Goal: Task Accomplishment & Management: Use online tool/utility

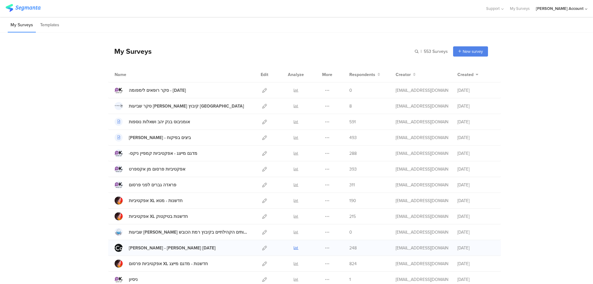
click at [294, 249] on icon at bounding box center [296, 247] width 5 height 5
click at [262, 90] on icon at bounding box center [264, 90] width 5 height 5
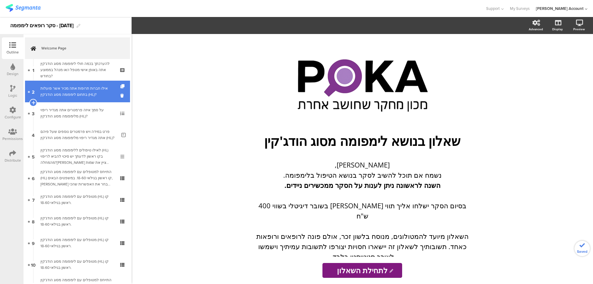
click at [96, 87] on div "אילו חברות תרופות אתה מכיר אשר פועלות בתחום לימפומה מסוג הודג'קין (HL)?" at bounding box center [77, 91] width 74 height 12
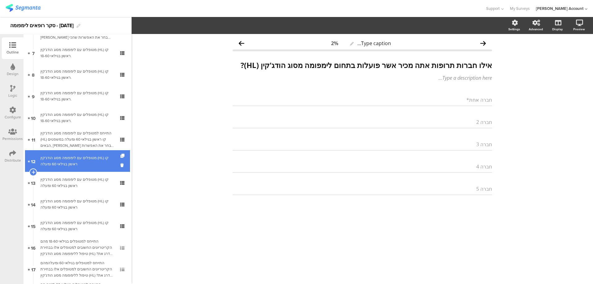
scroll to position [165, 0]
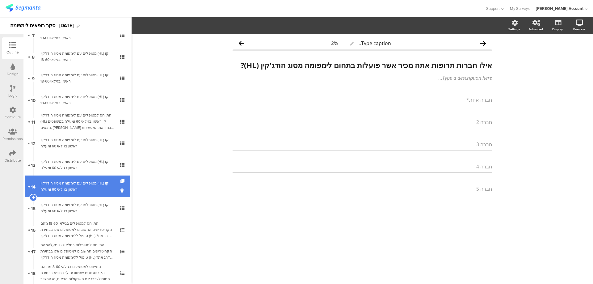
click at [103, 186] on div "מטופלים עם לימפומה מסוג הודג'קין (HL) קו ראשון בגילאי 60 ומעלה" at bounding box center [77, 186] width 74 height 12
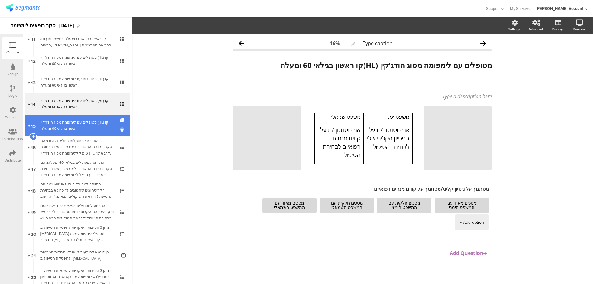
scroll to position [329, 0]
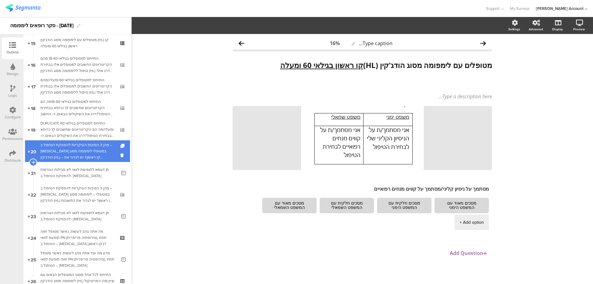
click at [99, 152] on div "מהן 3 הסיבות העיקריות להפסקת הטיפול ב –Opdivo במטופלי לימפומה מסוג הודג'קין (HL…" at bounding box center [77, 151] width 74 height 19
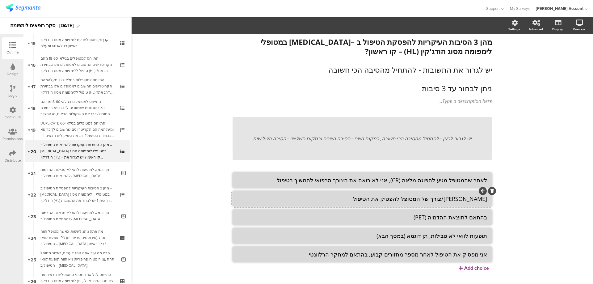
scroll to position [36, 0]
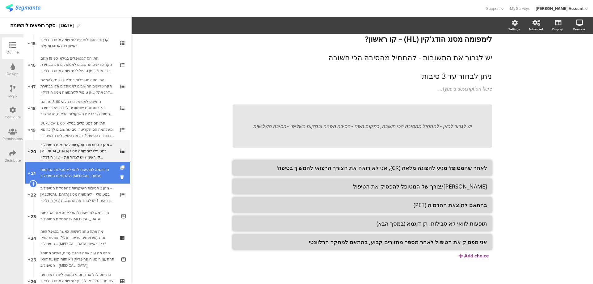
click at [95, 173] on div "תן דוגמא לתופעות לוואי לא סבילות הגורמות להפסקת הטיפול ב- Opdivo" at bounding box center [78, 172] width 76 height 12
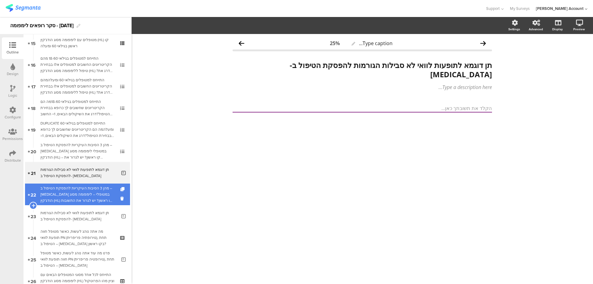
click at [100, 193] on div "מהן 3 הסיבות העיקריות להפסקת הטיפול ב – Adcetris במטופלי – לימפומה מסוג הודג'קי…" at bounding box center [77, 194] width 74 height 19
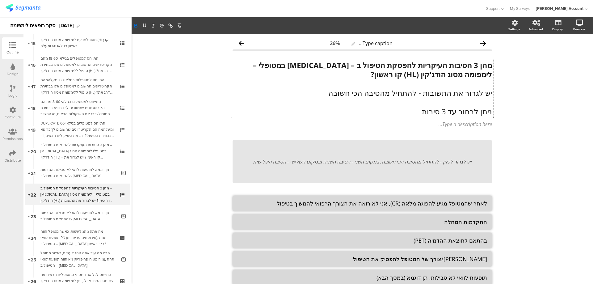
drag, startPoint x: 280, startPoint y: 65, endPoint x: 284, endPoint y: 65, distance: 4.6
click at [284, 65] on div "מהן 3 הסיבות העיקריות להפסקת הטיפול ב – Adcetris במטופלי – לימפומה מסוג הודג'קי…" at bounding box center [362, 88] width 262 height 59
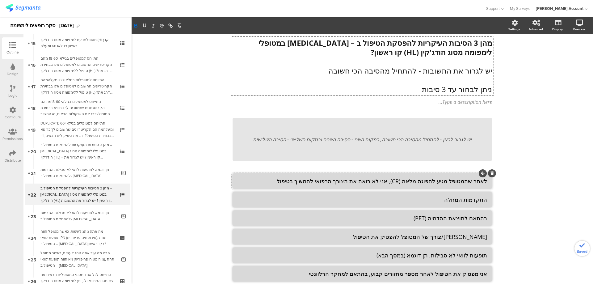
scroll to position [41, 0]
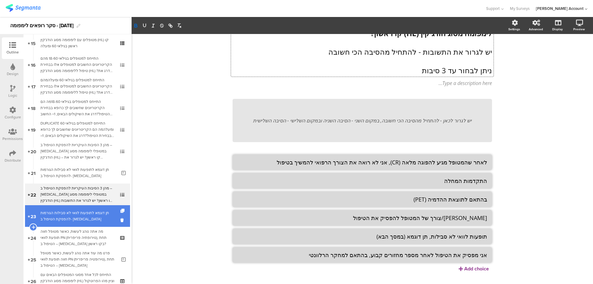
click at [91, 211] on div "תן דוגמא לתופעות לוואי לא סבילות הגורמות להפסקת הטיפול ב- Adcetris" at bounding box center [78, 216] width 76 height 12
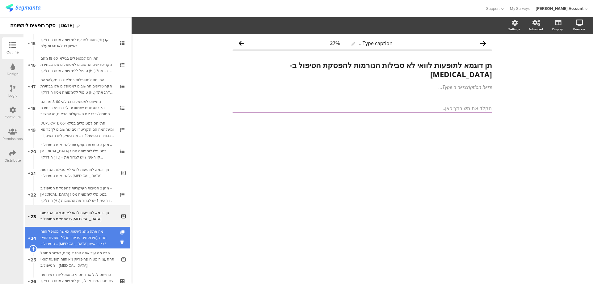
click at [81, 235] on div "מה אתה נוהג לעשות, כאשר מטופל חווה תופעת לוואי PN (נוירופתיה פריפרית), תחת הטיפ…" at bounding box center [77, 237] width 74 height 19
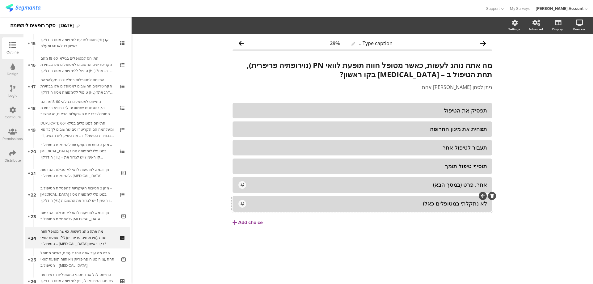
click at [373, 199] on div "לא נתקלתי במטופלים כאלו" at bounding box center [361, 203] width 249 height 11
click at [181, 25] on span "Choice options" at bounding box center [165, 25] width 33 height 7
click at [206, 53] on span at bounding box center [203, 54] width 9 height 5
click at [277, 190] on div "אחר, פרט (במסך הבא)" at bounding box center [361, 184] width 249 height 11
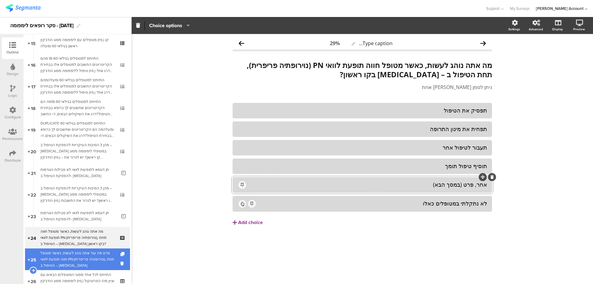
click at [81, 256] on div "פרט מה עוד אתה נוהג לעשות, כאשר מטופל חווה תופעת לוואי PN (נוירופטיה פריפרית), …" at bounding box center [78, 259] width 76 height 19
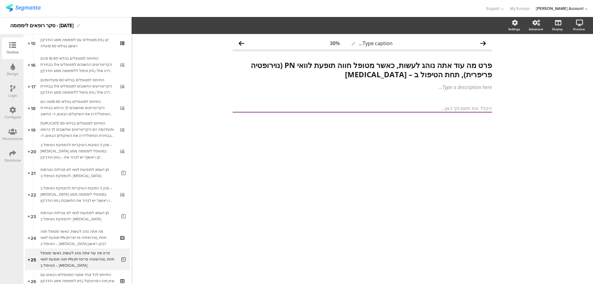
click at [8, 88] on div "Logic" at bounding box center [13, 92] width 22 height 22
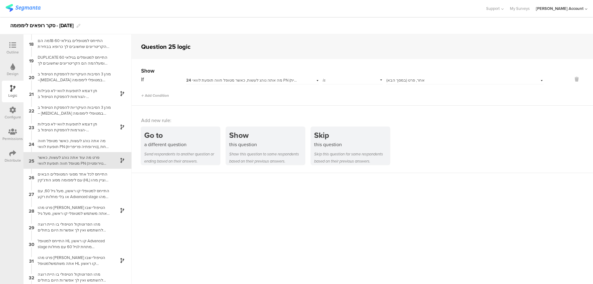
scroll to position [284, 0]
click at [10, 39] on div "Outline" at bounding box center [13, 48] width 22 height 22
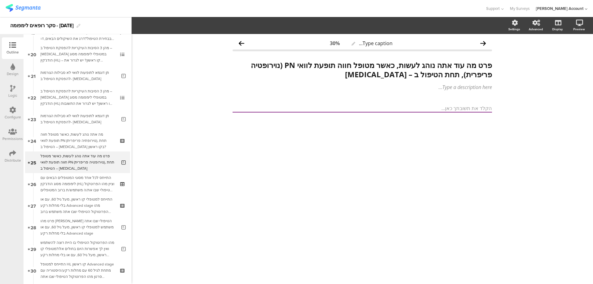
scroll to position [429, 0]
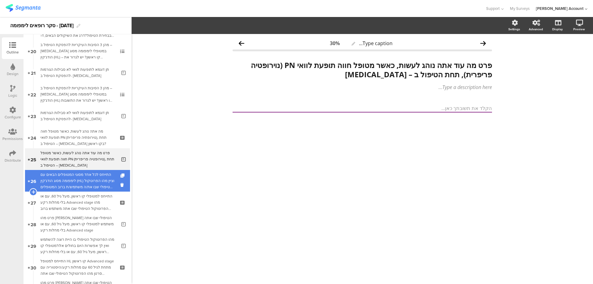
click at [83, 181] on div "התייחס לכל אחד מסוגי המטופלים הבאים עם לימפומה מסוג הודג'קין (HL) וציין מהו הפר…" at bounding box center [77, 180] width 74 height 19
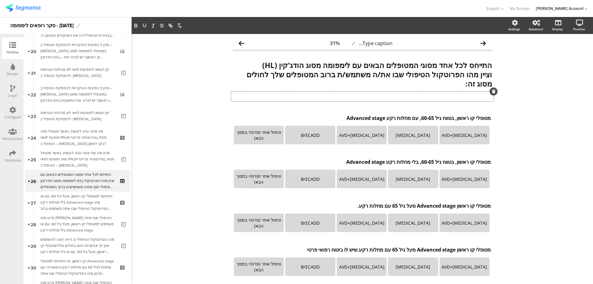
click at [465, 97] on div "Type a description here..." at bounding box center [362, 96] width 262 height 10
click at [558, 109] on div "Type caption... 31% התייחס לכל אחד מסוגי המטופלים הבאים עם לימפומה מסוג הודג'קי…" at bounding box center [362, 242] width 461 height 417
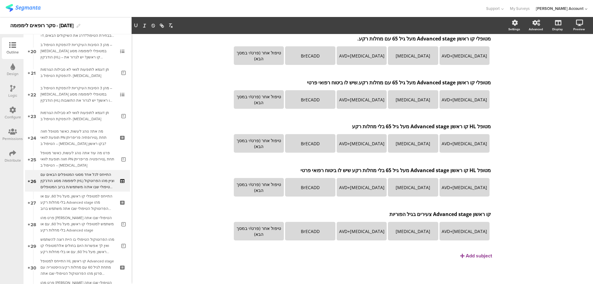
scroll to position [160, 0]
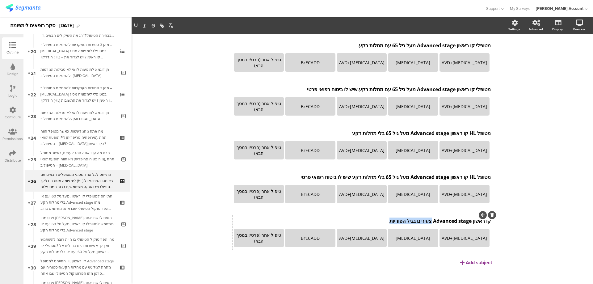
drag, startPoint x: 385, startPoint y: 214, endPoint x: 428, endPoint y: 220, distance: 43.0
click at [428, 220] on div "קו ראשון Advanced stage צעירים בגיל הפוריות קו ראשון Advanced stage צעירים בגיל…" at bounding box center [362, 221] width 260 height 10
click at [404, 222] on p "קו ראשון Advanced stage צעירים בגיל הפוריות" at bounding box center [362, 220] width 257 height 7
drag, startPoint x: 385, startPoint y: 221, endPoint x: 432, endPoint y: 220, distance: 46.9
click at [432, 220] on p "קו ראשון Advanced stage צעירים בגיל הפוריות" at bounding box center [362, 220] width 257 height 7
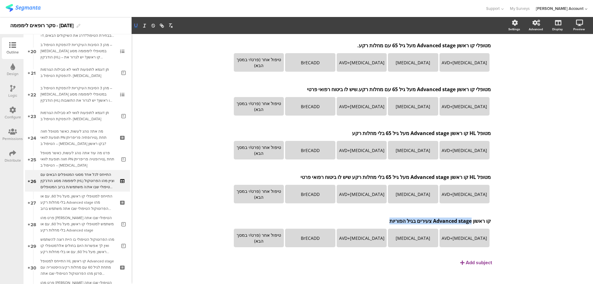
click at [137, 24] on icon "button" at bounding box center [136, 25] width 2 height 3
click at [533, 190] on div "Type caption... 31% התייחס לכל אחד מסוגי המטופלים הבאים עם לימפומה מסוג הודג'קי…" at bounding box center [362, 82] width 461 height 417
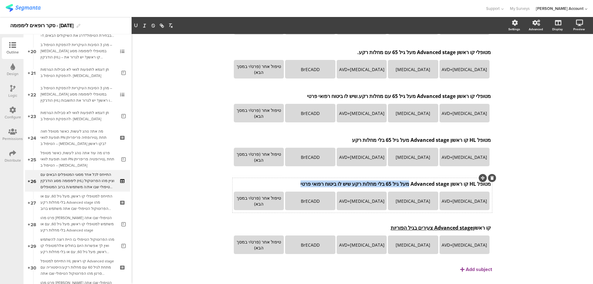
drag, startPoint x: 405, startPoint y: 177, endPoint x: 291, endPoint y: 182, distance: 113.8
click at [291, 182] on div "מטופל HL קו ראשון Advanced stage מעל גיל 65 בלי מחלות רקע שיש לו ביטוח רפואי פר…" at bounding box center [362, 184] width 260 height 10
click at [135, 28] on icon "button" at bounding box center [136, 26] width 6 height 6
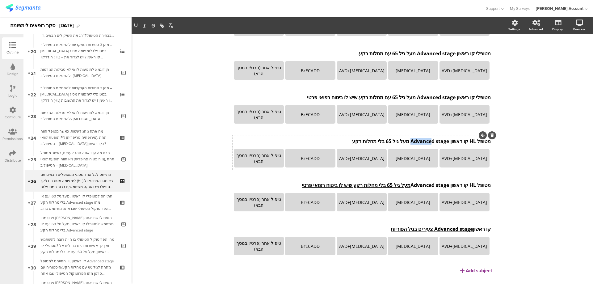
drag, startPoint x: 347, startPoint y: 141, endPoint x: 434, endPoint y: 140, distance: 86.8
click at [407, 141] on div "מטופל HL קו ראשון Advanced stage מעל גיל 65 בלי מחלות רקע מטופל HL קו ראשון Adv…" at bounding box center [362, 141] width 260 height 10
drag, startPoint x: 347, startPoint y: 141, endPoint x: 408, endPoint y: 142, distance: 61.8
click at [408, 142] on p "מטופל HL קו ראשון Advanced stage מעל גיל 65 בלי מחלות רקע" at bounding box center [362, 141] width 257 height 7
click at [137, 27] on icon "button" at bounding box center [136, 26] width 6 height 6
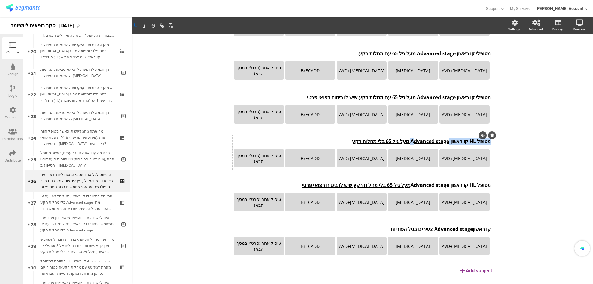
click at [407, 141] on u "dvanced stage מעל גיל 65 בלי מחלות רקע" at bounding box center [400, 141] width 97 height 7
click at [406, 141] on u "dvanced stage מעל גיל 65 בלי מחלות רקע" at bounding box center [400, 141] width 97 height 7
click at [401, 138] on u "dvanced stage מעל גיל 65 בלי מחלות רקע" at bounding box center [400, 141] width 97 height 7
click at [418, 141] on u "dvanced stage מעל גיל 65 בלי מחלות רקע" at bounding box center [400, 141] width 97 height 7
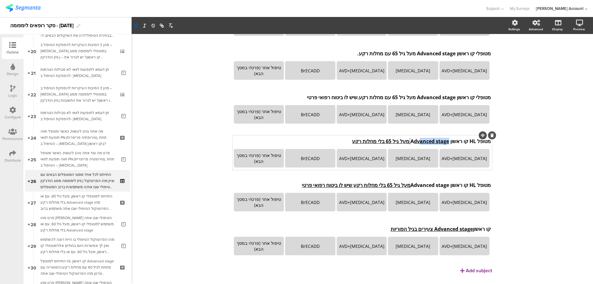
drag, startPoint x: 415, startPoint y: 141, endPoint x: 406, endPoint y: 141, distance: 9.3
click at [406, 141] on u "dvanced stage מעל גיל 65 בלי מחלות רקע" at bounding box center [400, 141] width 97 height 7
click at [402, 141] on u "dvanced stage מעל גיל 65 בלי מחלות רקע" at bounding box center [400, 141] width 97 height 7
drag, startPoint x: 402, startPoint y: 141, endPoint x: 414, endPoint y: 141, distance: 11.7
click at [414, 141] on u "dvanced stage מעל גיל 65 בלי מחלות רקע" at bounding box center [400, 141] width 97 height 7
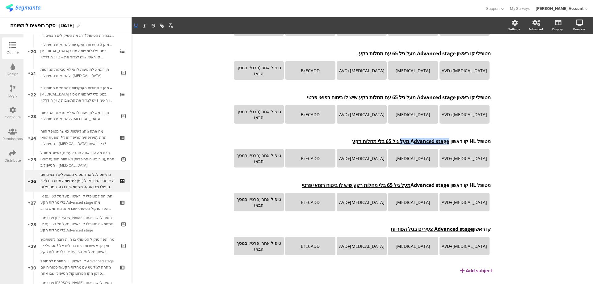
click at [135, 27] on icon "button" at bounding box center [136, 25] width 2 height 3
click at [433, 96] on div "מטופלי קו ראשון Advanced stage מעל גיל 65 עם מחלות רקע.שיש לו ביטוח רפואי פרטי …" at bounding box center [362, 97] width 260 height 10
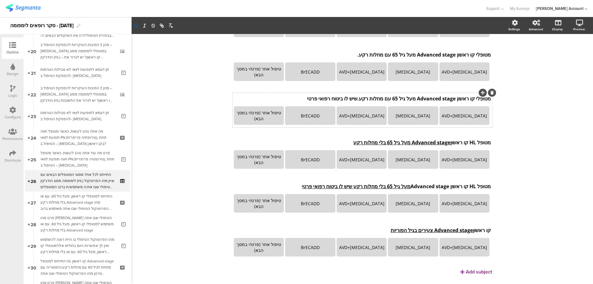
click at [433, 96] on p "מטופלי קו ראשון Advanced stage מעל גיל 65 עם מחלות רקע.שיש לו ביטוח רפואי פרטי" at bounding box center [362, 98] width 257 height 7
click at [137, 25] on icon "button" at bounding box center [136, 25] width 2 height 3
click at [354, 98] on u "מטופלי קו ראשון Advanced stage מעל גיל 65 עם מחלות רקע.שיש לו ביטוח רפואי פרטי" at bounding box center [399, 98] width 184 height 7
click at [349, 55] on div "מטופלי קו ראשון Advanced stage מעל גיל 65 עם מחלות רקע. מטופלי קו ראשון Advance…" at bounding box center [362, 55] width 260 height 10
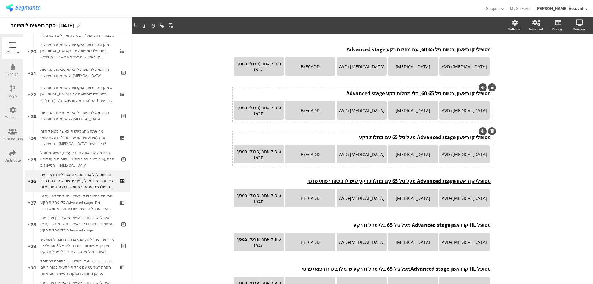
scroll to position [67, 0]
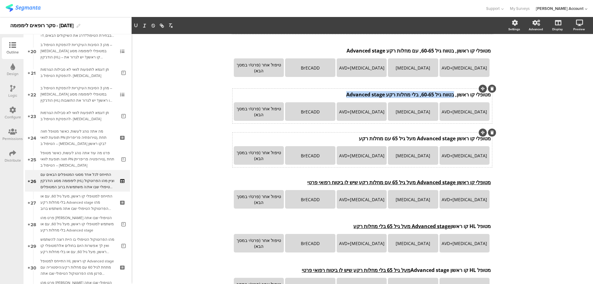
drag, startPoint x: 450, startPoint y: 94, endPoint x: 312, endPoint y: 97, distance: 138.4
click at [312, 97] on div "מטופלי קו ראשון, בטווח גיל 60-65, בלי מחלות רקע Advanced stage מטופלי קו ראשון,…" at bounding box center [362, 95] width 260 height 10
click at [134, 26] on icon "button" at bounding box center [136, 26] width 6 height 6
click at [436, 141] on div "מטופלי קו ראשון Advanced stage מעל גיל 65 עם מחלות רקע מטופלי קו ראשון Advanced…" at bounding box center [362, 138] width 260 height 10
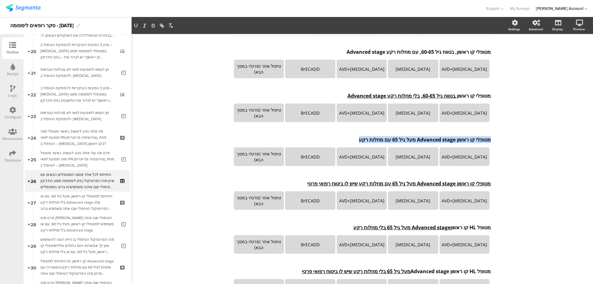
click at [435, 141] on p "מטופלי קו ראשון Advanced stage מעל גיל 65 עם מחלות רקע" at bounding box center [362, 139] width 257 height 7
click at [135, 25] on icon "button" at bounding box center [136, 26] width 6 height 6
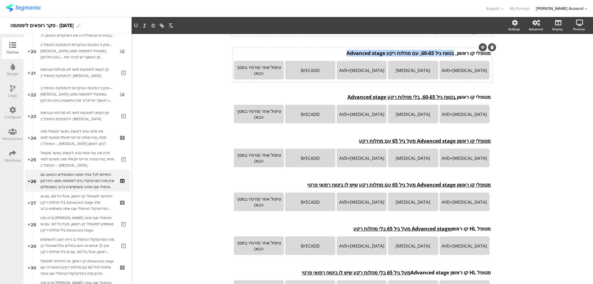
drag, startPoint x: 450, startPoint y: 52, endPoint x: 338, endPoint y: 55, distance: 111.8
click at [338, 55] on div "מטופלי קו ראשון, בטווח גיל 60-65, עם מחלות רקע Advanced stage מטופלי קו ראשון, …" at bounding box center [362, 53] width 260 height 10
click at [138, 23] on icon "button" at bounding box center [136, 26] width 6 height 6
click at [184, 95] on div "Type caption... 31% התייחס לכל אחד מסוגי המטופלים הבאים עם לימפומה מסוג הודג'קי…" at bounding box center [362, 177] width 461 height 417
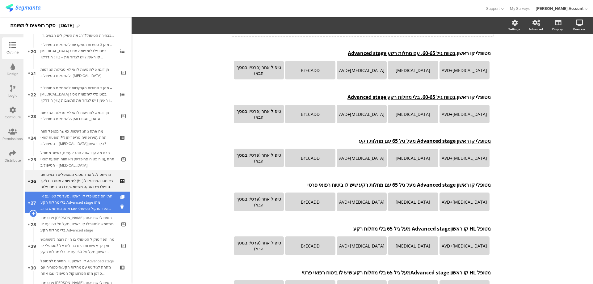
click at [75, 199] on div "התייחס למטופלי קו ראשון, מעל גיל 60, עם או בלי מחלות רקע Advanced stage מהו הפר…" at bounding box center [77, 202] width 74 height 19
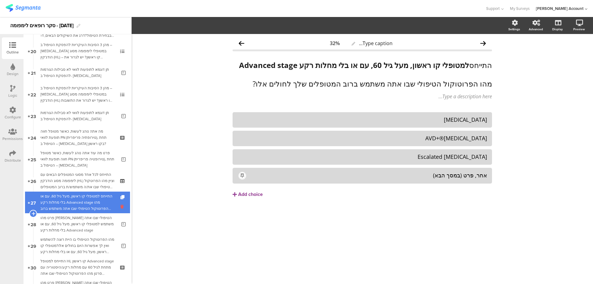
click at [120, 205] on icon at bounding box center [122, 206] width 5 height 6
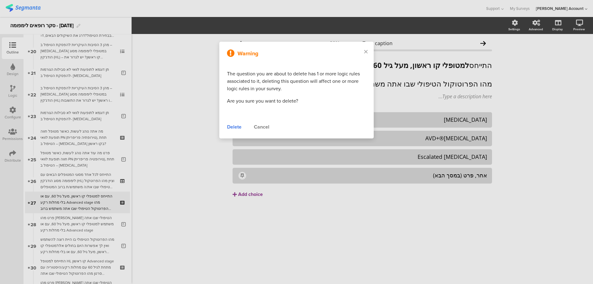
click at [235, 127] on div "Delete" at bounding box center [234, 126] width 15 height 7
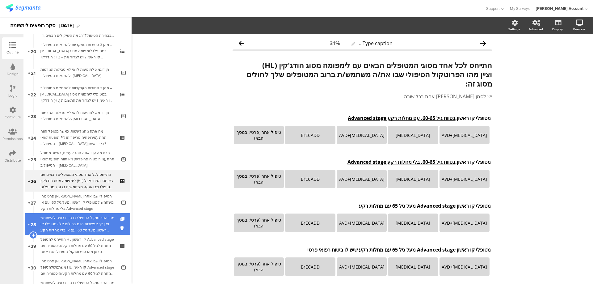
click at [106, 224] on div "מהו הפרוטוקול הטיפולי בו היית רוצה להשתמש ואין לך אפשרות היום בחולים אלו?מטופלי…" at bounding box center [78, 224] width 76 height 19
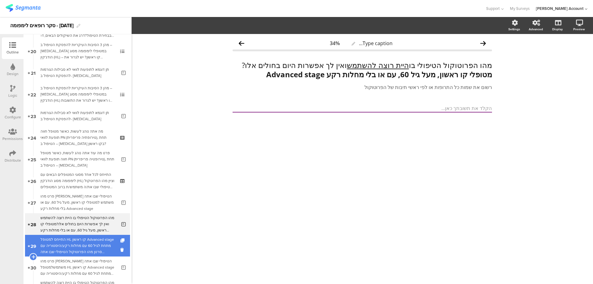
click at [92, 246] on div "התייחס למטופל HL קו ראשון Advanced stage מתחת לגיל 60 עם מחלות רקע/היסטוריה עם …" at bounding box center [77, 245] width 74 height 19
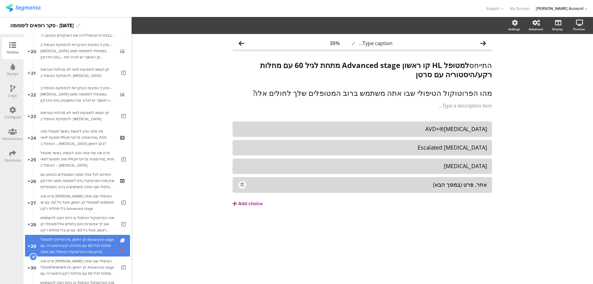
click at [120, 249] on icon at bounding box center [122, 250] width 5 height 6
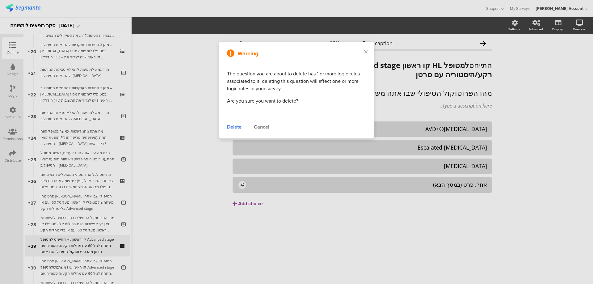
click at [234, 127] on div "Delete" at bounding box center [234, 126] width 15 height 7
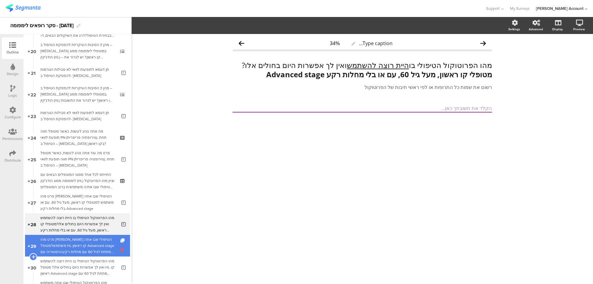
click at [120, 250] on icon at bounding box center [122, 250] width 5 height 6
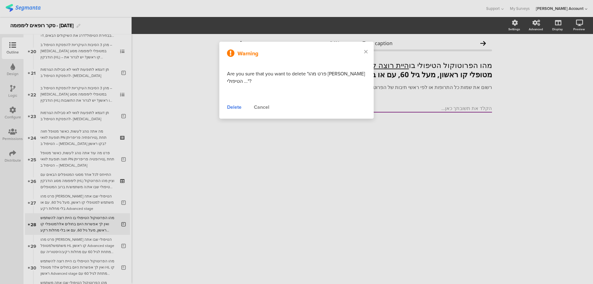
click at [231, 106] on div "Delete" at bounding box center [234, 106] width 15 height 7
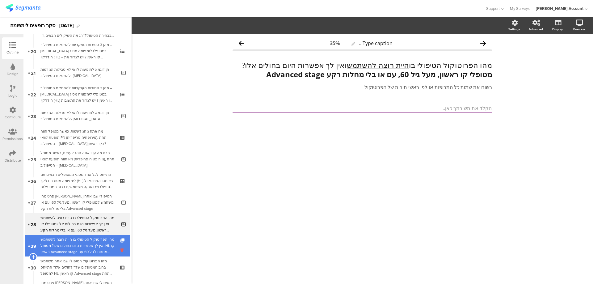
click at [120, 250] on icon at bounding box center [122, 250] width 5 height 6
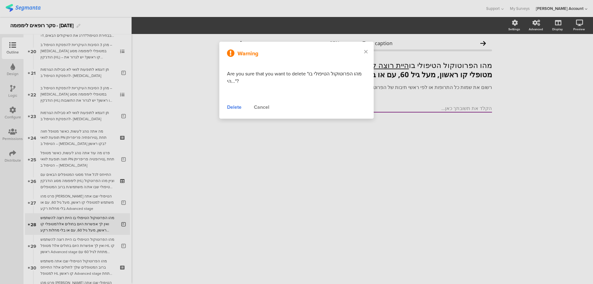
click at [231, 105] on div "Delete" at bounding box center [234, 106] width 15 height 7
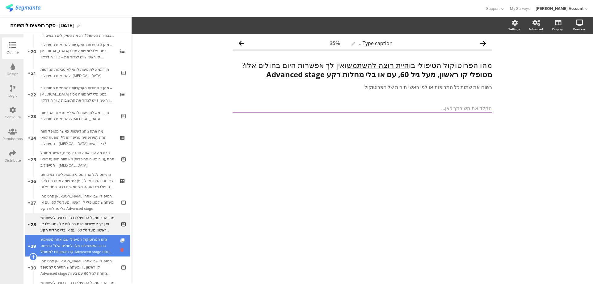
click at [120, 249] on icon at bounding box center [122, 250] width 5 height 6
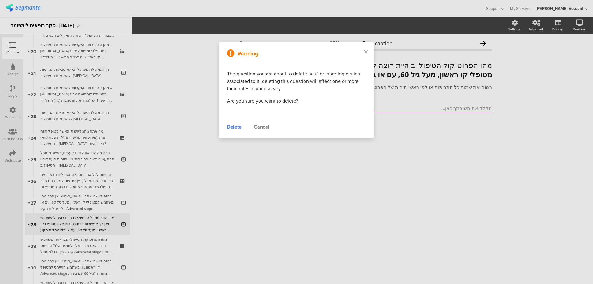
drag, startPoint x: 232, startPoint y: 125, endPoint x: 231, endPoint y: 130, distance: 4.8
click at [232, 125] on div "Delete" at bounding box center [234, 126] width 15 height 7
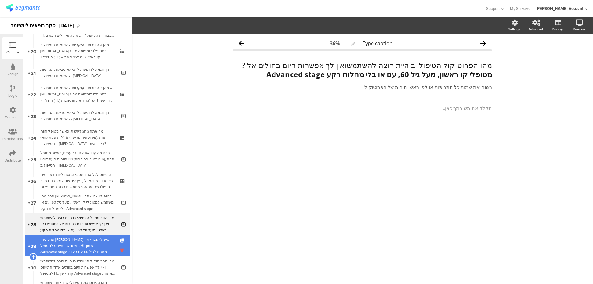
click at [120, 250] on icon at bounding box center [122, 250] width 5 height 6
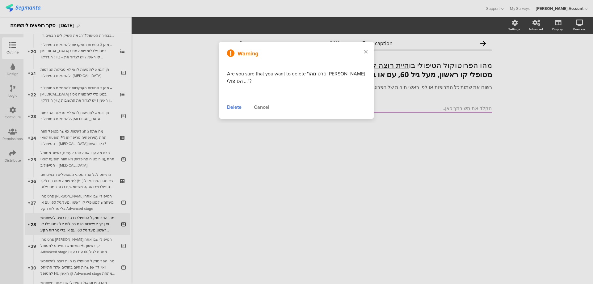
click at [237, 107] on div "Delete" at bounding box center [234, 106] width 15 height 7
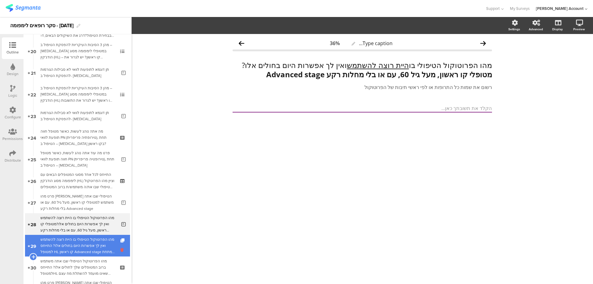
click at [120, 251] on icon at bounding box center [122, 250] width 5 height 6
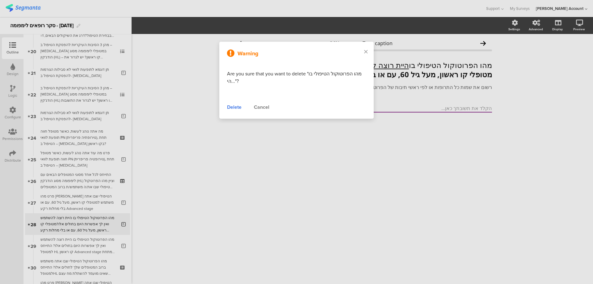
drag, startPoint x: 234, startPoint y: 109, endPoint x: 220, endPoint y: 127, distance: 22.9
click at [234, 109] on div "Delete" at bounding box center [234, 106] width 15 height 7
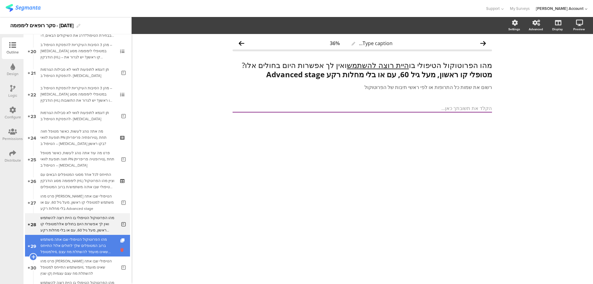
click at [120, 250] on icon at bounding box center [122, 250] width 5 height 6
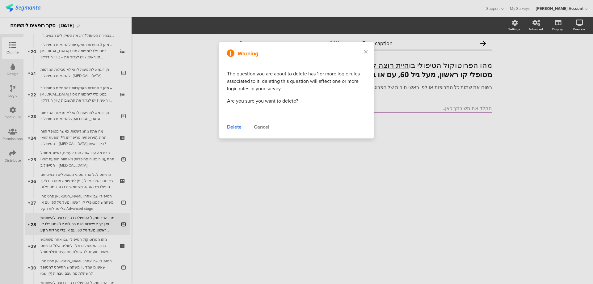
click at [232, 126] on div "Delete" at bounding box center [234, 126] width 15 height 7
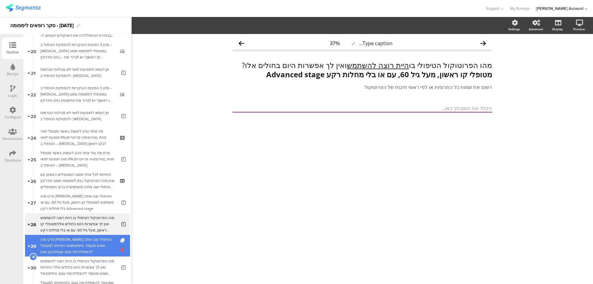
click at [120, 249] on icon at bounding box center [122, 250] width 5 height 6
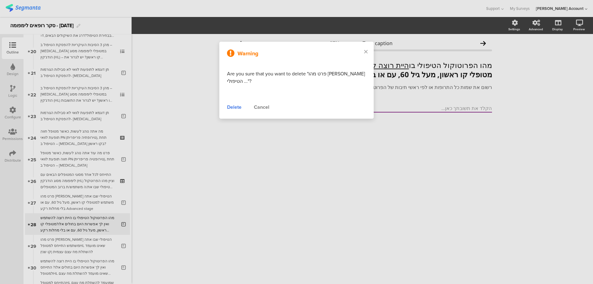
click at [242, 107] on div "Delete Cancel" at bounding box center [296, 106] width 139 height 7
click at [241, 108] on div "Delete" at bounding box center [234, 106] width 15 height 7
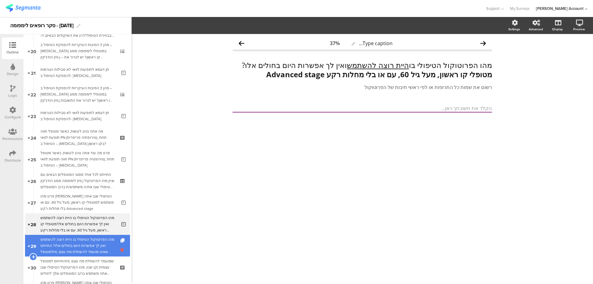
click at [120, 250] on icon at bounding box center [122, 250] width 5 height 6
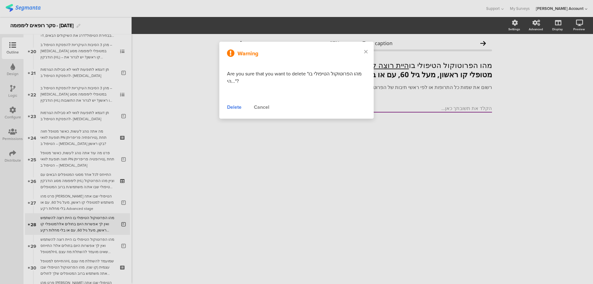
click at [235, 107] on div "Delete" at bounding box center [234, 106] width 15 height 7
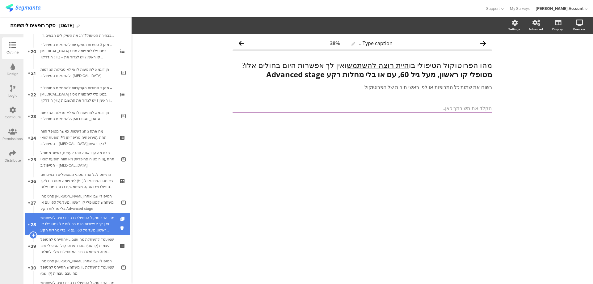
click at [112, 221] on link "28 מהו הפרוטוקול הטיפולי בו היית רוצה להשתמש ואין לך אפשרות היום בחולים אלו?מטו…" at bounding box center [77, 224] width 105 height 22
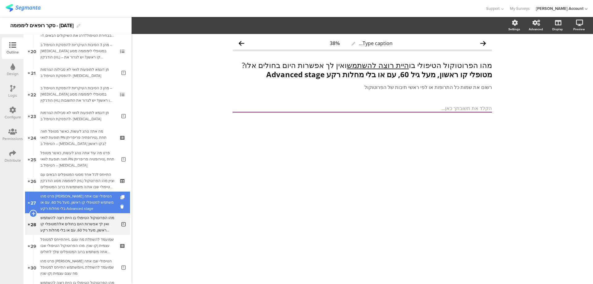
click at [106, 203] on div "פרט מהו הפרוקטוקול הטיפולי שבו אתה משתמש למטופלי קו ראשון, מעל גיל 60, עם או בל…" at bounding box center [78, 202] width 76 height 19
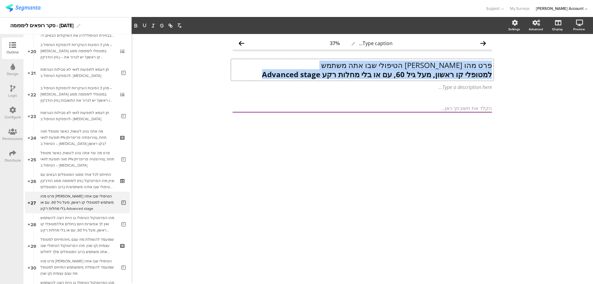
drag, startPoint x: 490, startPoint y: 65, endPoint x: 250, endPoint y: 74, distance: 239.8
click at [250, 74] on div "פרט מהו הפרוקטוקול הטיפולי שבו אתה משתמש למטופלי קו ראשון, מעל גיל 60, עם או בל…" at bounding box center [362, 70] width 262 height 22
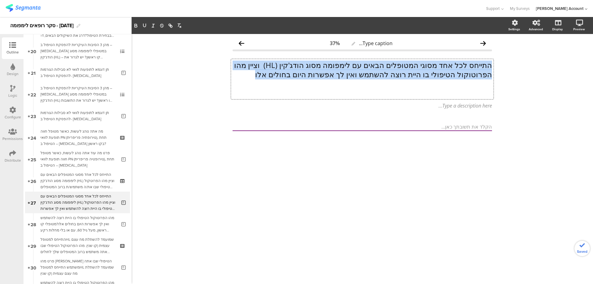
drag, startPoint x: 267, startPoint y: 77, endPoint x: 499, endPoint y: 65, distance: 231.8
click at [499, 65] on div "Type caption... 37% התייחס לכל אחד מסוגי המטופלים הבאים עם לימפומה מסוג הודג'קי…" at bounding box center [362, 159] width 461 height 250
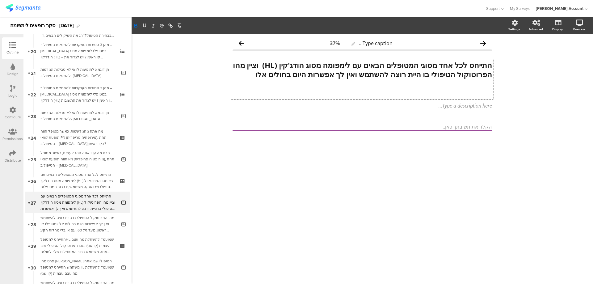
drag, startPoint x: 473, startPoint y: 93, endPoint x: 479, endPoint y: 95, distance: 6.4
click at [473, 93] on p at bounding box center [361, 92] width 259 height 9
paste div
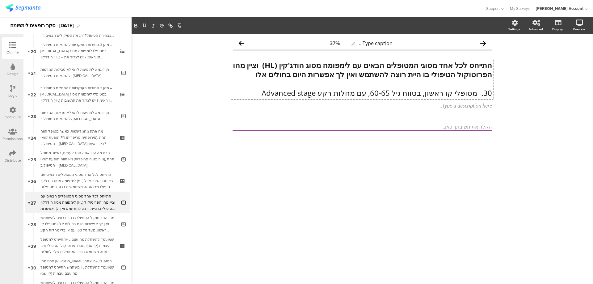
scroll to position [0, 0]
click at [476, 93] on p "30. מטופלי קו ראשון, בטווח גיל 60-65, עם מחלות רקע Advanced stage" at bounding box center [361, 92] width 259 height 9
click at [492, 91] on p "מטופלי קו ראשון, בטווח גיל 60-65, עם מחלות רקע Advanced stage" at bounding box center [361, 92] width 259 height 9
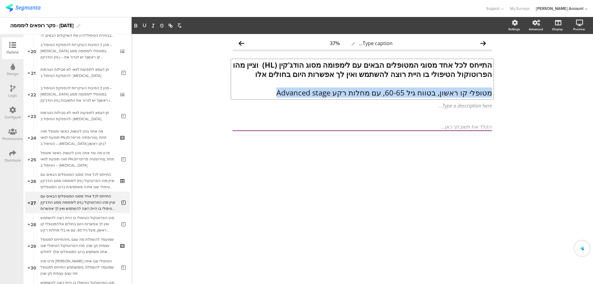
click at [492, 91] on p "מטופלי קו ראשון, בטווח גיל 60-65, עם מחלות רקע Advanced stage" at bounding box center [361, 92] width 259 height 9
click at [136, 26] on icon "button" at bounding box center [136, 27] width 2 height 2
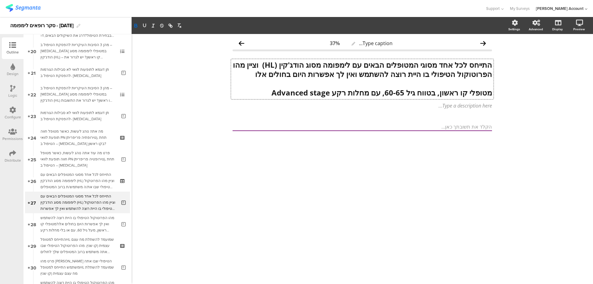
click at [436, 90] on strong "מטופלי קו ראשון, בטווח גיל 60-65, עם מחלות רקע Advanced stage" at bounding box center [381, 92] width 220 height 10
click at [435, 91] on strong "מטופלי קו ראשון, בטווח גיל 60-65, עם מחלות רקע Advanced stage" at bounding box center [381, 92] width 220 height 10
drag, startPoint x: 435, startPoint y: 92, endPoint x: 264, endPoint y: 90, distance: 170.8
click at [264, 90] on p "מטופלי קו ראשון, בטווח גיל 60-65, עם מחלות רקע Advanced stage" at bounding box center [361, 92] width 259 height 9
click at [147, 26] on icon "button" at bounding box center [145, 26] width 6 height 6
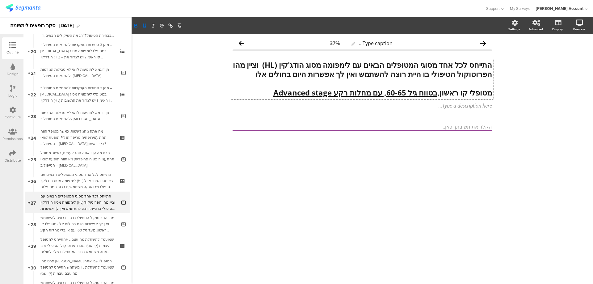
click at [490, 65] on strong "התייחס לכל אחד מסוגי המטופלים הבאים עם לימפומה מסוג הודג'קין (HL) וציין מהו הפר…" at bounding box center [361, 69] width 261 height 19
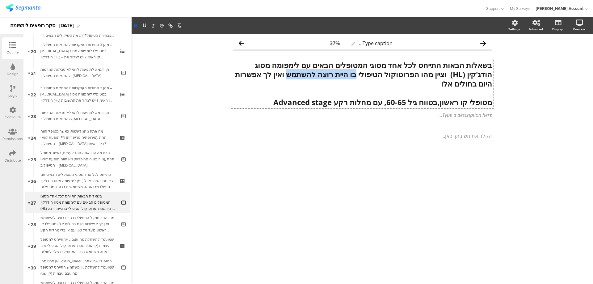
drag, startPoint x: 353, startPoint y: 76, endPoint x: 280, endPoint y: 75, distance: 72.2
click at [280, 75] on strong "בשאלות הבאות התייחס לכל אחד מסוגי המטופלים הבאים עם לימפומה מסוג הודג'קין (HL) …" at bounding box center [362, 74] width 259 height 29
click at [319, 75] on strong "בשאלות הבאות התייחס לכל אחד מסוגי המטופלים הבאים עם לימפומה מסוג הודג'קין (HL) …" at bounding box center [362, 74] width 259 height 29
drag, startPoint x: 354, startPoint y: 74, endPoint x: 348, endPoint y: 81, distance: 9.4
click at [348, 81] on p "בשאלות הבאות התייחס לכל אחד מסוגי המטופלים הבאים עם לימפומה מסוג הודג'קין (HL) …" at bounding box center [361, 75] width 259 height 28
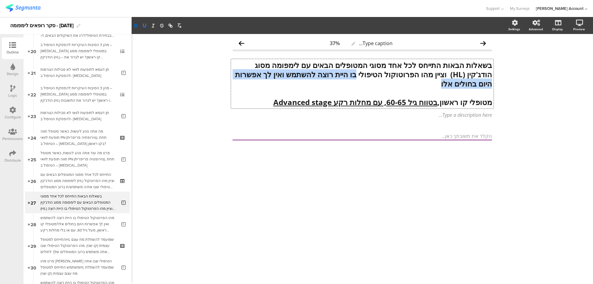
click at [147, 26] on icon "button" at bounding box center [145, 26] width 6 height 6
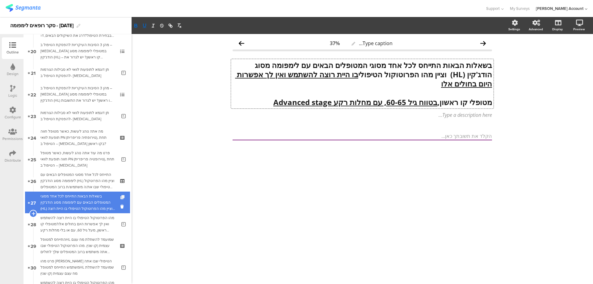
click at [120, 196] on icon at bounding box center [122, 197] width 5 height 4
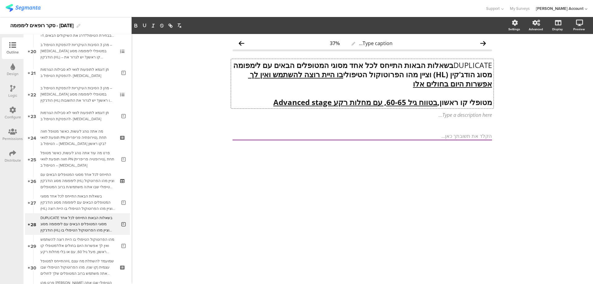
drag, startPoint x: 385, startPoint y: 75, endPoint x: 511, endPoint y: 56, distance: 128.0
click at [511, 56] on div "Type caption... 37% DUPLICATE בשאלות הבאות התייחס לכל אחד מסוגי המטופלים הבאים …" at bounding box center [362, 159] width 461 height 250
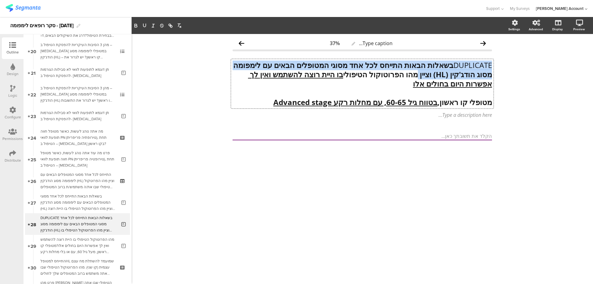
drag, startPoint x: 383, startPoint y: 73, endPoint x: 494, endPoint y: 61, distance: 111.3
click at [494, 61] on div "Type caption... 37% DUPLICATE בשאלות הבאות התייחס לכל אחד מסוגי המטופלים הבאים …" at bounding box center [362, 99] width 272 height 131
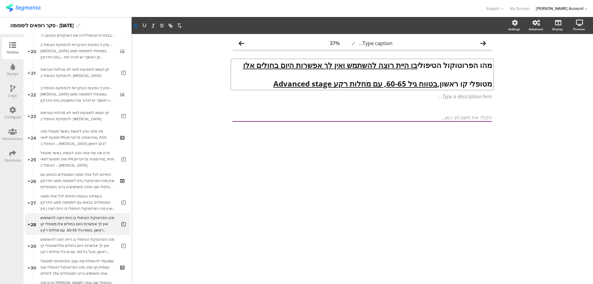
click at [470, 85] on strong "מטופלי קו ראשון, בטווח גיל 60-65, עם מחלות רקע Advanced stage" at bounding box center [382, 83] width 219 height 10
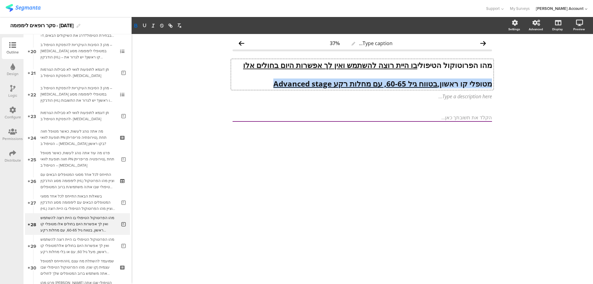
click at [469, 85] on strong "מטופלי קו ראשון, בטווח גיל 60-65, עם מחלות רקע Advanced stage" at bounding box center [382, 83] width 219 height 10
paste div
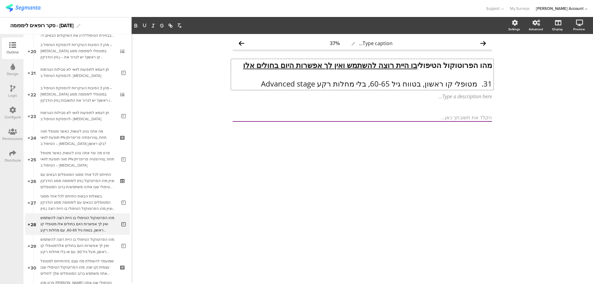
scroll to position [0, 0]
click at [477, 83] on p "31. מטופלי קו ראשון, בטווח גיל 60-65, בלי מחלות רקע Advanced stage" at bounding box center [361, 83] width 259 height 9
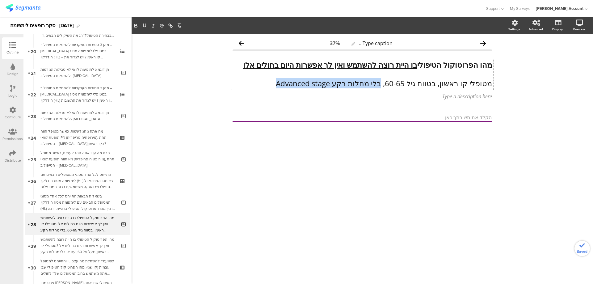
drag, startPoint x: 387, startPoint y: 84, endPoint x: 284, endPoint y: 83, distance: 103.1
click at [284, 83] on p "מטופלי קו ראשון, בטווח גיל 60-65, בלי מחלות רקע Advanced stage" at bounding box center [361, 83] width 259 height 9
click at [135, 26] on icon "button" at bounding box center [136, 27] width 2 height 2
click at [144, 25] on icon "button" at bounding box center [145, 26] width 6 height 6
click at [390, 84] on p "מטופלי קו ראשון, בטווח גיל 60-65, בלי מחלות רקע Advanced stage" at bounding box center [361, 83] width 259 height 9
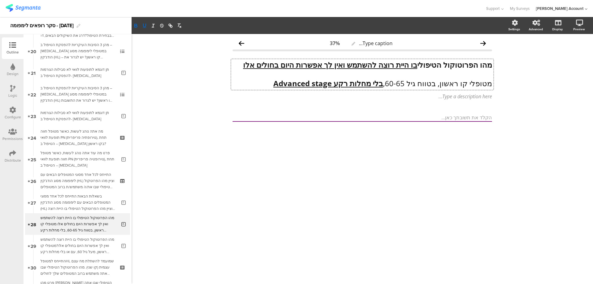
click at [390, 84] on p "מטופלי קו ראשון, בטווח גיל 60-65, בלי מחלות רקע Advanced stage" at bounding box center [361, 83] width 259 height 9
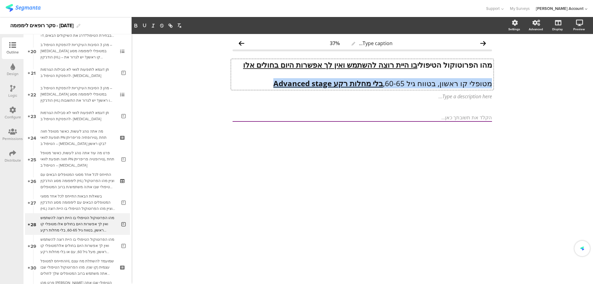
click at [390, 84] on p "מטופלי קו ראשון, בטווח גיל 60-65, בלי מחלות רקע Advanced stage" at bounding box center [361, 83] width 259 height 9
click at [135, 23] on icon "button" at bounding box center [136, 26] width 6 height 6
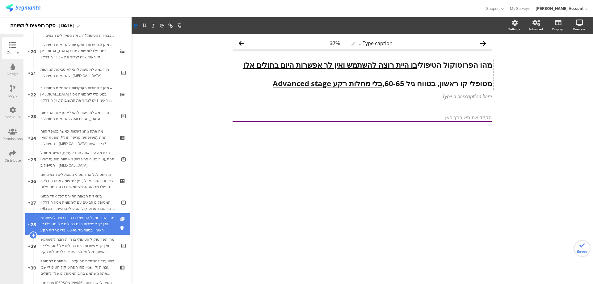
click at [120, 219] on icon at bounding box center [122, 219] width 5 height 4
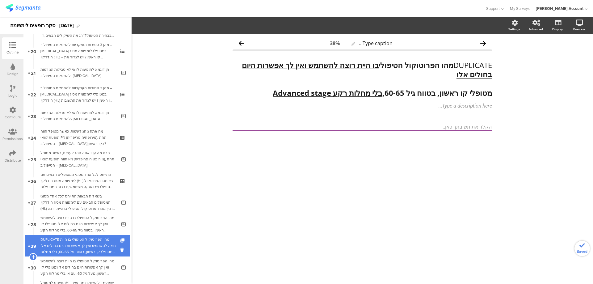
click at [103, 244] on div "DUPLICATE מהו הפרוטוקול הטיפולי בו היית רוצה להשתמש ואין לך אפשרות היום בחולים …" at bounding box center [78, 245] width 76 height 19
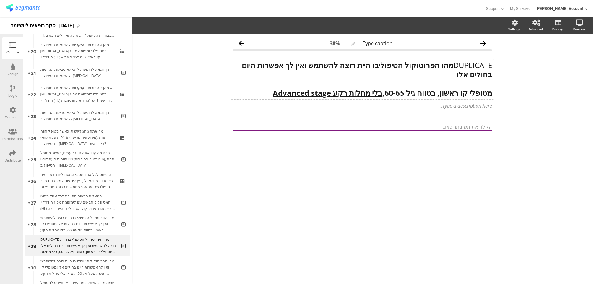
click at [394, 90] on div "DUPLICATE מהו הפרוטוקול הטיפולי בו היית רוצה להשתמש ואין לך אפשרות היום בחולים …" at bounding box center [362, 79] width 262 height 40
click at [394, 90] on strong "מטופלי קו ראשון, בטווח גיל 60-65, בלי מחלות רקע Advanced stage" at bounding box center [382, 93] width 219 height 10
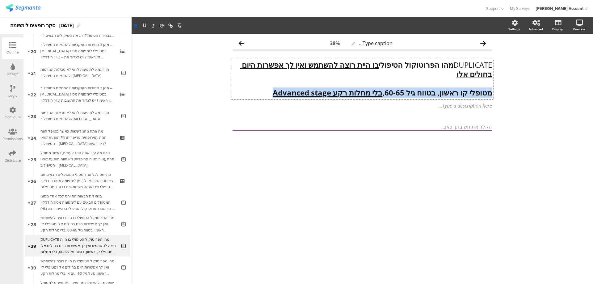
click at [394, 90] on strong "מטופלי קו ראשון, בטווח גיל 60-65, בלי מחלות רקע Advanced stage" at bounding box center [382, 92] width 219 height 10
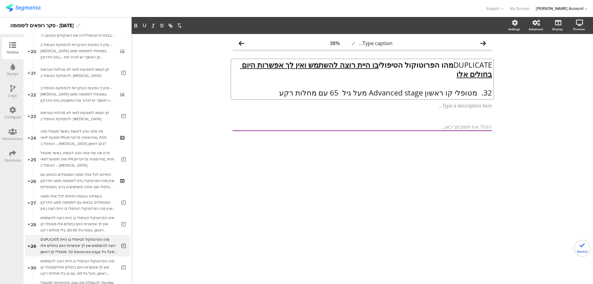
click at [474, 93] on p "32. מטופלי קו ראשון Advanced stage מעל גיל 65 עם מחלות רקע" at bounding box center [361, 92] width 259 height 9
click at [477, 93] on p "32. מטופלי קו ראשון Advanced stage מעל גיל 65 עם מחלות רקע" at bounding box center [361, 92] width 259 height 9
click at [477, 93] on p "מטופלי קו ראשון Advanced stage מעל גיל 65 עם מחלות רקע" at bounding box center [361, 92] width 259 height 9
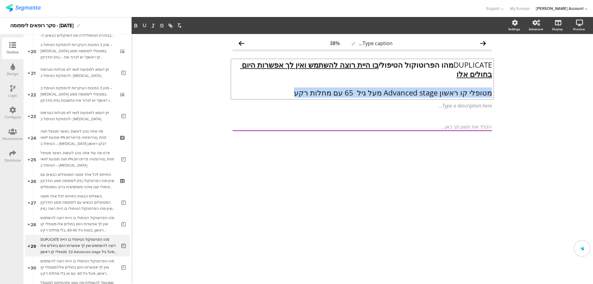
click at [477, 93] on p "מטופלי קו ראשון Advanced stage מעל גיל 65 עם מחלות רקע" at bounding box center [361, 92] width 259 height 9
click at [137, 27] on icon "button" at bounding box center [136, 26] width 6 height 6
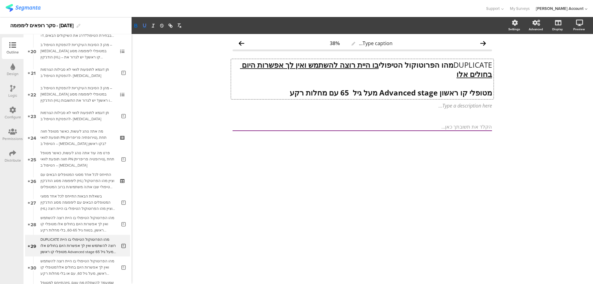
click at [142, 26] on icon "button" at bounding box center [145, 26] width 6 height 6
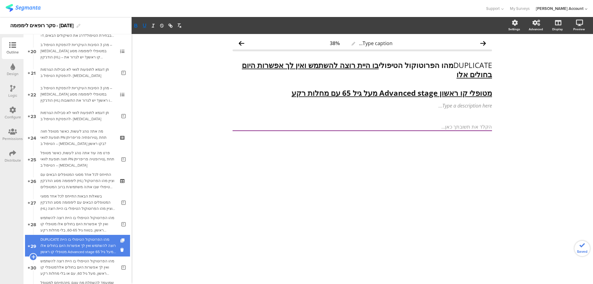
click at [120, 240] on icon at bounding box center [122, 240] width 5 height 4
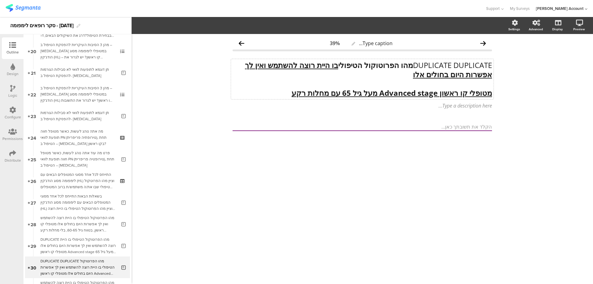
click at [410, 66] on div "DUPLICATE DUPLICATE מהו הפרוטוקול הטיפולי בו היית רוצה להשתמש ואין לך אפשרות הי…" at bounding box center [362, 79] width 262 height 40
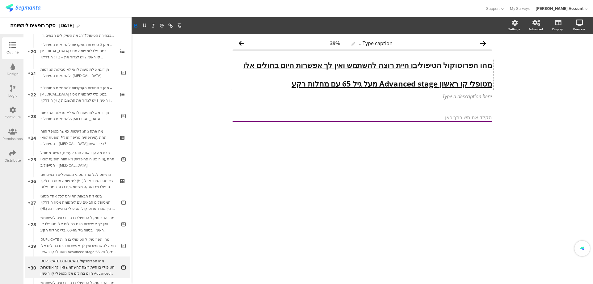
click at [408, 84] on u "מטופלי קו ראשון Advanced stage מעל גיל 65 עם מחלות רקע" at bounding box center [391, 83] width 200 height 10
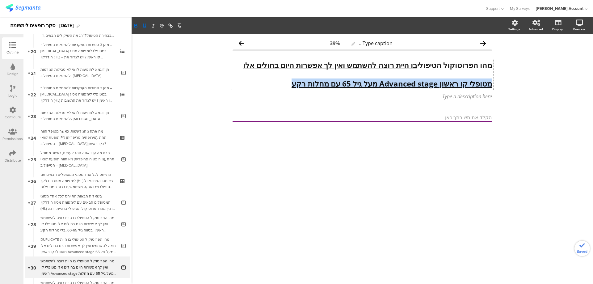
click at [408, 84] on u "מטופלי קו ראשון Advanced stage מעל גיל 65 עם מחלות רקע" at bounding box center [391, 83] width 200 height 10
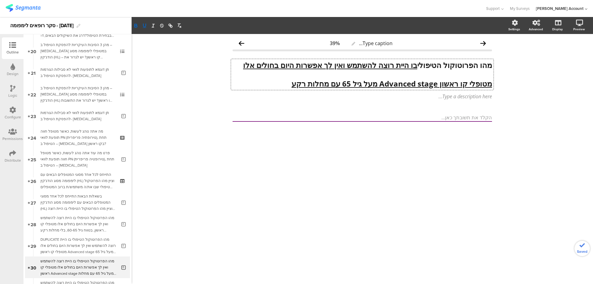
scroll to position [0, 0]
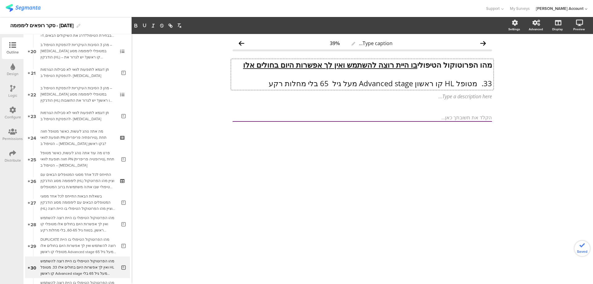
click at [477, 82] on p "33. מטופל HL קו ראשון Advanced stage מעל גיל 65 בלי מחלות רקע" at bounding box center [361, 83] width 259 height 9
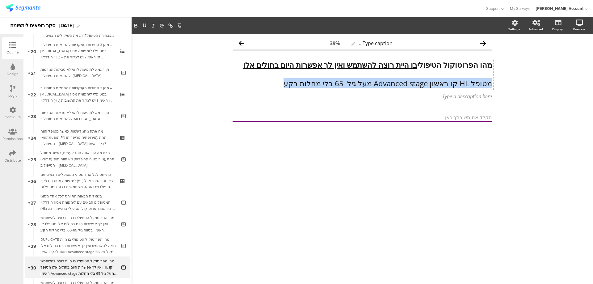
drag, startPoint x: 291, startPoint y: 85, endPoint x: 464, endPoint y: 89, distance: 173.3
click at [514, 89] on div "Type caption... 39% מהו הפרוטוקול הטיפולי בו היית רוצה להשתמש ואין לך אפשרות הי…" at bounding box center [362, 159] width 461 height 250
click at [135, 27] on icon "button" at bounding box center [136, 27] width 2 height 2
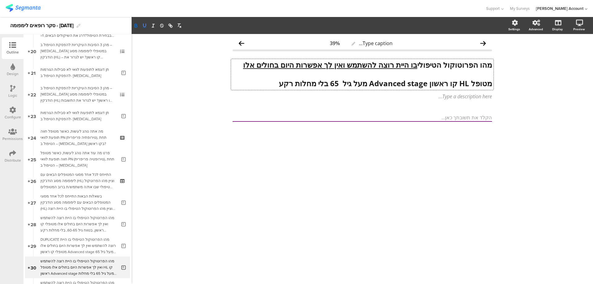
click at [145, 26] on icon "button" at bounding box center [144, 25] width 2 height 3
click at [444, 83] on u "מטופל HL קו ראשון Advanced stage מעל גיל 65 בלי מחלות רקע" at bounding box center [385, 83] width 213 height 10
drag, startPoint x: 429, startPoint y: 84, endPoint x: 492, endPoint y: 83, distance: 63.9
click at [492, 83] on div "מהו הפרוטוקול הטיפולי בו היית רוצה להשתמש ואין לך אפשרות היום בחולים אלו מטופל …" at bounding box center [362, 74] width 262 height 31
click at [147, 26] on icon "button" at bounding box center [145, 26] width 6 height 6
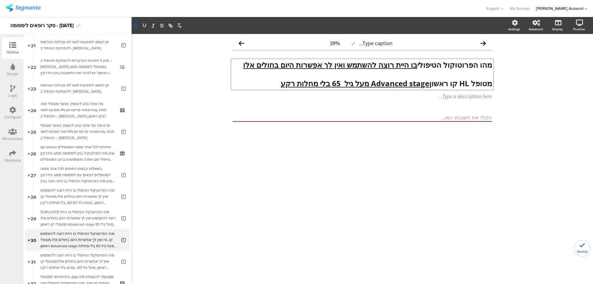
scroll to position [471, 0]
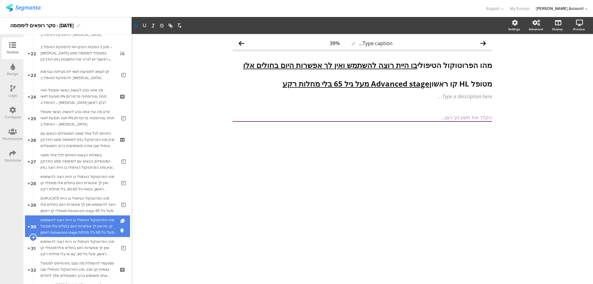
click at [120, 220] on icon at bounding box center [122, 221] width 5 height 4
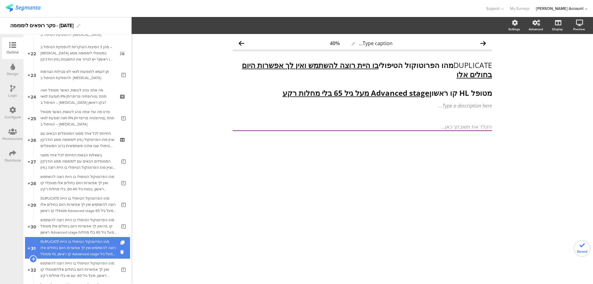
click at [99, 241] on div "DUPLICATE מהו הפרוטוקול הטיפולי בו היית רוצה להשתמש ואין לך אפשרות היום בחולים …" at bounding box center [78, 247] width 76 height 19
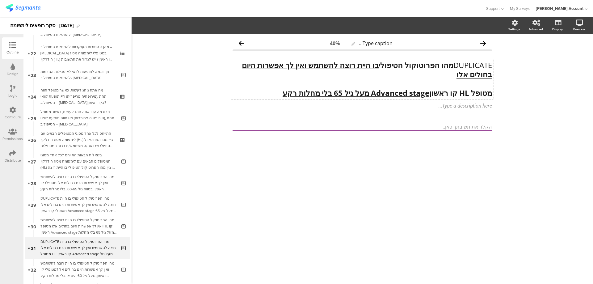
click at [416, 92] on u "Advanced stage מעל גיל 65 בלי מחלות רקע" at bounding box center [356, 93] width 147 height 10
click at [416, 92] on u "Advanced stage מעל גיל 65 בלי מחלות רקע" at bounding box center [356, 92] width 147 height 10
click at [476, 92] on p "34. קו ראשון Advanced stage צעירים בגיל הפוריות" at bounding box center [361, 92] width 259 height 9
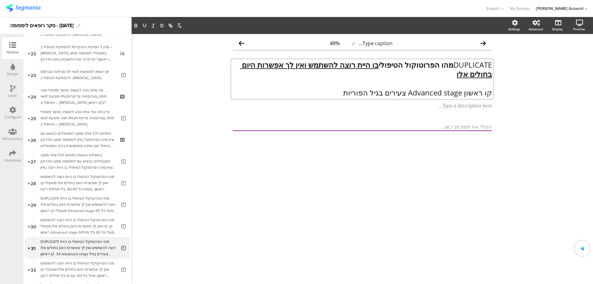
click at [451, 64] on strong "מהו הפרוטוקול הטיפולי בו היית רוצה להשתמש ואין לך אפשרות היום בחולים אלו" at bounding box center [366, 69] width 252 height 19
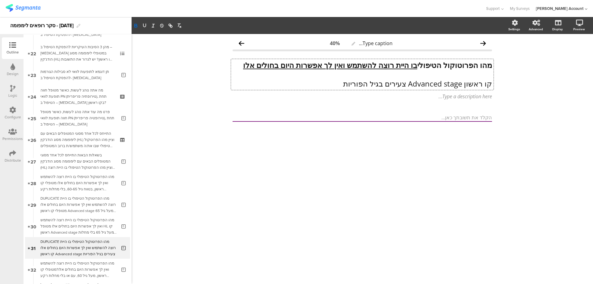
click at [464, 86] on p "קו ראשון Advanced stage צעירים בגיל הפוריות" at bounding box center [361, 83] width 259 height 9
click at [464, 85] on p "קו ראשון Advanced stage צעירים בגיל הפוריות" at bounding box center [361, 83] width 259 height 9
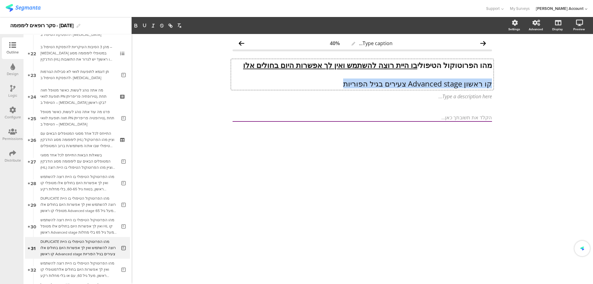
click at [464, 85] on p "קו ראשון Advanced stage צעירים בגיל הפוריות" at bounding box center [361, 83] width 259 height 9
click at [136, 29] on button "button" at bounding box center [136, 25] width 9 height 7
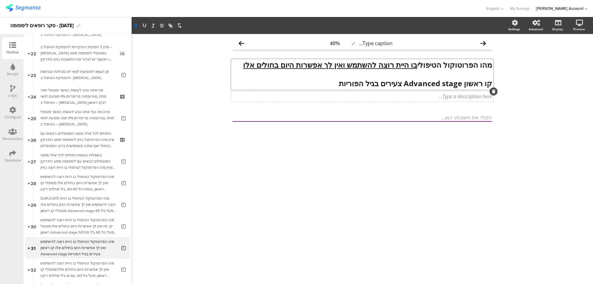
click at [443, 96] on div "Type a description here..." at bounding box center [361, 96] width 259 height 7
drag, startPoint x: 337, startPoint y: 84, endPoint x: 408, endPoint y: 82, distance: 71.4
click at [408, 82] on div "מהו הפרוטוקול הטיפולי בו היית רוצה להשתמש ואין לך אפשרות היום בחולים אלו קו ראש…" at bounding box center [362, 74] width 262 height 31
click at [145, 23] on icon "button" at bounding box center [145, 26] width 6 height 6
click at [403, 83] on u "dvanced stage צעירים בגיל הפוריות" at bounding box center [400, 83] width 123 height 10
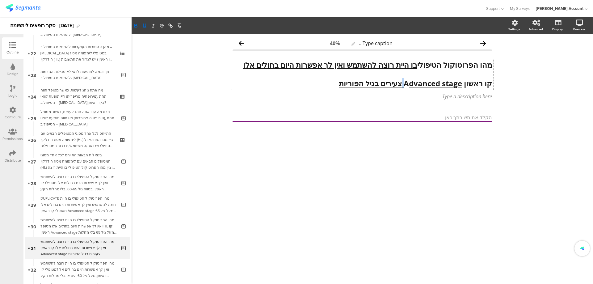
click at [403, 83] on u "dvanced stage צעירים בגיל הפוריות" at bounding box center [400, 83] width 123 height 10
drag, startPoint x: 410, startPoint y: 82, endPoint x: 405, endPoint y: 84, distance: 5.4
click at [405, 84] on p "קו ראשון A d vanced stage צעירים בגיל הפוריות" at bounding box center [361, 83] width 259 height 9
click at [144, 25] on icon "button" at bounding box center [145, 26] width 6 height 6
click at [312, 155] on div "Type caption... 40% מהו הפרוטוקול הטיפולי בו היית רוצה להשתמש ואין לך אפשרות הי…" at bounding box center [362, 159] width 461 height 250
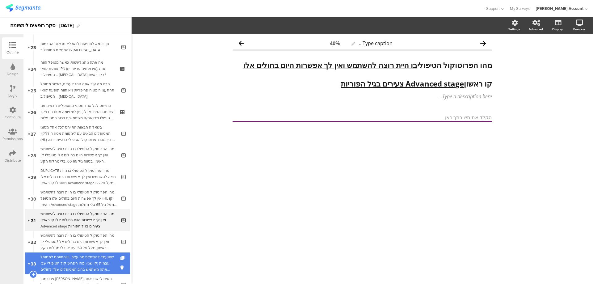
scroll to position [512, 0]
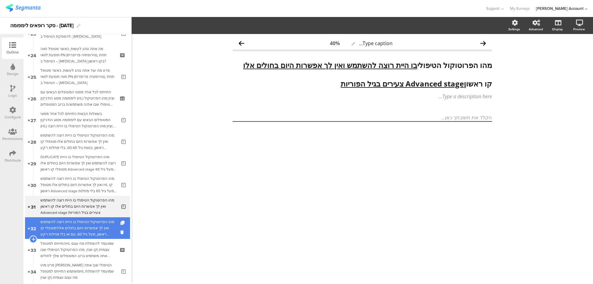
click at [102, 228] on div "מהו הפרוטוקול הטיפולי בו היית רוצה להשתמש ואין לך אפשרות היום בחולים אלו?מטופלי…" at bounding box center [78, 228] width 76 height 19
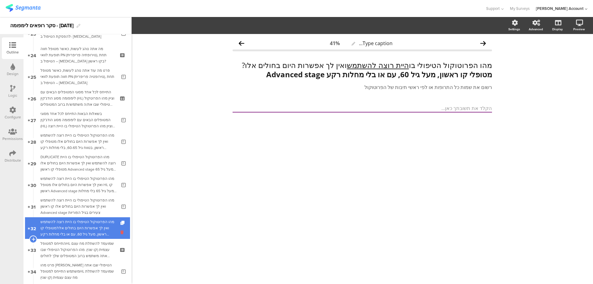
click at [120, 232] on icon at bounding box center [122, 232] width 5 height 6
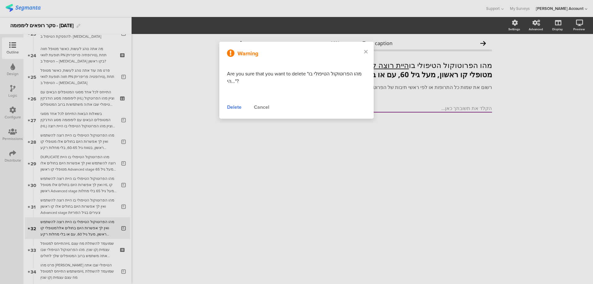
click at [235, 106] on div "Delete" at bounding box center [234, 106] width 15 height 7
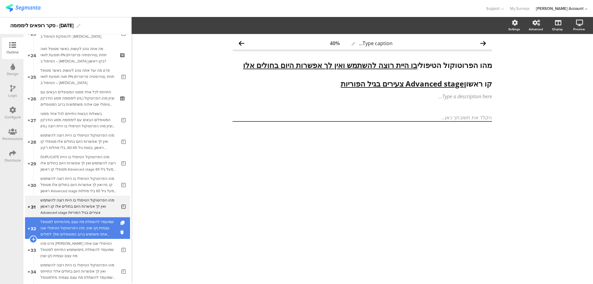
click at [115, 233] on link "32 התייחס למטופלHL שמועמד להשתלת מח עצם עצמית (קו שני). מהו הפרוטוקול הטיפולי ש…" at bounding box center [77, 228] width 105 height 22
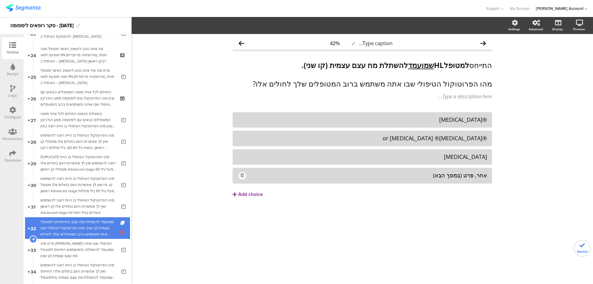
click at [120, 233] on icon at bounding box center [122, 232] width 5 height 6
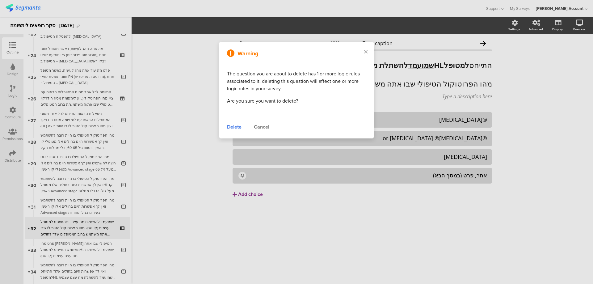
click at [237, 129] on div "Delete" at bounding box center [234, 126] width 15 height 7
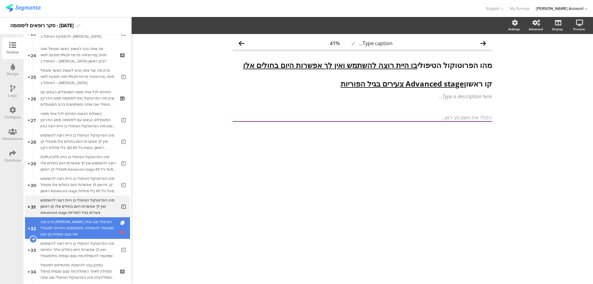
click at [120, 231] on icon at bounding box center [122, 232] width 5 height 6
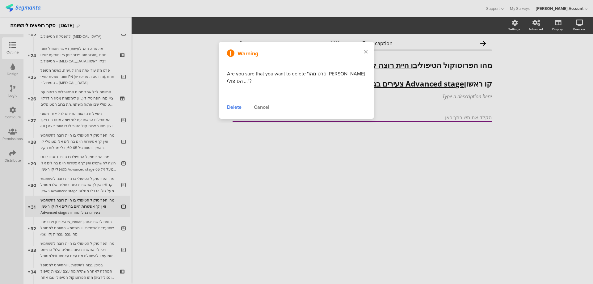
click at [231, 107] on div "Delete" at bounding box center [234, 106] width 15 height 7
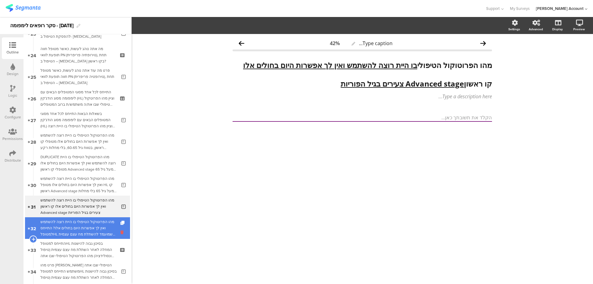
click at [120, 232] on icon at bounding box center [122, 232] width 5 height 6
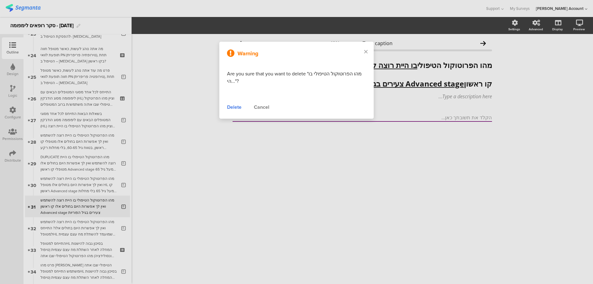
click at [237, 106] on div "Delete" at bounding box center [234, 106] width 15 height 7
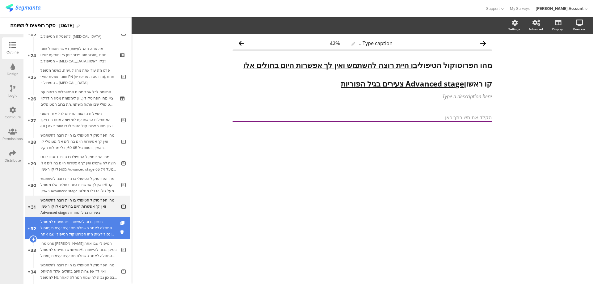
click at [112, 229] on link "32 התייחס למטופלHL בסיכון גבוה להישנות המחלה לאחר השתלת מח עצם עצמית (טיפול קונ…" at bounding box center [77, 228] width 105 height 22
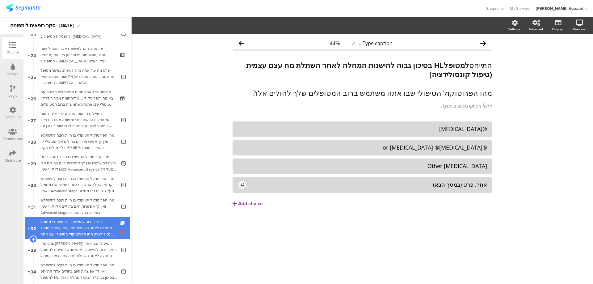
click at [120, 232] on icon at bounding box center [122, 232] width 5 height 6
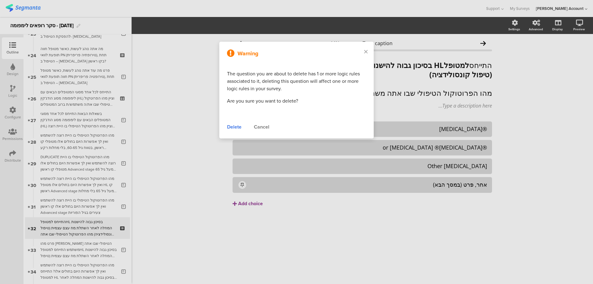
click at [240, 126] on div "Delete" at bounding box center [234, 126] width 15 height 7
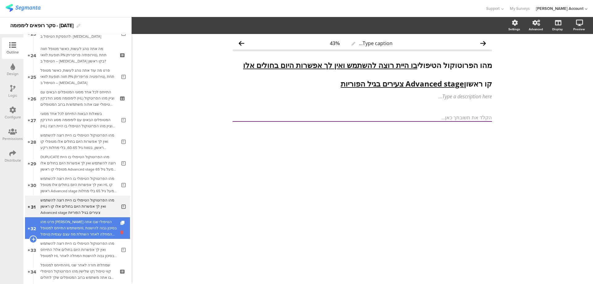
click at [120, 232] on icon at bounding box center [122, 232] width 5 height 6
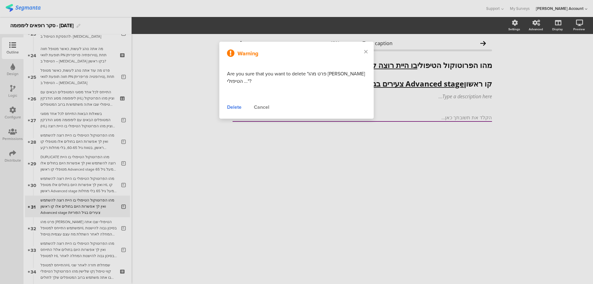
click at [233, 110] on div "Delete" at bounding box center [234, 106] width 15 height 7
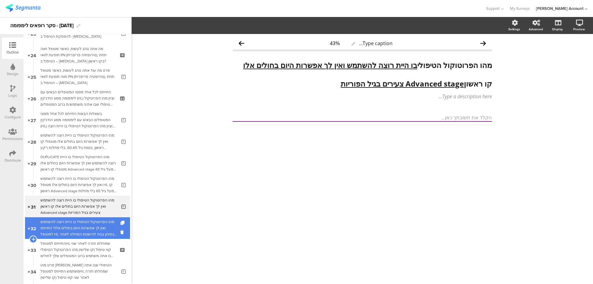
click at [98, 228] on div "מהו הפרוטוקול הטיפולי בו היית רוצה להשתמש ואין לך אפשרות היום בחולים אלו? התייח…" at bounding box center [78, 228] width 76 height 19
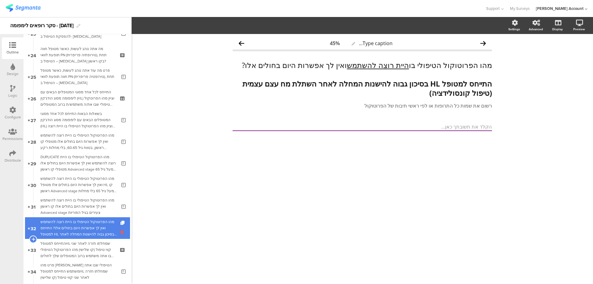
click at [120, 231] on icon at bounding box center [122, 232] width 5 height 6
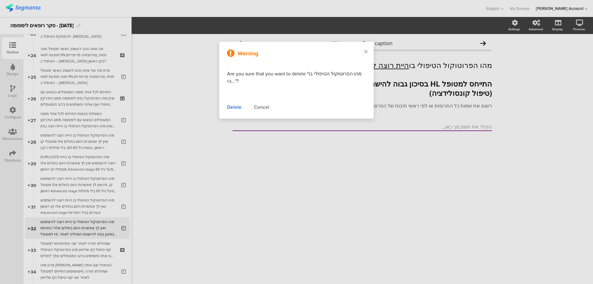
click at [240, 107] on div "Delete" at bounding box center [234, 106] width 15 height 7
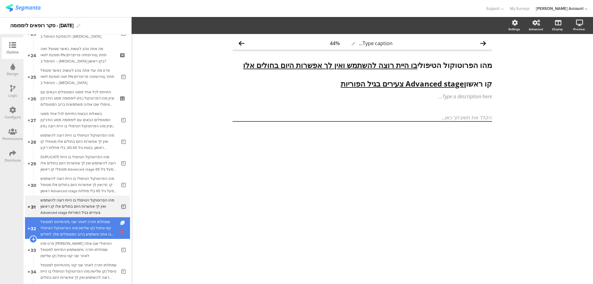
click at [120, 233] on icon at bounding box center [122, 232] width 5 height 6
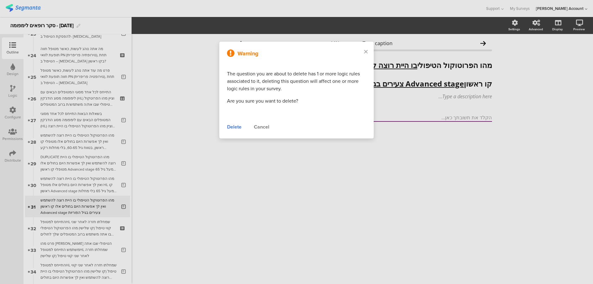
click at [267, 129] on div "Cancel" at bounding box center [261, 126] width 15 height 7
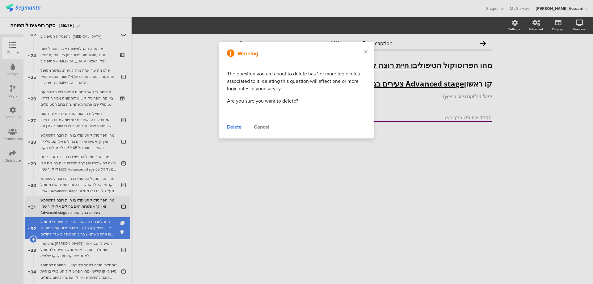
click at [106, 225] on div "התייחס למטופלHL שמחלתו חזרה לאחר שני קווי טיפול (קו שלישי) מהו הפרוטוקול הטיפול…" at bounding box center [77, 228] width 74 height 19
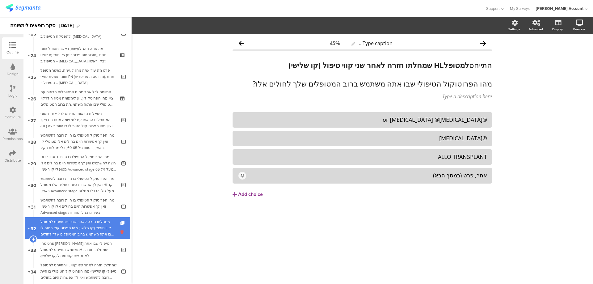
click at [120, 230] on icon at bounding box center [122, 232] width 5 height 6
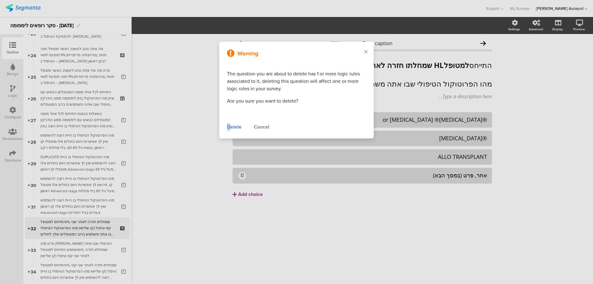
drag, startPoint x: 228, startPoint y: 124, endPoint x: 230, endPoint y: 129, distance: 5.3
click at [229, 124] on div "Delete" at bounding box center [234, 126] width 15 height 7
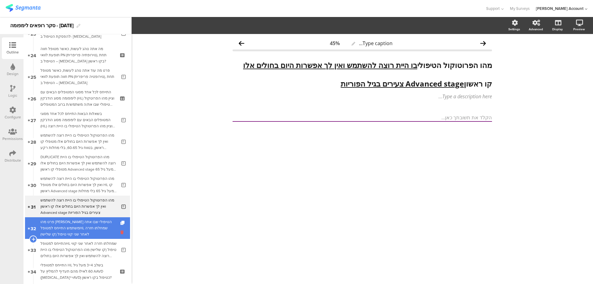
click at [120, 231] on icon at bounding box center [122, 232] width 5 height 6
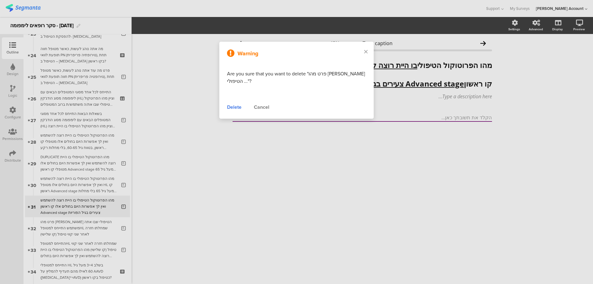
click at [261, 103] on div "Warning Are you sure that you want to delete "פרט מהו הפרוקטוקול הטיפולי ..."? …" at bounding box center [296, 80] width 154 height 77
click at [263, 106] on div "Cancel" at bounding box center [261, 106] width 15 height 7
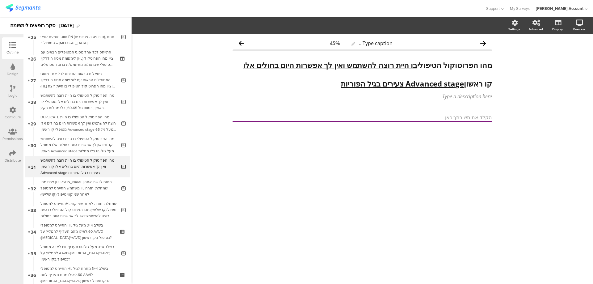
scroll to position [594, 0]
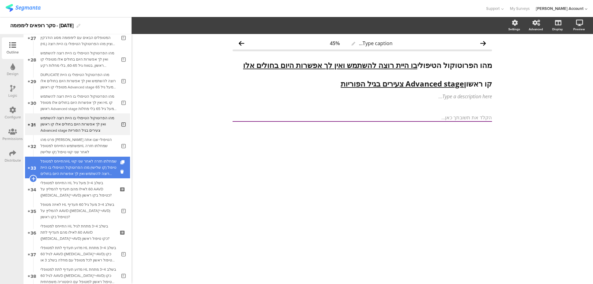
click at [103, 170] on div "התייחס למטופלHL שמחלתו חזרה לאחר שני קווי טיפול (קו שלישי) מהו הפרוטוקול הטיפול…" at bounding box center [78, 167] width 76 height 19
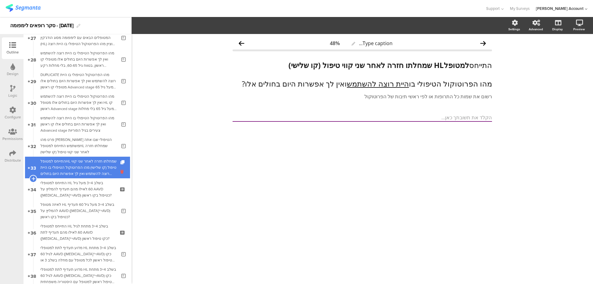
click at [120, 170] on icon at bounding box center [122, 172] width 5 height 6
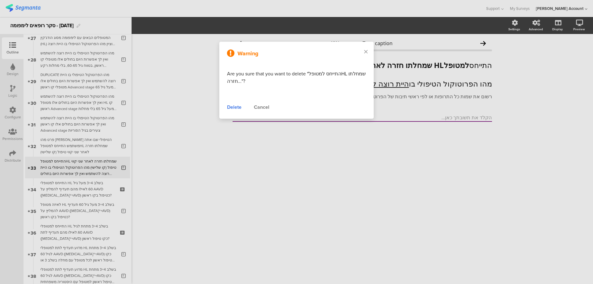
click at [234, 109] on div "Delete" at bounding box center [234, 106] width 15 height 7
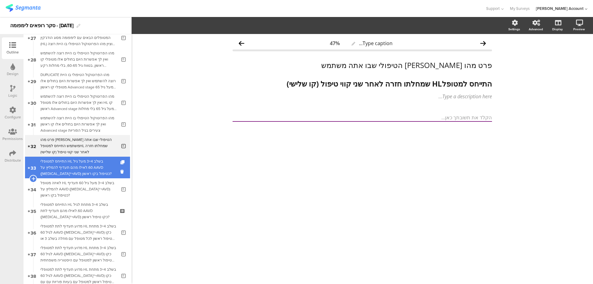
click at [100, 162] on div "התייחס למטופלי HL בשלב 3+4 מעל גיל 60.לאילו מהם תעדיף להמליץ על AAVD (Adcetris®…" at bounding box center [77, 167] width 74 height 19
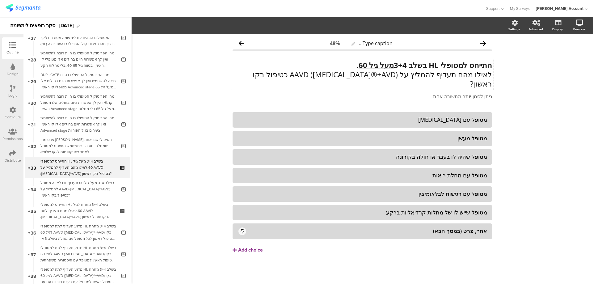
click at [421, 64] on strong "התייחס למטופלי HL בשלב 3+4 מעל גיל 60 ." at bounding box center [424, 65] width 136 height 10
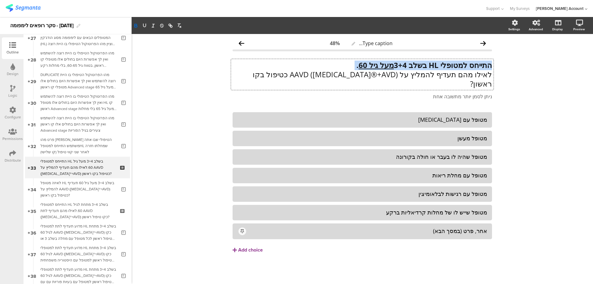
click at [421, 64] on strong "התייחס למטופלי HL בשלב 3+4 מעל גיל 60 ." at bounding box center [424, 65] width 136 height 10
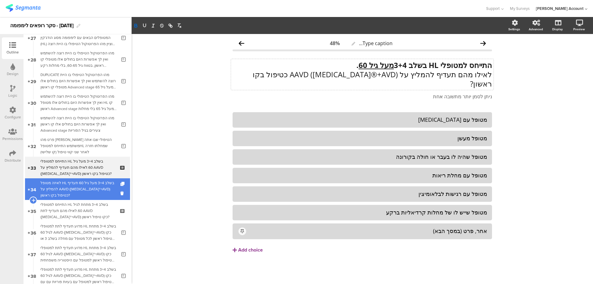
click at [112, 187] on link "34 לאיזה מטופל HL בשלב 3+4 מעל גיל 60 תעדיף להמליץ על AAVD (Adcetris®+AVD) כטיפ…" at bounding box center [77, 189] width 105 height 22
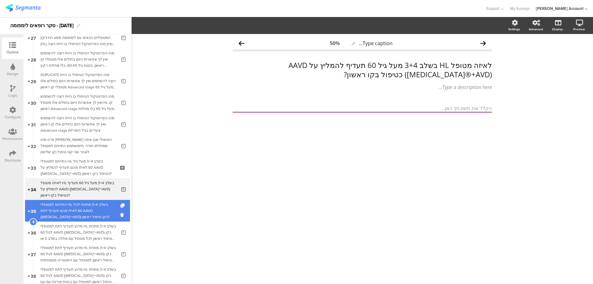
click at [97, 216] on div "התייחס למטופלי HL בשלב 3+4 מתחת לגיל 60.לאילו מהם תעדיף לתת AAVD (Adcetris®+AVD…" at bounding box center [77, 210] width 74 height 19
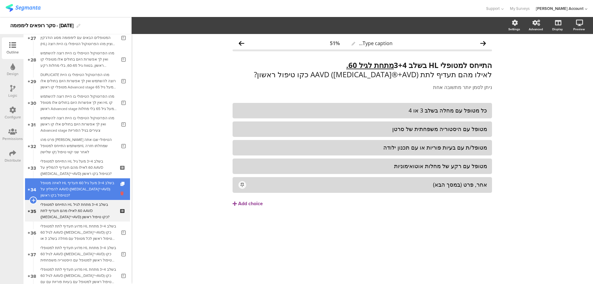
click at [120, 193] on icon at bounding box center [122, 193] width 5 height 6
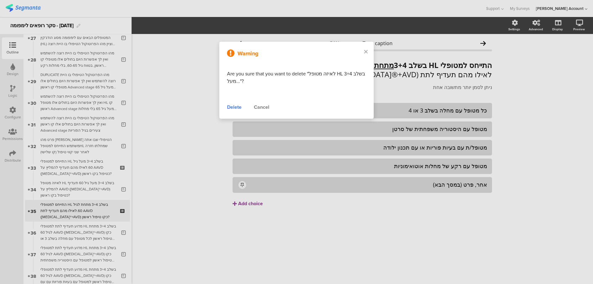
click at [239, 107] on div "Delete" at bounding box center [234, 106] width 15 height 7
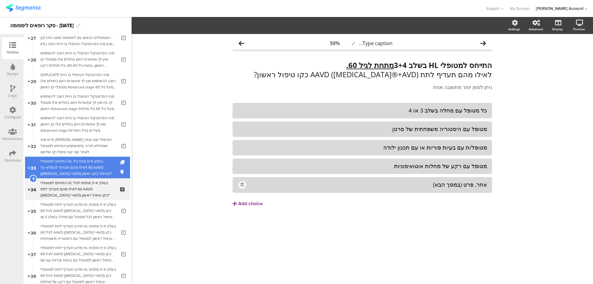
click at [103, 164] on div "התייחס למטופלי HL בשלב 3+4 מעל גיל 60.לאילו מהם תעדיף להמליץ על AAVD (Adcetris®…" at bounding box center [77, 167] width 74 height 19
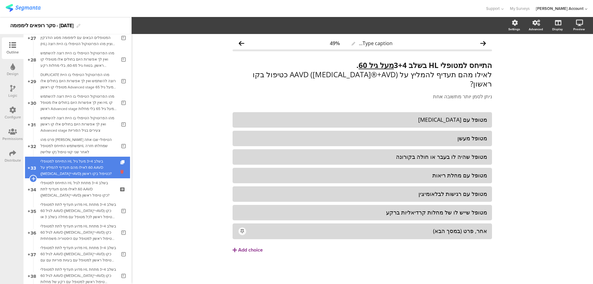
click at [120, 171] on icon at bounding box center [122, 172] width 5 height 6
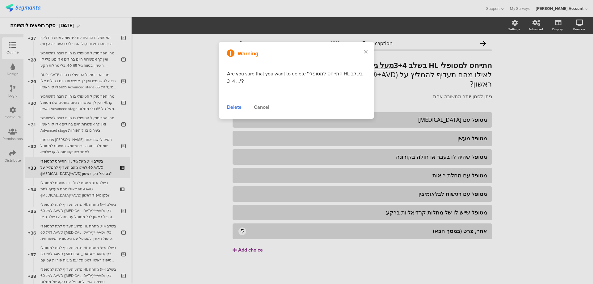
click at [235, 106] on div "Delete" at bounding box center [234, 106] width 15 height 7
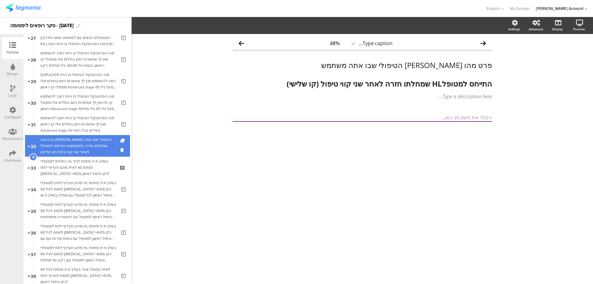
click at [105, 141] on div "פרט מהו הפרוקטוקול הטיפולי שבו אתה משתמש התייחס למטופלHL שמחלתו חזרה לאחר שני ק…" at bounding box center [78, 145] width 76 height 19
click at [103, 143] on div "פרט מהו הפרוקטוקול הטיפולי שבו אתה משתמש התייחס למטופלHL שמחלתו חזרה לאחר שני ק…" at bounding box center [78, 145] width 76 height 19
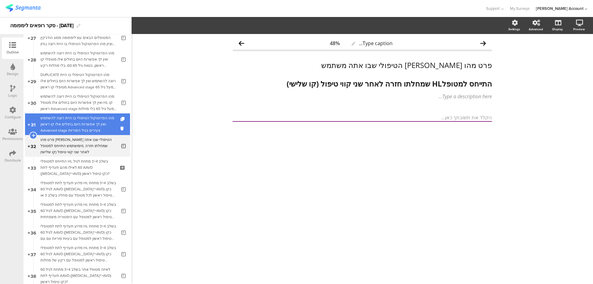
click at [97, 125] on div "מהו הפרוטוקול הטיפולי בו היית רוצה להשתמש ואין לך אפשרות היום בחולים אלו קו ראש…" at bounding box center [78, 124] width 76 height 19
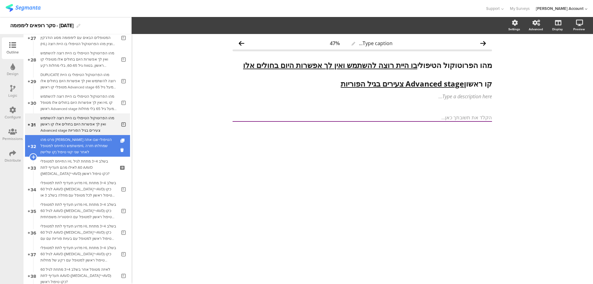
click at [97, 144] on div "פרט מהו הפרוקטוקול הטיפולי שבו אתה משתמש התייחס למטופלHL שמחלתו חזרה לאחר שני ק…" at bounding box center [78, 145] width 76 height 19
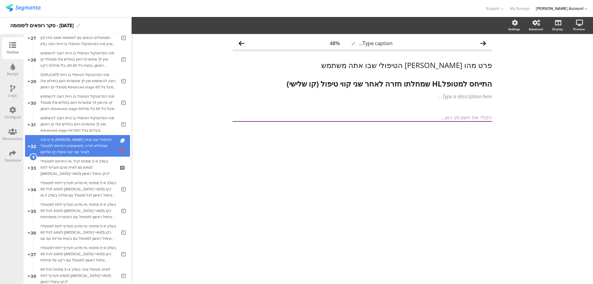
click at [120, 150] on icon at bounding box center [122, 150] width 5 height 6
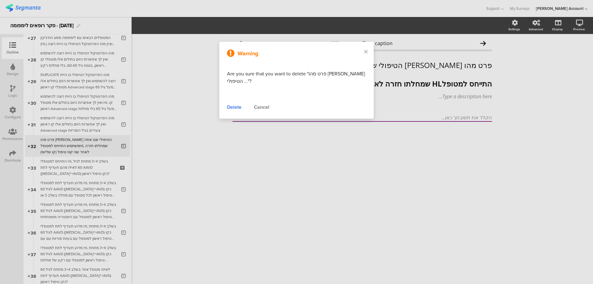
click at [237, 109] on div "Delete" at bounding box center [234, 106] width 15 height 7
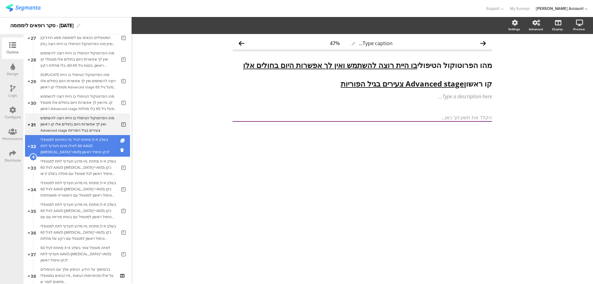
click at [97, 143] on div "התייחס למטופלי HL בשלב 3+4 מתחת לגיל 60.לאילו מהם תעדיף לתת AAVD (Adcetris®+AVD…" at bounding box center [77, 145] width 74 height 19
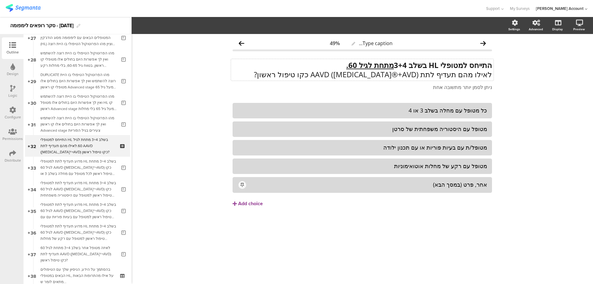
click at [426, 65] on div "התייחס למטופלי HL בשלב 3+4 מתחת לגיל 60. לאילו מהם תעדיף לתת AAVD (Adcetris®+AV…" at bounding box center [362, 70] width 262 height 22
click at [426, 65] on strong "התייחס למטופלי HL בשלב 3+4 מתחת לגיל 60." at bounding box center [419, 65] width 146 height 10
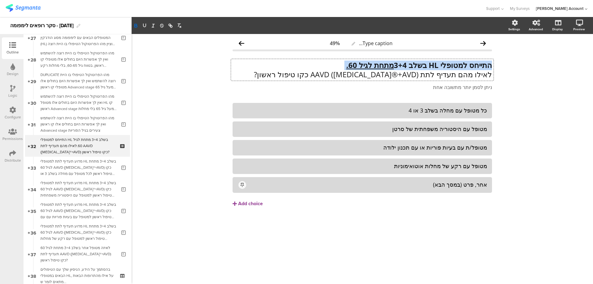
click at [425, 66] on strong "התייחס למטופלי HL בשלב 3+4 מתחת לגיל 60." at bounding box center [419, 65] width 146 height 10
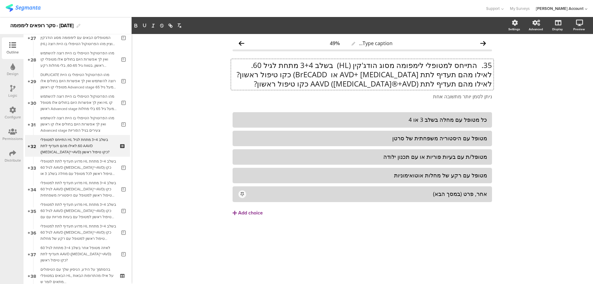
scroll to position [0, 0]
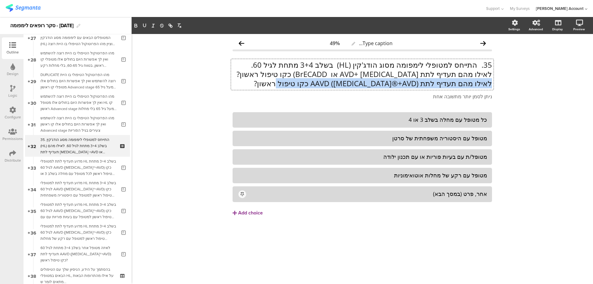
drag, startPoint x: 289, startPoint y: 85, endPoint x: 503, endPoint y: 91, distance: 214.4
click at [503, 91] on div "Type caption... 49% 35. התייחס למטופלי לימפומה מסוג הודג'קין (HL) בשלב 3+4 מתחת…" at bounding box center [362, 159] width 461 height 250
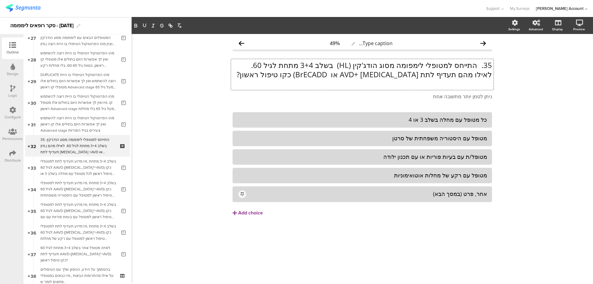
scroll to position [0, 0]
click at [477, 66] on p "35. התייחס למטופלי לימפומה מסוג הודג'קין (HL) בשלב 3+4 מתחת לגיל 60." at bounding box center [361, 65] width 259 height 9
click at [263, 61] on p "התייחס למטופלי לימפומה מסוג הודג'קין (HL) בשלב 3+4 מתחת לגיל 60." at bounding box center [361, 65] width 259 height 9
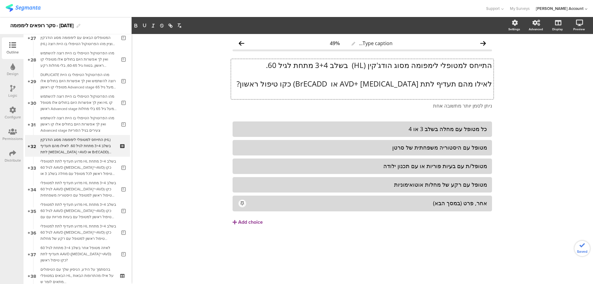
click at [408, 67] on p "התייחס למטופלי לימפומה מסוג הודג'קין (HL) בשלב 3+4 מתחת לגיל 60." at bounding box center [361, 65] width 259 height 9
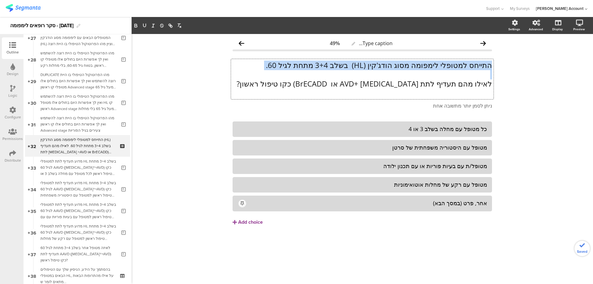
click at [408, 67] on p "התייחס למטופלי לימפומה מסוג הודג'קין (HL) בשלב 3+4 מתחת לגיל 60." at bounding box center [361, 65] width 259 height 9
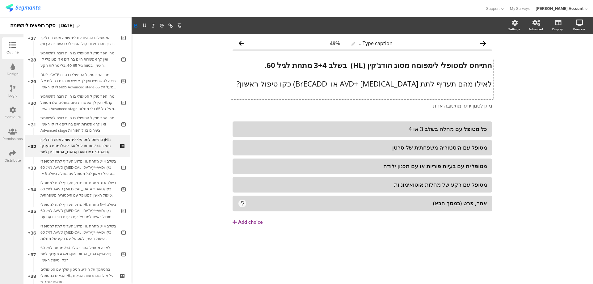
click at [419, 82] on p "לאילו מהם תעדיף לתת Adcetris +AVD או BrECADD) כקו טיפול ראשון?" at bounding box center [361, 83] width 259 height 9
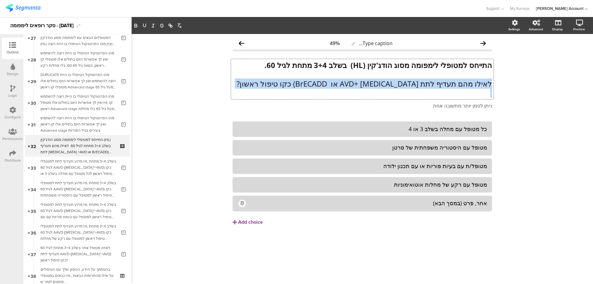
click at [419, 82] on p "לאילו מהם תעדיף לתת Adcetris +AVD או BrECADD) כקו טיפול ראשון?" at bounding box center [361, 83] width 259 height 9
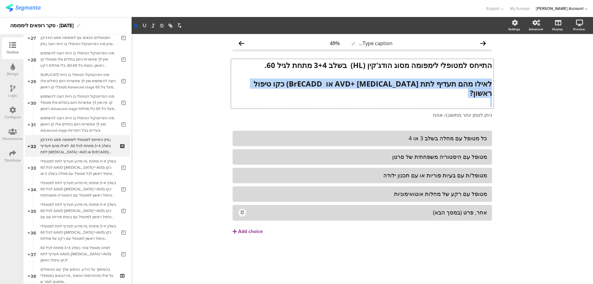
click at [397, 82] on strong "לאילו מהם תעדיף לתת Adcetris +AVD או BrECADD) כקו טיפול ראשון?" at bounding box center [372, 87] width 240 height 19
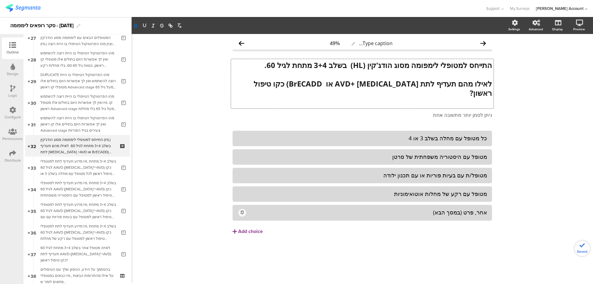
click at [416, 83] on strong "לאילו מהם תעדיף לתת Adcetris +AVD או BrECADD) כקו טיפול ראשון?" at bounding box center [372, 87] width 240 height 19
click at [318, 83] on strong "לאילו מהם תעדיף לתת Adcetris +AVD או BrECADD) כקו טיפול ראשון?" at bounding box center [372, 87] width 240 height 19
click at [431, 134] on div "כל מטופל עם מחלה בשלב 3 או 4" at bounding box center [361, 138] width 249 height 10
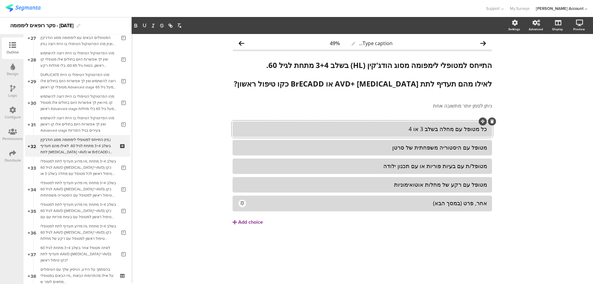
click at [431, 133] on div "כל מטופל עם מחלה בשלב 3 או 4" at bounding box center [361, 129] width 249 height 10
paste div
click at [412, 148] on div "מטופל עם היסטוריה משפחתית של סרטן" at bounding box center [361, 147] width 249 height 7
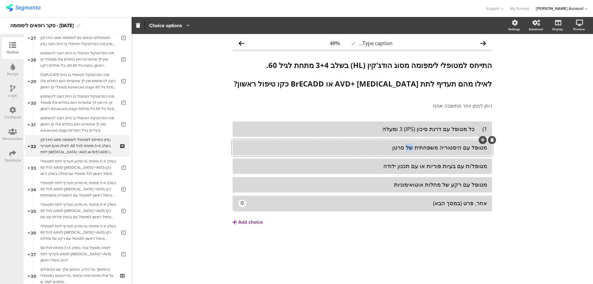
click at [412, 148] on div "מטופל עם היסטוריה משפחתית של סרטן" at bounding box center [361, 147] width 249 height 7
paste div
click at [438, 163] on div "מטופל/ת עם בעיות פוריות או עם תכנון ילודה" at bounding box center [361, 165] width 249 height 7
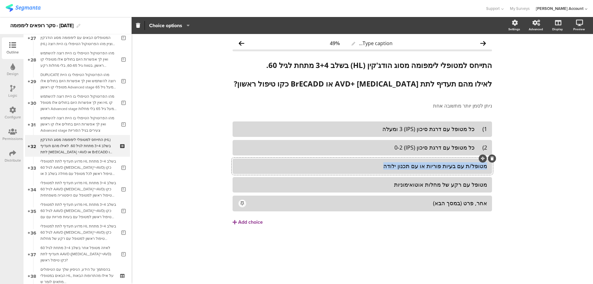
click at [438, 163] on div "מטופל/ת עם בעיות פוריות או עם תכנון ילודה" at bounding box center [361, 165] width 249 height 7
paste div
click at [427, 186] on div "מטופל עם רקע של מחלות אוטואימוניות" at bounding box center [361, 184] width 249 height 7
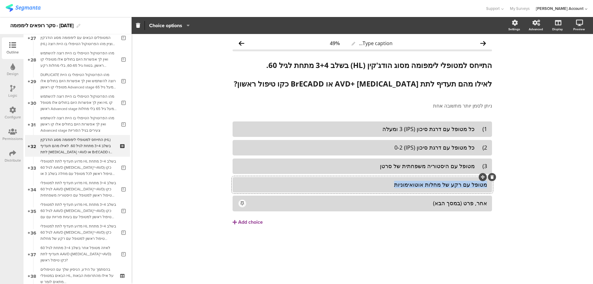
click at [427, 186] on div "מטופל עם רקע של מחלות אוטואימוניות" at bounding box center [361, 184] width 249 height 7
paste div
click at [438, 204] on div "אחר, פרט (במסך הבא)" at bounding box center [367, 202] width 240 height 7
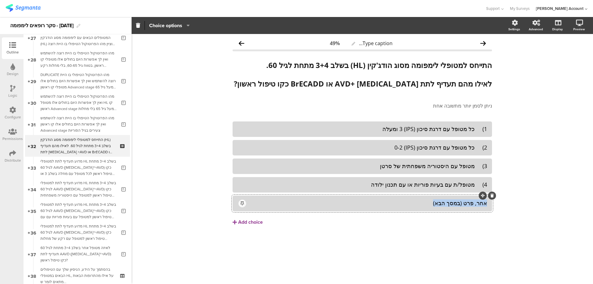
click at [438, 204] on div "אחר, פרט (במסך הבא)" at bounding box center [367, 202] width 240 height 7
paste div
click at [250, 219] on div "Add choice" at bounding box center [250, 222] width 25 height 6
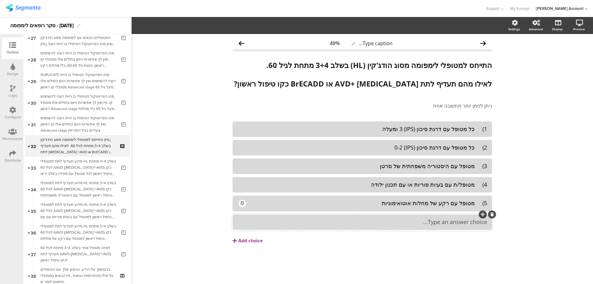
click at [412, 227] on div at bounding box center [361, 221] width 259 height 15
click at [410, 206] on div "5) מטופל עם רקע של מחלות אוטואימוניות" at bounding box center [367, 202] width 240 height 7
click at [162, 23] on span "Choice options" at bounding box center [165, 25] width 33 height 7
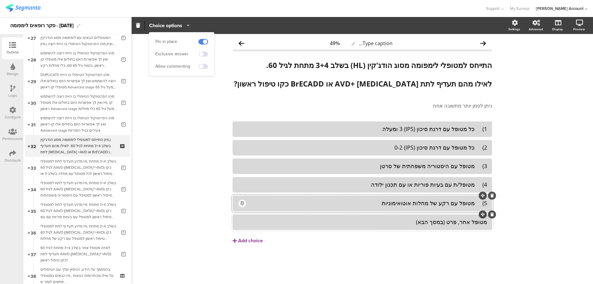
click at [201, 42] on span at bounding box center [203, 41] width 9 height 5
click at [283, 225] on div "מטופל אחר, פרט (במסך הבא)" at bounding box center [361, 221] width 249 height 7
click at [170, 26] on span "Choice options" at bounding box center [165, 25] width 33 height 7
click at [203, 41] on span at bounding box center [203, 41] width 9 height 5
click at [474, 131] on div "1) כל מטופל עם דרגת סיכון (IPS) 3 ומעלה" at bounding box center [361, 128] width 249 height 7
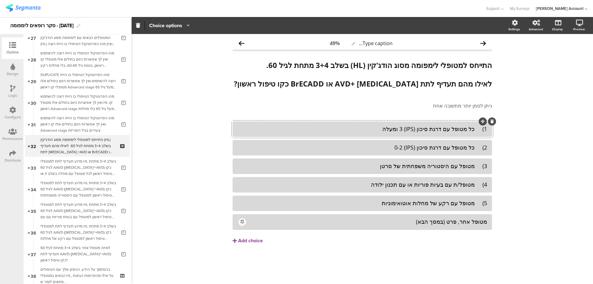
click at [475, 131] on div "1) כל מטופל עם דרגת סיכון (IPS) 3 ומעלה" at bounding box center [361, 128] width 249 height 7
click at [475, 147] on div "2) כל מטופל עם דרגת סיכון (IPS) 0-2" at bounding box center [361, 147] width 249 height 7
click at [477, 169] on div "3) מטופל עם היסטוריה משפחתית של סרטן" at bounding box center [361, 165] width 249 height 7
click at [476, 186] on div "4) מטופל/ת עם בעיות פוריות או עם תכנון ילודה" at bounding box center [361, 184] width 249 height 7
click at [474, 205] on div "5) מטופל עם רקע של מחלות אוטואימוניות" at bounding box center [361, 202] width 249 height 7
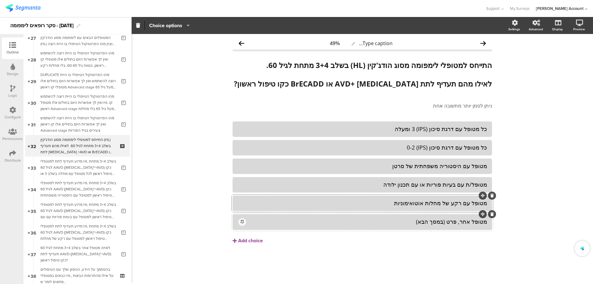
click at [467, 221] on div "מטופל אחר, פרט (במסך הבא)" at bounding box center [367, 221] width 240 height 7
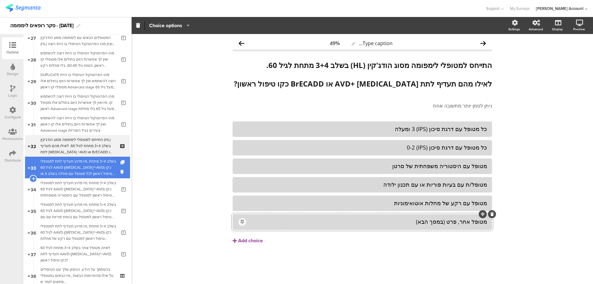
click at [86, 165] on div "מדוע תעדיף לתת למטופלי HL בשלב 3+4 מתחת לגיל 60 AAVD (Adcetris®+AVD) כקו טיפול …" at bounding box center [78, 167] width 76 height 19
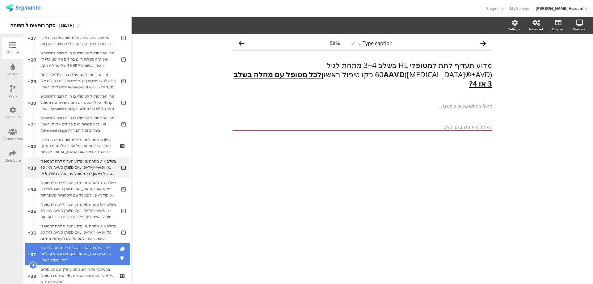
scroll to position [635, 0]
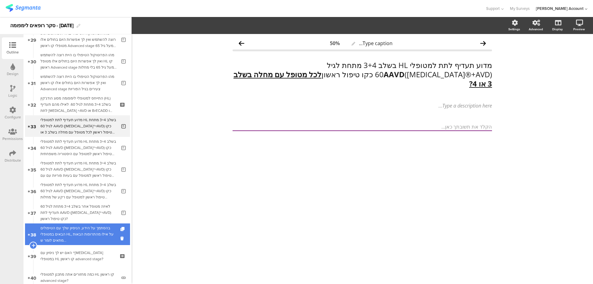
click at [107, 228] on div "בהסתמך על הידע, הניסיון שלך עם הטיפולים הבאים במטופלי HL, על אילו מהתרופות הבאו…" at bounding box center [77, 234] width 74 height 19
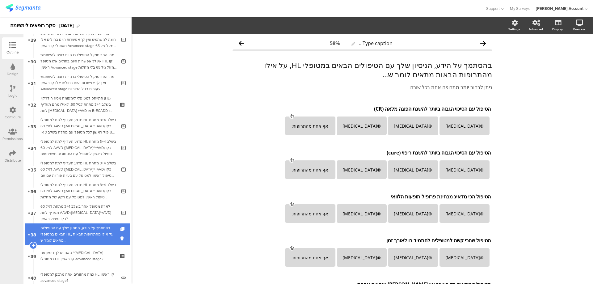
click at [107, 230] on div "בהסתמך על הידע, הניסיון שלך עם הטיפולים הבאים במטופלי HL, על אילו מהתרופות הבאו…" at bounding box center [77, 234] width 74 height 19
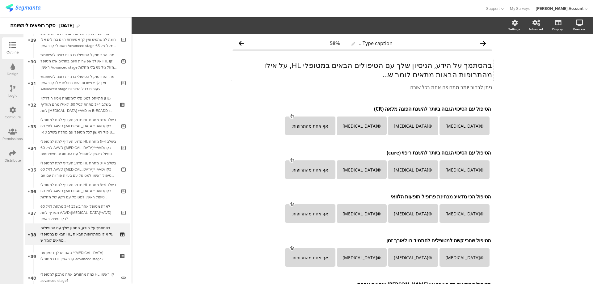
click at [419, 74] on p "בהסתמך על הידע, הניסיון שלך עם הטיפולים הבאים במטופלי HL, על אילו מהתרופות הבאו…" at bounding box center [361, 70] width 259 height 19
click at [421, 75] on p "בהסתמך על הידע, הניסיון שלך עם הטיפולים הבאים במטופלי HL, על אילו מהתרופות הבאו…" at bounding box center [361, 70] width 259 height 19
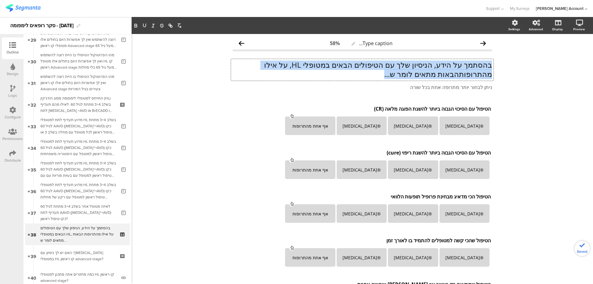
drag, startPoint x: 488, startPoint y: 63, endPoint x: 406, endPoint y: 70, distance: 82.7
click at [406, 70] on p "בהסתמך על הידע, הניסיון שלך עם הטיפולים הבאים במטופלי HL, על אילו מהתרופות הבאו…" at bounding box center [361, 69] width 259 height 19
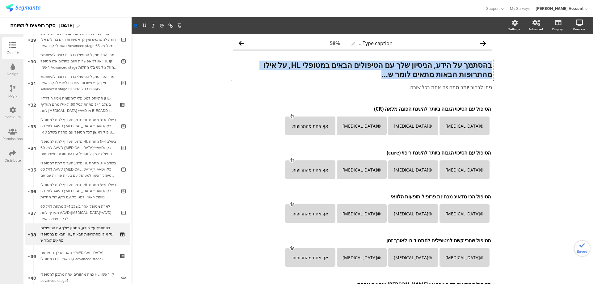
scroll to position [0, 0]
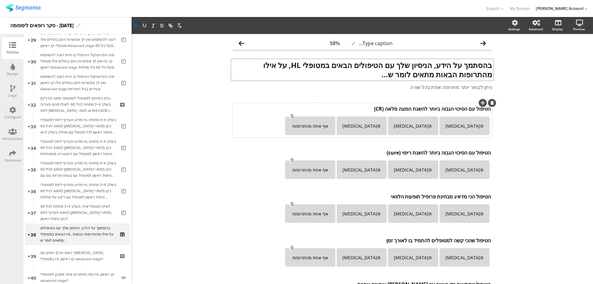
click at [445, 109] on div "הטיפול עם הסיכוי הגבוה ביותר להשגת הפוגה מלאה (CR) הטיפול עם הסיכוי הגבוה ביותר…" at bounding box center [362, 109] width 260 height 10
click at [445, 109] on p "הטיפול עם הסיכוי הגבוה ביותר להשגת הפוגה מלאה (CR)" at bounding box center [362, 108] width 257 height 7
click at [445, 108] on p "הטיפול עם הסיכוי הגבוה ביותר להשגת הפוגה מלאה (CR)" at bounding box center [362, 108] width 257 height 7
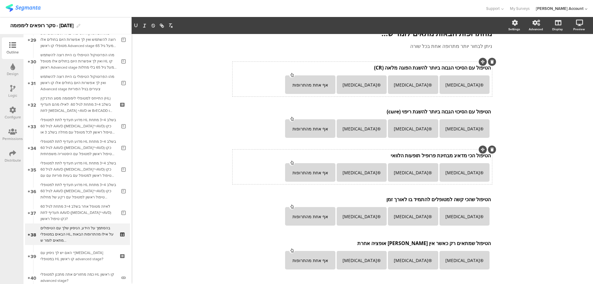
click at [452, 156] on div "הטיפול הכי מדאיג מבחינת פרופיל תופעות הלוואי הטיפול הכי מדאיג מבחינת פרופיל תופ…" at bounding box center [362, 155] width 260 height 10
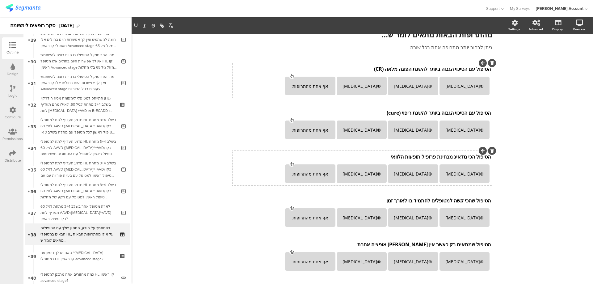
click at [452, 156] on p "הטיפול הכי מדאיג מבחינת פרופיל תופעות הלוואי" at bounding box center [362, 156] width 257 height 7
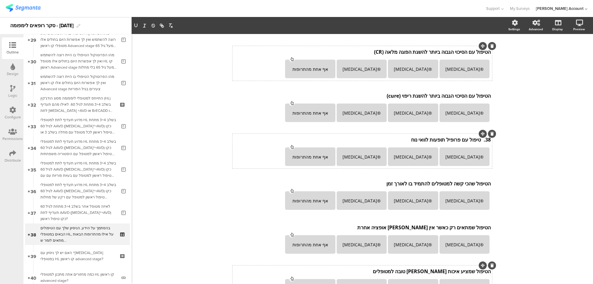
scroll to position [81, 0]
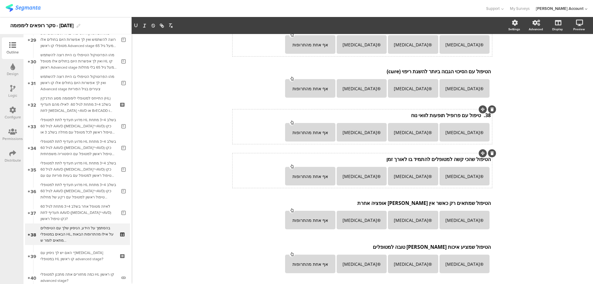
click at [447, 161] on div "הטיפול שהכי קשה למטופלים להתמיד בו לאורך זמן הטיפול שהכי קשה למטופלים להתמיד בו…" at bounding box center [362, 159] width 260 height 10
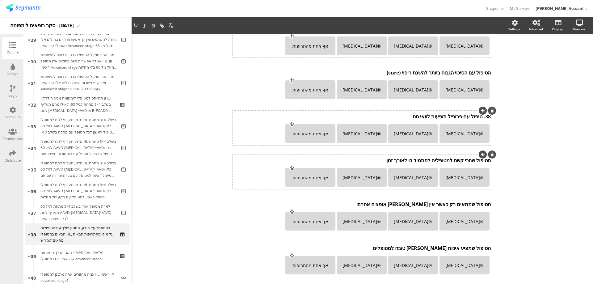
click at [447, 161] on p "הטיפול שהכי קשה למטופלים להתמיד בו לאורך זמן" at bounding box center [362, 160] width 257 height 7
click at [419, 207] on p "הטיפול שמתאים רק כאשר אין שום אופציה אחרת" at bounding box center [362, 204] width 257 height 7
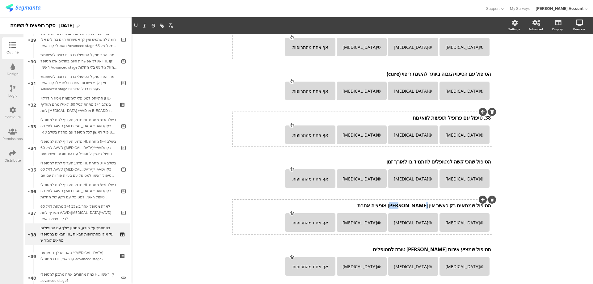
click at [421, 205] on p "הטיפול שמתאים רק כאשר אין שום אופציה אחרת" at bounding box center [362, 205] width 257 height 7
click at [448, 249] on div "הטיפול שמציע איכות חיים טובה למטופלים הטיפול שמציע איכות חיים טובה למטופלים הטי…" at bounding box center [362, 249] width 260 height 10
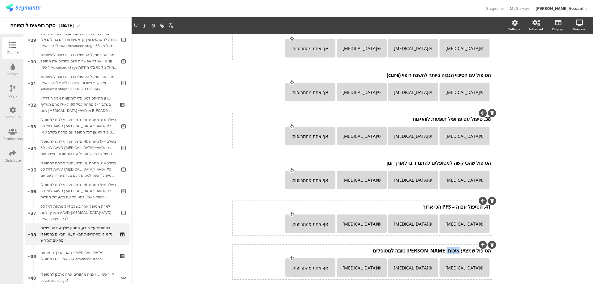
click at [448, 249] on p "הטיפול שמציע איכות חיים טובה למטופלים" at bounding box center [362, 250] width 257 height 7
click at [447, 252] on p "הטיפול שמציע איכות חיים טובה למטופלים" at bounding box center [362, 250] width 257 height 7
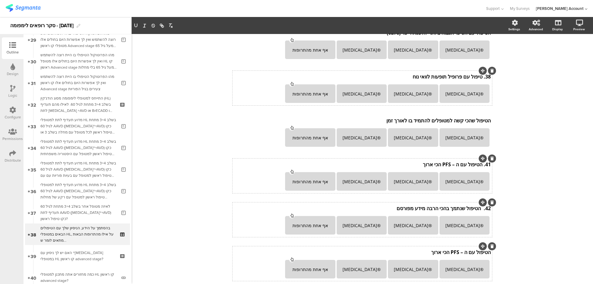
click at [435, 251] on div "הטיפול עם ה – PFS הכי ארוך הטיפול עם ה – PFS הכי ארוך" at bounding box center [362, 252] width 260 height 10
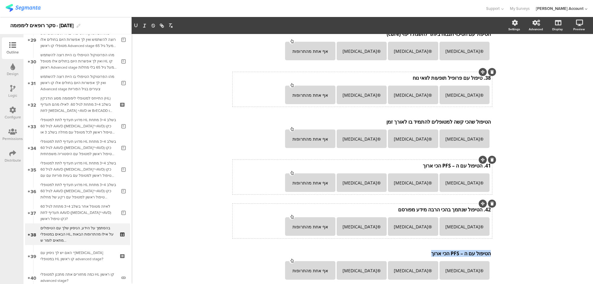
click at [435, 251] on p "הטיפול עם ה – PFS הכי ארוך" at bounding box center [362, 253] width 257 height 7
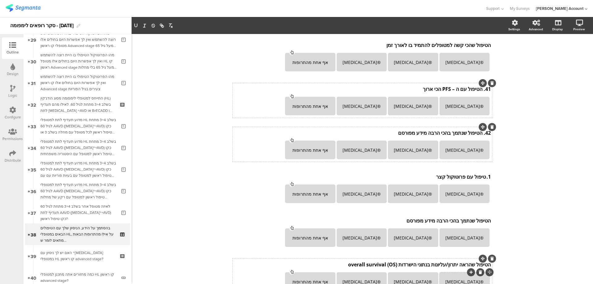
scroll to position [243, 0]
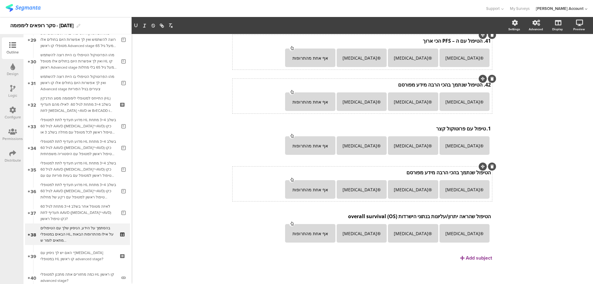
click at [448, 175] on div "הטיפול שנתמך בהכי הרבה מידע מפורסם הטיפול שנתמך בהכי הרבה מידע מפורסם" at bounding box center [362, 172] width 260 height 10
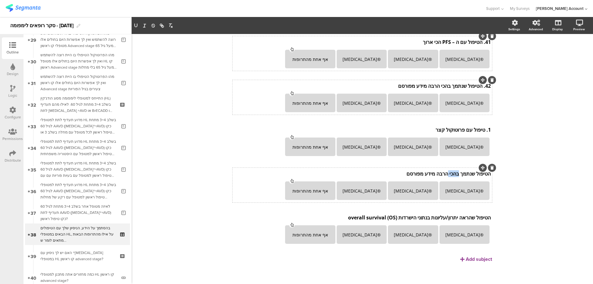
click at [448, 175] on p "הטיפול שנתמך בהכי הרבה מידע מפורסם" at bounding box center [362, 173] width 257 height 7
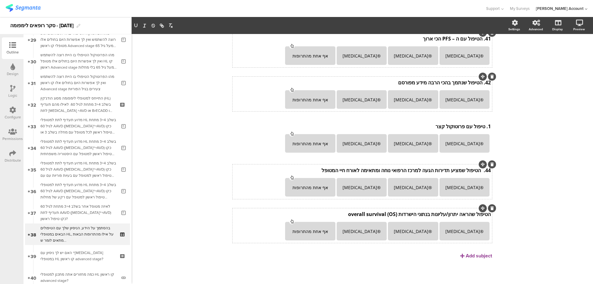
click at [424, 210] on div "הטיפול שהראה יתרון/עליונות בנתוני הישרדות (OS) overall survival הטיפול שהראה ית…" at bounding box center [361, 225] width 259 height 35
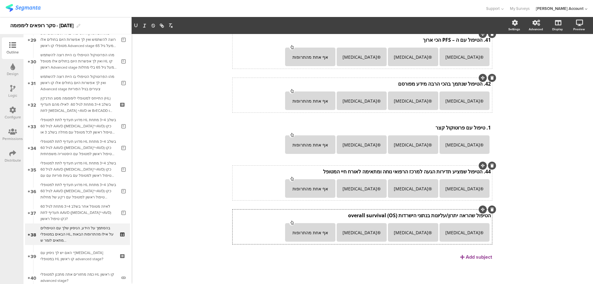
click at [424, 216] on p "הטיפול שהראה יתרון/עליונות בנתוני הישרדות (OS) overall survival" at bounding box center [362, 215] width 257 height 7
click at [425, 216] on p "הטיפול שהראה יתרון/עליונות בנתוני הישרדות (OS) overall survival" at bounding box center [362, 215] width 257 height 7
click at [425, 215] on p "הטיפול שהראה יתרון/עליונות בנתוני הישרדות (OS) overall survival" at bounding box center [362, 215] width 257 height 7
click at [469, 252] on div "הטיפול עם הסיכוי הגבוה ביותר להשגת הפוגה מלאה (CR) הטיפול עם הסיכוי הגבוה ביותר…" at bounding box center [361, 60] width 259 height 402
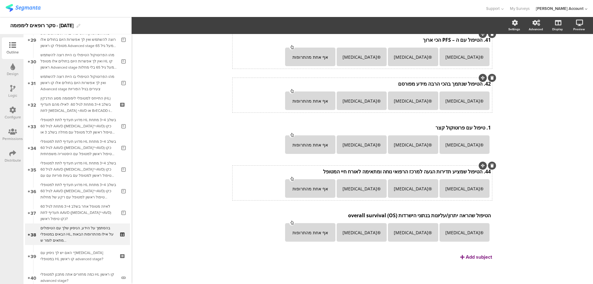
click at [472, 254] on div "Add subject" at bounding box center [479, 256] width 26 height 7
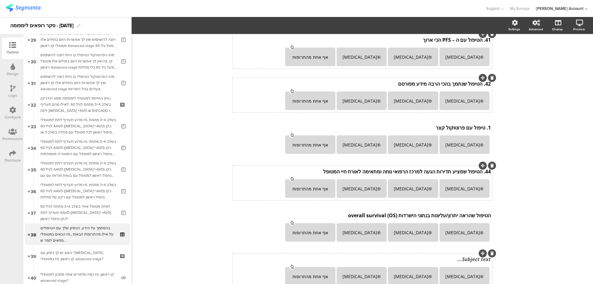
click at [457, 257] on div "הטיפול עם הסיכוי הגבוה ביותר להשגת הפוגה מלאה (CR) הטיפול עם הסיכוי הגבוה ביותר…" at bounding box center [361, 73] width 259 height 429
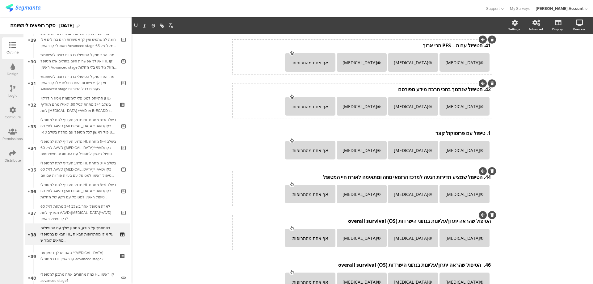
click at [458, 221] on p "הטיפול שהראה יתרון/עליונות בנתוני הישרדות (OS) overall survival" at bounding box center [362, 220] width 257 height 7
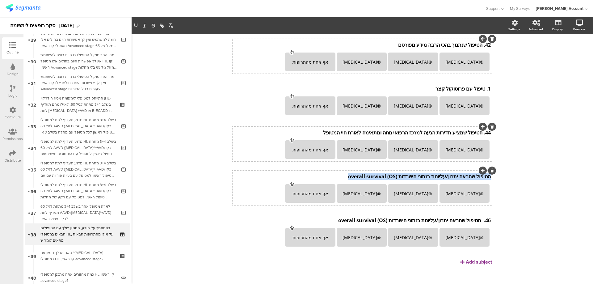
scroll to position [289, 0]
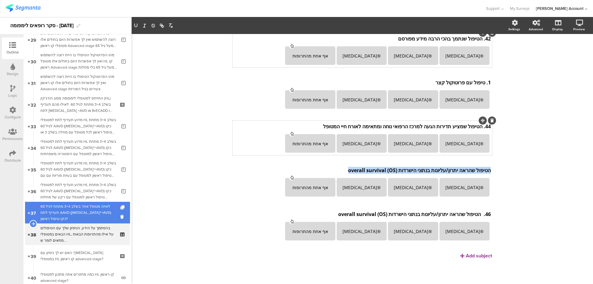
click at [77, 210] on div "לאיזה מטופל אחר בשלב 3+4 מתחת לגיל 60 תעדיף לתת AAVD (Adcetris®+AVD) כקו טיפול …" at bounding box center [78, 212] width 76 height 19
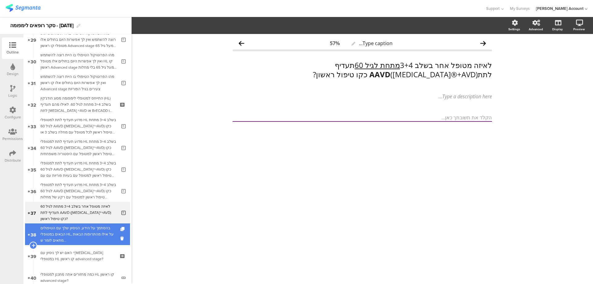
click at [101, 228] on div "בהסתמך על הידע, הניסיון שלך עם הטיפולים הבאים במטופלי HL, על אילו מהתרופות הבאו…" at bounding box center [77, 234] width 74 height 19
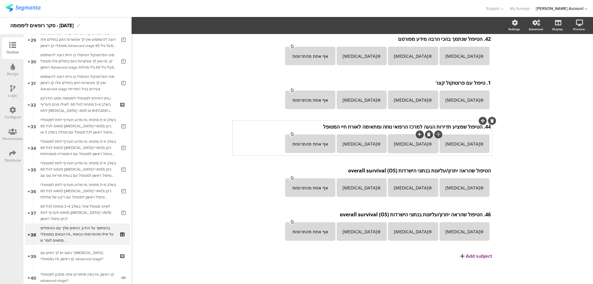
scroll to position [289, 0]
click at [434, 165] on div "הטיפול שהראה יתרון/עליונות בנתוני הישרדות (OS) overall survival הטיפול שהראה ית…" at bounding box center [361, 181] width 259 height 35
click at [435, 167] on div "הטיפול שהראה יתרון/עליונות בנתוני הישרדות (OS) overall survival הטיפול שהראה ית…" at bounding box center [362, 170] width 260 height 10
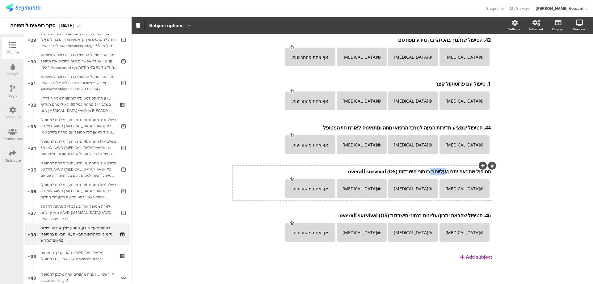
click at [435, 167] on div "הטיפול שהראה יתרון/עליונות בנתוני הישרדות (OS) overall survival הטיפול שהראה ית…" at bounding box center [362, 171] width 260 height 10
click at [435, 168] on div "הטיפול שהראה יתרון/עליונות בנתוני הישרדות (OS) overall survival הטיפול שהראה ית…" at bounding box center [362, 171] width 260 height 10
click at [434, 168] on p "הטיפול שהראה יתרון/עליונות בנתוני הישרדות (OS) overall survival" at bounding box center [362, 171] width 257 height 7
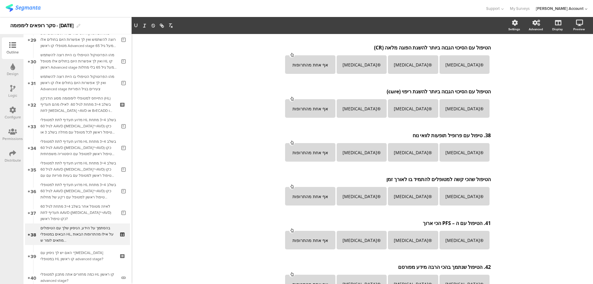
scroll to position [0, 0]
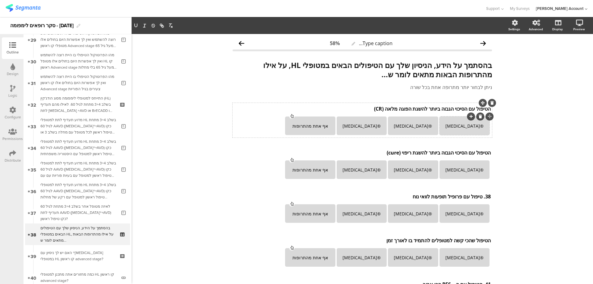
click at [458, 127] on div "®Opdivo" at bounding box center [464, 126] width 48 height 6
click at [458, 126] on div "®Opdivo" at bounding box center [464, 126] width 48 height 6
paste div
click at [403, 123] on div "®Keytruda" at bounding box center [413, 125] width 48 height 19
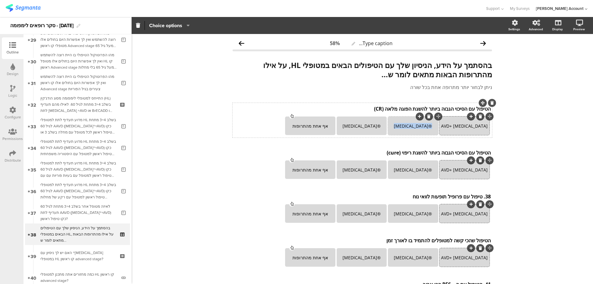
drag, startPoint x: 403, startPoint y: 123, endPoint x: 405, endPoint y: 125, distance: 3.3
click at [403, 123] on div "®Keytruda" at bounding box center [413, 126] width 48 height 6
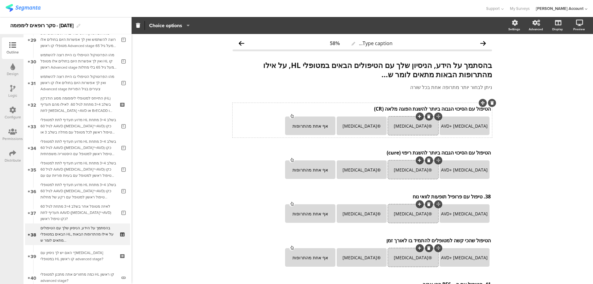
click at [406, 125] on div "®Keytruda" at bounding box center [413, 126] width 48 height 6
click at [405, 126] on div "®Keytruda" at bounding box center [413, 126] width 48 height 6
paste div
click at [354, 127] on div "®Adcetris" at bounding box center [361, 126] width 48 height 6
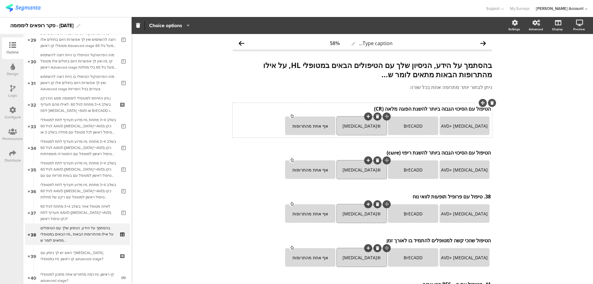
click at [355, 126] on div "®Adcetris" at bounding box center [361, 126] width 48 height 6
paste div
click at [307, 126] on div "אף אחת מהתרופות" at bounding box center [310, 126] width 48 height 6
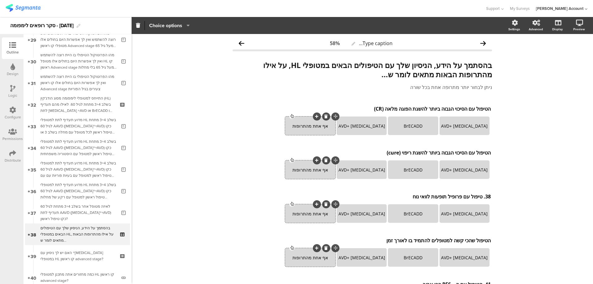
click at [181, 25] on span "Choice options" at bounding box center [165, 25] width 33 height 7
click at [292, 128] on div "אף אחת מהתרופות" at bounding box center [310, 126] width 48 height 6
click at [160, 24] on span "Choice options" at bounding box center [165, 25] width 33 height 7
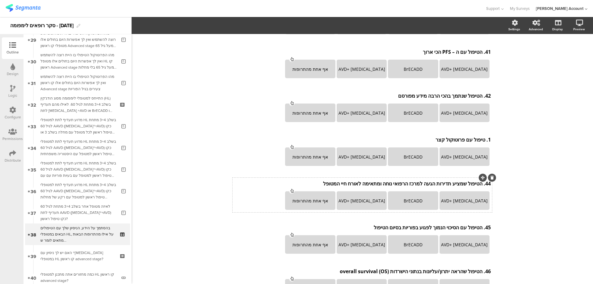
scroll to position [289, 0]
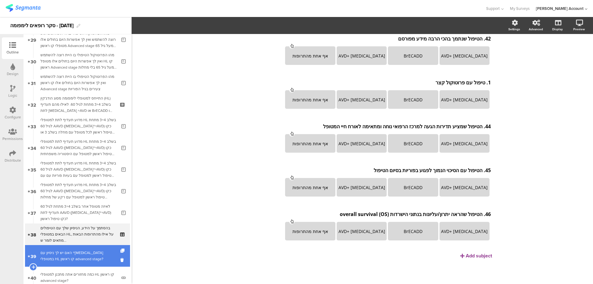
click at [66, 257] on div "האם יש לך ניסיון עם ®Adcetris במטופלי HL קו ראשון advanced stage?" at bounding box center [77, 255] width 74 height 12
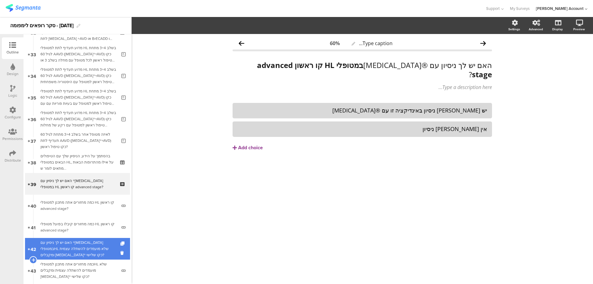
scroll to position [718, 0]
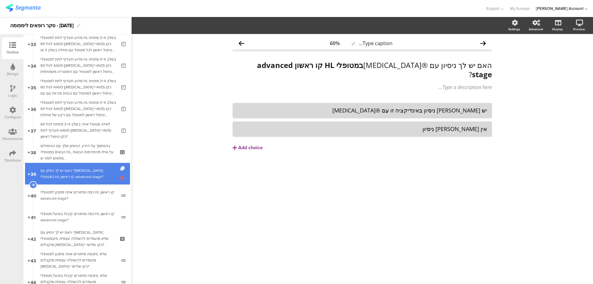
click at [120, 178] on icon at bounding box center [122, 178] width 5 height 6
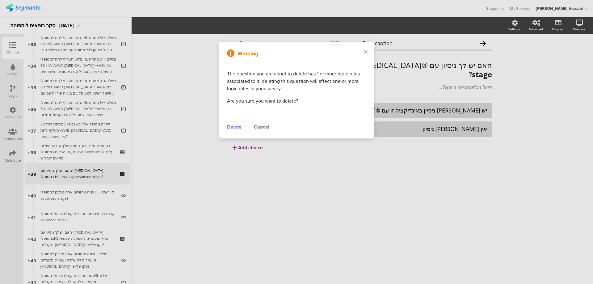
click at [235, 127] on div "Delete" at bounding box center [234, 126] width 15 height 7
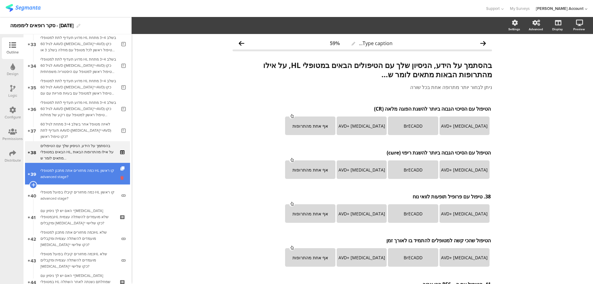
click at [120, 177] on icon at bounding box center [122, 178] width 5 height 6
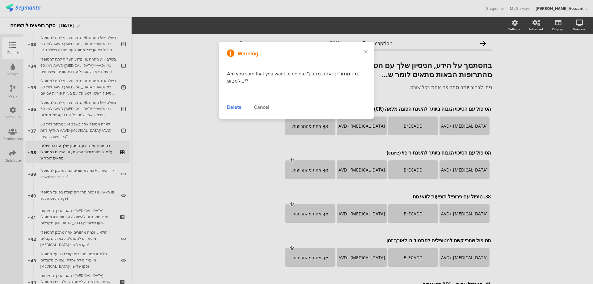
click at [257, 105] on div "Cancel" at bounding box center [261, 106] width 15 height 7
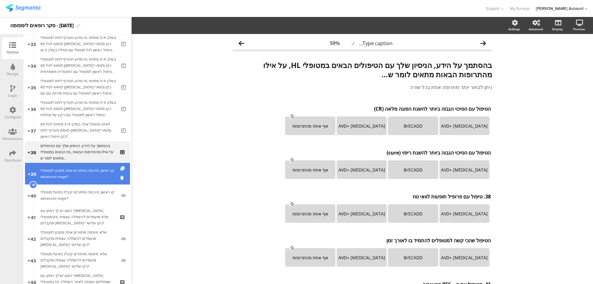
scroll to position [759, 0]
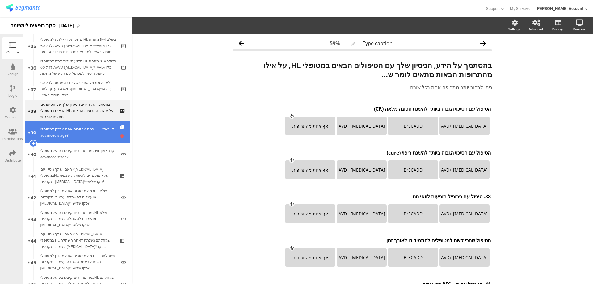
click at [120, 137] on icon at bounding box center [122, 136] width 5 height 6
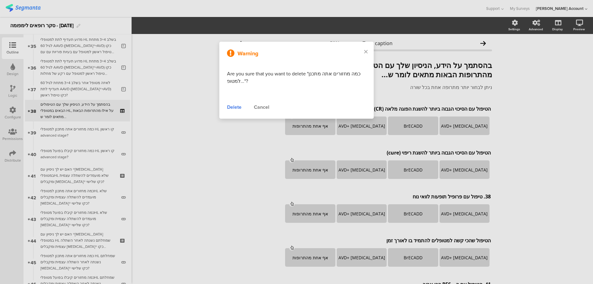
click at [233, 105] on div "Delete" at bounding box center [234, 106] width 15 height 7
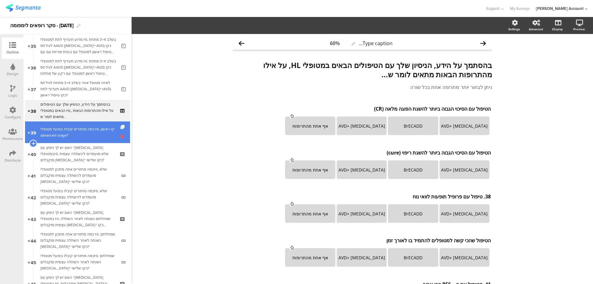
click at [120, 139] on icon at bounding box center [122, 136] width 5 height 6
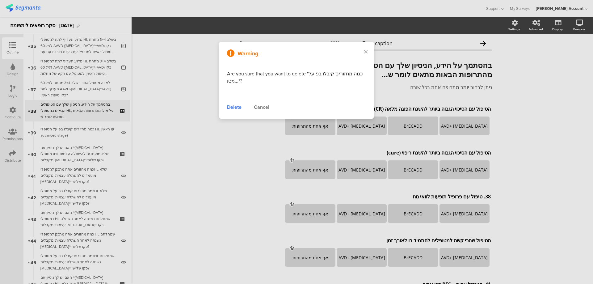
click at [233, 108] on div "Delete" at bounding box center [234, 106] width 15 height 7
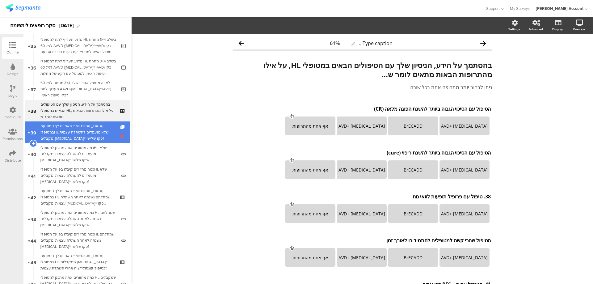
click at [120, 135] on icon at bounding box center [122, 136] width 5 height 6
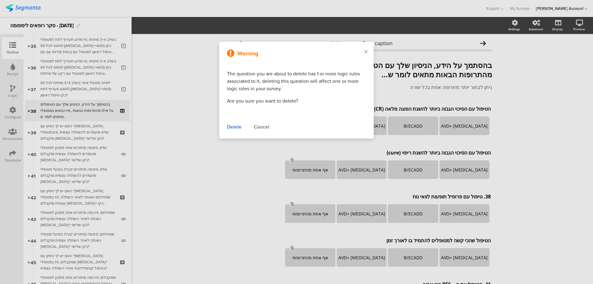
click at [233, 127] on div "Delete" at bounding box center [234, 126] width 15 height 7
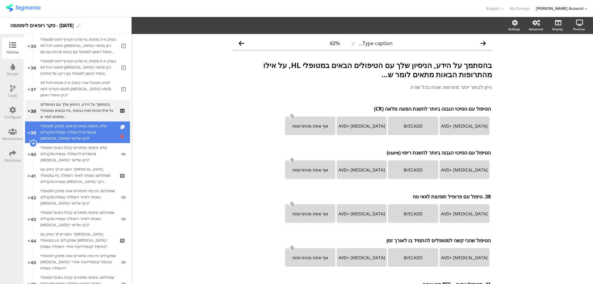
click at [120, 138] on icon at bounding box center [122, 136] width 5 height 6
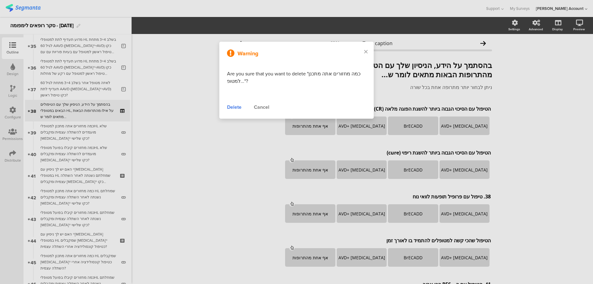
click at [235, 109] on div "Delete" at bounding box center [234, 106] width 15 height 7
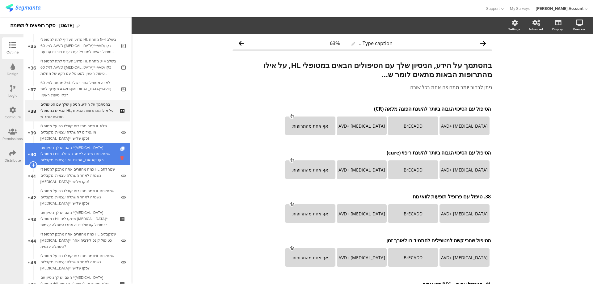
click at [120, 158] on icon at bounding box center [122, 158] width 5 height 6
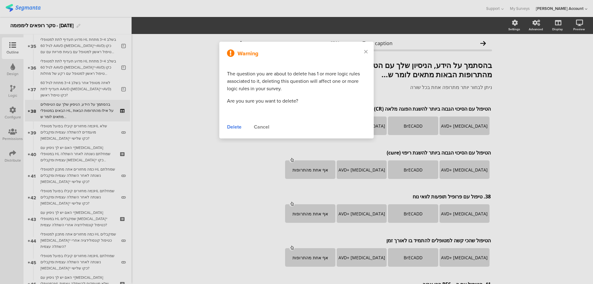
click at [234, 130] on div "Delete" at bounding box center [234, 126] width 15 height 7
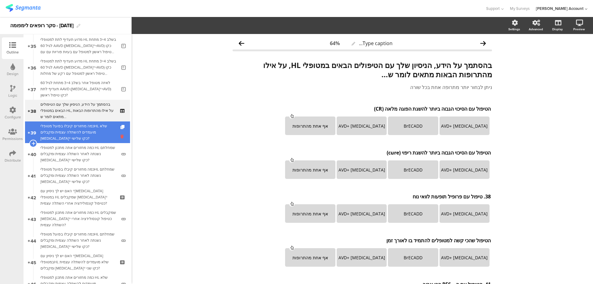
click at [120, 137] on icon at bounding box center [122, 136] width 5 height 6
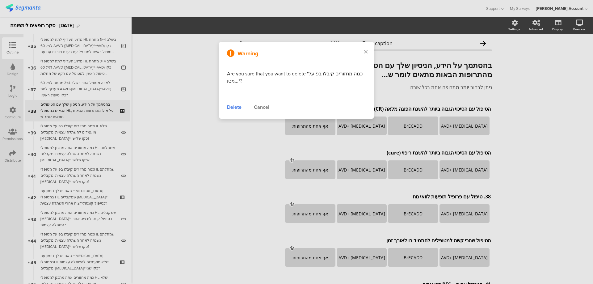
click at [231, 110] on div "Delete" at bounding box center [234, 106] width 15 height 7
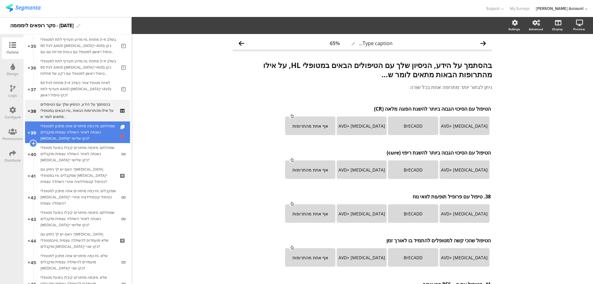
click at [120, 137] on icon at bounding box center [122, 136] width 5 height 6
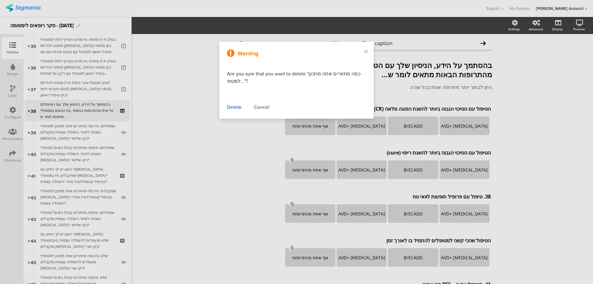
click at [237, 109] on div "Delete" at bounding box center [234, 106] width 15 height 7
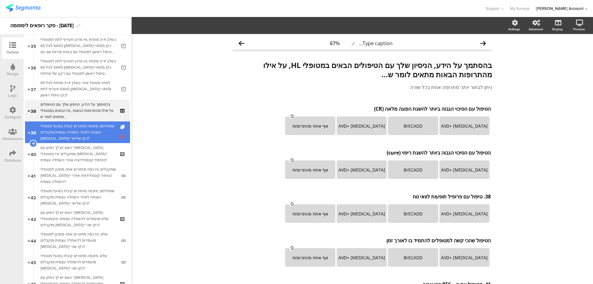
click at [120, 137] on icon at bounding box center [122, 136] width 5 height 6
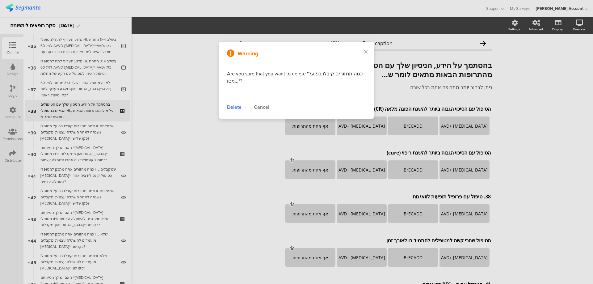
click at [232, 105] on div "Delete" at bounding box center [234, 106] width 15 height 7
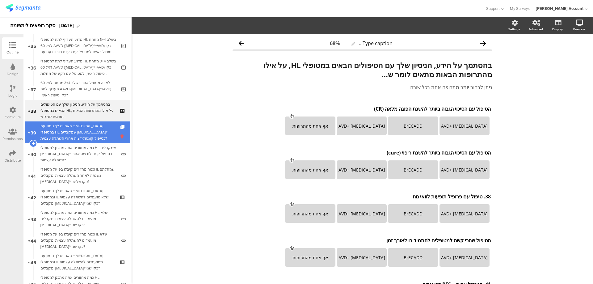
click at [120, 138] on icon at bounding box center [122, 136] width 5 height 6
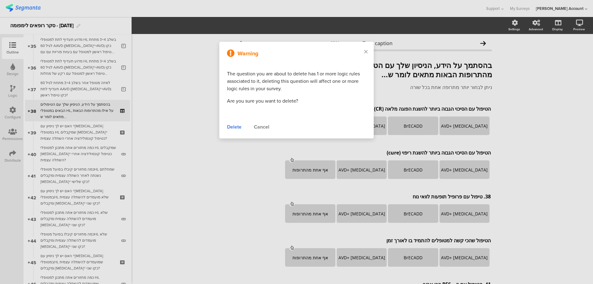
click at [236, 128] on div "Delete" at bounding box center [234, 126] width 15 height 7
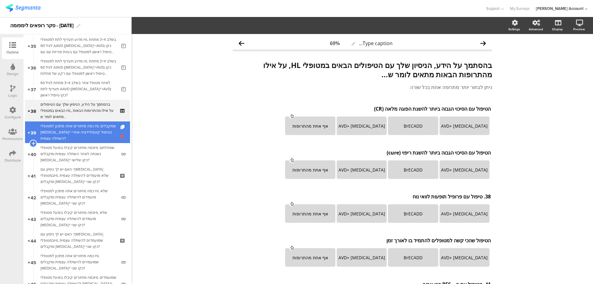
click at [120, 136] on icon at bounding box center [122, 136] width 5 height 6
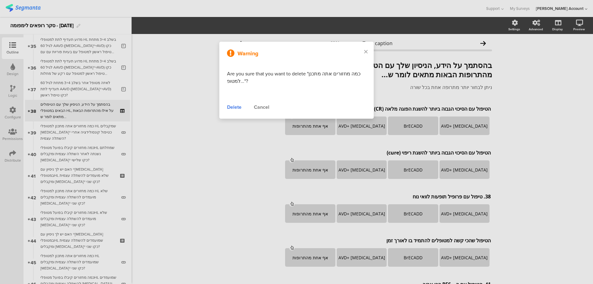
click at [234, 107] on div "Delete" at bounding box center [234, 106] width 15 height 7
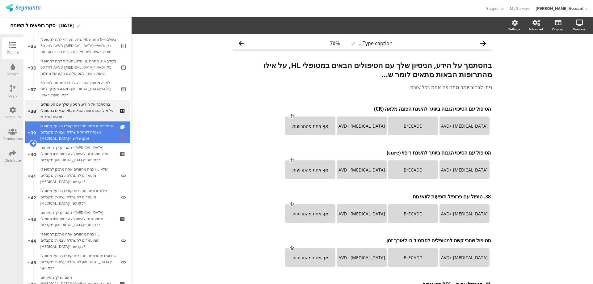
click at [120, 136] on icon at bounding box center [122, 136] width 5 height 6
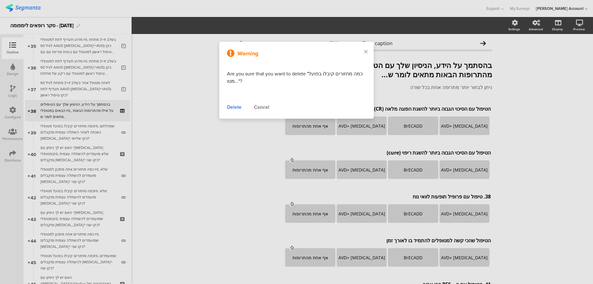
click at [236, 108] on div "Delete" at bounding box center [234, 106] width 15 height 7
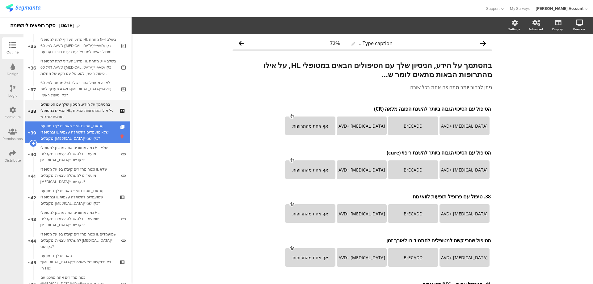
click at [120, 136] on icon at bounding box center [122, 136] width 5 height 6
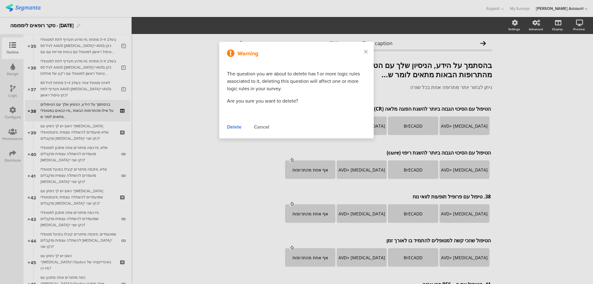
click at [235, 126] on div "Delete" at bounding box center [234, 126] width 15 height 7
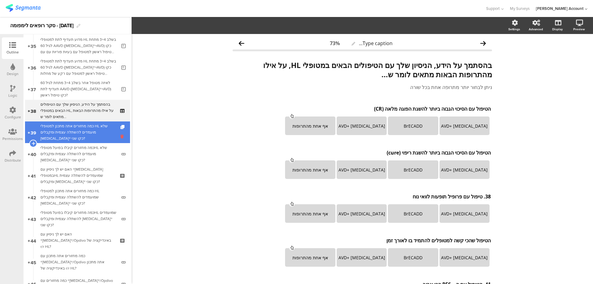
click at [120, 136] on icon at bounding box center [122, 136] width 5 height 6
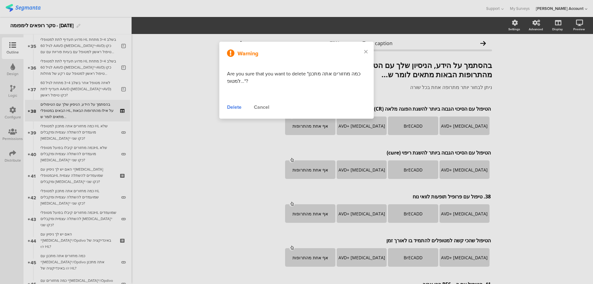
click at [235, 107] on div "Delete" at bounding box center [234, 106] width 15 height 7
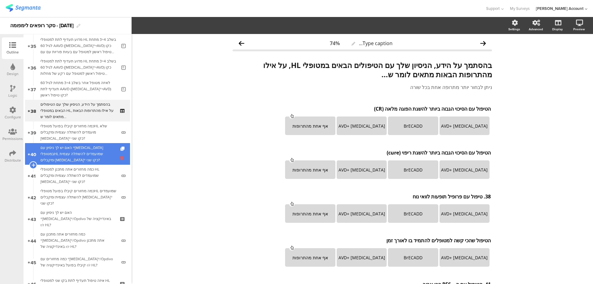
click at [120, 160] on icon at bounding box center [122, 158] width 5 height 6
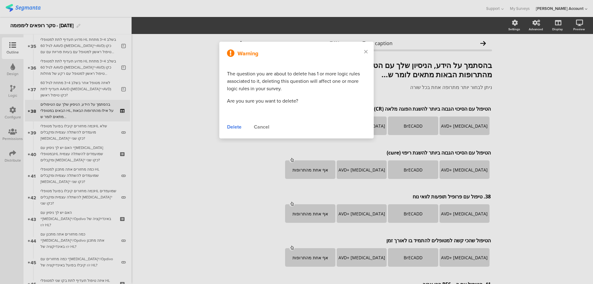
click at [234, 125] on div "Delete" at bounding box center [234, 126] width 15 height 7
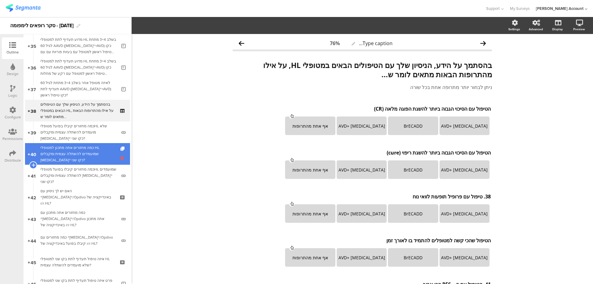
click at [120, 160] on icon at bounding box center [122, 158] width 5 height 6
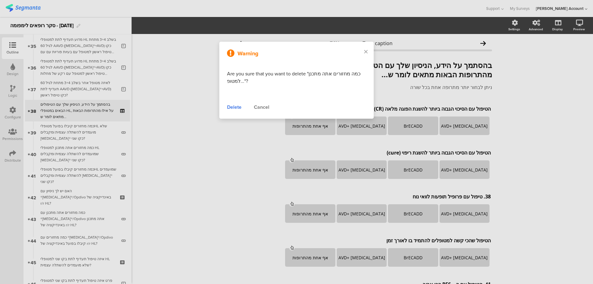
click at [234, 108] on div "Delete" at bounding box center [234, 106] width 15 height 7
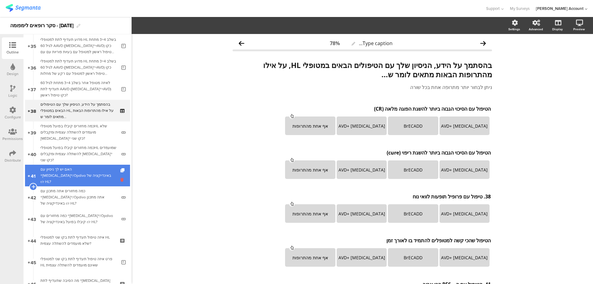
click at [120, 178] on icon at bounding box center [122, 180] width 5 height 6
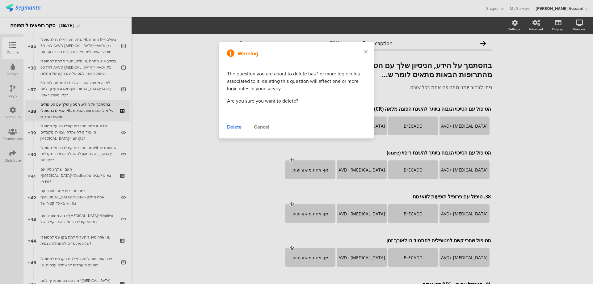
click at [234, 125] on div "Delete" at bounding box center [234, 126] width 15 height 7
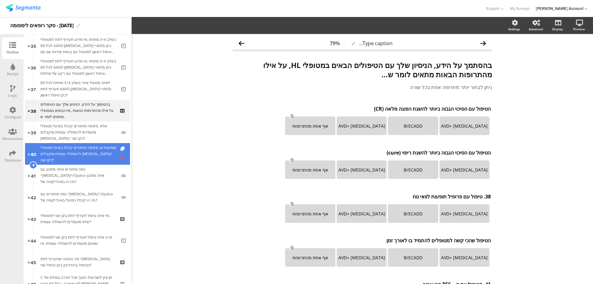
click at [120, 160] on icon at bounding box center [122, 158] width 5 height 6
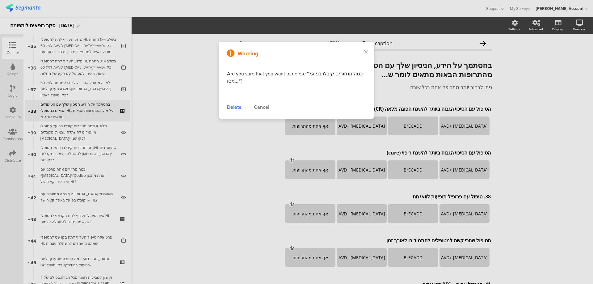
click at [233, 107] on div "Delete" at bounding box center [234, 106] width 15 height 7
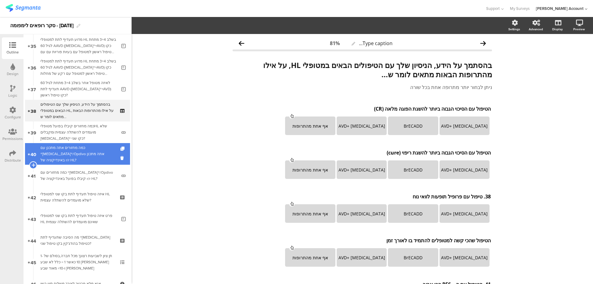
click at [115, 159] on link "40 כמה מחזורים אתה מתכנן עם ®Keytruda®/Opdivo אתה מתכנן באינדיקציה של r/r HL?" at bounding box center [77, 154] width 105 height 22
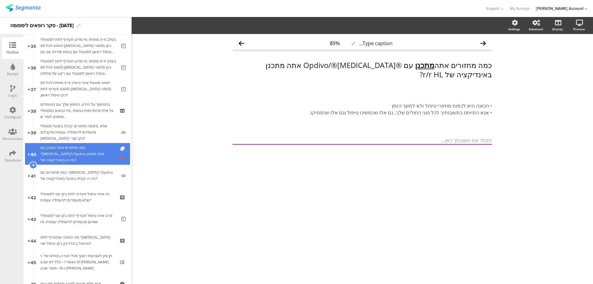
click at [120, 158] on icon at bounding box center [122, 158] width 5 height 6
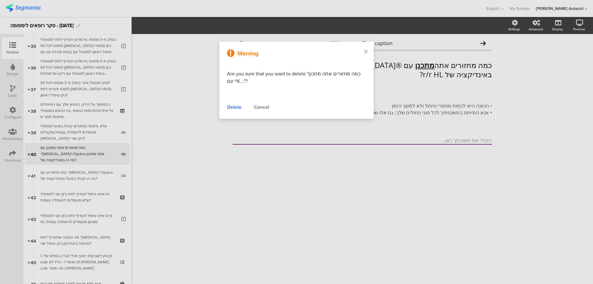
click at [239, 110] on div "Delete" at bounding box center [234, 106] width 15 height 7
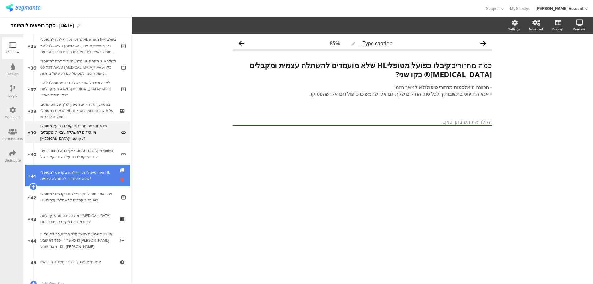
click at [120, 179] on icon at bounding box center [122, 180] width 5 height 6
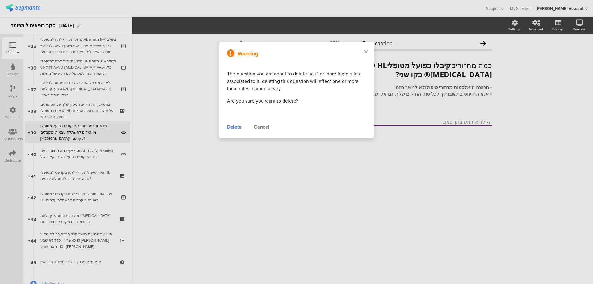
click at [230, 127] on div "Delete" at bounding box center [234, 126] width 15 height 7
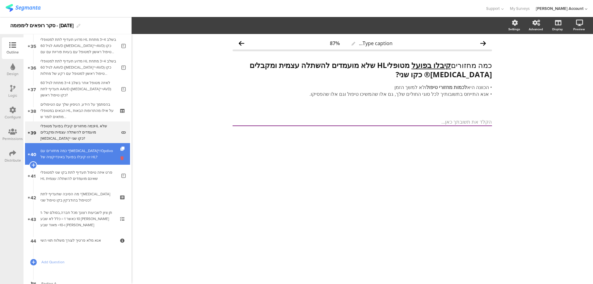
click at [120, 157] on icon at bounding box center [122, 158] width 5 height 6
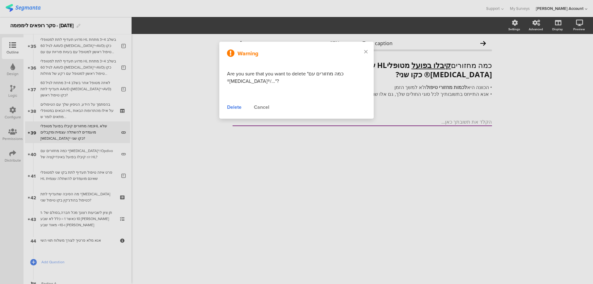
click at [231, 105] on div "Delete" at bounding box center [234, 106] width 15 height 7
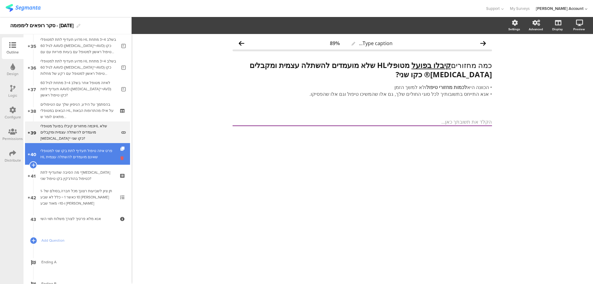
click at [120, 159] on icon at bounding box center [122, 158] width 5 height 6
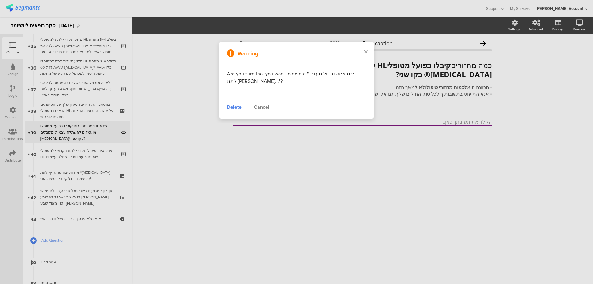
click at [237, 109] on div "Delete" at bounding box center [234, 106] width 15 height 7
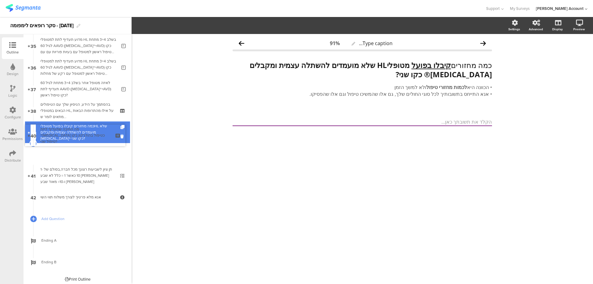
scroll to position [740, 0]
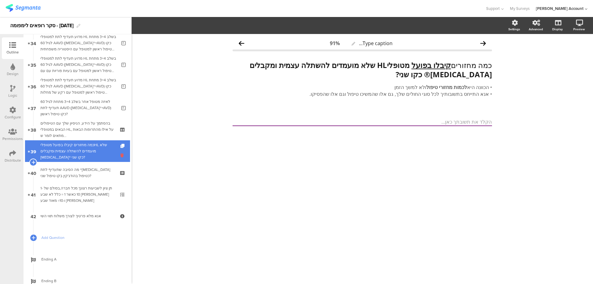
click at [120, 157] on icon at bounding box center [122, 155] width 5 height 6
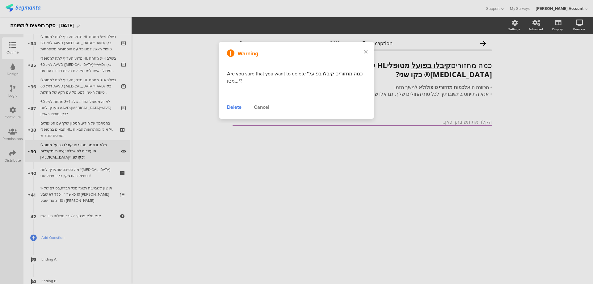
click at [235, 108] on div "Delete" at bounding box center [234, 106] width 15 height 7
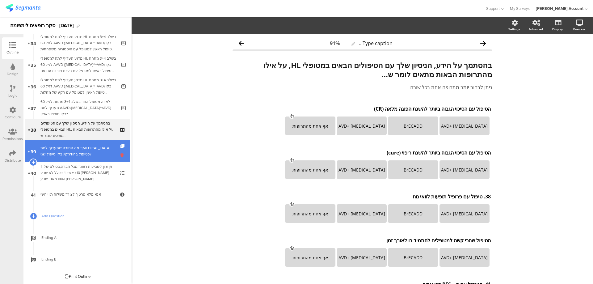
click at [120, 156] on icon at bounding box center [122, 155] width 5 height 6
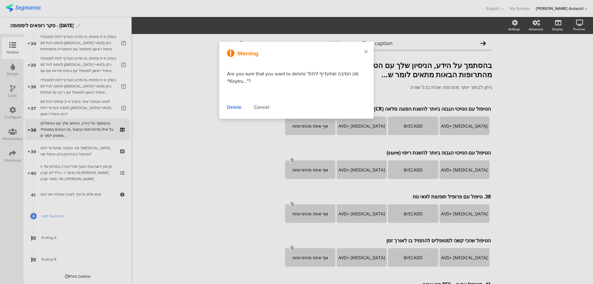
click at [233, 107] on div "Delete" at bounding box center [234, 106] width 15 height 7
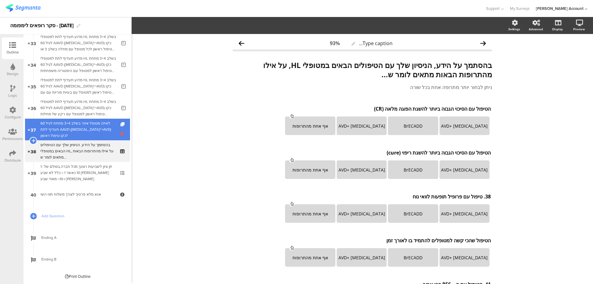
click at [120, 133] on icon at bounding box center [122, 134] width 5 height 6
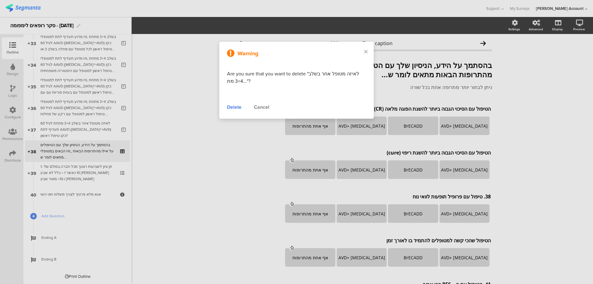
click at [107, 168] on div at bounding box center [296, 142] width 593 height 284
click at [261, 107] on div "Cancel" at bounding box center [261, 106] width 15 height 7
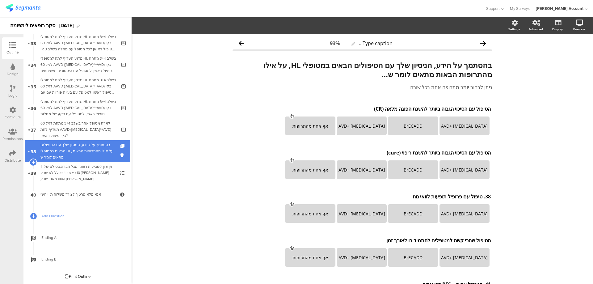
click at [113, 153] on link "38 בהסתמך על הידע, הניסיון שלך עם הטיפולים הבאים במטופלי HL, על אילו מהתרופות ה…" at bounding box center [77, 151] width 105 height 22
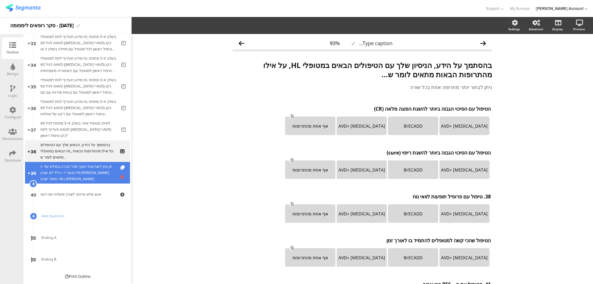
click at [120, 178] on icon at bounding box center [122, 177] width 5 height 6
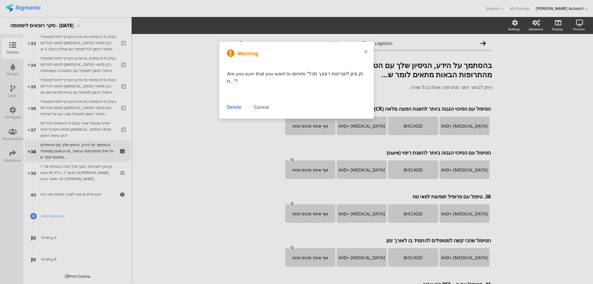
click at [263, 107] on div "Cancel" at bounding box center [261, 106] width 15 height 7
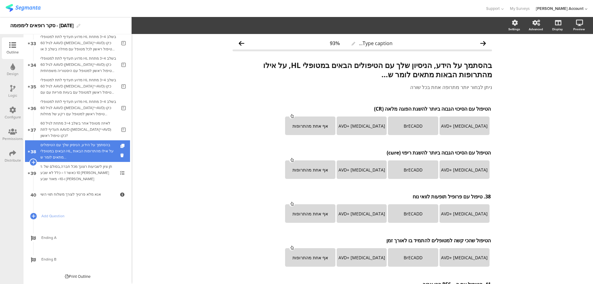
click at [101, 144] on div "בהסתמך על הידע, הניסיון שלך עם הטיפולים הבאים במטופלי HL, על אילו מהתרופות הבאו…" at bounding box center [77, 151] width 74 height 19
click at [33, 161] on icon at bounding box center [33, 162] width 4 height 6
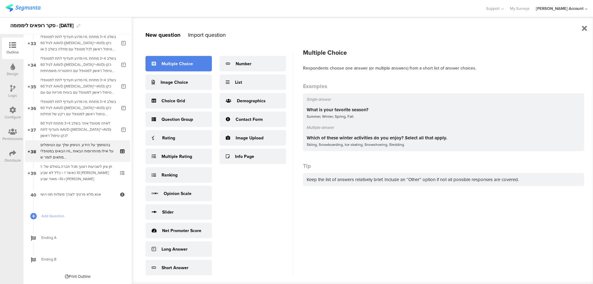
click at [174, 69] on div "Multiple Choice" at bounding box center [178, 63] width 66 height 15
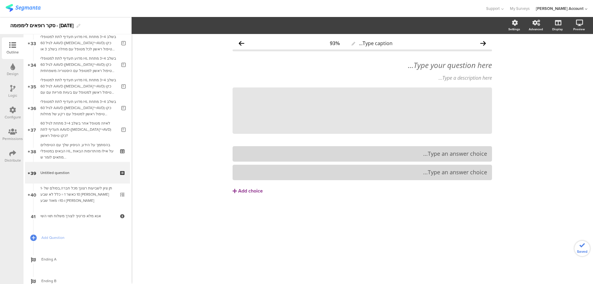
scroll to position [740, 0]
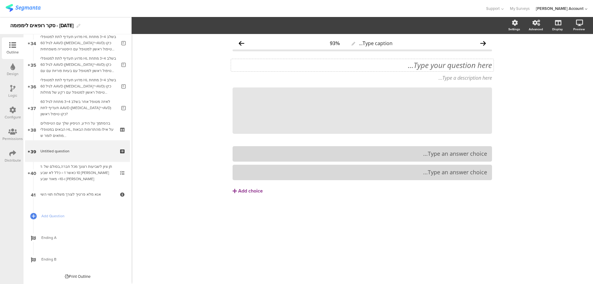
click at [447, 69] on div "Type your question here..." at bounding box center [362, 65] width 262 height 12
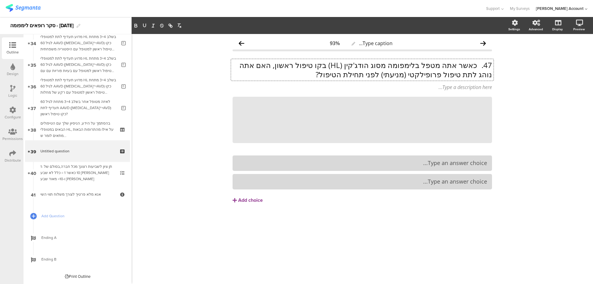
scroll to position [0, 0]
click at [476, 63] on p "47. כאשר אתה מטפל בלימפומה מסוג הודג'קין (HL) בקו טיפול ראשון, האם אתה נוהג לתת…" at bounding box center [361, 69] width 259 height 19
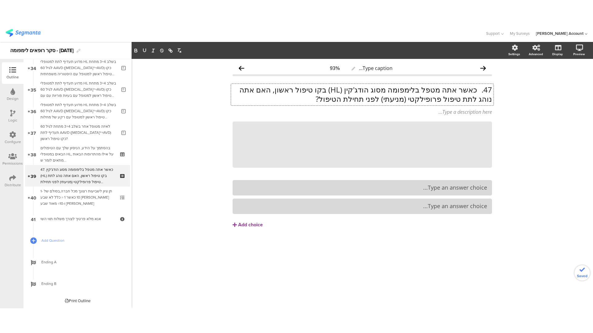
scroll to position [0, 0]
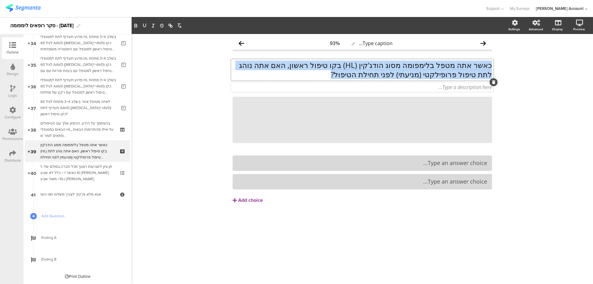
drag, startPoint x: 491, startPoint y: 65, endPoint x: 352, endPoint y: 82, distance: 140.6
click at [352, 82] on span "כאשר אתה מטפל בלימפומה מסוג הודג'קין (HL) בקו טיפול ראשון, האם אתה נוהג לתת טיפ…" at bounding box center [361, 76] width 259 height 30
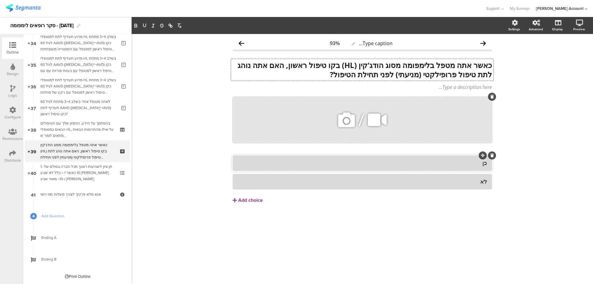
click at [491, 96] on icon at bounding box center [491, 97] width 3 height 4
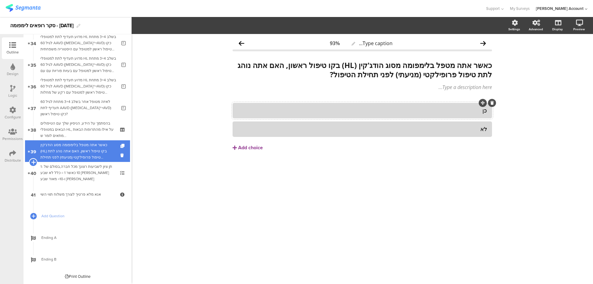
click at [34, 162] on icon at bounding box center [33, 162] width 4 height 6
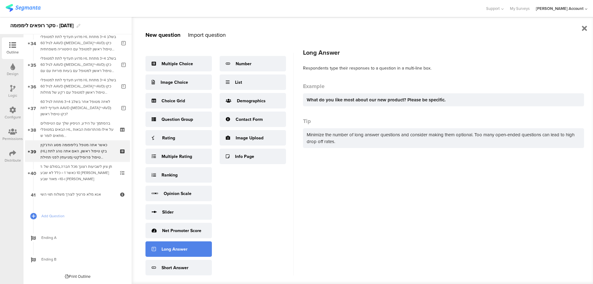
click at [194, 245] on div "Long Answer" at bounding box center [178, 248] width 66 height 15
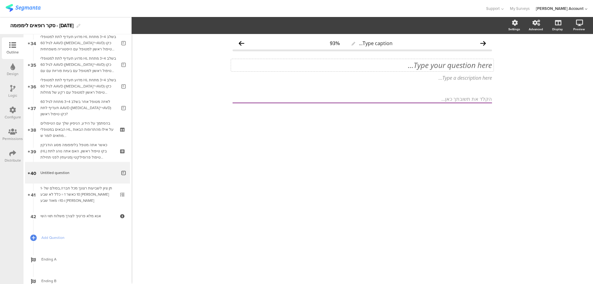
click at [458, 63] on div "Type your question here..." at bounding box center [362, 65] width 262 height 12
click at [490, 64] on p "פרט את שמות הטיפולים הפרופילקטים ולאיזה טיפול" at bounding box center [361, 65] width 259 height 9
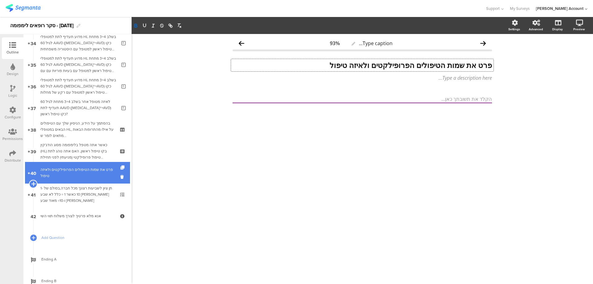
click at [33, 184] on icon at bounding box center [33, 184] width 4 height 6
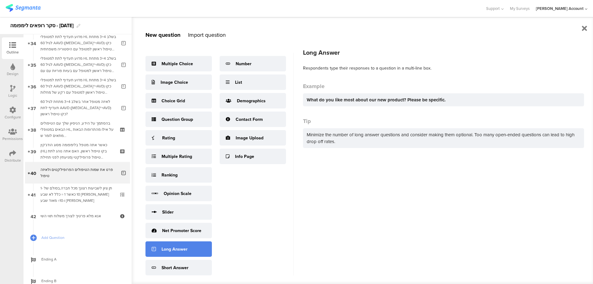
click at [196, 249] on div "Long Answer" at bounding box center [178, 248] width 66 height 15
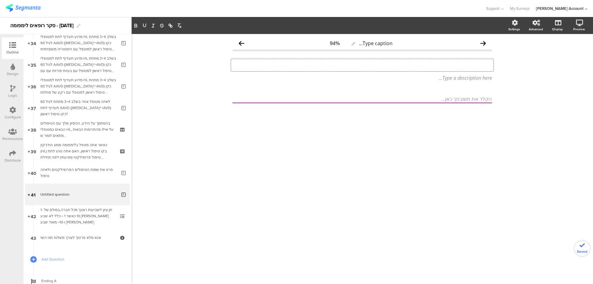
click at [470, 63] on div "Type your question here..." at bounding box center [362, 65] width 262 height 12
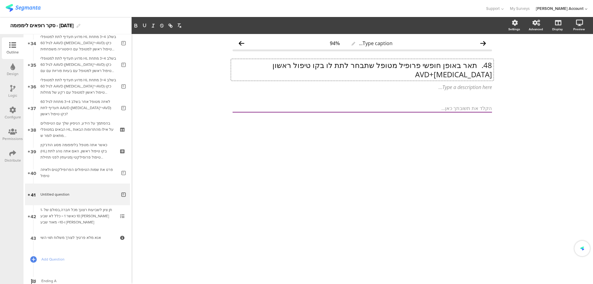
click at [476, 65] on p "48. תאר באופן חופשי פרופיל מטופל שתבחר לתת לו בקו טיפול ראשון Opdivo+AVD" at bounding box center [361, 70] width 259 height 19
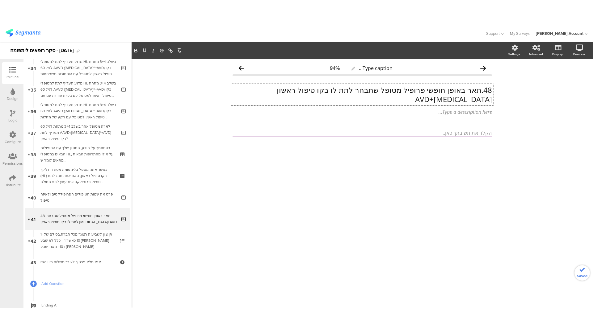
scroll to position [734, 0]
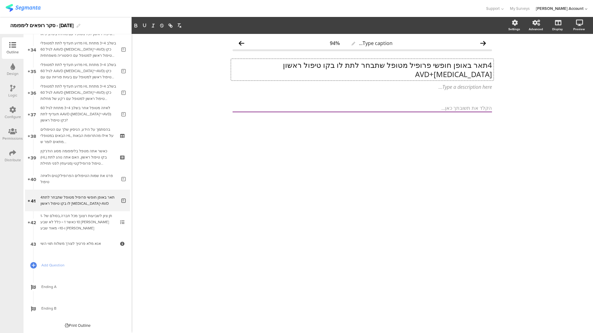
click at [488, 65] on p "4תאר באופן חופשי פרופיל מטופל שתבחר לתת לו בקו טיפול ראשון Opdivo+AVD" at bounding box center [361, 70] width 259 height 19
click at [487, 66] on p "תאר באופן חופשי פרופיל מטופל שתבחר לתת לו בקו טיפול ראשון Opdivo+AVD" at bounding box center [361, 70] width 259 height 19
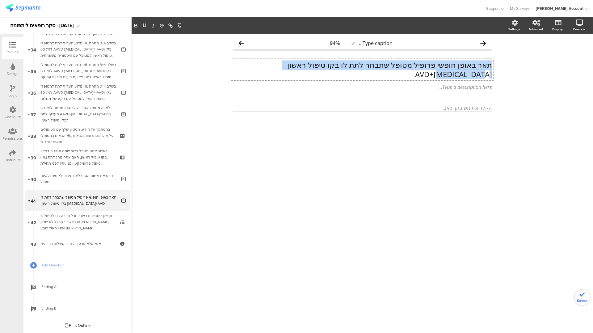
click at [486, 67] on p "תאר באופן חופשי פרופיל מטופל שתבחר לתת לו בקו טיפול ראשון Opdivo+AVD" at bounding box center [361, 70] width 259 height 19
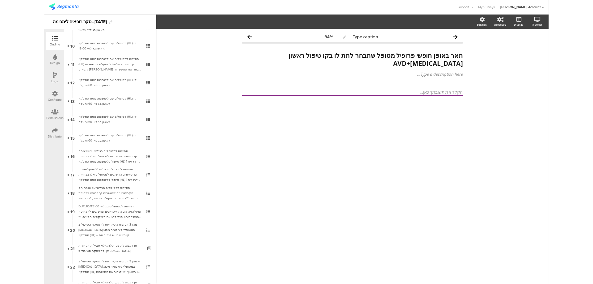
scroll to position [0, 0]
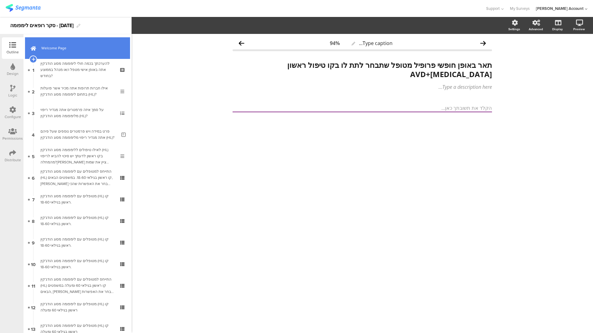
click at [99, 52] on link "Welcome Page" at bounding box center [77, 48] width 105 height 22
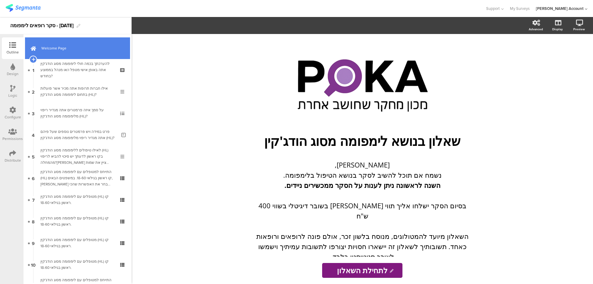
click at [78, 53] on link "Welcome Page" at bounding box center [77, 48] width 105 height 22
click at [103, 49] on span "Welcome Page" at bounding box center [80, 48] width 79 height 6
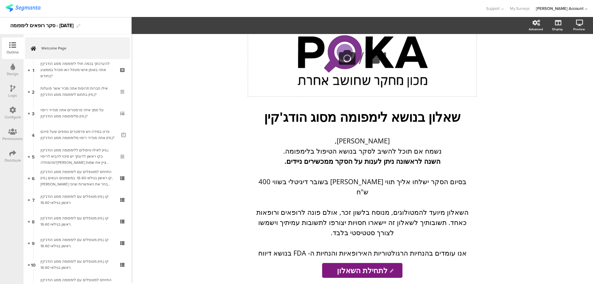
scroll to position [19, 0]
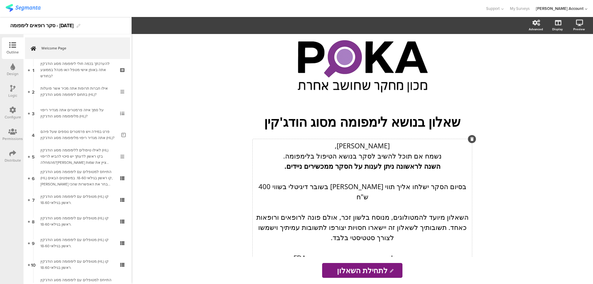
click at [363, 145] on div "שלום רב, נשמח אם תוכל להשיב לסקר בנושא הטיפול בלימפומה. השנה לראשונה ניתן לענות…" at bounding box center [362, 263] width 219 height 248
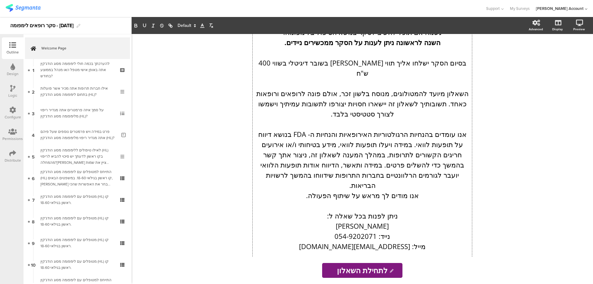
click at [363, 145] on p "אנו עומדים בהנחיות הרגולטוריות האירופאיות והנחיות ה- FDA בנושא דיווח על תופעות …" at bounding box center [362, 159] width 216 height 61
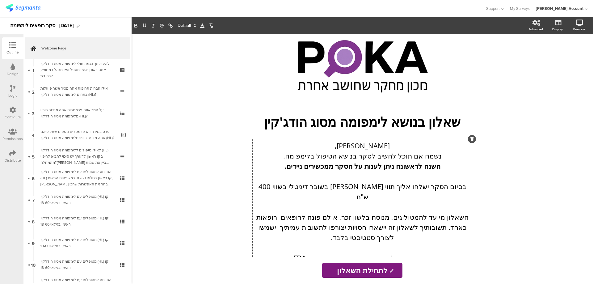
click at [362, 143] on p "שלום רב," at bounding box center [362, 145] width 216 height 10
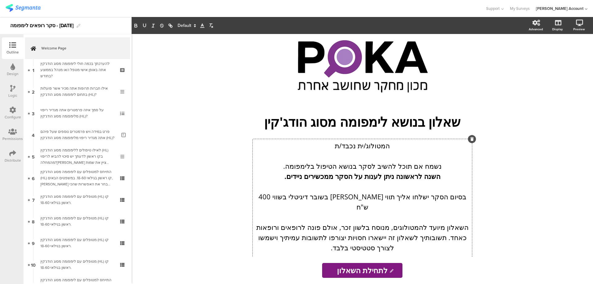
click at [397, 165] on p "נשמח אם תוכל להשיב לסקר בנושא הטיפול בלימפומה." at bounding box center [362, 166] width 216 height 10
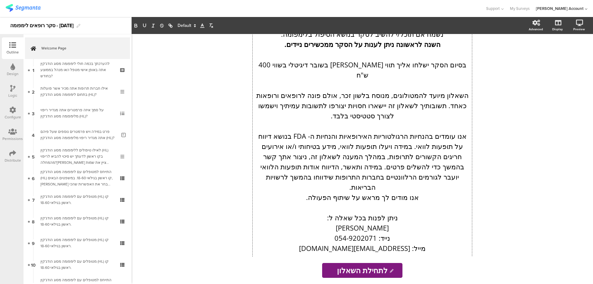
scroll to position [153, 0]
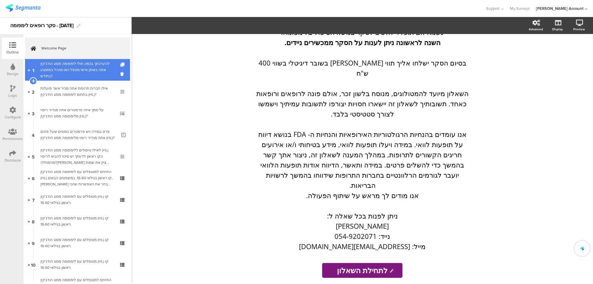
click at [81, 67] on div "להערכתך בכמה חולי לימפומה מסוג הודג'קין אתה באופן אישי מטפל ו/או מנהל בממוצע בח…" at bounding box center [77, 70] width 74 height 19
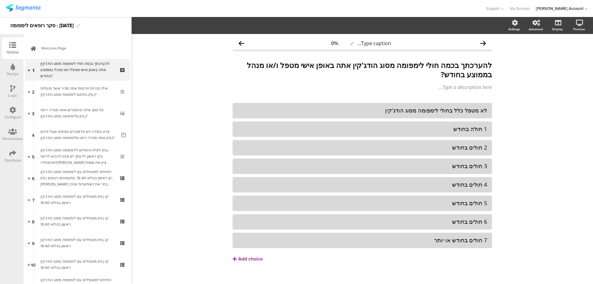
click at [10, 87] on icon at bounding box center [12, 88] width 5 height 7
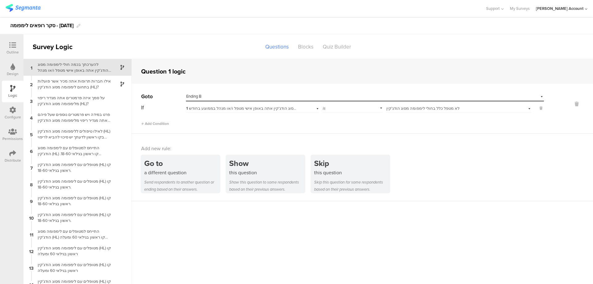
click at [11, 48] on icon at bounding box center [12, 45] width 7 height 7
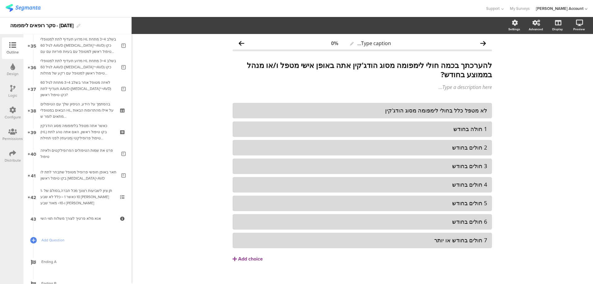
scroll to position [783, 0]
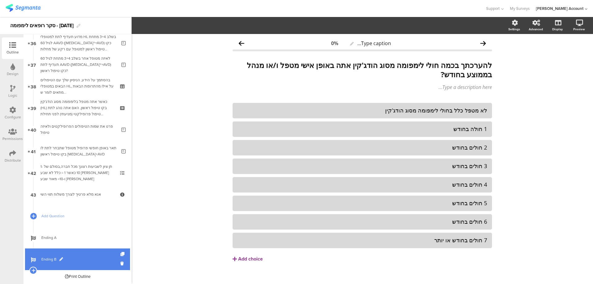
click at [64, 253] on link "Ending B" at bounding box center [77, 259] width 105 height 22
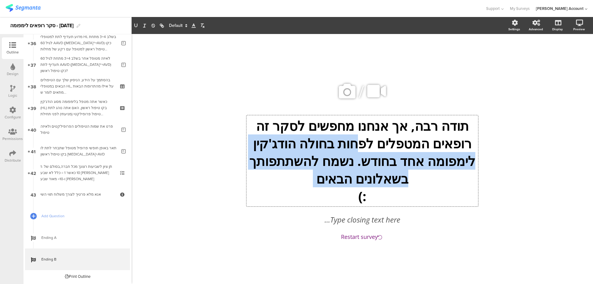
drag, startPoint x: 355, startPoint y: 198, endPoint x: 364, endPoint y: 198, distance: 9.0
click at [364, 198] on div "תודה רבה, אך אנחנו מחפשים לסקר זה רופאים המטפלים לפחות בחולה הודג'קין לימפומה א…" at bounding box center [362, 160] width 232 height 91
click at [365, 198] on p ":)" at bounding box center [362, 196] width 228 height 18
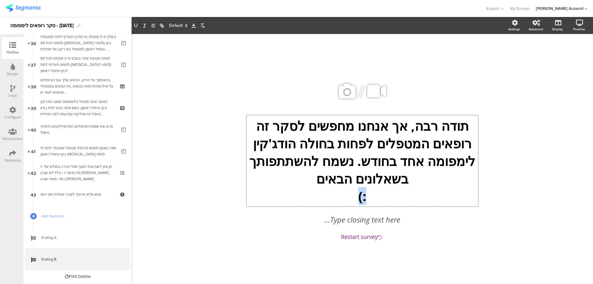
drag, startPoint x: 365, startPoint y: 198, endPoint x: 359, endPoint y: 198, distance: 5.6
click at [359, 198] on p ":)" at bounding box center [362, 196] width 228 height 18
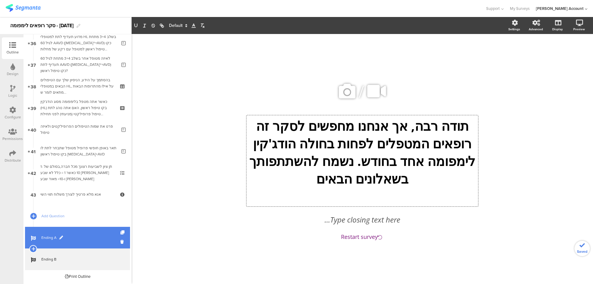
click at [60, 237] on span at bounding box center [61, 238] width 4 height 4
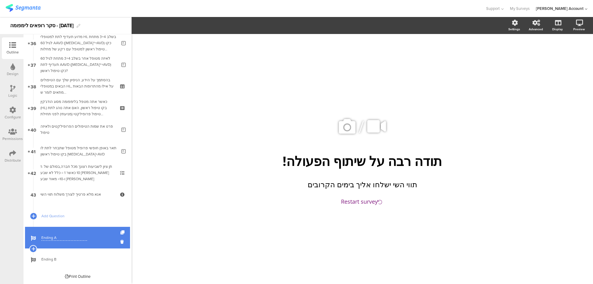
click at [12, 49] on div at bounding box center [12, 46] width 12 height 8
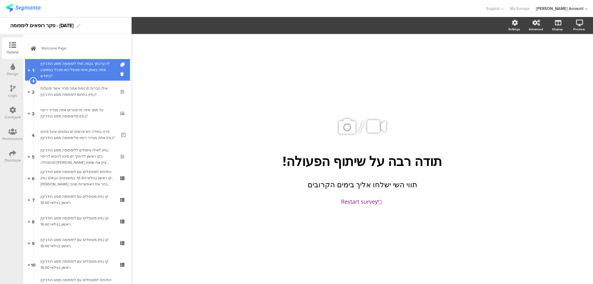
click at [88, 64] on div "להערכתך בכמה חולי לימפומה מסוג הודג'קין אתה באופן אישי מטפל ו/או מנהל בממוצע בח…" at bounding box center [77, 70] width 74 height 19
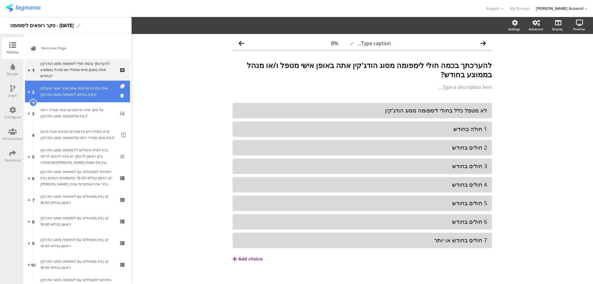
click at [91, 94] on div "אילו חברות תרופות אתה מכיר אשר פועלות בתחום לימפומה מסוג הודג'קין (HL)?" at bounding box center [77, 91] width 74 height 12
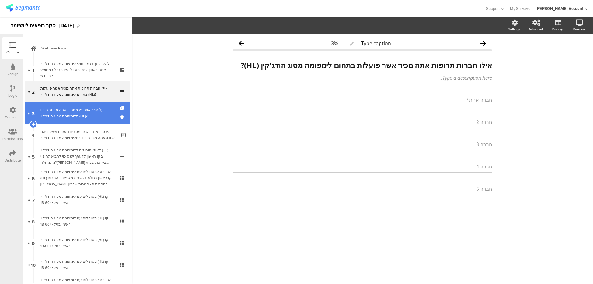
click at [99, 113] on div "על סמך איזה פרמטרים אתה מגדיר ריפוי מלימפומה מסוג הודג'קין (HL)?" at bounding box center [77, 113] width 74 height 12
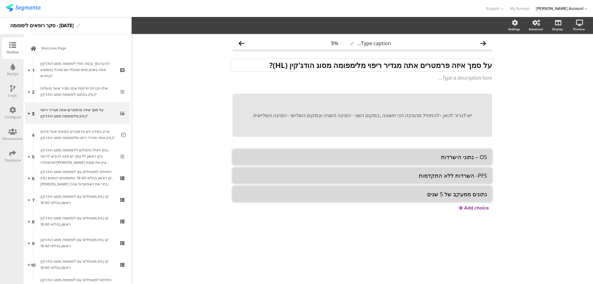
click at [453, 66] on div "על סמך איזה פרמטרים אתה מגדיר ריפוי מלימפומה מסוג הודג'קין (HL)? על סמך איזה פר…" at bounding box center [362, 65] width 262 height 12
drag, startPoint x: 452, startPoint y: 66, endPoint x: 458, endPoint y: 66, distance: 6.2
click at [458, 66] on strong "על סמך איזה פרמטרים אתה מגדיר ריפוי מלימפומה מסוג הודג'קין (HL)?" at bounding box center [380, 65] width 223 height 10
click at [389, 116] on div "יש לגרור לכאן - להתחיל מהסיבה הכי חשובה, במקום השני - הסיבה השניה ובמקום השלישי…" at bounding box center [362, 115] width 219 height 7
click at [401, 115] on div "יש לגרור לכאן - להתחיל מהסיבה הכי חשובה, במקום השני - הסיבה השניה ובמקום השלישי…" at bounding box center [362, 115] width 219 height 7
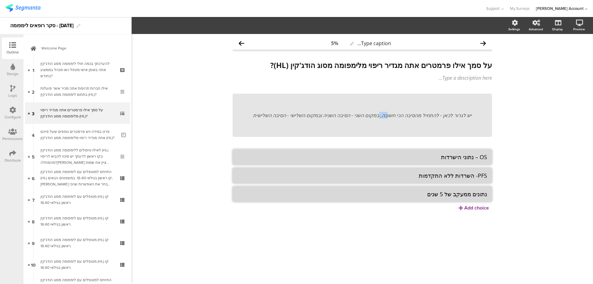
click at [401, 115] on div "יש לגרור לכאן - להתחיל מהסיבה הכי חשובה, במקום השני - הסיבה השניה ובמקום השלישי…" at bounding box center [362, 115] width 219 height 7
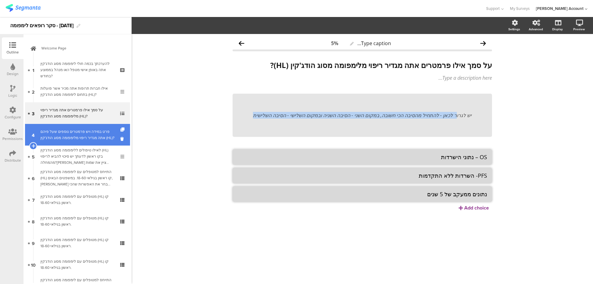
click at [96, 133] on div "פרט במידה ויש פרמטרים נוספים שעל פיהם אתה מגדיר ריפוי מלימפומה מסוג הודג'קין (H…" at bounding box center [78, 134] width 76 height 12
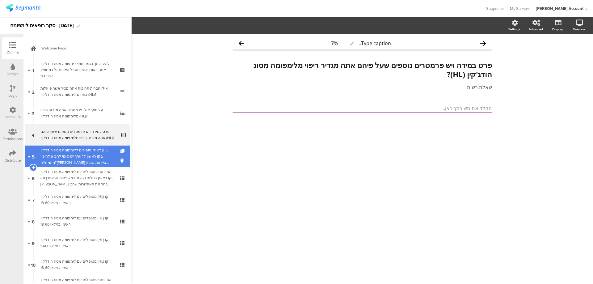
click at [84, 155] on div "לאילו טיפולים ללימפומה מסוג הודג'קין (HL) בקו ראשון לדעתך יש סיכוי להביא לריפוי…" at bounding box center [77, 156] width 74 height 19
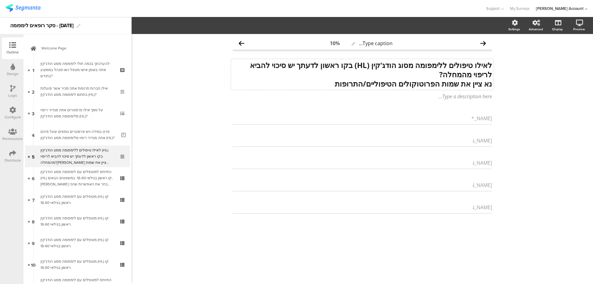
click at [362, 84] on div "לאילו טיפולים ללימפומה מסוג הודג'קין (HL) בקו ראשון לדעתך יש סיכוי להביא לריפוי…" at bounding box center [362, 74] width 262 height 31
click at [362, 84] on strong "נא ציין את שמות הפרוטוקולים הטיפוליים/התרופות" at bounding box center [413, 83] width 157 height 10
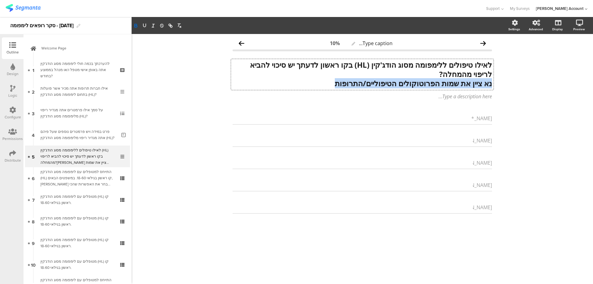
click at [362, 84] on strong "נא ציין את שמות הפרוטוקולים הטיפוליים/התרופות" at bounding box center [413, 83] width 157 height 10
click at [137, 24] on icon "button" at bounding box center [136, 25] width 2 height 2
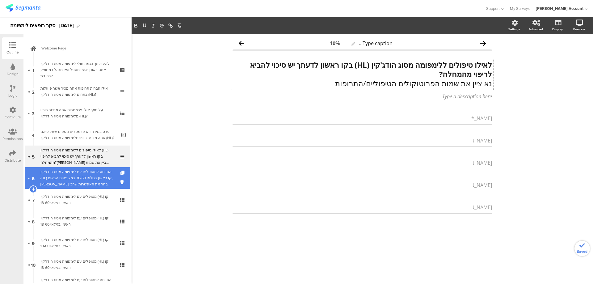
click at [68, 185] on div "התייחס למטופלים עם לימפומה מסוג הודג'קין (HL) קו ראשון בגילאי 18-60. במשפטים הב…" at bounding box center [77, 178] width 74 height 19
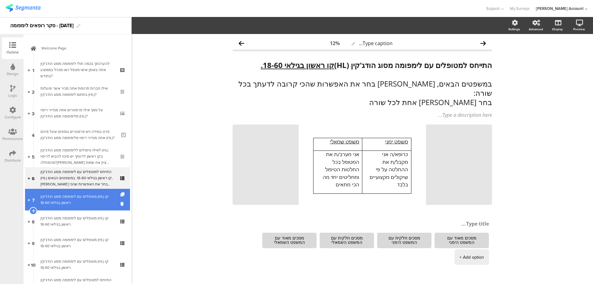
click at [58, 200] on div "מטופלים עם לימפומה מסוג הודג'קין (HL) קו ראשון בגילאי 18-60." at bounding box center [77, 199] width 74 height 12
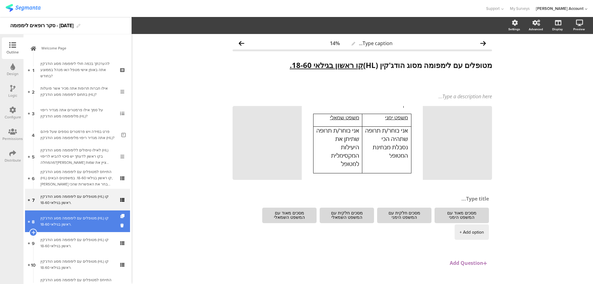
click at [64, 219] on div "מטופלים עם לימפומה מסוג הודג'קין (HL) קו ראשון בגילאי 18-60." at bounding box center [77, 221] width 74 height 12
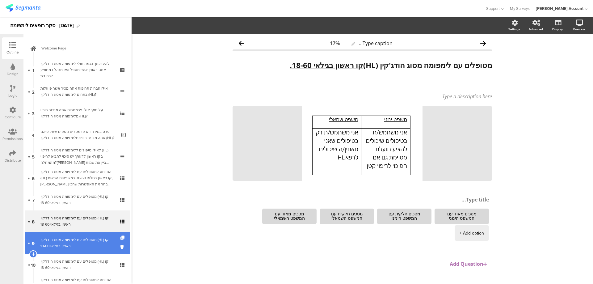
click at [92, 241] on div "מטופלים עם לימפומה מסוג הודג'קין (HL) קו ראשון בגילאי 18-60." at bounding box center [77, 243] width 74 height 12
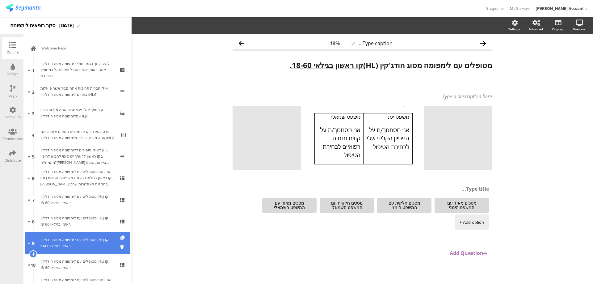
scroll to position [41, 0]
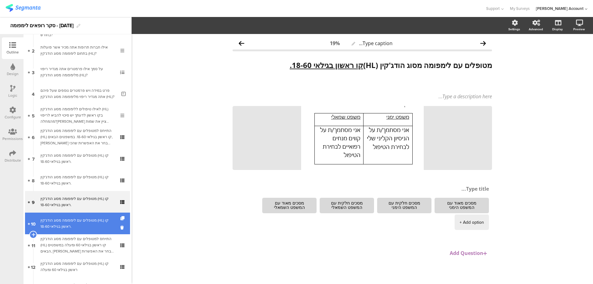
click at [94, 226] on div "מטופלים עם לימפומה מסוג הודג'קין (HL) קו ראשון בגילאי 18-60." at bounding box center [77, 223] width 74 height 12
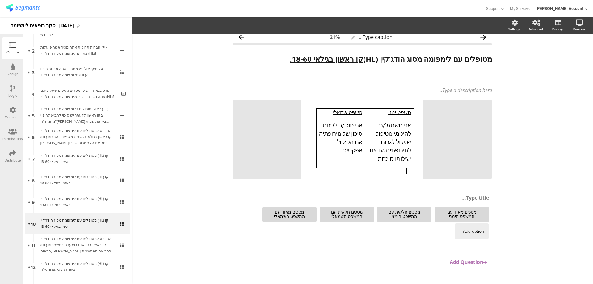
scroll to position [15, 0]
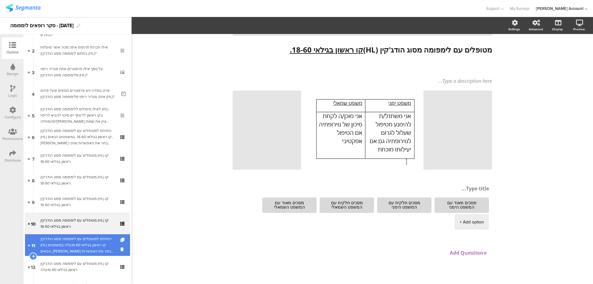
click at [101, 244] on div "התייחס למטופלים עם לימפומה מסוג הודג'קין (HL) קו ראשון בגילאי 60 ומעלה במשפטים …" at bounding box center [77, 245] width 74 height 19
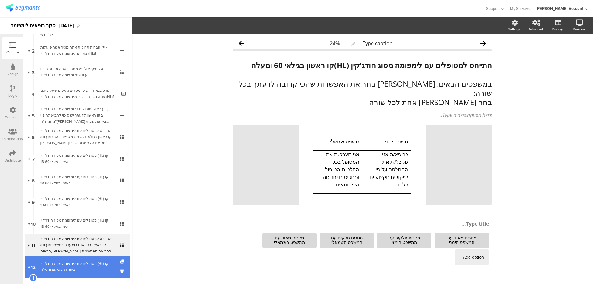
click at [103, 261] on div "מטופלים עם לימפומה מסוג הודג'קין (HL) קו ראשון בגילאי 60 ומעלה" at bounding box center [77, 266] width 74 height 12
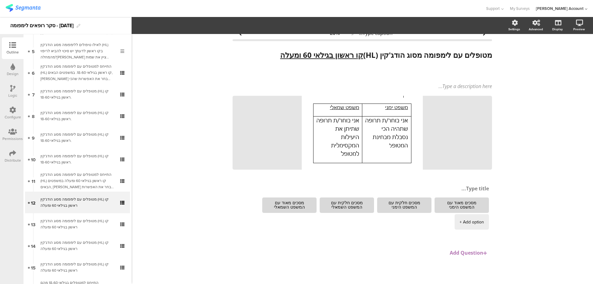
scroll to position [124, 0]
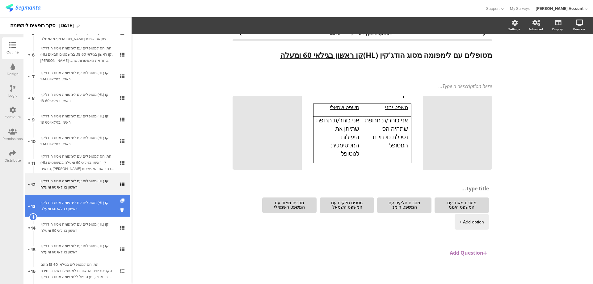
click at [85, 206] on div "מטופלים עם לימפומה מסוג הודג'קין (HL) קו ראשון בגילאי 60 ומעלה" at bounding box center [77, 205] width 74 height 12
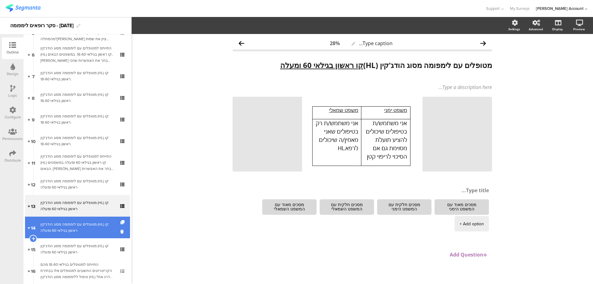
click at [89, 230] on div "מטופלים עם לימפומה מסוג הודג'קין (HL) קו ראשון בגילאי 60 ומעלה" at bounding box center [77, 227] width 74 height 12
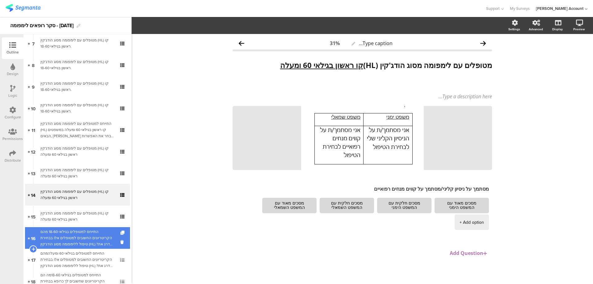
scroll to position [165, 0]
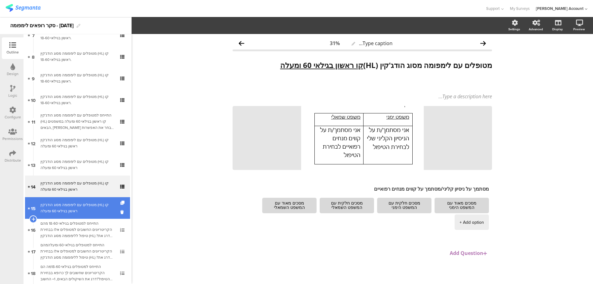
click at [94, 215] on link "15 מטופלים עם לימפומה מסוג הודג'קין (HL) קו ראשון בגילאי 60 ומעלה" at bounding box center [77, 208] width 105 height 22
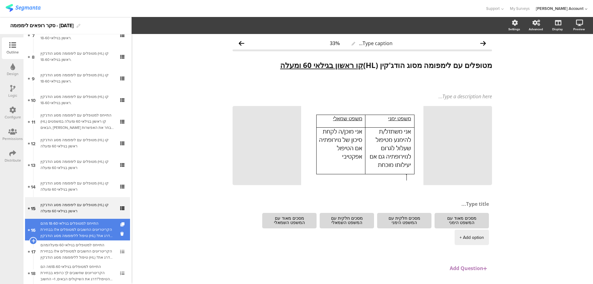
click at [77, 226] on div "התייחס למטופלים בגילאי 18-60 מהם הקריטריונים החשובים למטופלים אלו בבחירת טיפול …" at bounding box center [77, 229] width 74 height 19
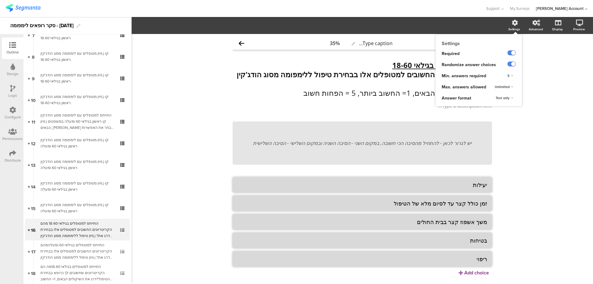
click at [505, 86] on span "Unlimited" at bounding box center [502, 86] width 15 height 5
click at [490, 119] on div "5" at bounding box center [502, 118] width 36 height 6
click at [368, 84] on div "התייחס למטופלים בגילאי 18-60 מהם הקריטריונים החשובים למטופלים אלו בבחירת טיפול …" at bounding box center [362, 79] width 262 height 40
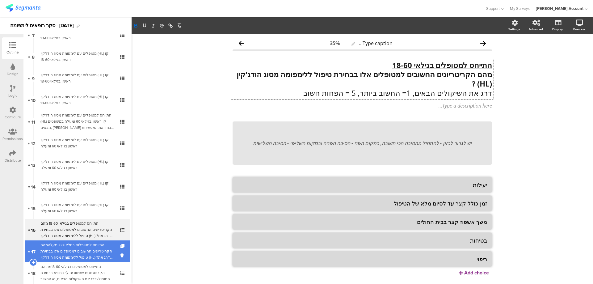
click at [98, 247] on div "התייחס למטופלים בגילאי 60 ומעלהמהם הקריטריונים החשובים למטופלים אלו בבחירת טיפו…" at bounding box center [77, 251] width 74 height 19
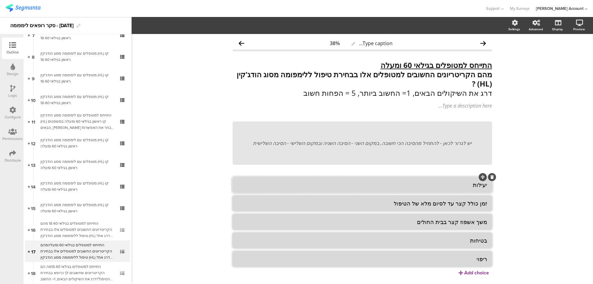
click at [383, 187] on textarea "יעילות" at bounding box center [361, 184] width 249 height 7
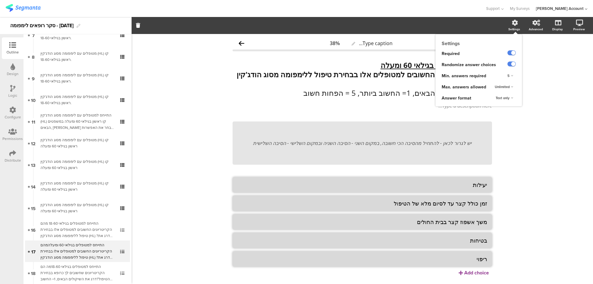
click at [505, 84] on div "Unlimited" at bounding box center [503, 86] width 23 height 7
click at [489, 117] on div "5" at bounding box center [502, 118] width 36 height 6
click at [520, 122] on div "Type caption... 38% התייחס למטופלים בגילאי 60 ומעלה מהם הקריטריונים החשובים למט…" at bounding box center [362, 167] width 461 height 267
click at [382, 114] on div "התייחס למטופלים בגילאי 60 ומעלה מהם הקריטריונים החשובים למטופלים אלו בבחירת טיפ…" at bounding box center [361, 84] width 259 height 61
click at [390, 94] on div "התייחס למטופלים בגילאי 60 ומעלה מהם הקריטריונים החשובים למטופלים אלו בבחירת טיפ…" at bounding box center [362, 79] width 262 height 40
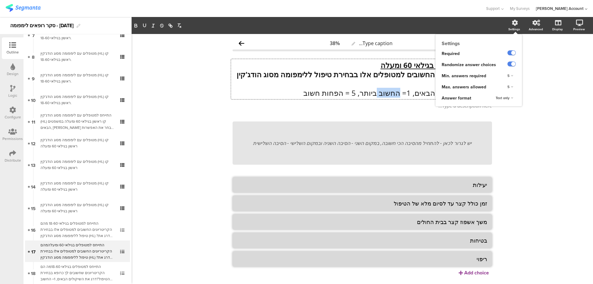
click at [390, 94] on p "דרג את השיקולים הבאים, 1= החשוב ביותר, 5 = הפחות חשוב" at bounding box center [361, 92] width 259 height 9
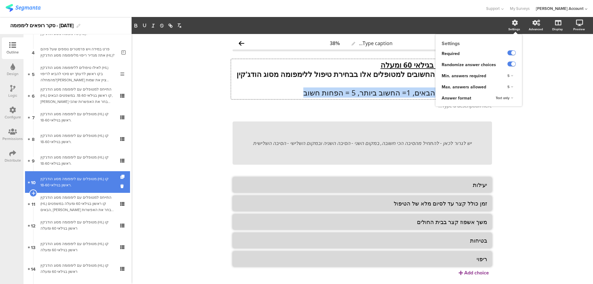
scroll to position [0, 0]
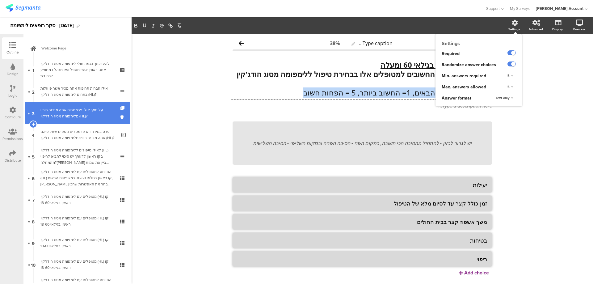
click at [109, 111] on div "על סמך אילו פרמטרים אתה מגדיר ריפוי מלימפומה מסוג הודג'קין (HL)?" at bounding box center [77, 113] width 74 height 12
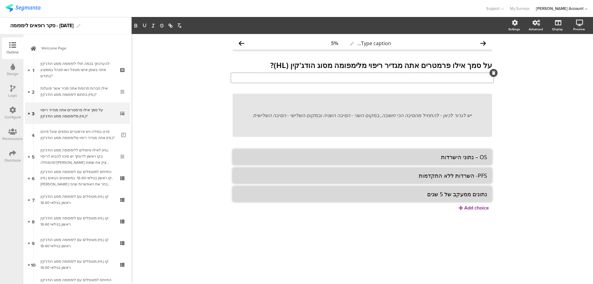
click at [470, 78] on div "Type a description here..." at bounding box center [362, 78] width 262 height 10
drag, startPoint x: 442, startPoint y: 77, endPoint x: 494, endPoint y: 77, distance: 52.2
click at [494, 77] on div "Type caption... 5% על סמך אילו פרמטרים אתה מגדיר ריפוי מלימפומה מסוג הודג'קין (…" at bounding box center [362, 135] width 272 height 202
click at [457, 77] on p "1= החשוב ביותר, 5 = הפחות חשוב" at bounding box center [361, 77] width 259 height 7
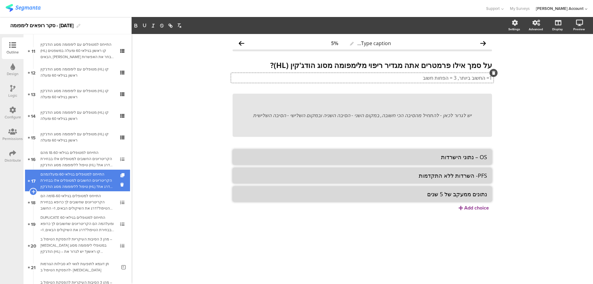
scroll to position [247, 0]
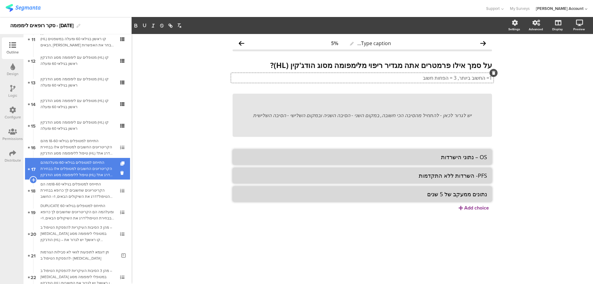
click at [86, 162] on div "התייחס למטופלים בגילאי 60 ומעלהמהם הקריטריונים החשובים למטופלים אלו בבחירת טיפו…" at bounding box center [77, 168] width 74 height 19
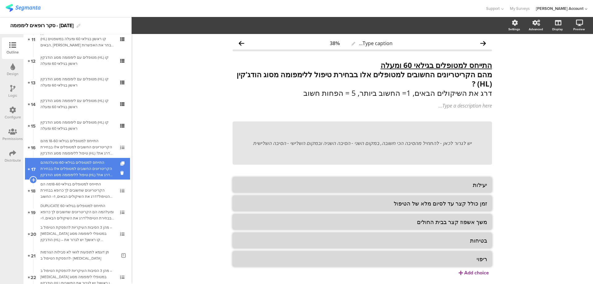
click at [90, 166] on div "התייחס למטופלים בגילאי 60 ומעלהמהם הקריטריונים החשובים למטופלים אלו בבחירת טיפו…" at bounding box center [77, 168] width 74 height 19
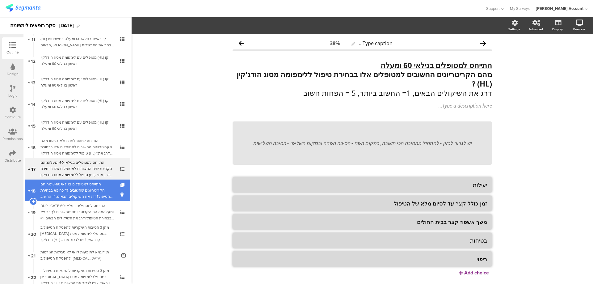
click at [94, 187] on div "התייחס למטופלים בגילאי 18-60מה הם הקריטריונים שחשובים לך כרופא בבחירת הטיפול?דר…" at bounding box center [77, 190] width 74 height 19
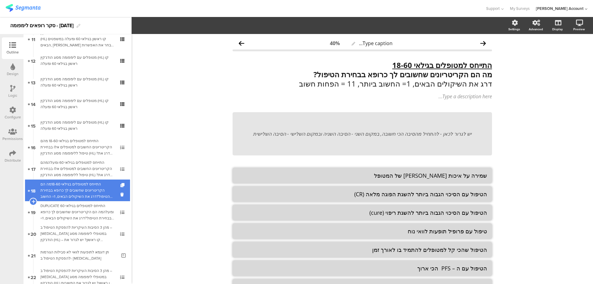
click at [97, 189] on div "התייחס למטופלים בגילאי 18-60מה הם הקריטריונים שחשובים לך כרופא בבחירת הטיפול?דר…" at bounding box center [77, 190] width 74 height 19
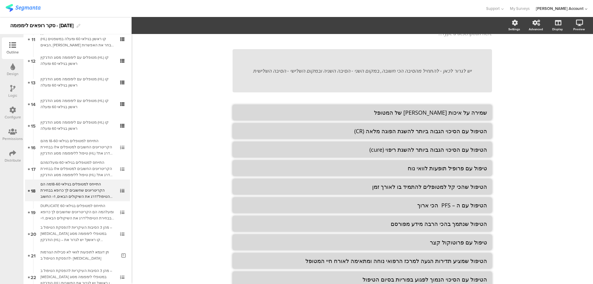
scroll to position [82, 0]
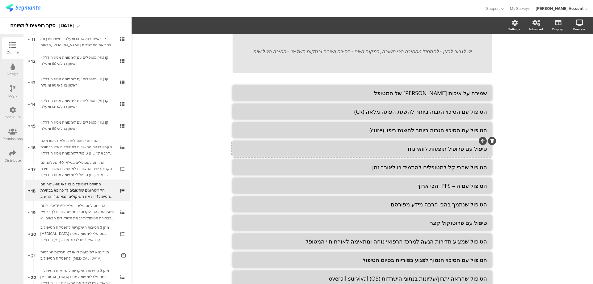
click at [428, 149] on textarea "טיפול עם פרופיל תופעות לוואי נוח" at bounding box center [361, 148] width 249 height 7
click at [427, 166] on textarea "הטיפול שהכי קל למטופלים להתמיד בו לאורך זמן" at bounding box center [361, 166] width 249 height 7
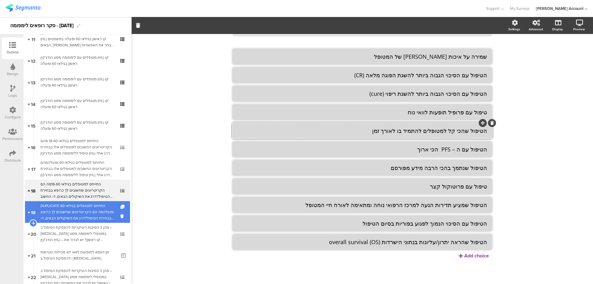
click at [90, 210] on div "DUPLICATE התייחס למטופלים בגילאי 60 ומעלהמה הם הקריטריונים שחשובים לך כרופא בבח…" at bounding box center [77, 212] width 74 height 19
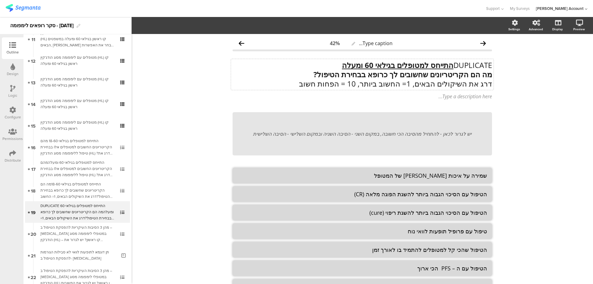
click at [448, 67] on div "DUPLICATE התייחס למטופלים בגילאי 60 ומעלה מה הם הקריטריונים שחשובים לך כרופא בב…" at bounding box center [362, 74] width 262 height 31
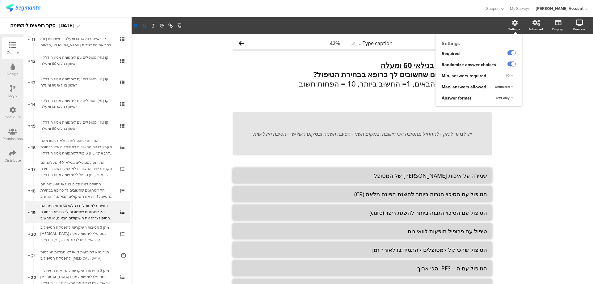
click at [497, 85] on span "Unlimited" at bounding box center [502, 86] width 15 height 5
click at [485, 149] on div "10" at bounding box center [502, 151] width 36 height 6
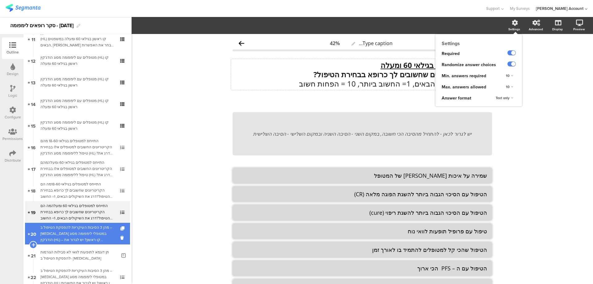
click at [87, 234] on div "מהן 3 הסיבות העיקריות להפסקת הטיפול ב –[MEDICAL_DATA] במטופלי לימפומה מסוג הודג…" at bounding box center [77, 233] width 74 height 19
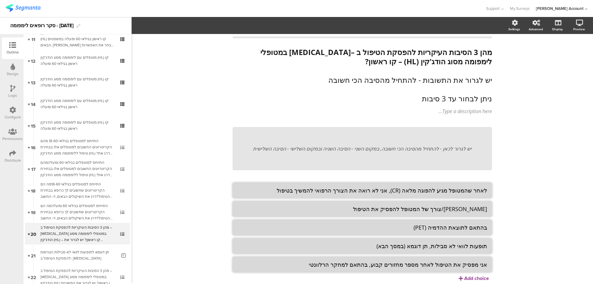
scroll to position [36, 0]
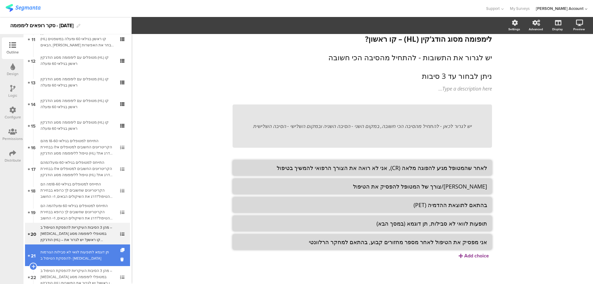
click at [95, 253] on div "תן דוגמא לתופעות לוואי לא סבילות הגורמות להפסקת הטיפול ב- [MEDICAL_DATA]" at bounding box center [78, 255] width 76 height 12
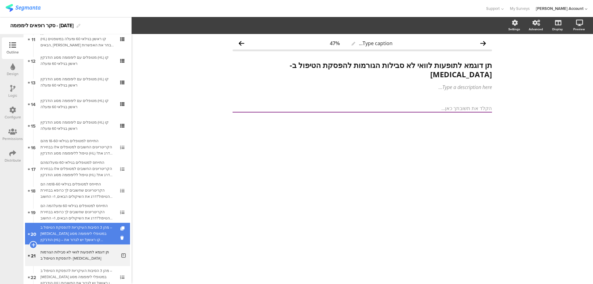
click at [96, 236] on div "מהן 3 הסיבות העיקריות להפסקת הטיפול ב –[MEDICAL_DATA] במטופלי לימפומה מסוג הודג…" at bounding box center [77, 233] width 74 height 19
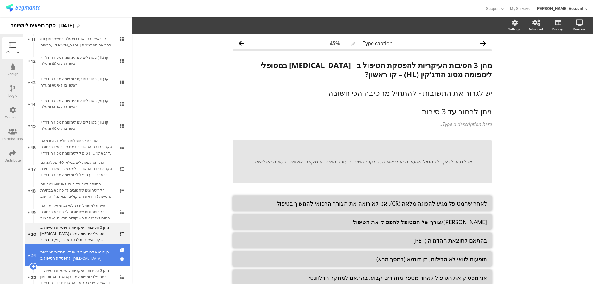
click at [96, 259] on div "תן דוגמא לתופעות לוואי לא סבילות הגורמות להפסקת הטיפול ב- [MEDICAL_DATA]" at bounding box center [78, 255] width 76 height 12
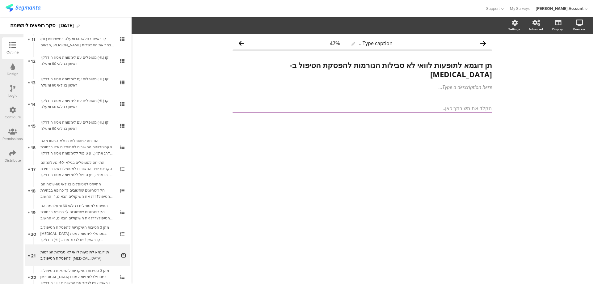
click at [13, 91] on icon at bounding box center [12, 88] width 5 height 7
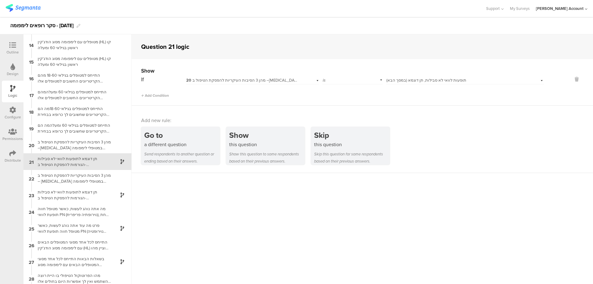
scroll to position [217, 0]
click at [68, 145] on div "מהן 3 הסיבות העיקריות להפסקת הטיפול ב –[MEDICAL_DATA] במטופלי לימפומה מסוג הודג…" at bounding box center [72, 142] width 77 height 12
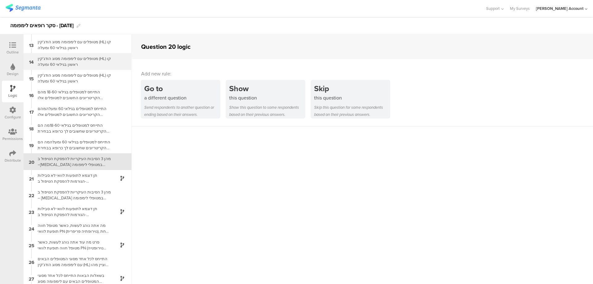
scroll to position [200, 0]
click at [12, 46] on icon at bounding box center [12, 45] width 7 height 7
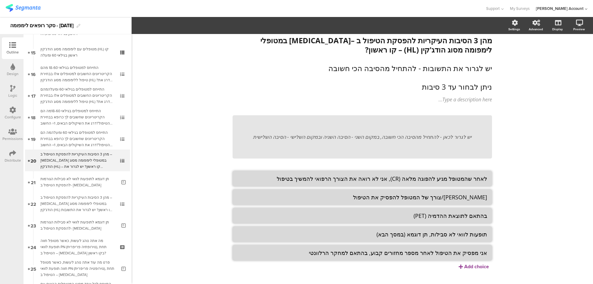
scroll to position [321, 0]
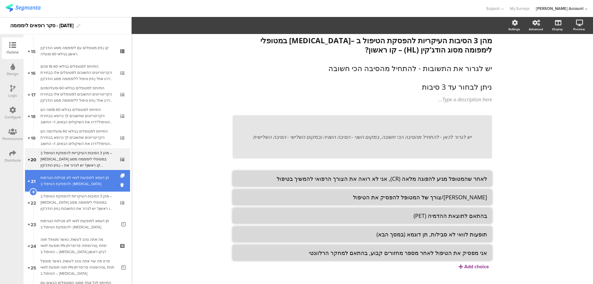
click at [82, 177] on div "תן דוגמא לתופעות לוואי לא סבילות הגורמות להפסקת הטיפול ב- [MEDICAL_DATA]" at bounding box center [78, 180] width 76 height 12
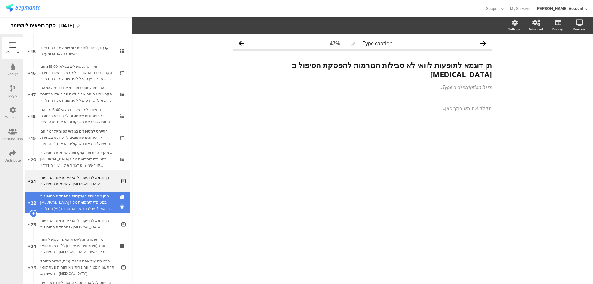
click at [88, 197] on div "מהן 3 הסיבות העיקריות להפסקת הטיפול ב – [MEDICAL_DATA] במטופלי לימפומה מסוג הוד…" at bounding box center [77, 202] width 74 height 19
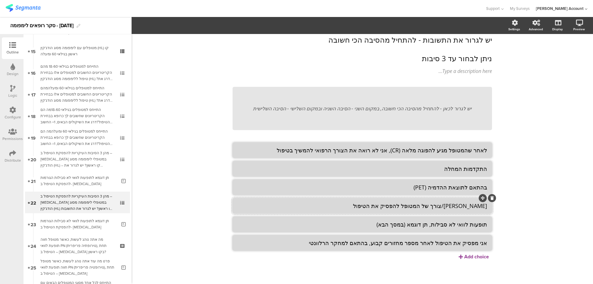
scroll to position [54, 0]
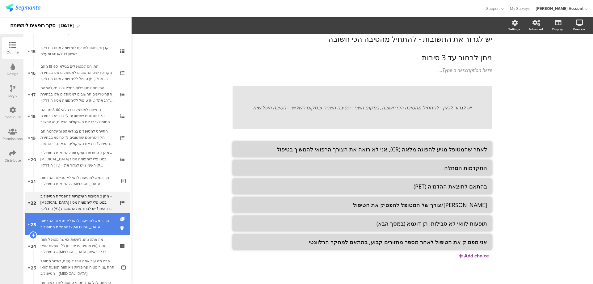
click at [85, 221] on div "תן דוגמא לתופעות לוואי לא סבילות הגורמות להפסקת הטיפול ב- Adcetris" at bounding box center [78, 224] width 76 height 12
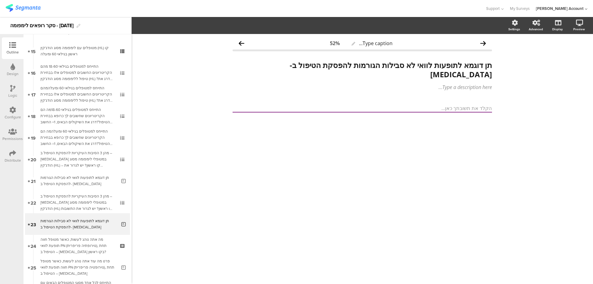
click at [12, 91] on icon at bounding box center [12, 88] width 5 height 7
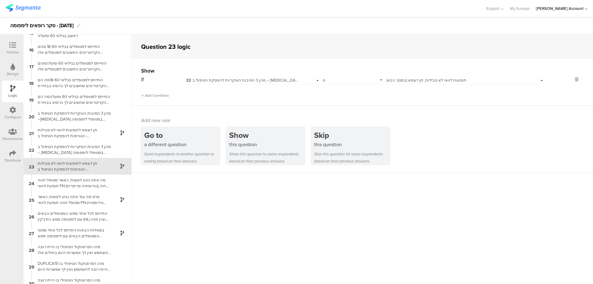
scroll to position [250, 0]
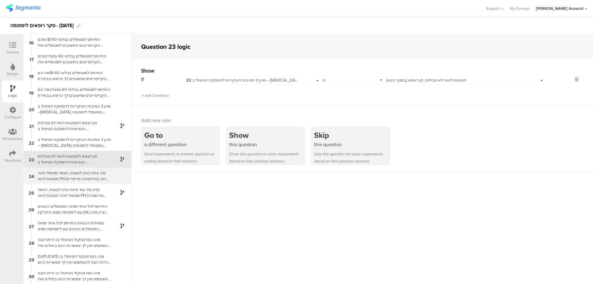
click at [86, 174] on div "מה אתה נוהג לעשות, כאשר מטופל חווה תופעת לוואי PN (נוירופתיה פריפרית), תחת הטיפ…" at bounding box center [72, 176] width 77 height 12
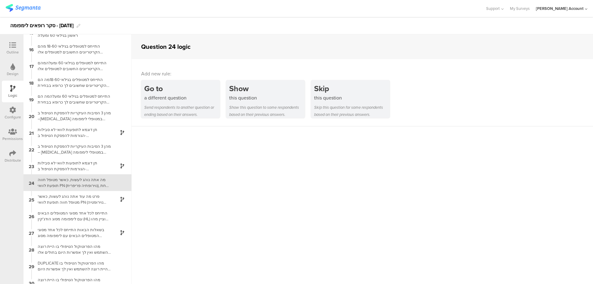
scroll to position [267, 0]
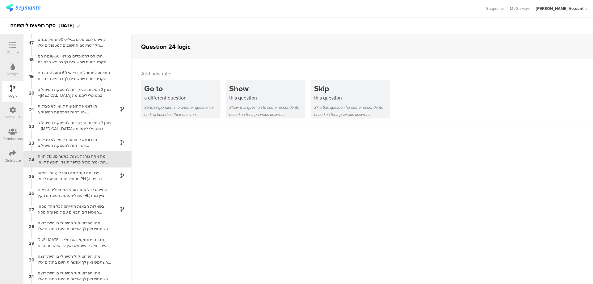
click at [10, 45] on icon at bounding box center [12, 45] width 7 height 7
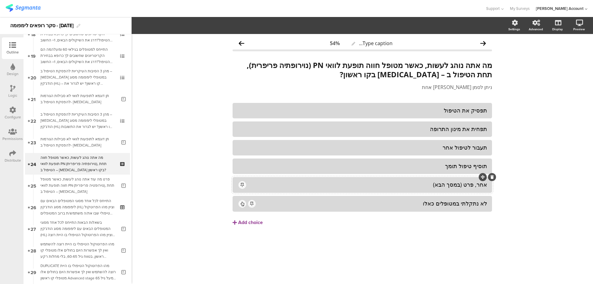
scroll to position [408, 0]
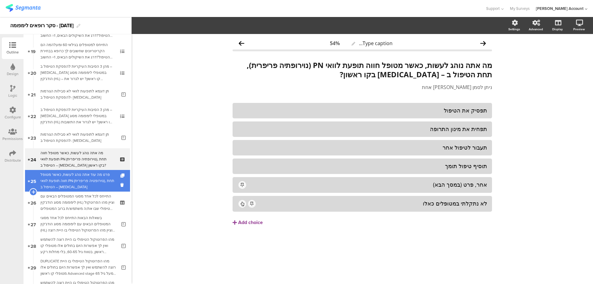
click at [86, 178] on div "פרט מה עוד אתה נוהג לעשות, כאשר מטופל חווה תופעת לוואי PN (נוירופטיה פריפרית), …" at bounding box center [78, 180] width 76 height 19
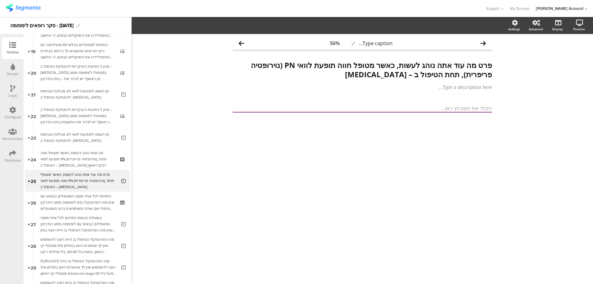
click at [10, 92] on div "Logic" at bounding box center [13, 92] width 22 height 22
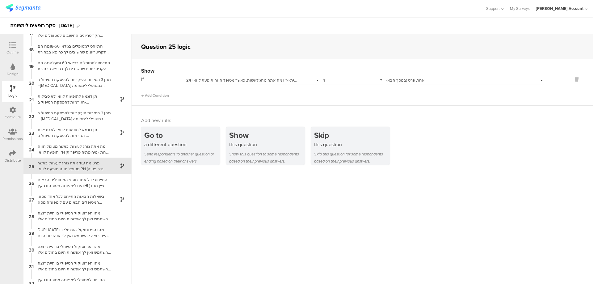
scroll to position [284, 0]
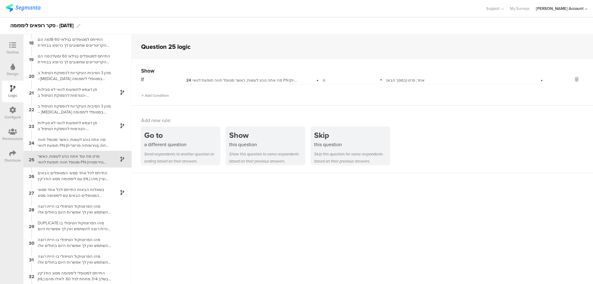
click at [14, 52] on div "Outline" at bounding box center [12, 52] width 12 height 6
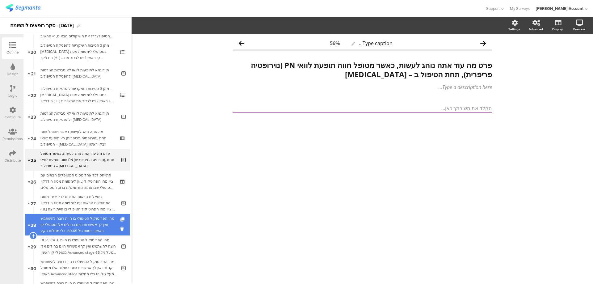
scroll to position [429, 0]
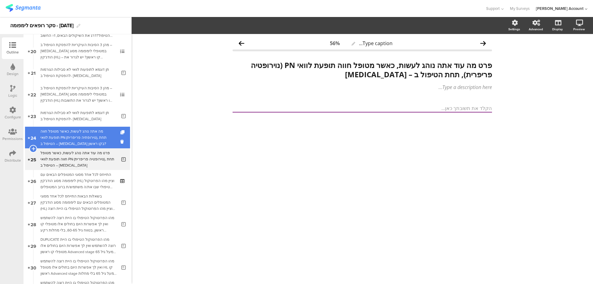
click at [89, 142] on div "מה אתה נוהג לעשות, כאשר מטופל חווה תופעת לוואי PN (נוירופתיה פריפרית), תחת הטיפ…" at bounding box center [77, 137] width 74 height 19
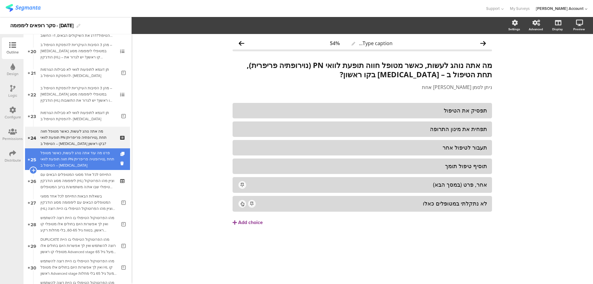
click at [89, 156] on div "פרט מה עוד אתה נוהג לעשות, כאשר מטופל חווה תופעת לוואי PN (נוירופטיה פריפרית), …" at bounding box center [78, 159] width 76 height 19
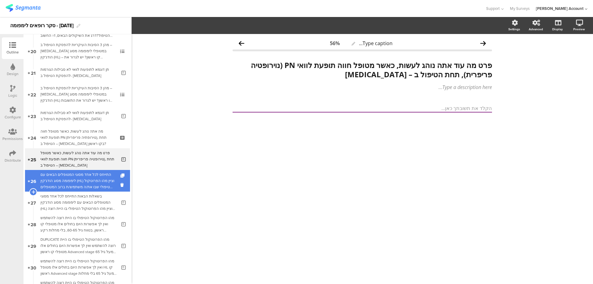
click at [89, 175] on div "התייחס לכל אחד מסוגי המטופלים הבאים עם לימפומה מסוג הודג'קין (HL) וציין מהו הפר…" at bounding box center [77, 180] width 74 height 19
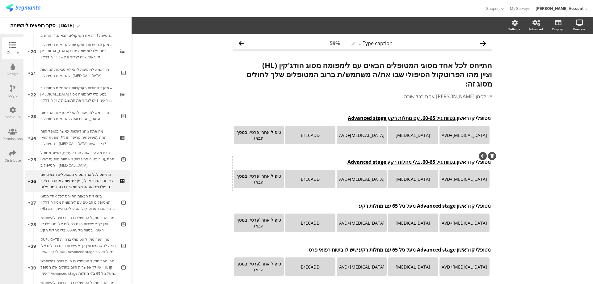
click at [452, 164] on div "מטופלי קו ראשון, בטווח גיל 60-65, בלי מחלות רקע Advanced stage מטופלי קו ראשון,…" at bounding box center [362, 162] width 260 height 10
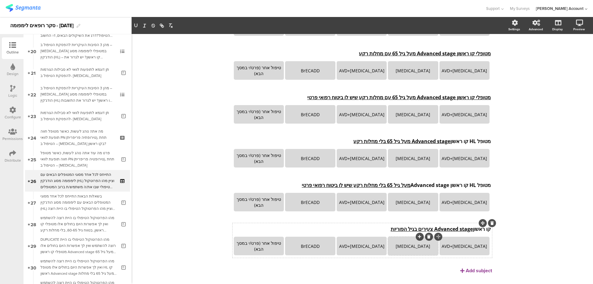
scroll to position [166, 0]
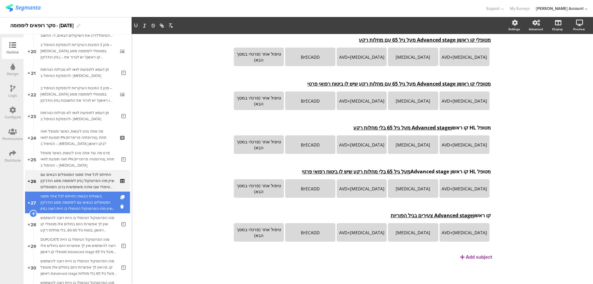
click at [105, 199] on div "בשאלות הבאות התייחס לכל אחד מסוגי המטופלים הבאים עם לימפומה מסוג הודג'קין (HL) …" at bounding box center [78, 202] width 76 height 19
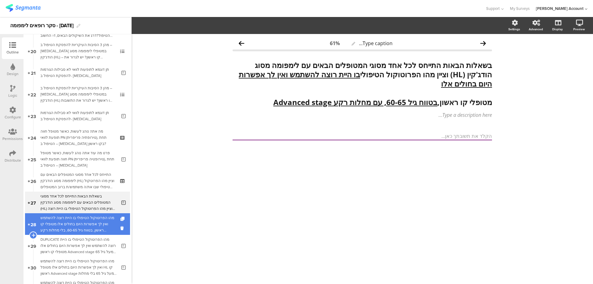
click at [99, 222] on div "מהו הפרוטוקול הטיפולי בו היית רוצה להשתמש ואין לך אפשרות היום בחולים אלו מטופלי…" at bounding box center [78, 224] width 76 height 19
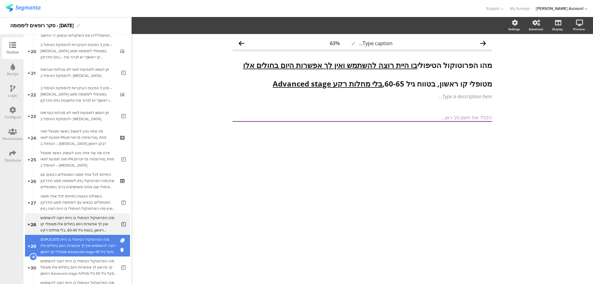
click at [92, 235] on link "29 DUPLICATE מהו הפרוטוקול הטיפולי בו היית רוצה להשתמש ואין לך אפשרות היום בחול…" at bounding box center [77, 246] width 105 height 22
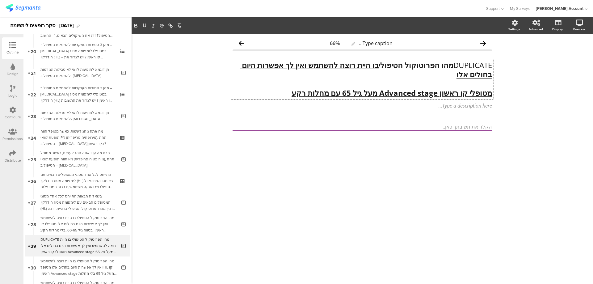
click at [450, 65] on div "DUPLICATE מהו הפרוטוקול הטיפולי בו היית רוצה להשתמש ואין לך אפשרות היום בחולים …" at bounding box center [362, 79] width 262 height 40
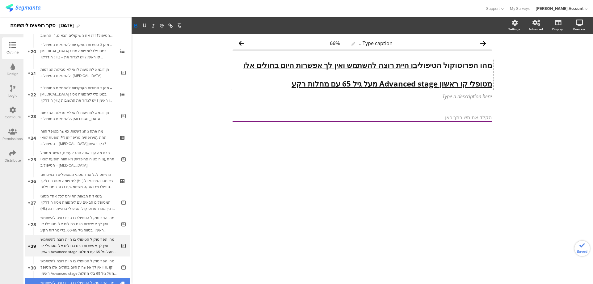
scroll to position [471, 0]
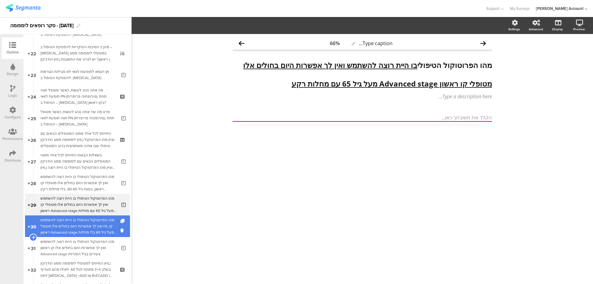
click at [95, 225] on div "מהו הפרוטוקול הטיפולי בו היית רוצה להשתמש ואין לך אפשרות היום בחולים אלו מטופל …" at bounding box center [78, 226] width 76 height 19
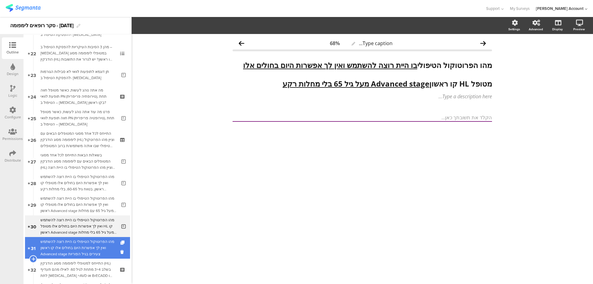
click at [88, 249] on div "מהו הפרוטוקול הטיפולי בו היית רוצה להשתמש ואין לך אפשרות היום בחולים אלו קו ראש…" at bounding box center [78, 247] width 76 height 19
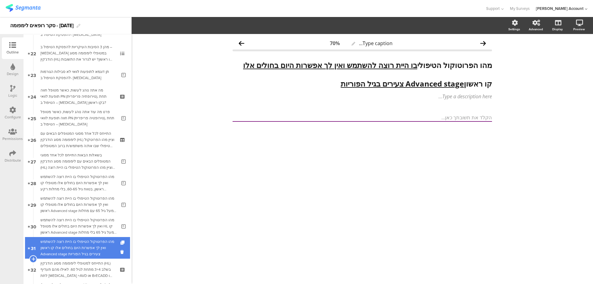
scroll to position [512, 0]
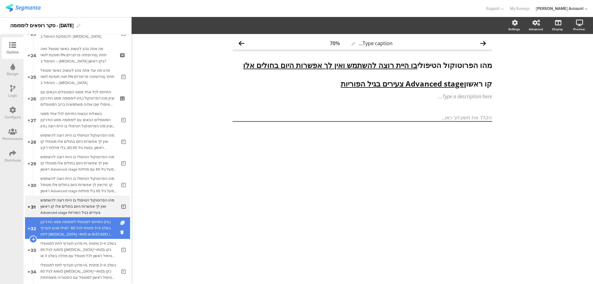
click at [93, 224] on div "התייחס למטופלי לימפומה מסוג הודג'קין (HL) בשלב 3+4 מתחת לגיל 60. לאילו מהם תעדי…" at bounding box center [77, 228] width 74 height 19
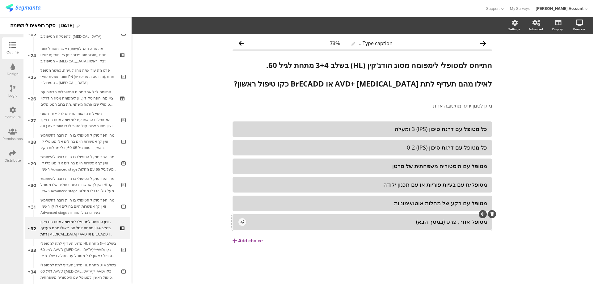
click at [408, 225] on div "מטופל אחר, פרט (במסך הבא)" at bounding box center [367, 221] width 240 height 7
drag, startPoint x: 266, startPoint y: 66, endPoint x: 344, endPoint y: 68, distance: 78.4
click at [344, 68] on div "התייחס למטופלי לימפומה מסוג הודג'קין (HL) בשלב 3+4 מתחת לגיל 60. לאילו מהם תעדי…" at bounding box center [362, 79] width 262 height 40
click at [344, 66] on strong "התייחס למטופלי לימפומה מסוג הודג'קין (HL) בשלב 3+4 מתחת לגיל 60." at bounding box center [379, 65] width 226 height 10
drag, startPoint x: 344, startPoint y: 65, endPoint x: 260, endPoint y: 64, distance: 83.7
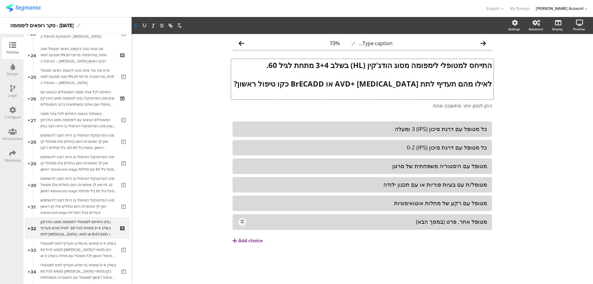
click at [266, 64] on strong "התייחס למטופלי לימפומה מסוג הודג'קין (HL) בשלב 3+4 מתחת לגיל 60." at bounding box center [379, 65] width 226 height 10
click at [145, 26] on icon "button" at bounding box center [144, 25] width 2 height 3
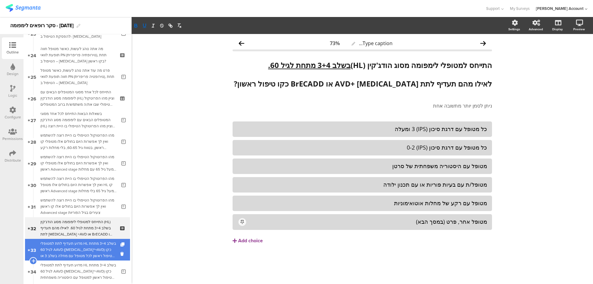
click at [105, 244] on div "מדוע תעדיף לתת למטופלי HL בשלב 3+4 מתחת לגיל 60 AAVD (Adcetris®+AVD) כקו טיפול …" at bounding box center [78, 249] width 76 height 19
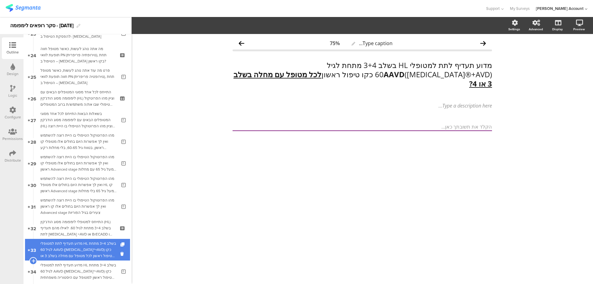
scroll to position [594, 0]
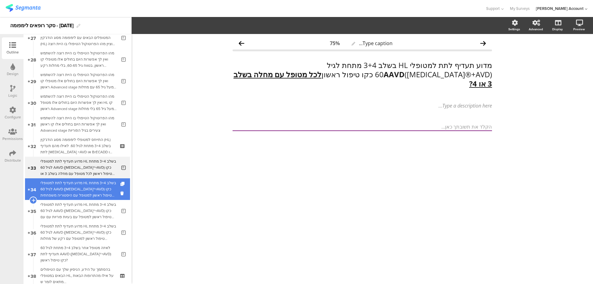
click at [100, 186] on div "מדוע תעדיף לתת למטופלי HL בשלב 3+4 מתחת לגיל 60 AAVD (Adcetris®+AVD) כקו טיפול …" at bounding box center [78, 189] width 76 height 19
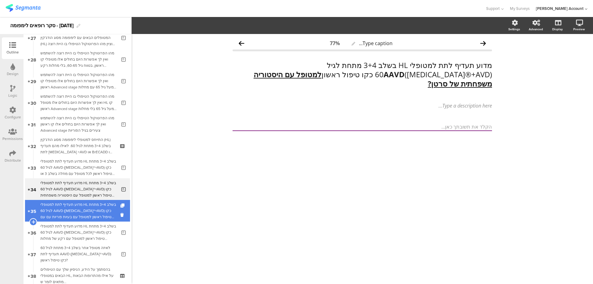
drag, startPoint x: 100, startPoint y: 205, endPoint x: 101, endPoint y: 212, distance: 6.9
click at [100, 205] on div "מדוע תעדיף לתת למטופלי HL בשלב 3+4 מתחת לגיל 60 AAVD (Adcetris®+AVD) כקו טיפול …" at bounding box center [78, 210] width 76 height 19
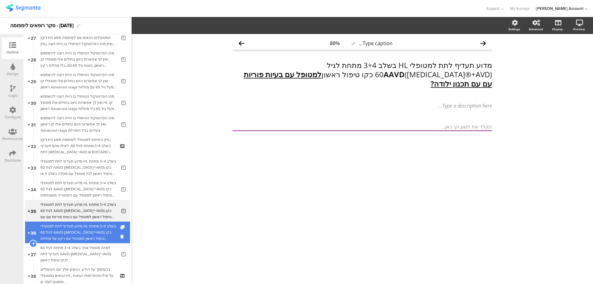
drag, startPoint x: 101, startPoint y: 223, endPoint x: 101, endPoint y: 234, distance: 10.5
click at [101, 223] on div "מדוע תעדיף לתת למטופלי HL בשלב 3+4 מתחת לגיל 60 AAVD (Adcetris®+AVD) כקו טיפול …" at bounding box center [78, 232] width 76 height 19
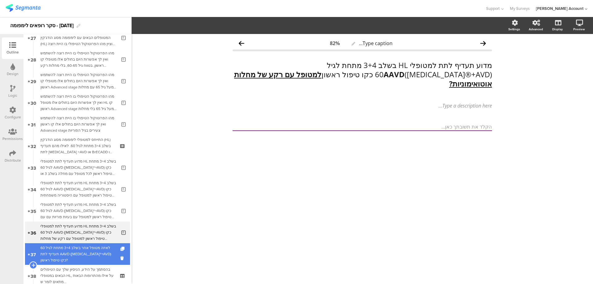
click at [100, 246] on div "לאיזה מטופל אחר בשלב 3+4 מתחת לגיל 60 תעדיף לתת AAVD (Adcetris®+AVD) כקו טיפול …" at bounding box center [78, 254] width 76 height 19
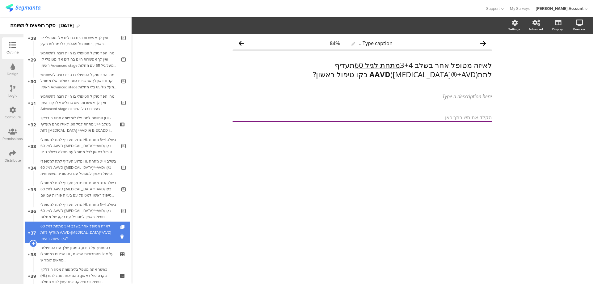
scroll to position [635, 0]
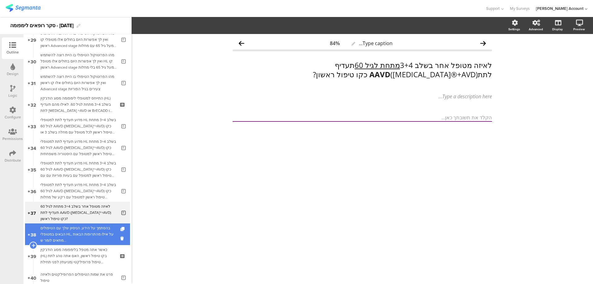
click at [104, 229] on div "בהסתמך על הידע, הניסיון שלך עם הטיפולים הבאים במטופלי HL, על אילו מהתרופות הבאו…" at bounding box center [77, 234] width 74 height 19
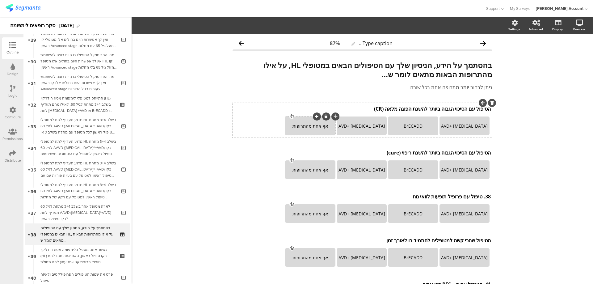
click at [310, 126] on div "אף אחת מהתרופות" at bounding box center [310, 126] width 48 height 6
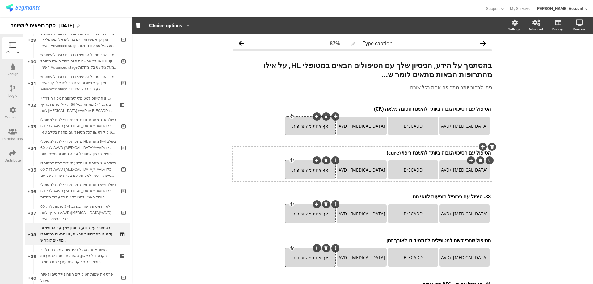
scroll to position [41, 0]
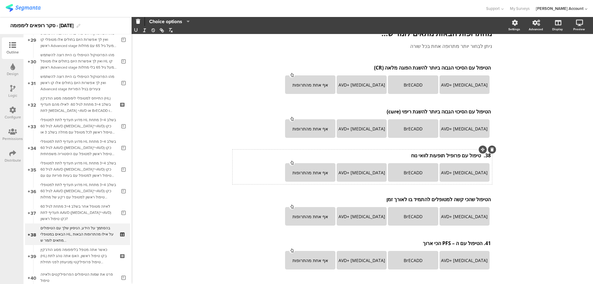
click at [479, 157] on div "38. טיפול עם פרופיל תופעות לוואי נוח 38. טיפול עם פרופיל תופעות לוואי נוח 38. ט…" at bounding box center [361, 166] width 259 height 35
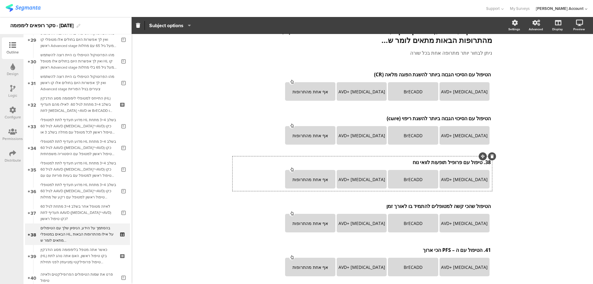
click at [480, 163] on p "38. טיפול עם פרופיל תופעות לוואי נוח" at bounding box center [362, 162] width 257 height 7
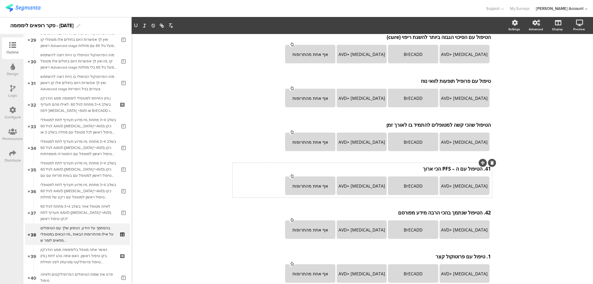
scroll to position [114, 0]
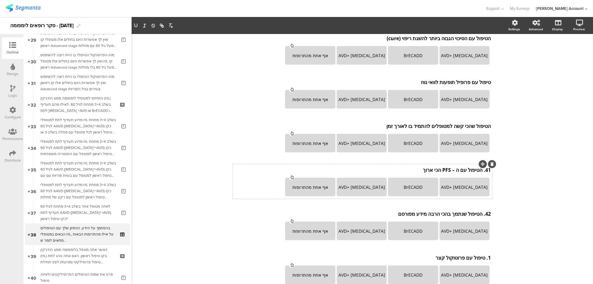
click at [479, 169] on div "41. הטיפול עם ה – PFS הכי ארוך 41. הטיפול עם ה – PFS הכי ארוך 41. הטיפול עם ה –…" at bounding box center [362, 170] width 260 height 10
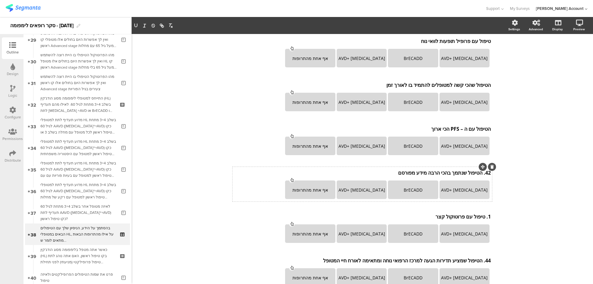
click at [479, 173] on div "42. הטיפול שנתמך בהכי הרבה מידע מפורסם 42. הטיפול שנתמך בהכי הרבה מידע מפורסם" at bounding box center [362, 173] width 260 height 10
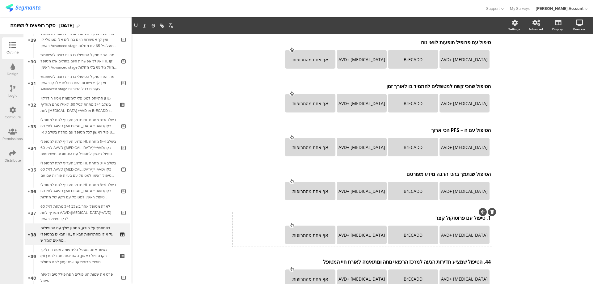
click at [482, 218] on div "1. טיפול עם פרוטוקול קצר 1. טיפול עם פרוטוקול קצר" at bounding box center [362, 218] width 260 height 10
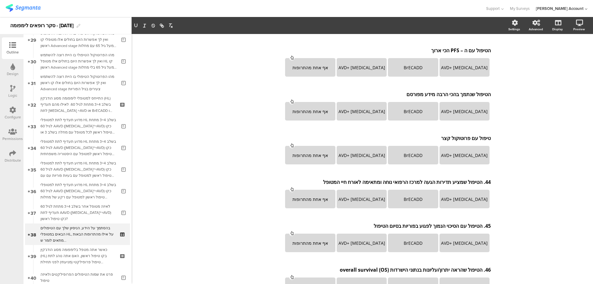
scroll to position [235, 0]
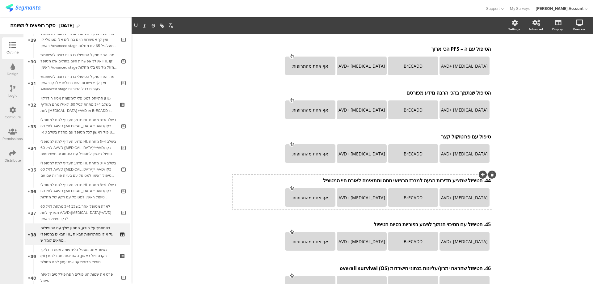
click at [479, 182] on div "44. הטיפול שמציע תדירות הגעה למרכז הרפואי נוחה ומתאימה לאורח חיי המטופל 44. הטי…" at bounding box center [362, 180] width 260 height 10
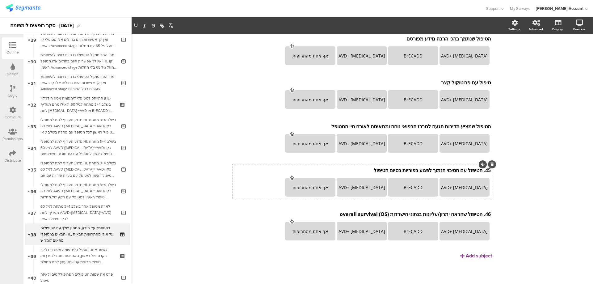
click at [479, 170] on div "45. הטיפול עם הסיכוי הנמוך לפגוע בפוריות בסיום הטיפול 45. הטיפול עם הסיכוי הנמו…" at bounding box center [362, 170] width 260 height 10
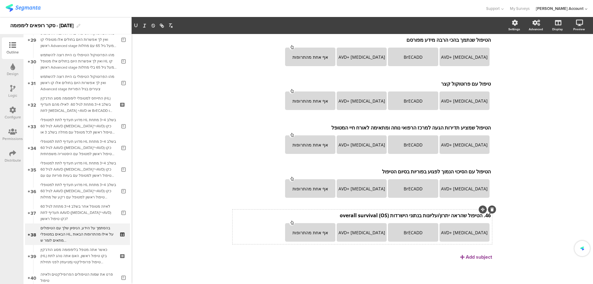
click at [479, 216] on div "46. הטיפול שהראה יתרון/עליונות בנתוני הישרדות (OS) overall survival 46. הטיפול …" at bounding box center [362, 215] width 260 height 10
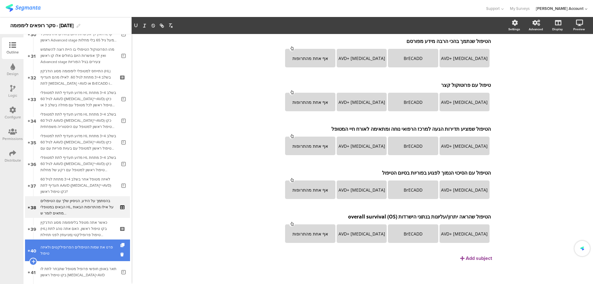
scroll to position [676, 0]
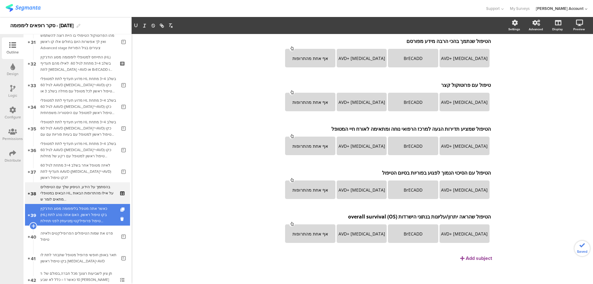
click at [92, 207] on div "כאשר אתה מטפל בלימפומה מסוג הודג'קין (HL) בקו טיפול ראשון, האם אתה נוהג לתת טיפ…" at bounding box center [77, 214] width 74 height 19
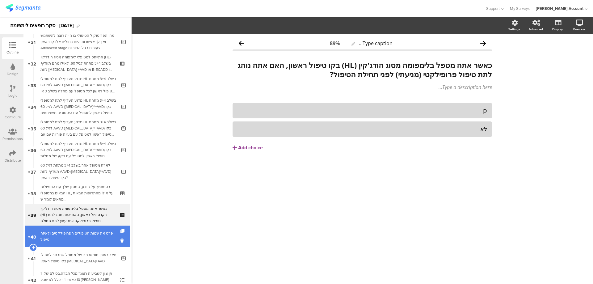
click at [99, 236] on div "פרט את שמות הטיפולים הפרופילקטים ולאיזה טיפול" at bounding box center [78, 236] width 76 height 12
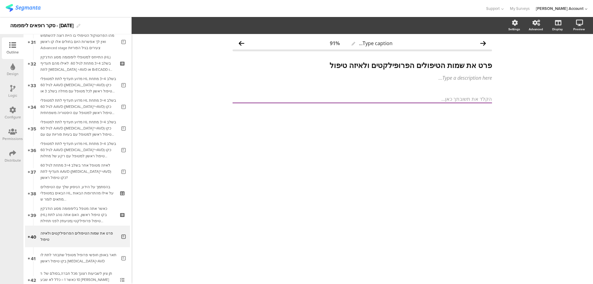
click at [15, 90] on div "Logic" at bounding box center [13, 92] width 22 height 22
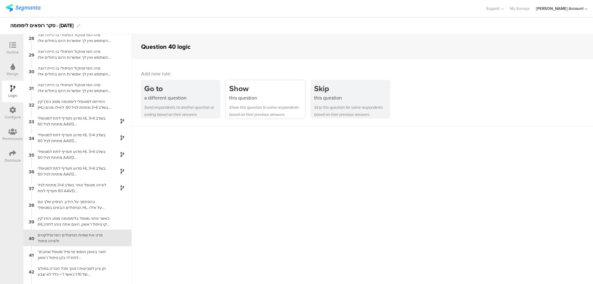
scroll to position [467, 0]
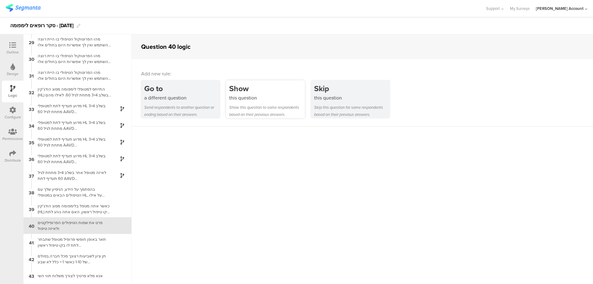
click at [254, 90] on div "Show" at bounding box center [267, 88] width 76 height 11
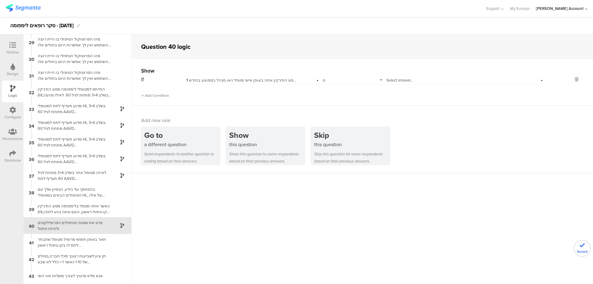
click at [272, 82] on span "1 להערכתך בכמה חולי לימפומה מסוג הודג'קין אתה באופן אישי מטפל ו/או מנהל בממוצע …" at bounding box center [268, 80] width 165 height 6
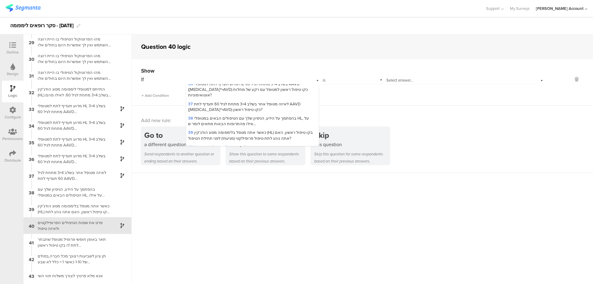
scroll to position [514, 0]
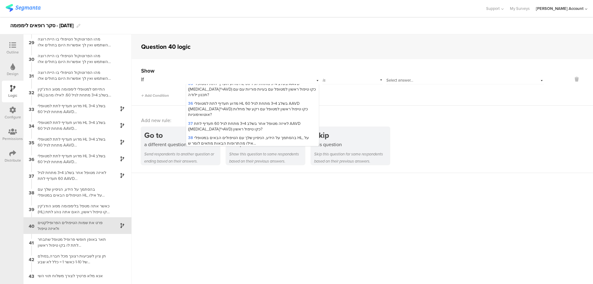
click at [283, 149] on span "39 כאשר אתה מטפל בלימפומה מסוג הודג'קין (HL) בקו טיפול ראשון, האם אתה נוהג לתת …" at bounding box center [250, 154] width 125 height 11
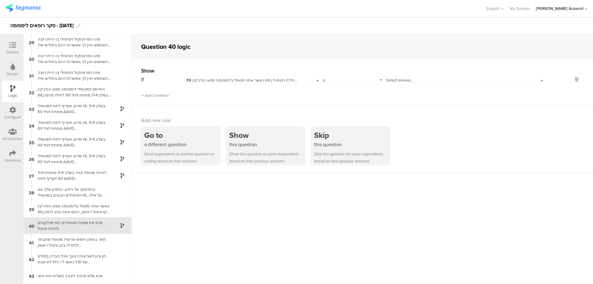
click at [405, 77] on span "Select answer..." at bounding box center [399, 80] width 27 height 6
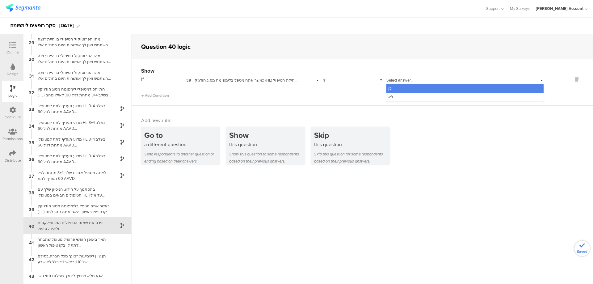
click at [411, 87] on div "כן" at bounding box center [464, 88] width 157 height 9
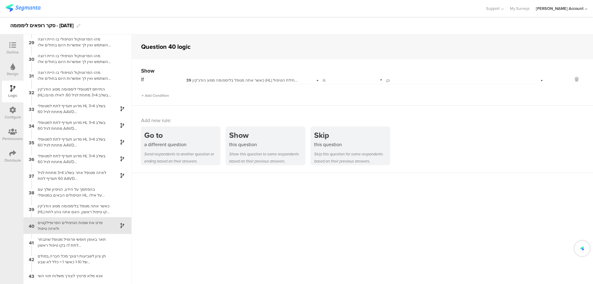
click at [12, 41] on div "Outline" at bounding box center [13, 48] width 22 height 22
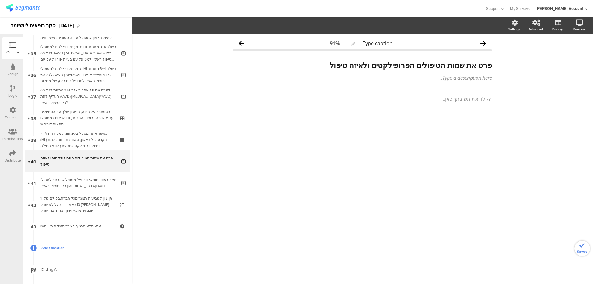
scroll to position [754, 0]
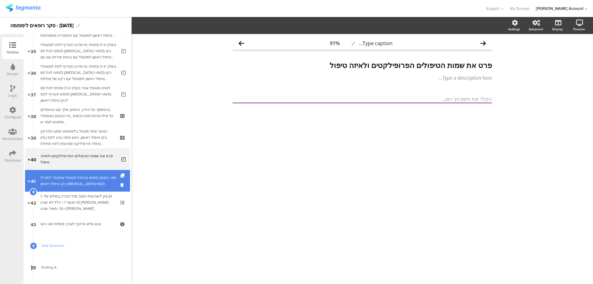
click at [103, 178] on div "תאר באופן חופשי פרופיל מטופל שתבחר לתת לו בקו טיפול ראשון Opdivo+AVD" at bounding box center [78, 180] width 76 height 12
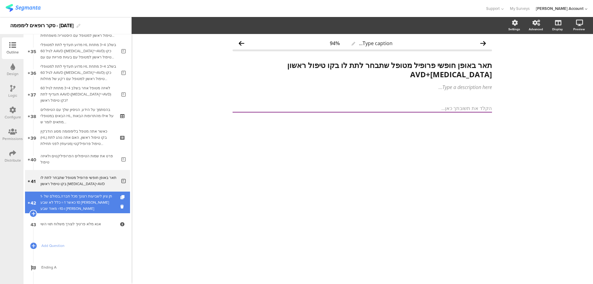
click at [72, 197] on div "תן ציון לשביעות רצונך מכל חברה,בסולם של 1-10 כאשר 1 = כלל לא שבע רצון ו-10= מאו…" at bounding box center [77, 202] width 74 height 19
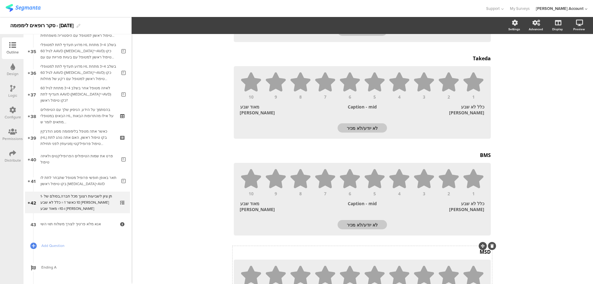
scroll to position [165, 0]
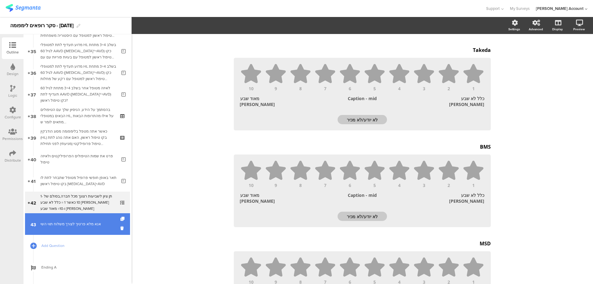
click at [88, 224] on div "אנא מלא פרטיך לצורך משלוח תווי השי" at bounding box center [77, 224] width 74 height 6
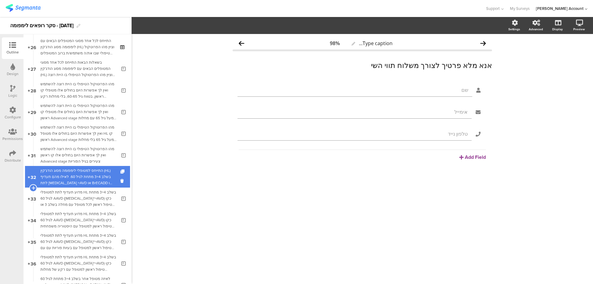
scroll to position [548, 0]
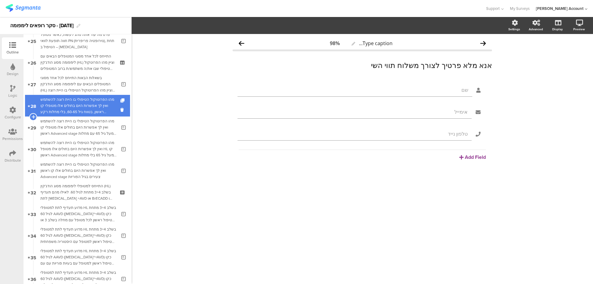
click at [91, 111] on div "מהו הפרוטוקול הטיפולי בו היית רוצה להשתמש ואין לך אפשרות היום בחולים אלו מטופלי…" at bounding box center [78, 105] width 76 height 19
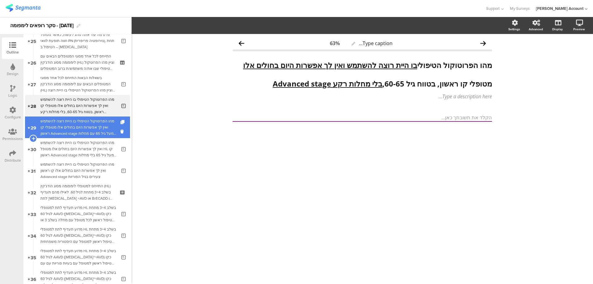
drag, startPoint x: 91, startPoint y: 128, endPoint x: 91, endPoint y: 135, distance: 6.5
click at [91, 128] on div "מהו הפרוטוקול הטיפולי בו היית רוצה להשתמש ואין לך אפשרות היום בחולים אלו מטופלי…" at bounding box center [78, 127] width 76 height 19
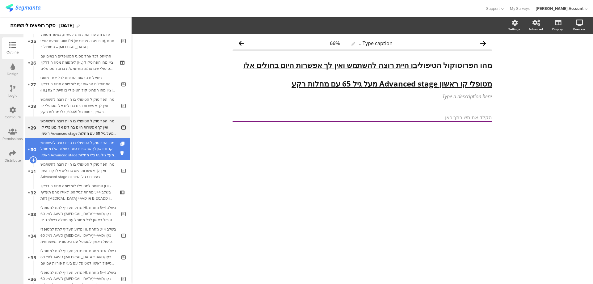
click at [91, 145] on div "מהו הפרוטוקול הטיפולי בו היית רוצה להשתמש ואין לך אפשרות היום בחולים אלו מטופל …" at bounding box center [78, 149] width 76 height 19
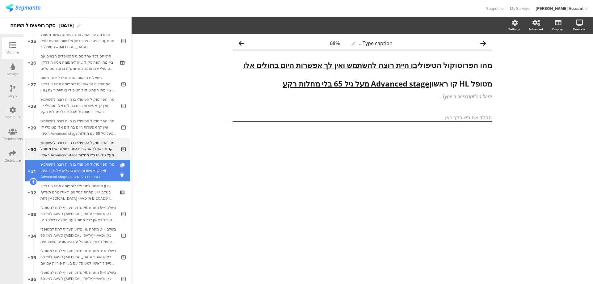
drag, startPoint x: 91, startPoint y: 161, endPoint x: 92, endPoint y: 165, distance: 4.0
click at [91, 161] on div "מהו הפרוטוקול הטיפולי בו היית רוצה להשתמש ואין לך אפשרות היום בחולים אלו קו ראש…" at bounding box center [78, 170] width 76 height 19
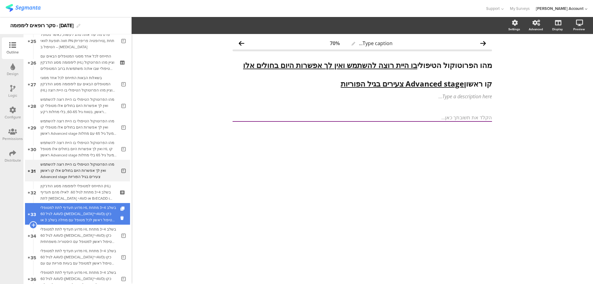
scroll to position [589, 0]
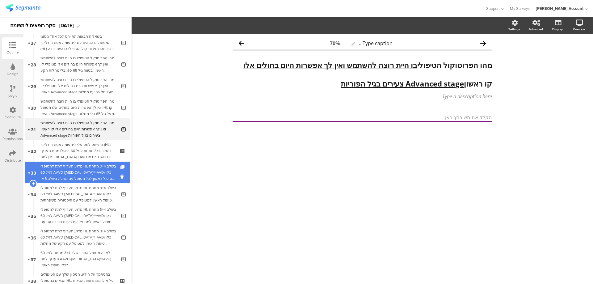
click at [91, 167] on div "מדוע תעדיף לתת למטופלי HL בשלב 3+4 מתחת לגיל 60 AAVD (Adcetris®+AVD) כקו טיפול …" at bounding box center [78, 172] width 76 height 19
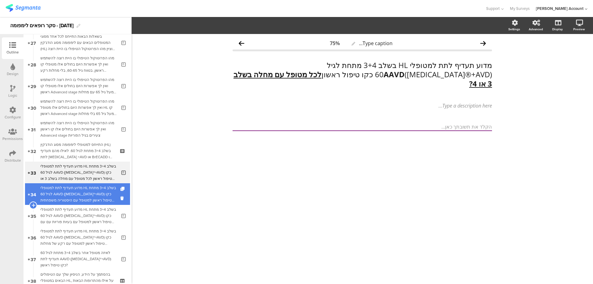
click at [90, 189] on div "מדוע תעדיף לתת למטופלי HL בשלב 3+4 מתחת לגיל 60 AAVD (Adcetris®+AVD) כקו טיפול …" at bounding box center [78, 194] width 76 height 19
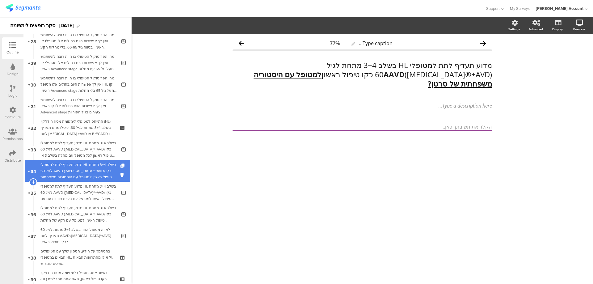
scroll to position [630, 0]
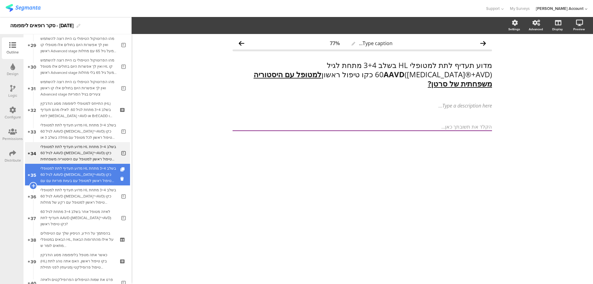
click at [92, 179] on div "מדוע תעדיף לתת למטופלי HL בשלב 3+4 מתחת לגיל 60 AAVD (Adcetris®+AVD) כקו טיפול …" at bounding box center [78, 174] width 76 height 19
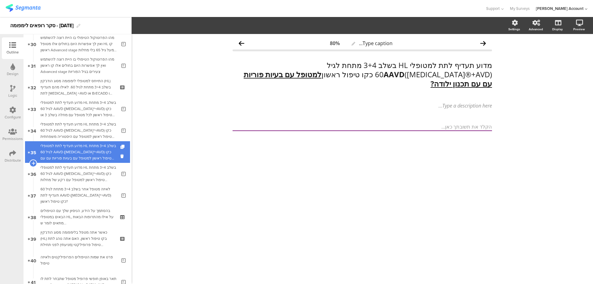
scroll to position [671, 0]
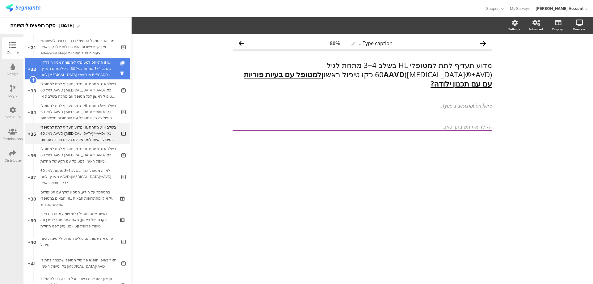
click at [88, 71] on div "התייחס למטופלי לימפומה מסוג הודג'קין (HL) בשלב 3+4 מתחת לגיל 60. לאילו מהם תעדי…" at bounding box center [77, 68] width 74 height 19
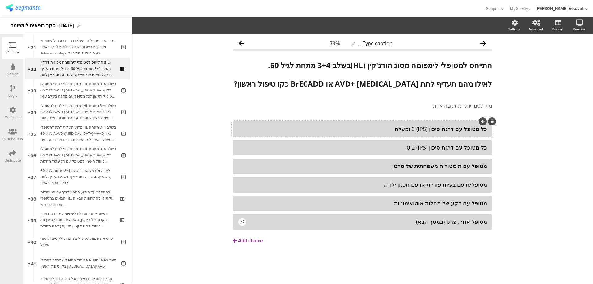
click at [438, 127] on div "כל מטופל עם דרגת סיכון (IPS) 3 ומעלה" at bounding box center [361, 128] width 249 height 7
copy div "כל מטופל עם דרגת סיכון (IPS) 3 ומעלה"
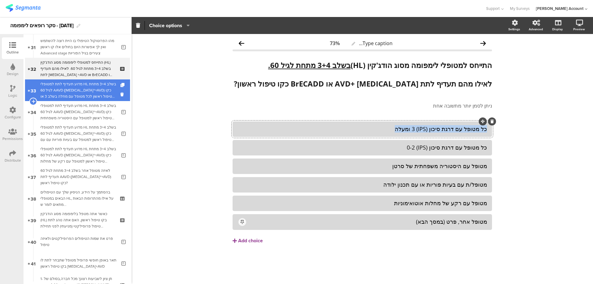
click at [101, 90] on div "מדוע תעדיף לתת למטופלי HL בשלב 3+4 מתחת לגיל 60 AAVD (Adcetris®+AVD) כקו טיפול …" at bounding box center [78, 90] width 76 height 19
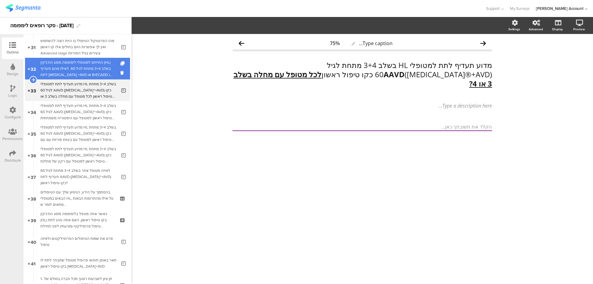
click at [83, 74] on div "התייחס למטופלי לימפומה מסוג הודג'קין (HL) בשלב 3+4 מתחת לגיל 60. לאילו מהם תעדי…" at bounding box center [77, 68] width 74 height 19
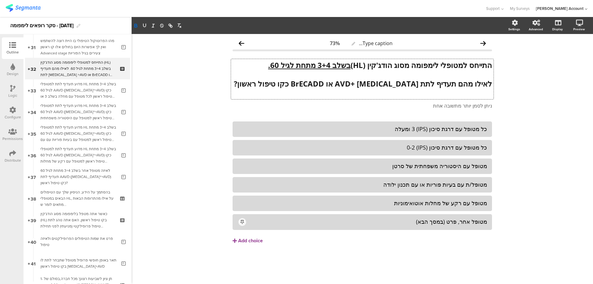
drag, startPoint x: 432, startPoint y: 83, endPoint x: 325, endPoint y: 82, distance: 106.5
click at [326, 81] on div "התייחס למטופלי לימפומה מסוג הודג'קין (HL) בשלב 3+4 מתחת לגיל 60. לאילו מהם תעדי…" at bounding box center [362, 79] width 262 height 40
drag, startPoint x: 322, startPoint y: 82, endPoint x: 435, endPoint y: 85, distance: 112.4
click at [435, 85] on strong "לאילו מהם תעדיף לתת Adcetris +AVD או BrECADD כקו טיפול ראשון?" at bounding box center [363, 83] width 258 height 10
copy strong "לתת Adcetris +AVD או BrECADD"
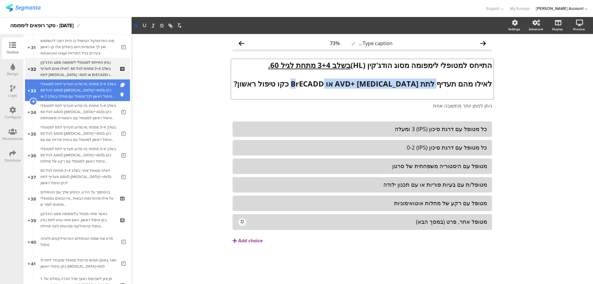
click at [68, 92] on div "מדוע תעדיף לתת למטופלי HL בשלב 3+4 מתחת לגיל 60 AAVD (Adcetris®+AVD) כקו טיפול …" at bounding box center [78, 90] width 76 height 19
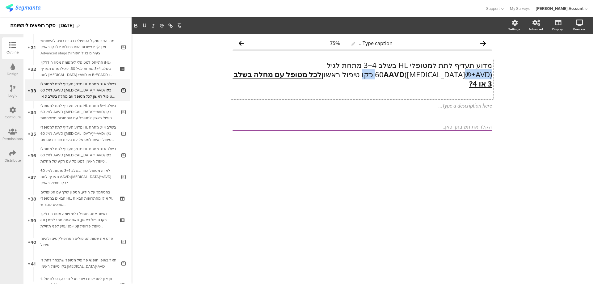
drag, startPoint x: 320, startPoint y: 77, endPoint x: 470, endPoint y: 69, distance: 149.3
click at [469, 70] on div "מדוע תעדיף לתת למטופלי HL בשלב 3+4 מתחת לגיל 60 AAVD (Adcetris®+AVD) כקו טיפול …" at bounding box center [362, 79] width 262 height 40
click at [470, 68] on p "מדוע תעדיף לתת למטופלי HL בשלב 3+4 מתחת לגיל 60 AAVD (Adcetris®+AVD) כקו טיפול …" at bounding box center [361, 75] width 259 height 28
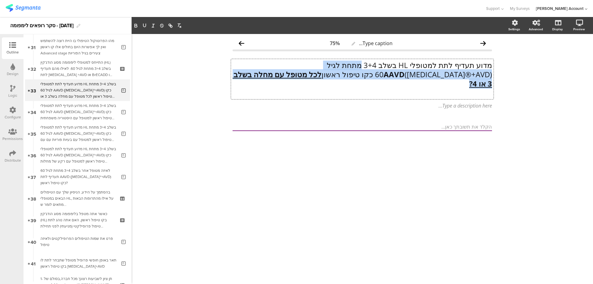
drag, startPoint x: 366, startPoint y: 65, endPoint x: 307, endPoint y: 74, distance: 60.6
click at [307, 74] on p "מדוע תעדיף לתת למטופלי HL בשלב 3+4 מתחת לגיל 60 AAVD (Adcetris®+AVD) כקו טיפול …" at bounding box center [361, 75] width 259 height 28
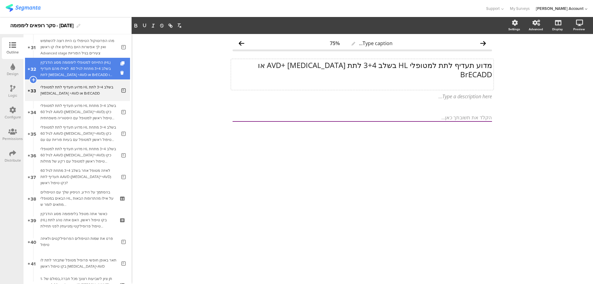
click at [73, 71] on div "התייחס למטופלי לימפומה מסוג הודג'קין (HL) בשלב 3+4 מתחת לגיל 60. לאילו מהם תעדי…" at bounding box center [77, 68] width 74 height 19
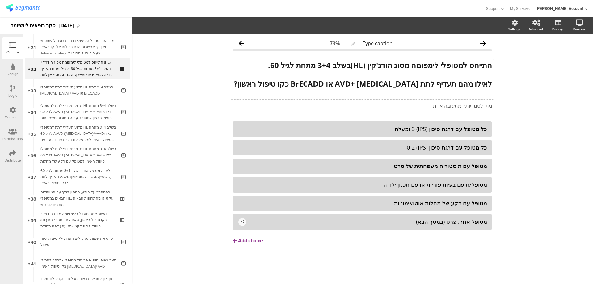
click at [350, 67] on strong "התייחס למטופלי לימפומה מסוג הודג'קין (HL) בשלב 3+4 מתחת לגיל 60." at bounding box center [380, 65] width 224 height 10
drag, startPoint x: 426, startPoint y: 67, endPoint x: 438, endPoint y: 67, distance: 11.7
click at [426, 67] on strong "התייחס למטופלי לימפומה מסוג הודג'קין (HL) בשלב 3+4 מתחת לגיל 60." at bounding box center [380, 65] width 224 height 10
click at [466, 129] on div "כל מטופל עם דרגת סיכון (IPS) 3 ומעלה" at bounding box center [361, 128] width 249 height 7
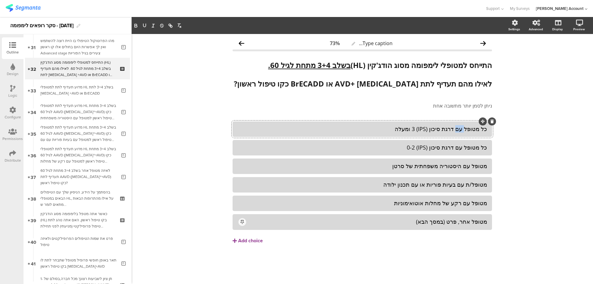
click at [465, 129] on div "כל מטופל עם דרגת סיכון (IPS) 3 ומעלה" at bounding box center [361, 128] width 249 height 7
copy div "כל מטופל עם דרגת סיכון (IPS) 3 ומעלה"
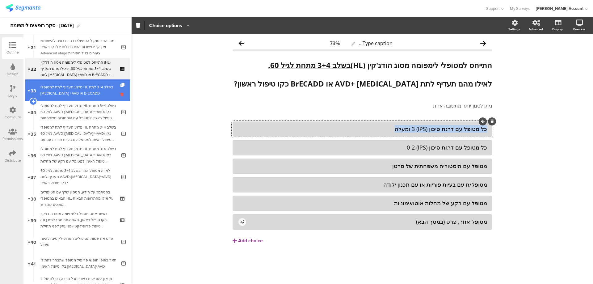
click at [120, 96] on icon at bounding box center [122, 94] width 5 height 6
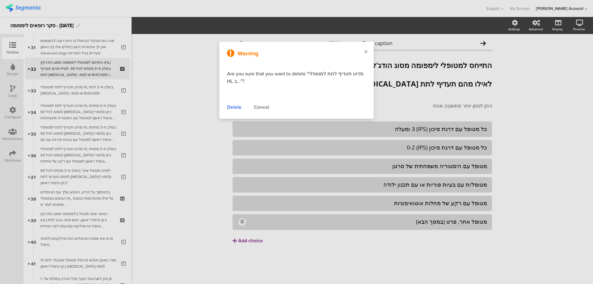
click at [229, 107] on div "Delete" at bounding box center [234, 106] width 15 height 7
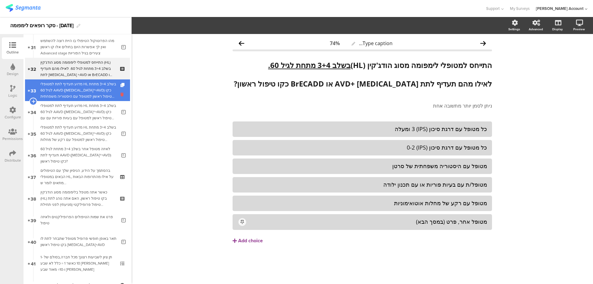
click at [120, 94] on icon at bounding box center [122, 94] width 5 height 6
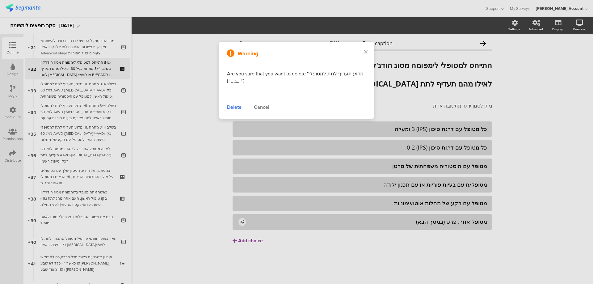
click at [233, 107] on div "Delete" at bounding box center [234, 106] width 15 height 7
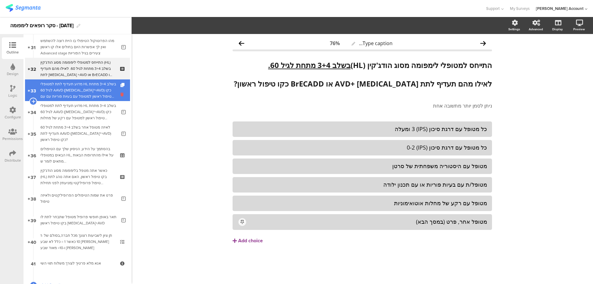
click at [120, 93] on icon at bounding box center [122, 94] width 5 height 6
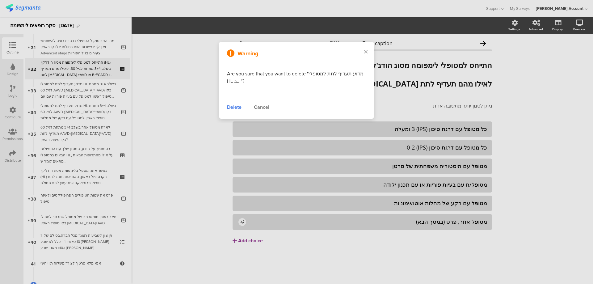
click at [233, 106] on div "Delete" at bounding box center [234, 106] width 15 height 7
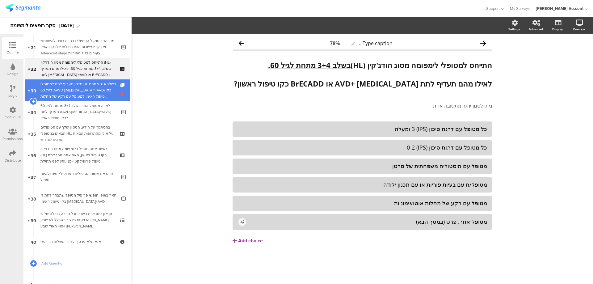
click at [120, 92] on icon at bounding box center [122, 94] width 5 height 6
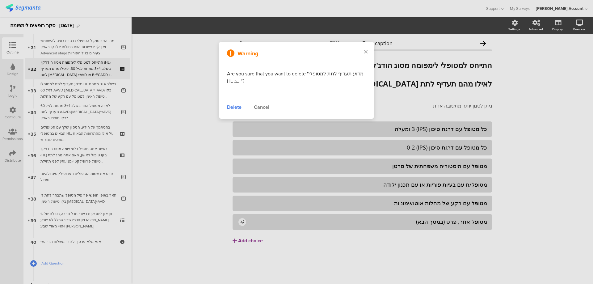
click at [233, 107] on div "Delete" at bounding box center [234, 106] width 15 height 7
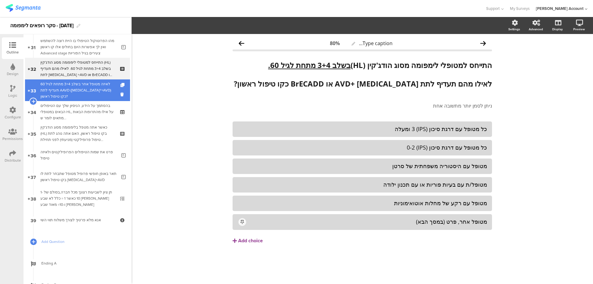
click at [99, 86] on div "לאיזה מטופל אחר בשלב 3+4 מתחת לגיל 60 תעדיף לתת AAVD (Adcetris®+AVD) כקו טיפול …" at bounding box center [78, 90] width 76 height 19
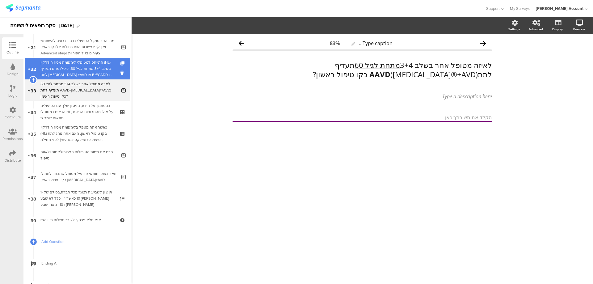
click at [86, 72] on div "התייחס למטופלי לימפומה מסוג הודג'קין (HL) בשלב 3+4 מתחת לגיל 60. לאילו מהם תעדי…" at bounding box center [77, 68] width 74 height 19
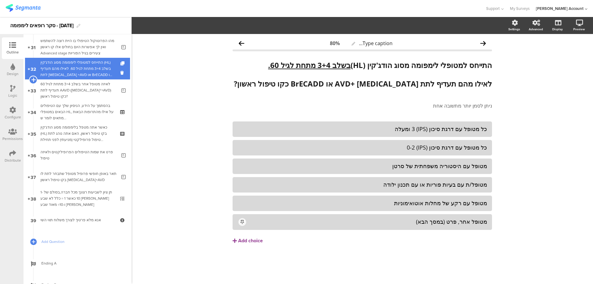
click at [32, 78] on icon at bounding box center [33, 80] width 4 height 6
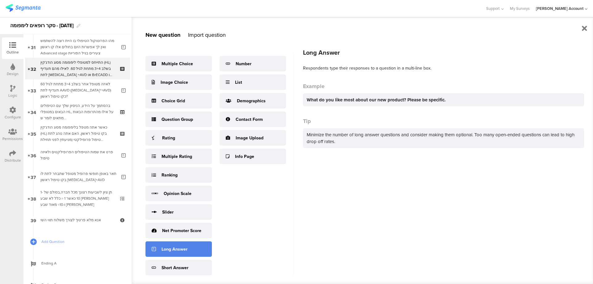
click at [193, 251] on div "Long Answer" at bounding box center [178, 248] width 66 height 15
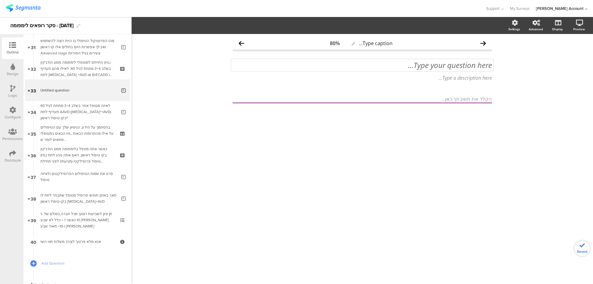
click at [474, 63] on div "Type your question here..." at bounding box center [362, 65] width 262 height 12
click at [491, 65] on p "כל מטופל עם דרגת סיכון (IPS) 3 ומעלה" at bounding box center [361, 65] width 259 height 9
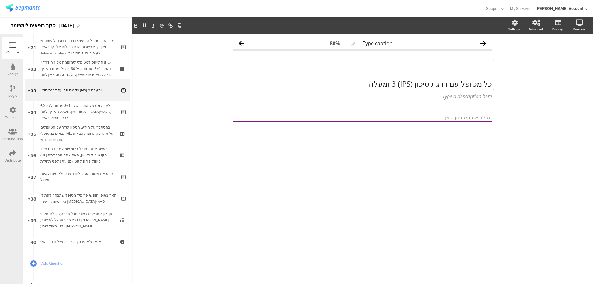
scroll to position [0, 0]
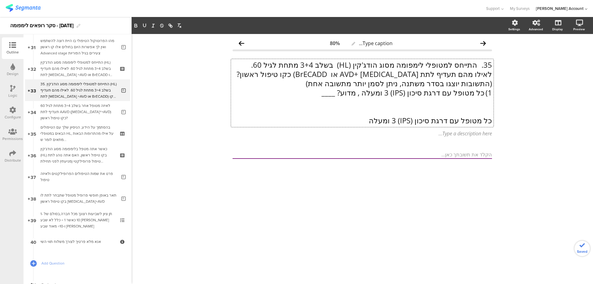
click at [475, 68] on p "35. התייחס למטופלי לימפומה מסוג הודג'קין (HL) בשלב 3+4 מתחת לגיל 60." at bounding box center [361, 64] width 259 height 9
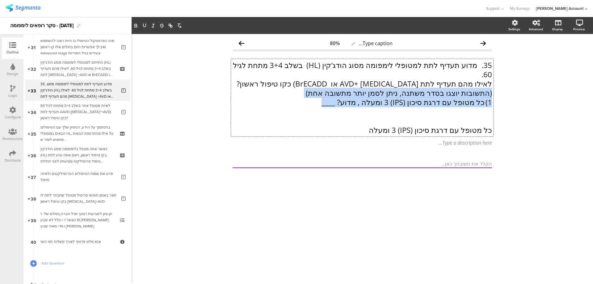
drag, startPoint x: 316, startPoint y: 93, endPoint x: 501, endPoint y: 85, distance: 184.8
click at [501, 85] on div "Type caption... 80% 35. מדוע תעדיף לתת למטופלי לימפומה מסוג הודג'קין (HL) בשלב …" at bounding box center [362, 159] width 461 height 250
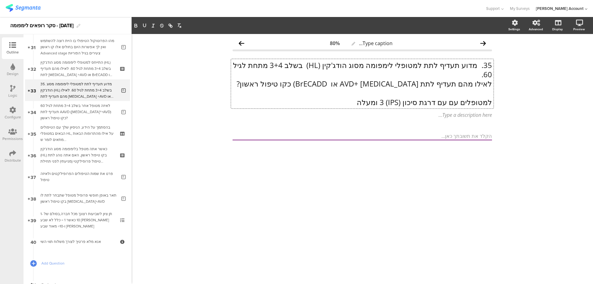
click at [477, 67] on p "35. מדוע תעדיף לתת למטופלי לימפומה מסוג הודג'קין (HL) בשלב 3+4 מתחת לגיל 60." at bounding box center [361, 70] width 259 height 19
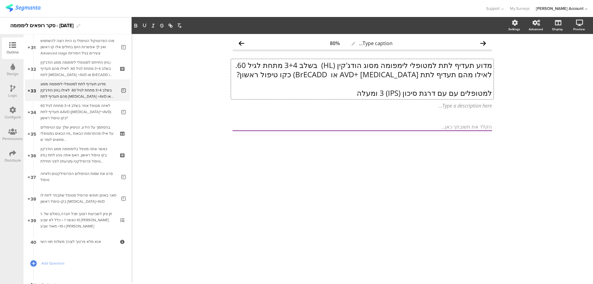
drag, startPoint x: 239, startPoint y: 68, endPoint x: 252, endPoint y: 65, distance: 12.8
click at [252, 65] on p "מדוע תעדיף לתת למטופלי לימפומה מסוג הודג'קין (HL) בשלב 3+4 מתחת לגיל 60." at bounding box center [361, 65] width 259 height 9
drag, startPoint x: 425, startPoint y: 74, endPoint x: 490, endPoint y: 74, distance: 64.8
click at [490, 74] on p "לאילו מהם תעדיף לתת Adcetris +AVD או BrECADD) כקו טיפול ראשון?" at bounding box center [361, 74] width 259 height 9
click at [340, 73] on p "Adcetris +AVD או BrECADD) כקו טיפול ראשון?" at bounding box center [361, 74] width 259 height 9
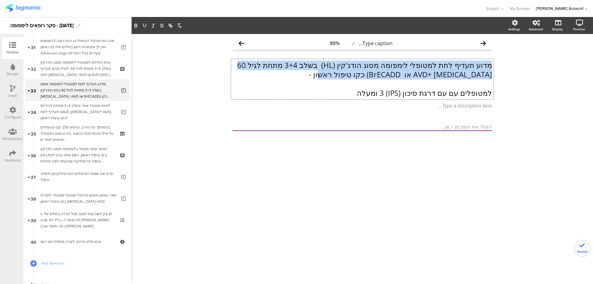
drag, startPoint x: 324, startPoint y: 75, endPoint x: 492, endPoint y: 65, distance: 168.3
click at [492, 65] on div "מדוע תעדיף לתת למטופלי לימפומה מסוג הודג'קין (HL) בשלב 3+4 מתחת לגיל 60 Adcetri…" at bounding box center [361, 79] width 259 height 37
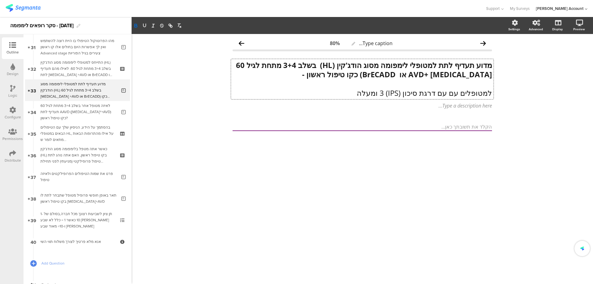
click at [472, 98] on p "למטופלים עם עם דרגת סיכון (IPS) 3 ומעלה" at bounding box center [361, 92] width 259 height 9
click at [136, 27] on icon "button" at bounding box center [136, 26] width 6 height 6
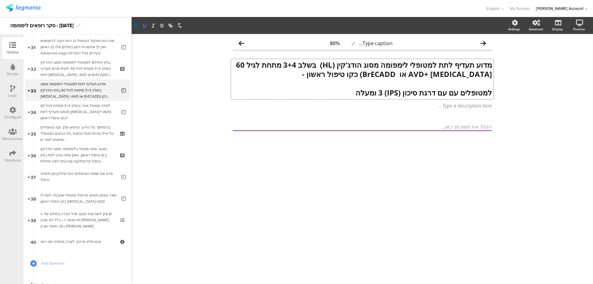
click at [147, 24] on icon "button" at bounding box center [145, 26] width 6 height 6
click at [441, 69] on p "מדוע תעדיף לתת למטופלי לימפומה מסוג הודג'קין (HL) בשלב 3+4 מתחת לגיל 60" at bounding box center [361, 64] width 259 height 9
click at [383, 74] on strong "מדוע תעדיף לתת למטופלי לימפומה מסוג הודג'קין (HL) בשלב 3+4 מתחת לגיל 60 Adcetri…" at bounding box center [363, 69] width 258 height 19
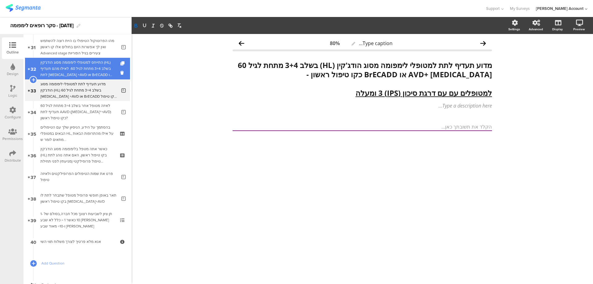
click at [99, 65] on div "התייחס למטופלי לימפומה מסוג הודג'קין (HL) בשלב 3+4 מתחת לגיל 60. לאילו מהם תעדי…" at bounding box center [77, 68] width 74 height 19
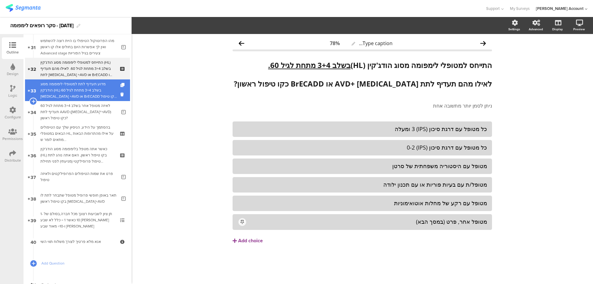
click at [97, 86] on div "מדוע תעדיף לתת למטופלי לימפומה מסוג הודג'קין (HL) בשלב 3+4 מתחת לגיל 60 Adcetri…" at bounding box center [78, 90] width 76 height 19
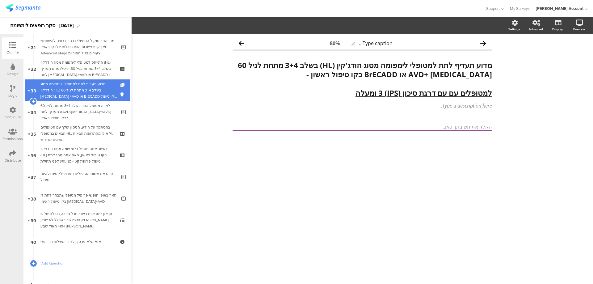
click at [120, 83] on icon at bounding box center [122, 85] width 5 height 4
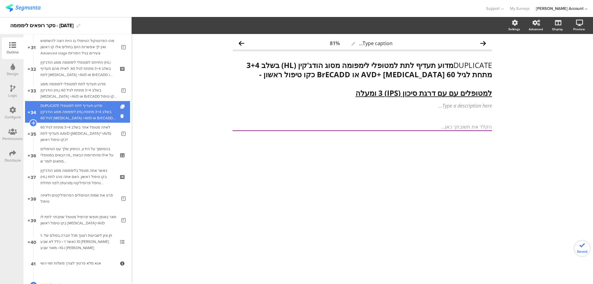
click at [107, 108] on div "DUPLICATE מדוע תעדיף לתת למטופלי לימפומה מסוג הודג'קין (HL) בשלב 3+4 מתחת לגיל …" at bounding box center [78, 112] width 76 height 19
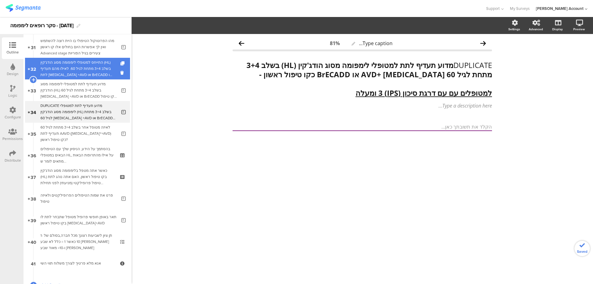
click at [105, 68] on div "התייחס למטופלי לימפומה מסוג הודג'קין (HL) בשלב 3+4 מתחת לגיל 60. לאילו מהם תעדי…" at bounding box center [77, 68] width 74 height 19
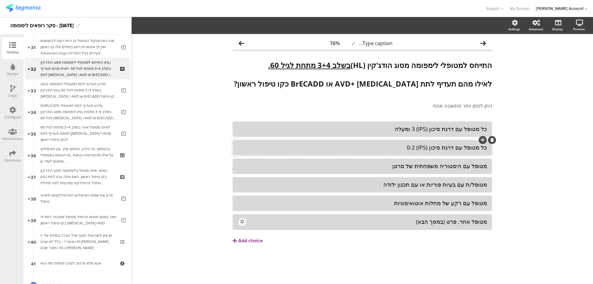
click at [449, 149] on div "כל מטופל עם דרגת סיכון (IPS) 0-2" at bounding box center [361, 147] width 249 height 7
copy div "כל מטופל עם דרגת סיכון (IPS) 0-2"
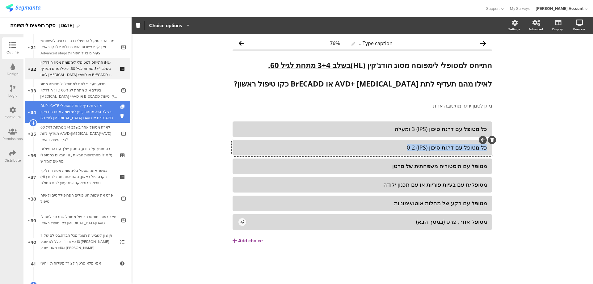
click at [99, 113] on div "DUPLICATE מדוע תעדיף לתת למטופלי לימפומה מסוג הודג'קין (HL) בשלב 3+4 מתחת לגיל …" at bounding box center [78, 112] width 76 height 19
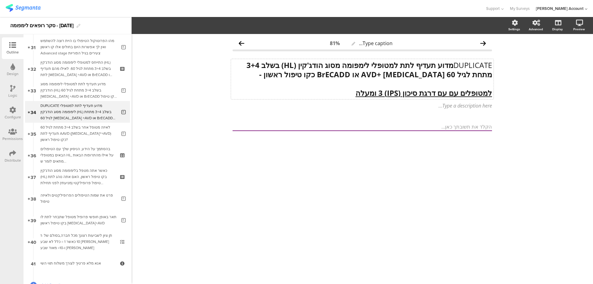
click at [455, 94] on u "למטופלים עם עם דרגת סיכון (IPS) 3 ומעלה" at bounding box center [423, 93] width 136 height 10
click at [455, 94] on u "למטופלים עם עם דרגת סיכון (IPS) 3 ומעלה" at bounding box center [423, 92] width 136 height 10
drag, startPoint x: 467, startPoint y: 93, endPoint x: 494, endPoint y: 93, distance: 27.2
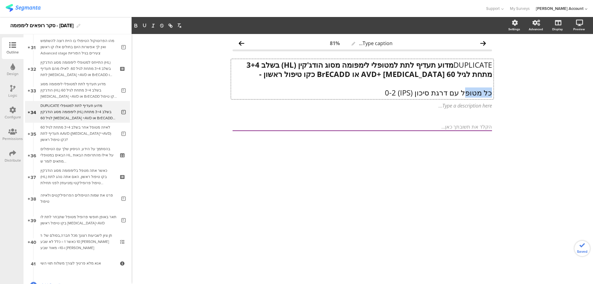
click at [494, 93] on div "Type caption... 81% DUPLICATE מדוע תעדיף לתת למטופלי לימפומה מסוג הודג'קין (HL)…" at bounding box center [362, 95] width 272 height 122
drag, startPoint x: 384, startPoint y: 94, endPoint x: 500, endPoint y: 91, distance: 115.8
click at [500, 91] on div "Type caption... 81% DUPLICATE מדוע תעדיף לתת למטופלי לימפומה מסוג הודג'קין (HL)…" at bounding box center [362, 159] width 461 height 250
click at [137, 22] on button "button" at bounding box center [136, 25] width 9 height 7
click at [146, 24] on icon "button" at bounding box center [145, 26] width 6 height 6
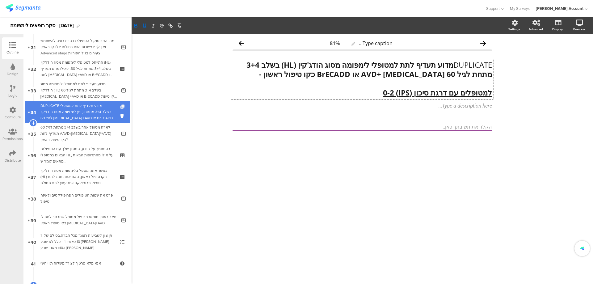
click at [120, 106] on icon at bounding box center [122, 107] width 5 height 4
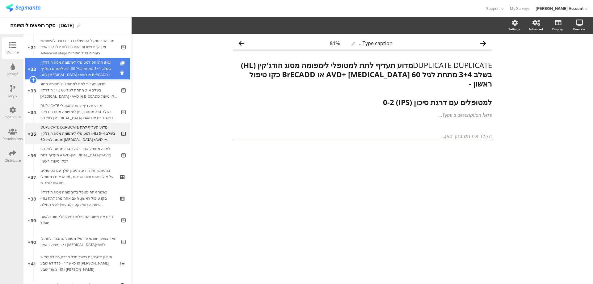
click at [97, 70] on div "התייחס למטופלי לימפומה מסוג הודג'קין (HL) בשלב 3+4 מתחת לגיל 60. לאילו מהם תעדי…" at bounding box center [77, 68] width 74 height 19
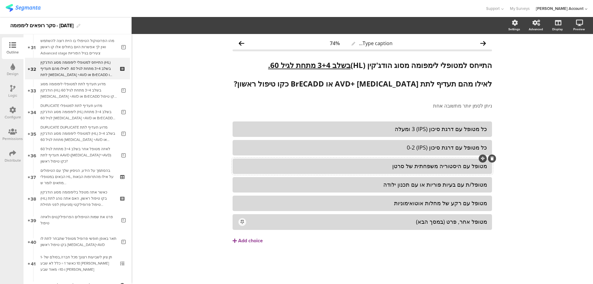
click at [446, 165] on div "מטופל עם היסטוריה משפחתית של סרטן" at bounding box center [361, 165] width 249 height 7
click at [445, 165] on div "מטופל עם היסטוריה משפחתית של סרטן" at bounding box center [361, 165] width 249 height 7
copy div "מטופל עם היסטוריה משפחתית של סרטן"
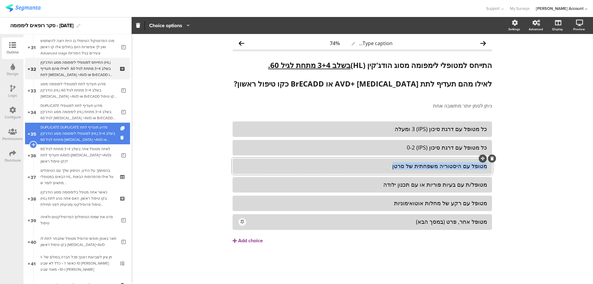
click at [92, 127] on div "DUPLICATE DUPLICATE מדוע תעדיף לתת למטופלי לימפומה מסוג הודג'קין (HL) בשלב 3+4 …" at bounding box center [78, 133] width 76 height 19
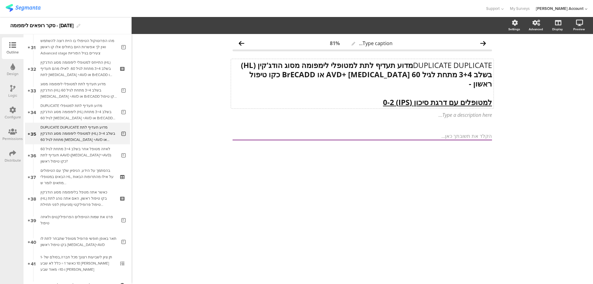
click at [421, 91] on div "DUPLICATE DUPLICATE מדוע תעדיף לתת למטופלי לימפומה מסוג הודג'קין (HL) בשלב 3+4 …" at bounding box center [362, 83] width 262 height 49
click at [421, 97] on u "למטופלים עם דרגת סיכון (IPS) 0-2" at bounding box center [437, 102] width 109 height 10
click at [491, 97] on p "מטופל עם היסטוריה משפחתית של סרטן" at bounding box center [361, 101] width 259 height 9
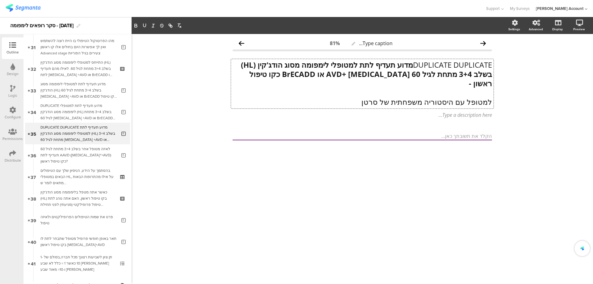
click at [480, 97] on p "למטופל עם היסטוריה משפחתית של סרטן" at bounding box center [361, 101] width 259 height 9
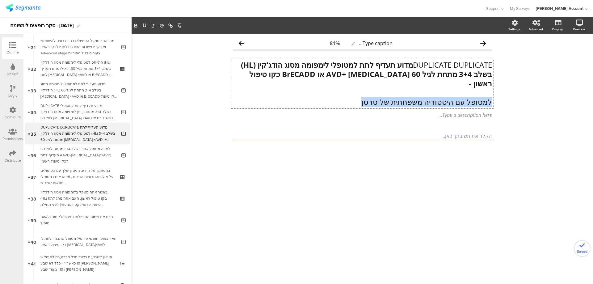
click at [480, 97] on p "למטופל עם היסטוריה משפחתית של סרטן" at bounding box center [361, 101] width 259 height 9
click at [137, 25] on icon "button" at bounding box center [136, 26] width 6 height 6
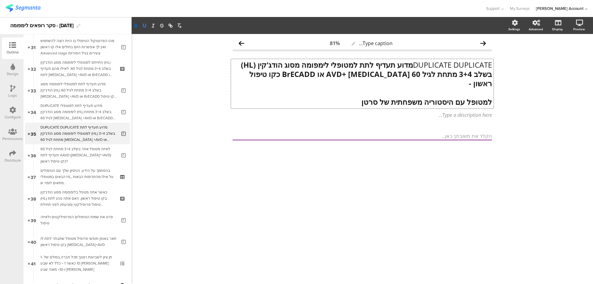
click at [142, 25] on icon "button" at bounding box center [145, 26] width 6 height 6
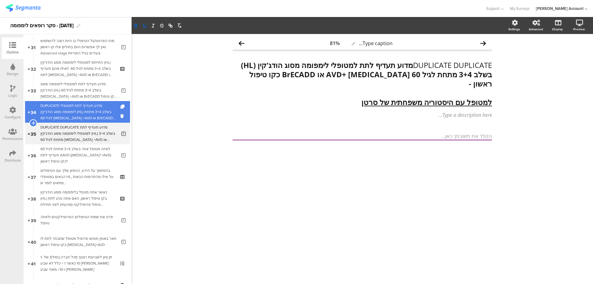
click at [102, 113] on div "DUPLICATE מדוע תעדיף לתת למטופלי לימפומה מסוג הודג'קין (HL) בשלב 3+4 מתחת לגיל …" at bounding box center [78, 112] width 76 height 19
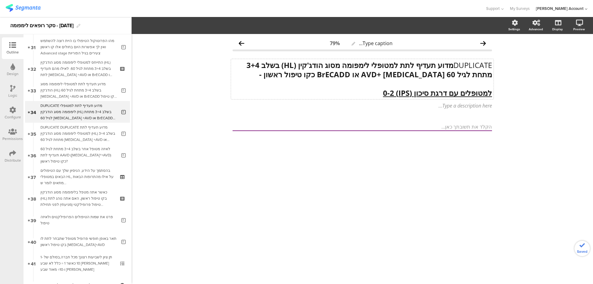
click at [462, 92] on div "DUPLICATE מדוע תעדיף לתת למטופלי לימפומה מסוג הודג'קין (HL) בשלב 3+4 מתחת לגיל …" at bounding box center [362, 79] width 262 height 40
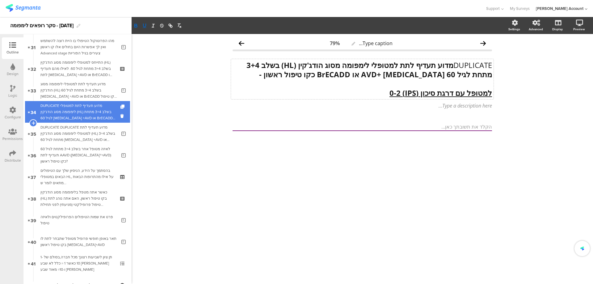
click at [82, 111] on div "DUPLICATE מדוע תעדיף לתת למטופלי לימפומה מסוג הודג'קין (HL) בשלב 3+4 מתחת לגיל …" at bounding box center [78, 112] width 76 height 19
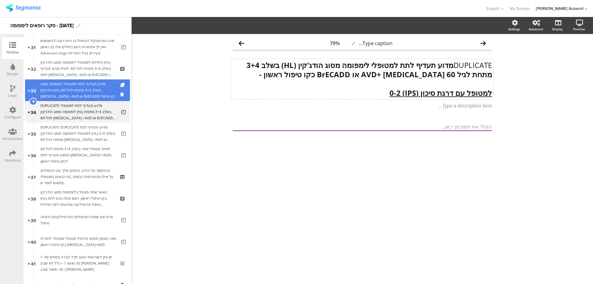
click at [88, 86] on div "מדוע תעדיף לתת למטופלי לימפומה מסוג הודג'קין (HL) בשלב 3+4 מתחת לגיל 60 Adcetri…" at bounding box center [78, 90] width 76 height 19
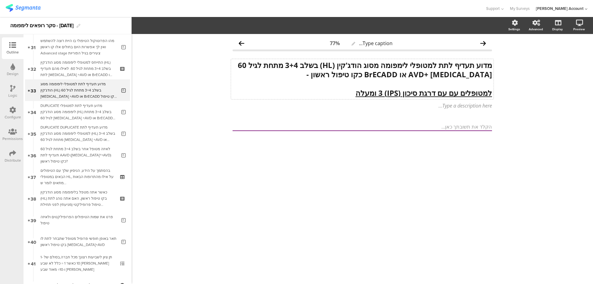
click at [461, 94] on div "מדוע תעדיף לתת למטופלי לימפומה מסוג הודג'קין (HL) בשלב 3+4 מתחת לגיל 60 Adcetri…" at bounding box center [362, 79] width 262 height 40
click at [465, 93] on u "למטופלם עם דרגת סיכון (IPS) 3 ומעלה" at bounding box center [430, 92] width 124 height 10
click at [463, 93] on u "למטופלם עם דרגת סיכון (IPS) 3 ומעלה" at bounding box center [430, 92] width 124 height 10
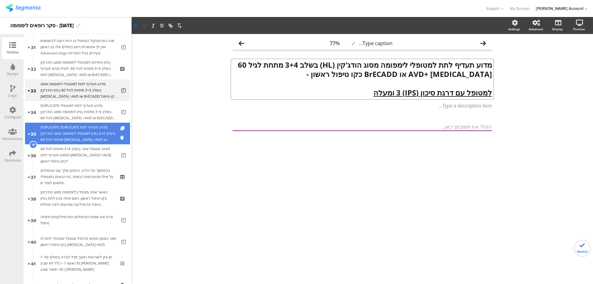
click at [105, 132] on div "DUPLICATE DUPLICATE מדוע תעדיף לתת למטופלי לימפומה מסוג הודג'קין (HL) בשלב 3+4 …" at bounding box center [78, 133] width 76 height 19
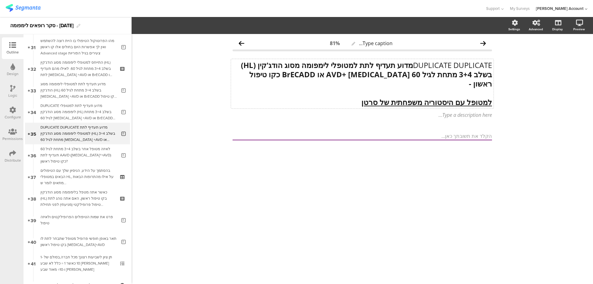
click at [410, 66] on div "DUPLICATE DUPLICATE מדוע תעדיף לתת למטופלי לימפומה מסוג הודג'קין (HL) בשלב 3+4 …" at bounding box center [362, 83] width 262 height 49
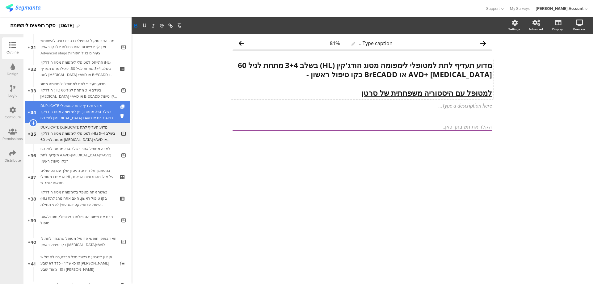
click at [100, 110] on div "DUPLICATE מדוע תעדיף לתת למטופלי לימפומה מסוג הודג'קין (HL) בשלב 3+4 מתחת לגיל …" at bounding box center [78, 112] width 76 height 19
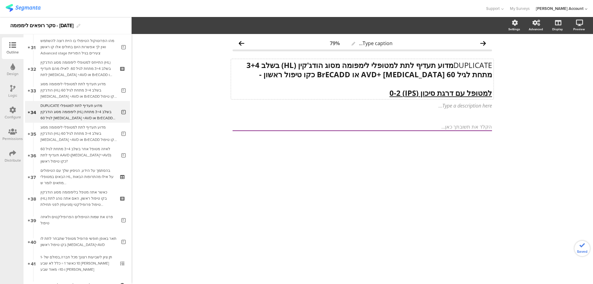
click at [450, 66] on div "DUPLICATE מדוע תעדיף לתת למטופלי לימפומה מסוג הודג'קין (HL) בשלב 3+4 מתחת לגיל …" at bounding box center [362, 79] width 262 height 40
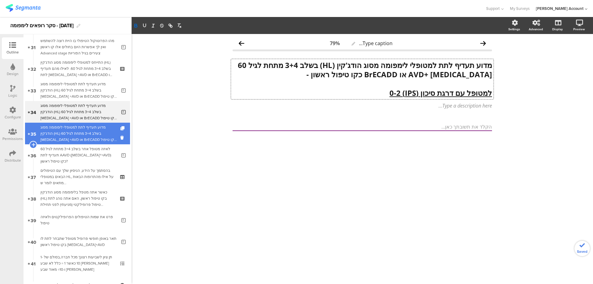
click at [100, 137] on div "מדוע תעדיף לתת למטופלי לימפומה מסוג הודג'קין (HL) בשלב 3+4 מתחת לגיל 60 Adcetri…" at bounding box center [78, 133] width 76 height 19
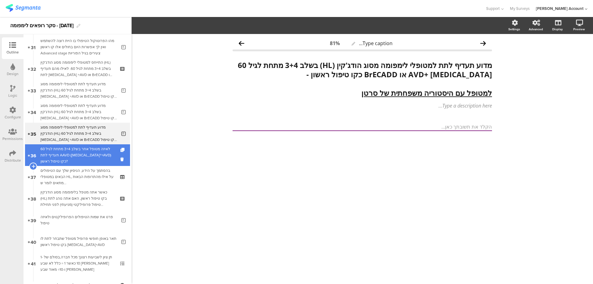
click at [101, 152] on div "לאיזה מטופל אחר בשלב 3+4 מתחת לגיל 60 תעדיף לתת AAVD (Adcetris®+AVD) כקו טיפול …" at bounding box center [78, 155] width 76 height 19
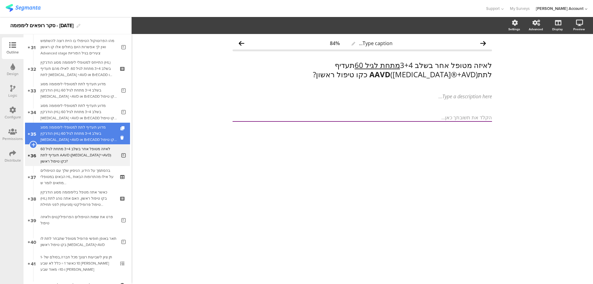
click at [120, 126] on div at bounding box center [122, 134] width 5 height 22
click at [120, 126] on icon at bounding box center [122, 128] width 5 height 4
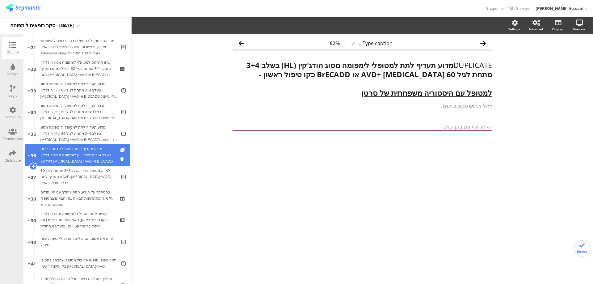
click at [103, 151] on div "DUPLICATE מדוע תעדיף לתת למטופלי לימפומה מסוג הודג'קין (HL) בשלב 3+4 מתחת לגיל …" at bounding box center [78, 155] width 76 height 19
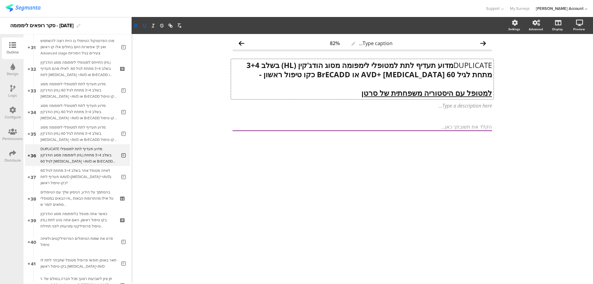
click at [433, 92] on div "DUPLICATE מדוע תעדיף לתת למטופלי לימפומה מסוג הודג'קין (HL) בשלב 3+4 מתחת לגיל …" at bounding box center [362, 79] width 262 height 40
click at [433, 92] on u "למטופל עם היסטוריה משפחתית של סרטן" at bounding box center [426, 92] width 131 height 10
click at [482, 92] on p "4) מטופל/ת עם בעיות פוריות או עם תכנון ילודה" at bounding box center [361, 92] width 259 height 9
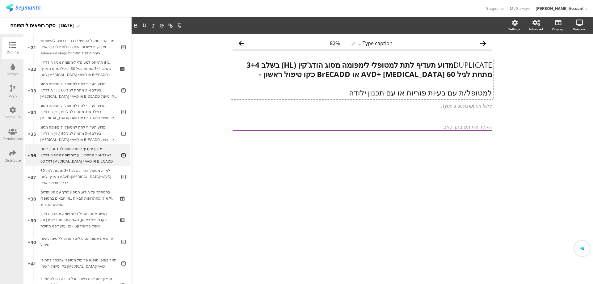
click at [451, 64] on strong "מדוע תעדיף לתת למטופלי לימפומה מסוג הודג'קין (HL) בשלב 3+4 מתחת לגיל 60 Adcetri…" at bounding box center [368, 69] width 247 height 19
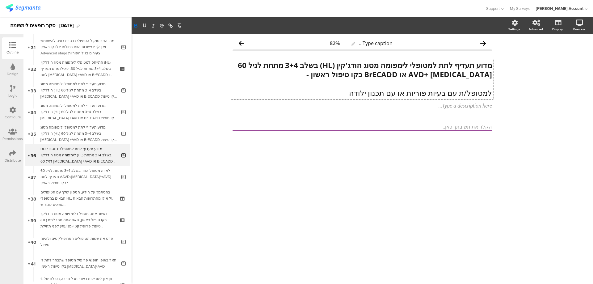
click at [450, 94] on p "למטופל/ת עם בעיות פוריות או עם תכנון ילודה" at bounding box center [361, 92] width 259 height 9
click at [136, 28] on icon "button" at bounding box center [136, 26] width 6 height 6
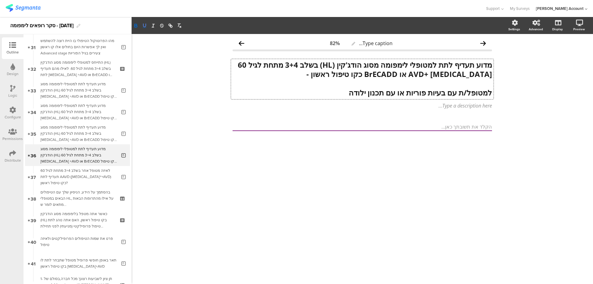
click at [145, 27] on icon "button" at bounding box center [144, 25] width 2 height 3
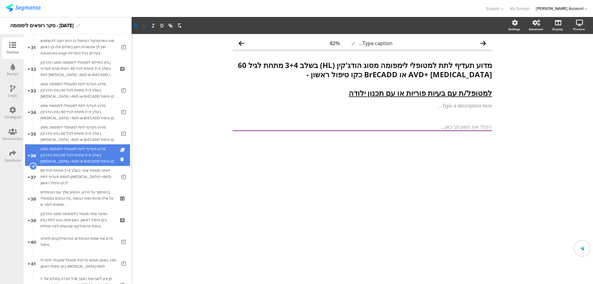
click at [120, 148] on icon at bounding box center [122, 150] width 5 height 4
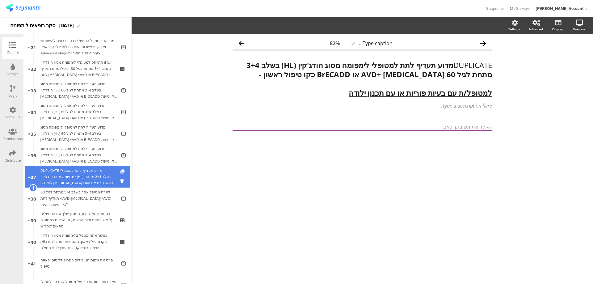
click at [107, 174] on div "DUPLICATE מדוע תעדיף לתת למטופלי לימפומה מסוג הודג'קין (HL) בשלב 3+4 מתחת לגיל …" at bounding box center [78, 176] width 76 height 19
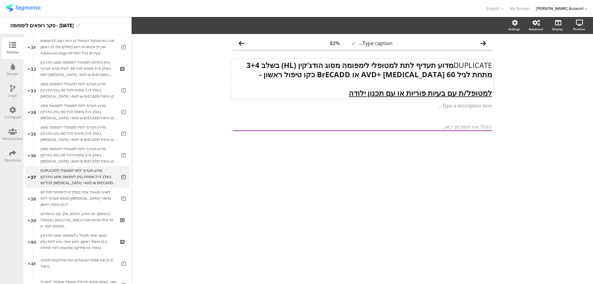
click at [413, 93] on div "DUPLICATE מדוע תעדיף לתת למטופלי לימפומה מסוג הודג'קין (HL) בשלב 3+4 מתחת לגיל …" at bounding box center [362, 79] width 262 height 40
click at [413, 93] on u "למטופל/ת עם בעיות פוריות או עם תכנון ילודה" at bounding box center [420, 93] width 143 height 10
click at [413, 93] on u "למטופל/ת עם בעיות פוריות או עם תכנון ילודה" at bounding box center [420, 92] width 143 height 10
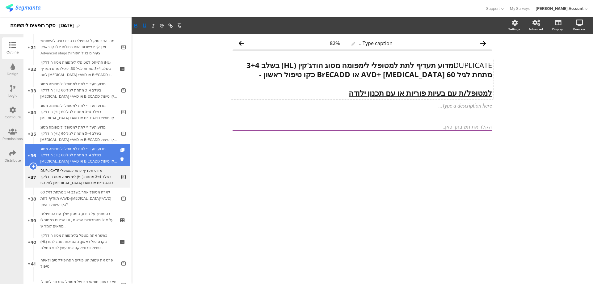
click at [99, 153] on div "מדוע תעדיף לתת למטופלי לימפומה מסוג הודג'קין (HL) בשלב 3+4 מתחת לגיל 60 Adcetri…" at bounding box center [78, 155] width 76 height 19
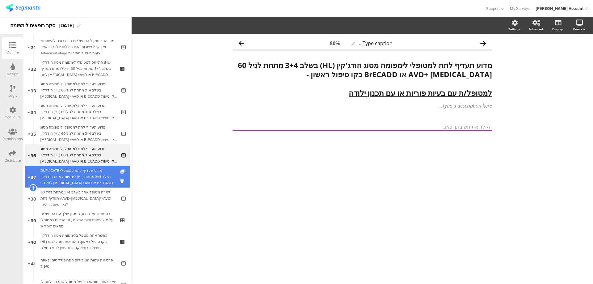
drag, startPoint x: 96, startPoint y: 176, endPoint x: 101, endPoint y: 174, distance: 6.0
click at [96, 176] on div "DUPLICATE מדוע תעדיף לתת למטופלי לימפומה מסוג הודג'קין (HL) בשלב 3+4 מתחת לגיל …" at bounding box center [78, 176] width 76 height 19
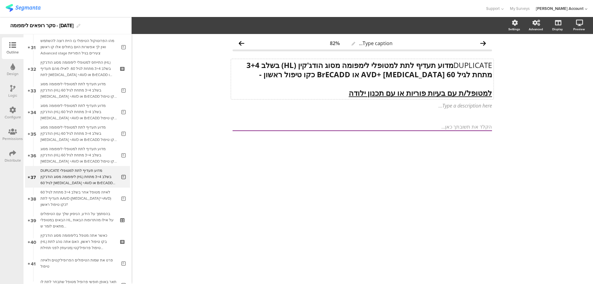
click at [422, 93] on u "למטופל/ת עם בעיות פוריות או עם תכנון ילודה" at bounding box center [420, 93] width 143 height 10
click at [422, 93] on u "למטופל/ת עם בעיות פוריות או עם תכנון ילודה" at bounding box center [420, 92] width 143 height 10
click at [480, 92] on p "5) מטופל עם רקע של מחלות אוטואימוניות" at bounding box center [361, 92] width 259 height 9
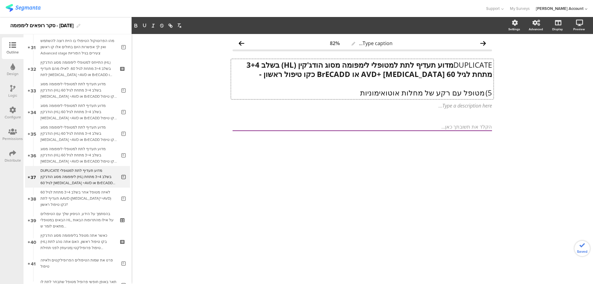
click at [483, 91] on p "5) מטופל עם רקע של מחלות אוטואימוניות" at bounding box center [361, 92] width 259 height 9
click at [450, 64] on strong "מדוע תעדיף לתת למטופלי לימפומה מסוג הודג'קין (HL) בשלב 3+4 מתחת לגיל 60 Adcetri…" at bounding box center [368, 69] width 247 height 19
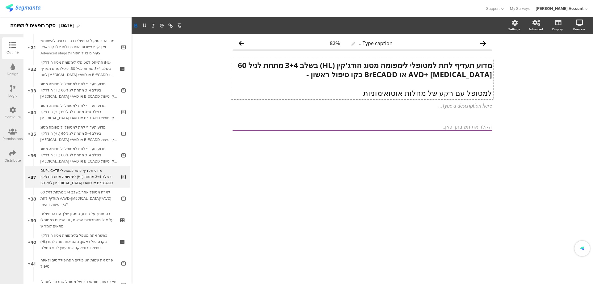
click at [435, 91] on p "למטופל עם רקע של מחלות אוטואימוניות" at bounding box center [361, 92] width 259 height 9
click at [434, 92] on p "למטופל עם רקע של מחלות אוטואימוניות" at bounding box center [361, 92] width 259 height 9
click at [135, 24] on icon "button" at bounding box center [136, 25] width 2 height 2
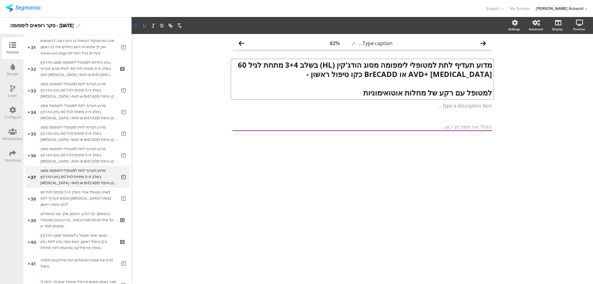
click at [143, 24] on icon "button" at bounding box center [145, 26] width 6 height 6
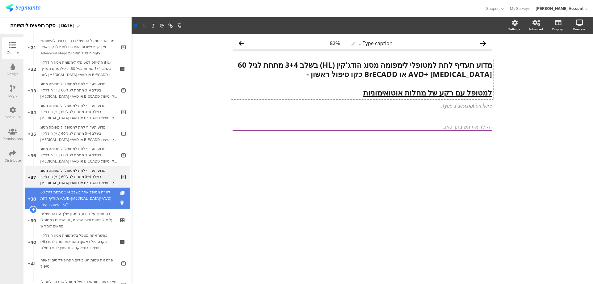
click at [98, 198] on div "לאיזה מטופל אחר בשלב 3+4 מתחת לגיל 60 תעדיף לתת AAVD (Adcetris®+AVD) כקו טיפול …" at bounding box center [78, 198] width 76 height 19
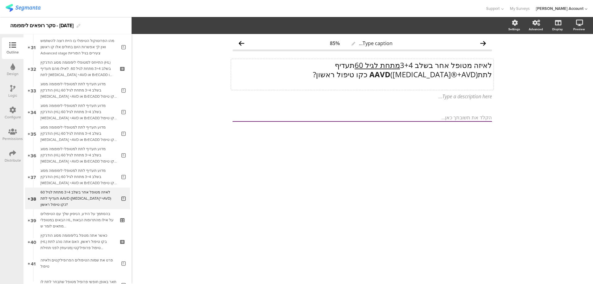
click at [412, 78] on p "לאיזה מטופל אחר בשלב 3+4 מתחת לגיל 60 תעדיף לתת AAVD (Adcetris®+AVD) כקו טיפול …" at bounding box center [361, 70] width 259 height 19
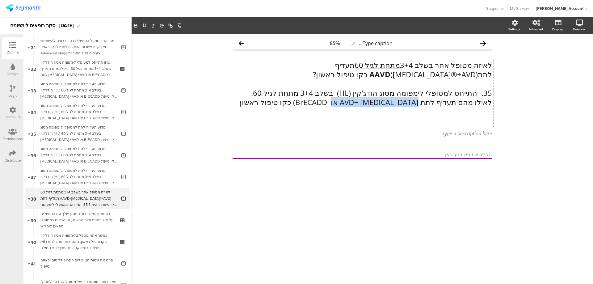
drag, startPoint x: 423, startPoint y: 102, endPoint x: 347, endPoint y: 102, distance: 76.3
click at [347, 102] on p "לאילו מהם תעדיף לתת Adcetris +AVD או BrECADD) כקו טיפול ראשון" at bounding box center [361, 102] width 259 height 9
click at [337, 102] on p "לאילו מהם תעדיף לתת Adcetris +AVD או BrECADD) כקו טיפול ראשון" at bounding box center [361, 102] width 259 height 9
drag, startPoint x: 329, startPoint y: 103, endPoint x: 375, endPoint y: 103, distance: 46.0
click at [375, 103] on p "לאילו מהם תעדיף לתת Adcetris +AVD או BrECADD) כקו טיפול ראשון" at bounding box center [361, 102] width 259 height 9
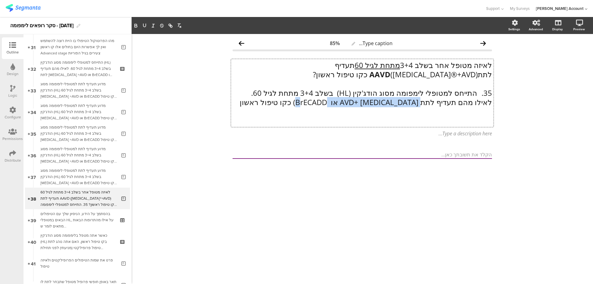
copy p "Adcetris +AVD או BrECADD"
drag, startPoint x: 325, startPoint y: 65, endPoint x: 310, endPoint y: 75, distance: 18.2
click at [310, 75] on p "לאיזה מטופל אחר בשלב 3+4 מתחת לגיל 60 תעדיף לתת AAVD (Adcetris®+AVD) כקו טיפול …" at bounding box center [361, 70] width 259 height 19
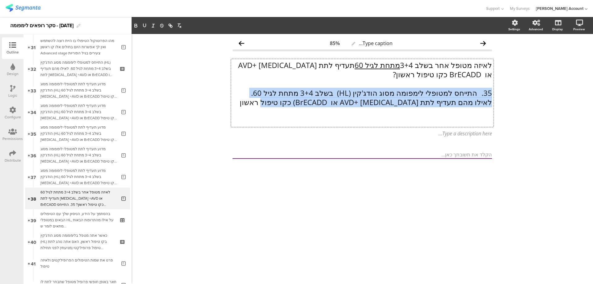
drag, startPoint x: 274, startPoint y: 105, endPoint x: 491, endPoint y: 90, distance: 217.9
click at [491, 90] on div "לאיזה מטופל אחר בשלב 3+4 מתחת לגיל 60 תעדיף לתת Adcetris +AVD או BrECADD כקו טי…" at bounding box center [361, 93] width 259 height 65
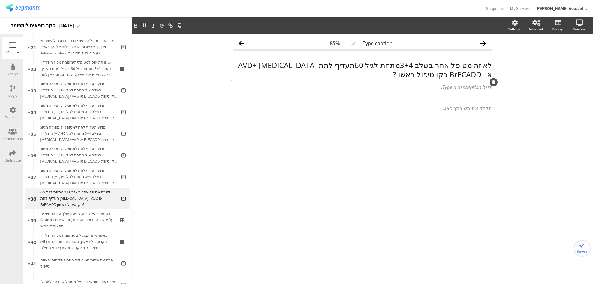
scroll to position [0, 0]
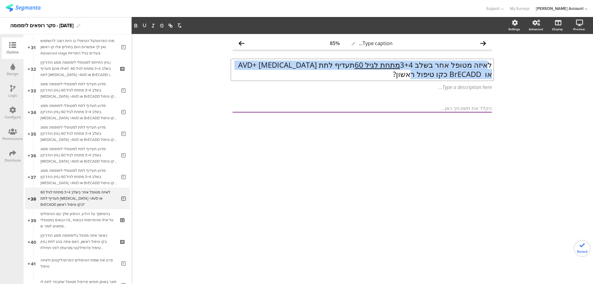
drag, startPoint x: 489, startPoint y: 64, endPoint x: 365, endPoint y: 73, distance: 124.8
click at [365, 73] on p "לאיזה מטופל אחר בשלב 3+4 מתחת לגיל 60 תעדיף לתת Adcetris +AVD או BrECADD כקו טי…" at bounding box center [361, 69] width 259 height 19
click at [390, 73] on p "לאיזה מטופל אחר בשלב 3+4 מתחת לגיל 60 תעדיף לתת Adcetris +AVD או BrECADD כקו טי…" at bounding box center [361, 69] width 259 height 19
drag, startPoint x: 397, startPoint y: 73, endPoint x: 493, endPoint y: 64, distance: 96.2
click at [493, 64] on div "לאיזה מטופל אחר בשלב 3+4 מתחת לגיל 60 תעדיף לתת Adcetris +AVD או BrECADD כקו טי…" at bounding box center [362, 70] width 262 height 22
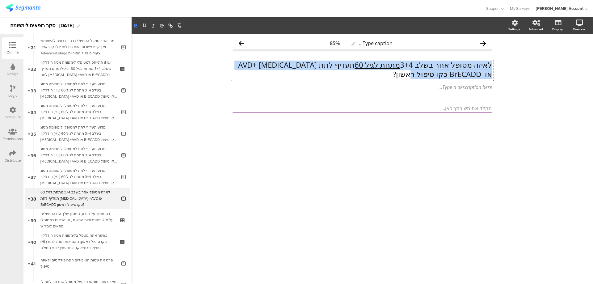
click at [134, 24] on icon "button" at bounding box center [136, 26] width 6 height 6
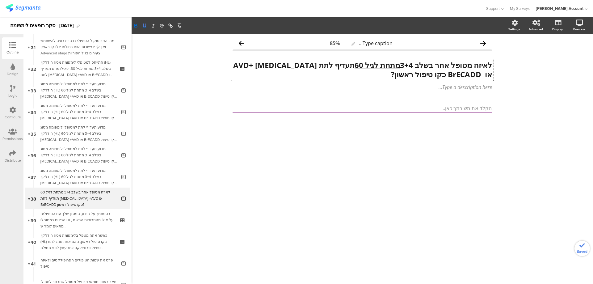
click at [148, 25] on button "button" at bounding box center [144, 25] width 9 height 7
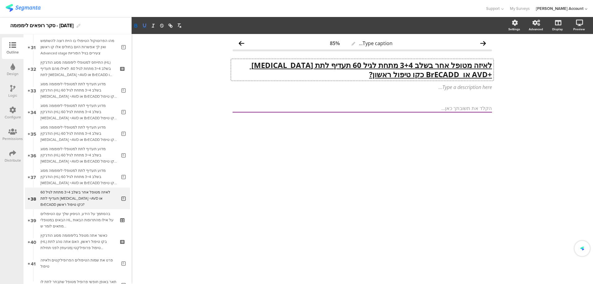
click at [147, 25] on icon "button" at bounding box center [145, 26] width 6 height 6
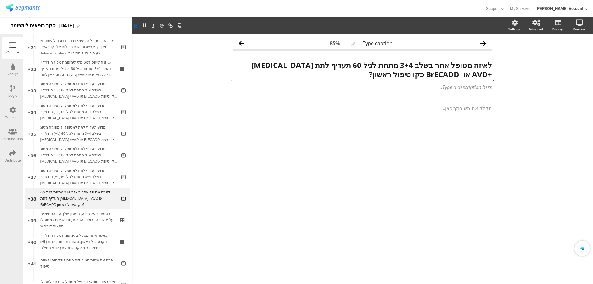
click at [337, 140] on div "Type caption... 85% לאיזה מטופל אחר בשלב 3+4 מתחת לגיל 60 תעדיף לתת Adcetris +A…" at bounding box center [362, 159] width 461 height 250
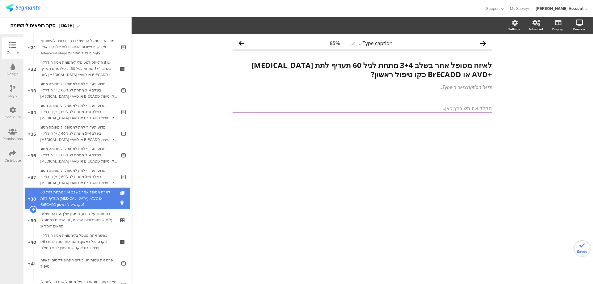
click at [62, 200] on div "לאיזה מטופל אחר בשלב 3+4 מתחת לגיל 60 תעדיף לתת Adcetris +AVD או BrECADD כקו טי…" at bounding box center [78, 198] width 76 height 19
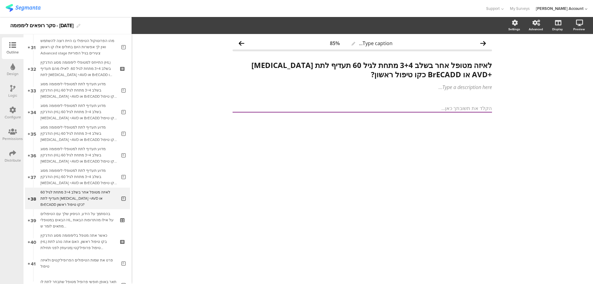
click at [14, 87] on icon at bounding box center [12, 88] width 5 height 7
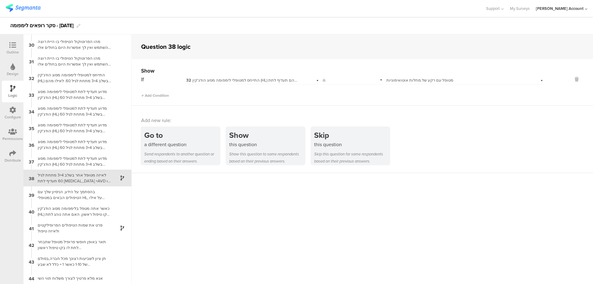
scroll to position [484, 0]
click at [417, 77] on span "מטופל עם רקע של מחלות אוטואימוניות" at bounding box center [419, 80] width 67 height 6
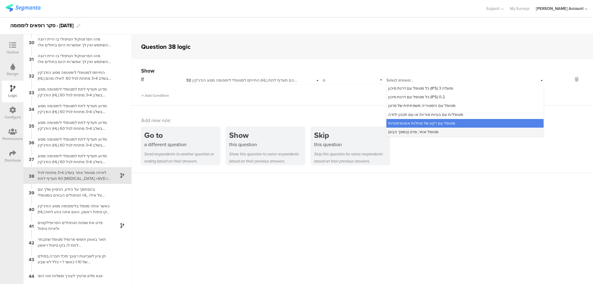
click at [432, 131] on div "מטופל אחר, פרט (במסך הבא)" at bounding box center [464, 132] width 157 height 9
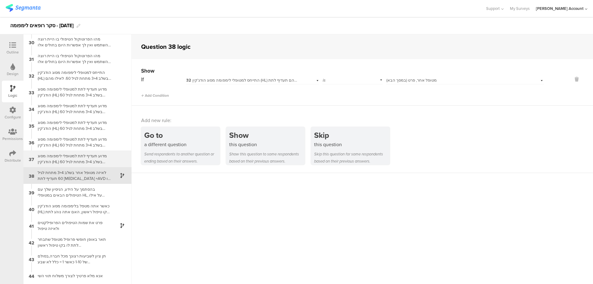
click at [76, 157] on div "מדוע תעדיף לתת למטופלי לימפומה מסוג הודג'קין (HL) בשלב 3+4 מתחת לגיל 60 Adcetri…" at bounding box center [72, 159] width 77 height 12
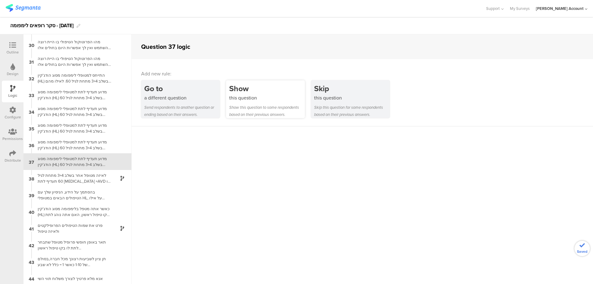
scroll to position [484, 0]
click at [266, 92] on div "Show" at bounding box center [267, 88] width 76 height 11
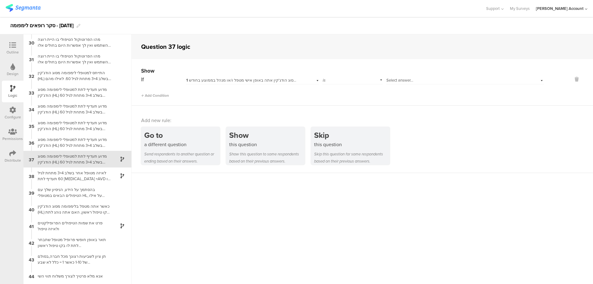
click at [274, 79] on span "1 להערכתך בכמה חולי לימפומה מסוג הודג'קין אתה באופן אישי מטפל ו/או מנהל בממוצע …" at bounding box center [268, 80] width 165 height 6
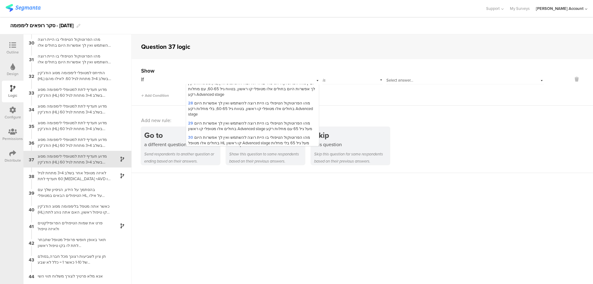
scroll to position [371, 0]
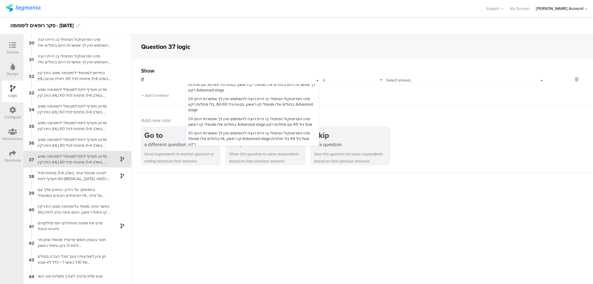
click at [256, 164] on span "32 התייחס למטופלי לימפומה מסוג הודג'קין (HL) בשלב 3+4 מתחת לגיל 60. לאילו מהם ת…" at bounding box center [251, 172] width 126 height 17
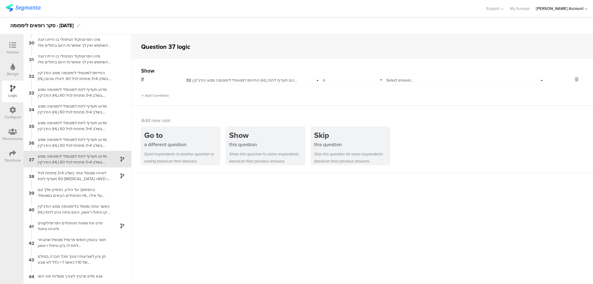
click at [394, 80] on span "Select answer..." at bounding box center [399, 80] width 27 height 6
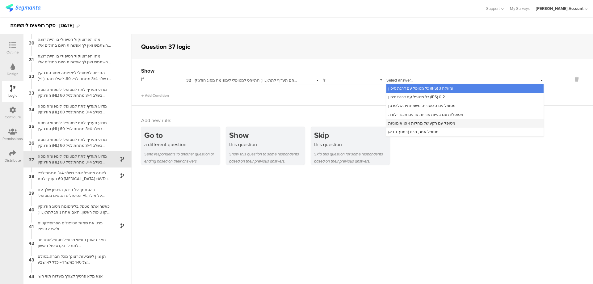
click at [439, 124] on span "מטופל עם רקע של מחלות אוטואימוניות" at bounding box center [421, 123] width 67 height 6
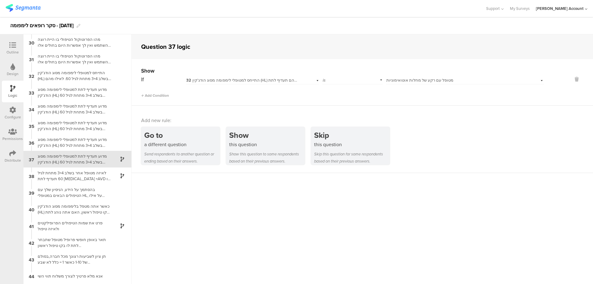
click at [69, 160] on div "מדוע תעדיף לתת למטופלי לימפומה מסוג הודג'קין (HL) בשלב 3+4 מתחת לגיל 60 Adcetri…" at bounding box center [72, 159] width 77 height 12
click at [12, 45] on icon at bounding box center [12, 45] width 7 height 7
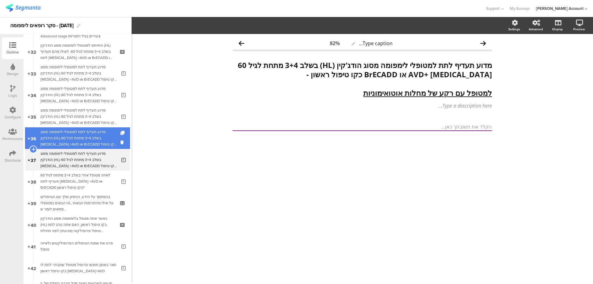
scroll to position [689, 0]
click at [107, 137] on div "מדוע תעדיף לתת למטופלי לימפומה מסוג הודג'קין (HL) בשלב 3+4 מתחת לגיל 60 Adcetri…" at bounding box center [78, 137] width 76 height 19
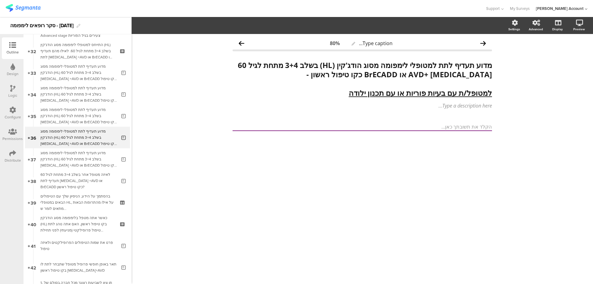
click at [11, 87] on icon at bounding box center [12, 88] width 5 height 7
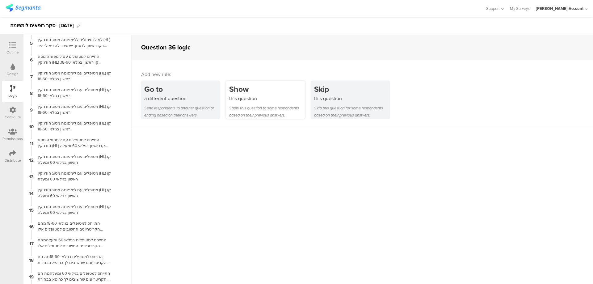
scroll to position [25, 0]
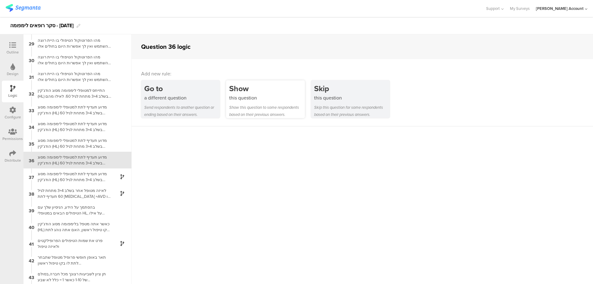
click at [283, 93] on div "Show" at bounding box center [267, 88] width 76 height 11
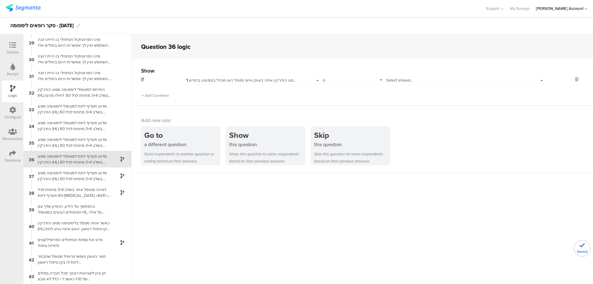
click at [288, 80] on span "1 להערכתך בכמה חולי לימפומה מסוג הודג'קין אתה באופן אישי מטפל ו/או מנהל בממוצע …" at bounding box center [268, 80] width 165 height 6
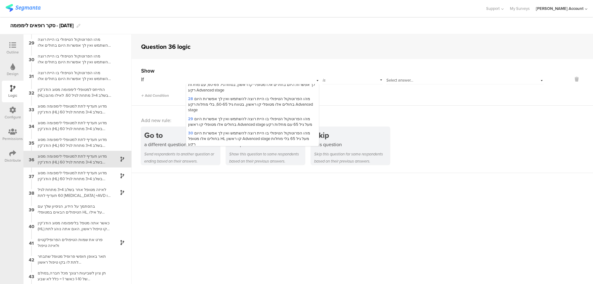
scroll to position [412, 0]
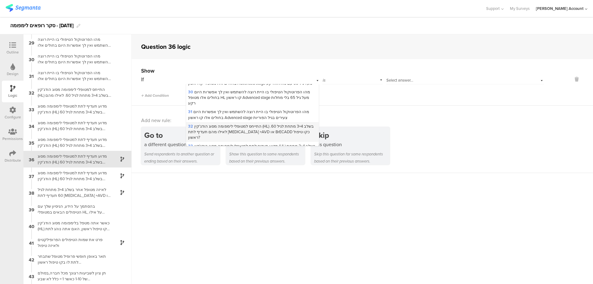
click at [252, 123] on span "32 התייחס למטופלי לימפומה מסוג הודג'קין (HL) בשלב 3+4 מתחת לגיל 60. לאילו מהם ת…" at bounding box center [251, 131] width 126 height 17
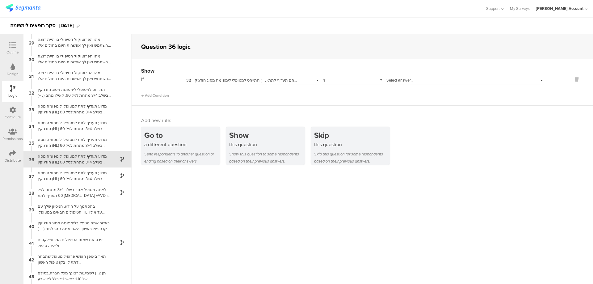
click at [397, 78] on span "Select answer..." at bounding box center [399, 80] width 27 height 6
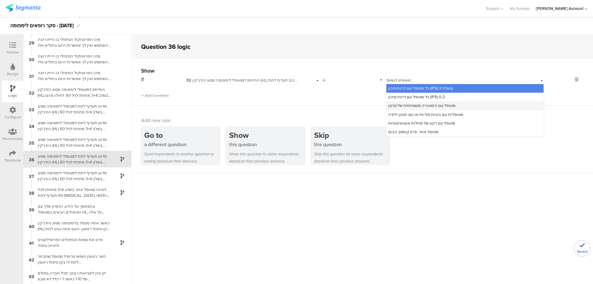
click at [448, 105] on span "מטופל עם היסטוריה משפחתית של סרטן" at bounding box center [421, 106] width 67 height 6
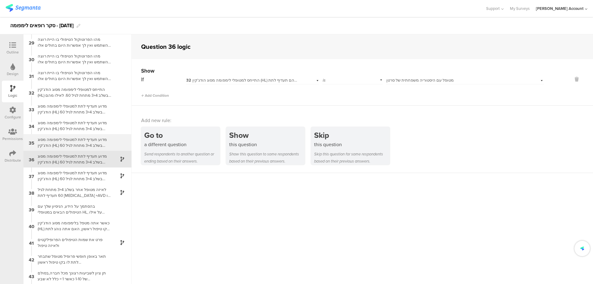
click at [101, 136] on div "מדוע תעדיף לתת למטופלי לימפומה מסוג הודג'קין (HL) בשלב 3+4 מתחת לגיל 60 Adcetri…" at bounding box center [72, 142] width 77 height 12
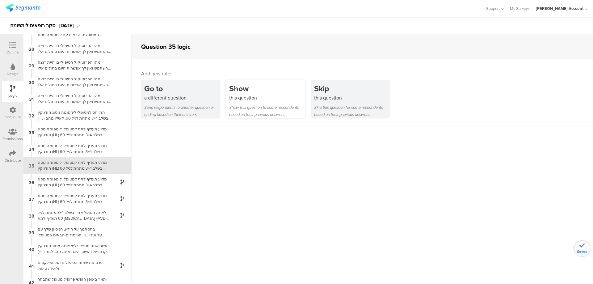
scroll to position [450, 0]
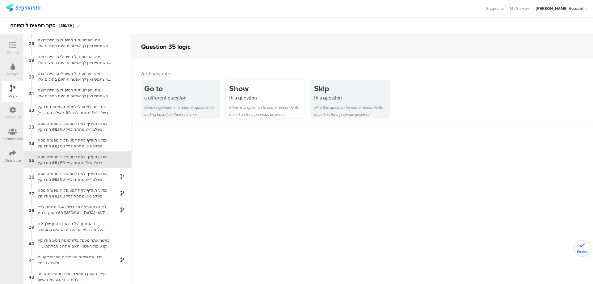
click at [269, 95] on div "this question" at bounding box center [267, 97] width 76 height 7
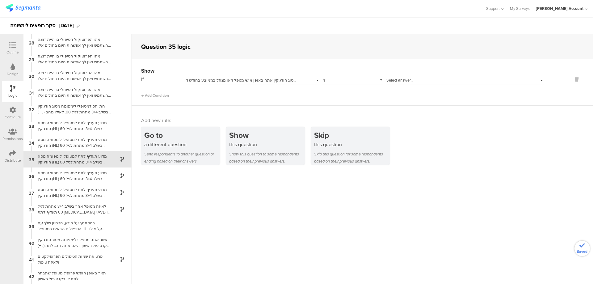
click at [275, 80] on span "1 להערכתך בכמה חולי לימפומה מסוג הודג'קין אתה באופן אישי מטפל ו/או מנהל בממוצע …" at bounding box center [268, 80] width 165 height 6
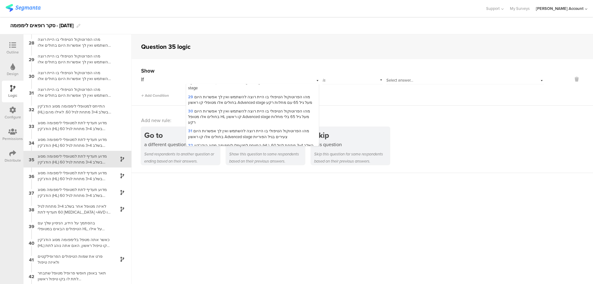
scroll to position [412, 0]
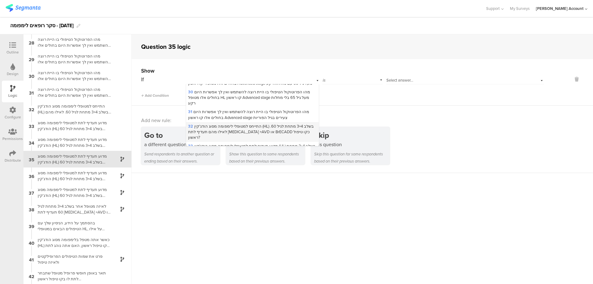
click at [237, 123] on span "32 התייחס למטופלי לימפומה מסוג הודג'קין (HL) בשלב 3+4 מתחת לגיל 60. לאילו מהם ת…" at bounding box center [251, 131] width 126 height 17
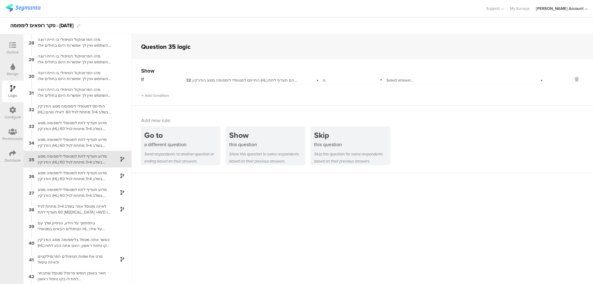
click at [402, 76] on div "Select answer..." at bounding box center [465, 80] width 158 height 10
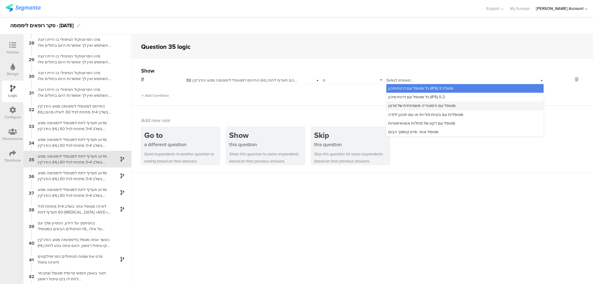
click at [427, 103] on span "מטופל עם היסטוריה משפחתית של סרטן" at bounding box center [421, 106] width 67 height 6
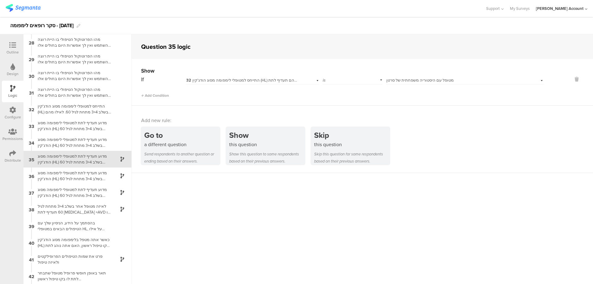
click at [78, 155] on div "מדוע תעדיף לתת למטופלי לימפומה מסוג הודג'קין (HL) בשלב 3+4 מתחת לגיל 60 Adcetri…" at bounding box center [72, 159] width 77 height 12
click at [10, 45] on icon at bounding box center [12, 45] width 7 height 7
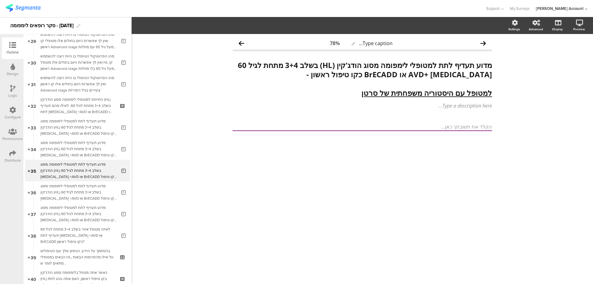
scroll to position [646, 0]
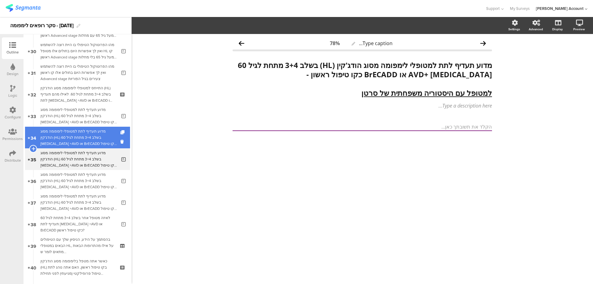
click at [98, 134] on div "מדוע תעדיף לתת למטופלי לימפומה מסוג הודג'קין (HL) בשלב 3+4 מתחת לגיל 60 Adcetri…" at bounding box center [78, 137] width 76 height 19
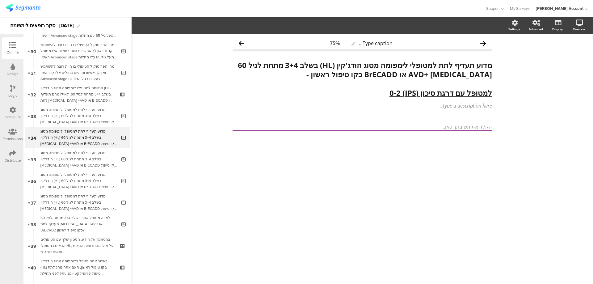
click at [11, 92] on div at bounding box center [12, 89] width 5 height 8
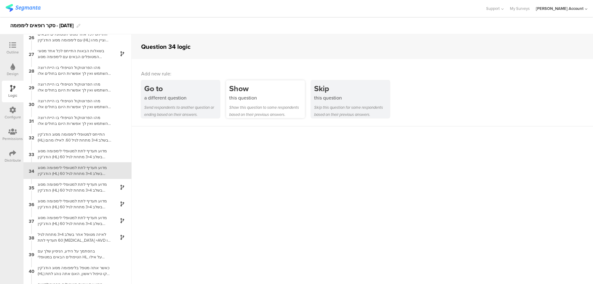
scroll to position [434, 0]
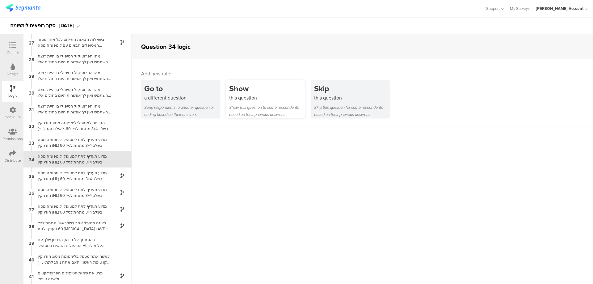
click at [254, 91] on div "Show" at bounding box center [267, 88] width 76 height 11
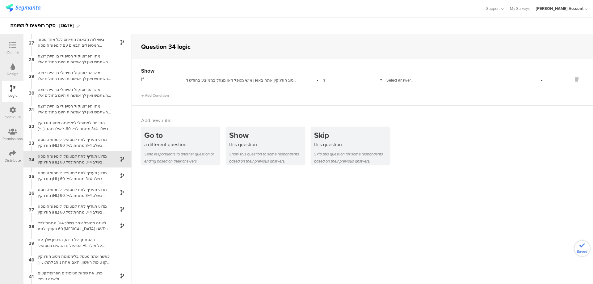
click at [288, 79] on span "1 להערכתך בכמה חולי לימפומה מסוג הודג'קין אתה באופן אישי מטפל ו/או מנהל בממוצע …" at bounding box center [268, 80] width 165 height 6
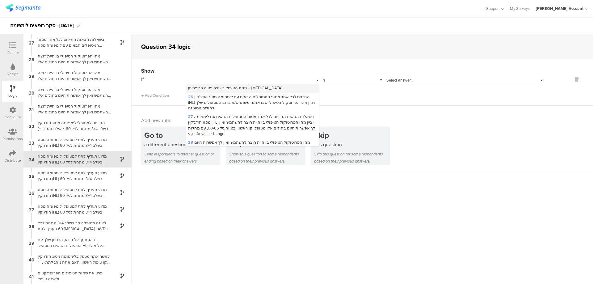
scroll to position [371, 0]
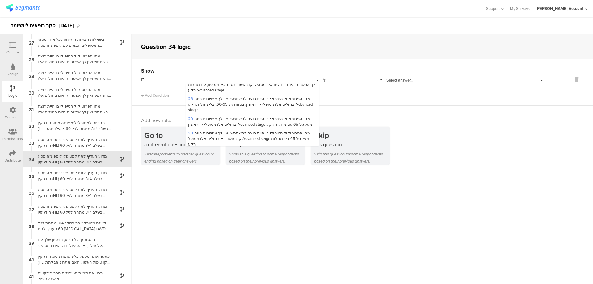
click at [255, 164] on span "32 התייחס למטופלי לימפומה מסוג הודג'קין (HL) בשלב 3+4 מתחת לגיל 60. לאילו מהם ת…" at bounding box center [251, 172] width 126 height 17
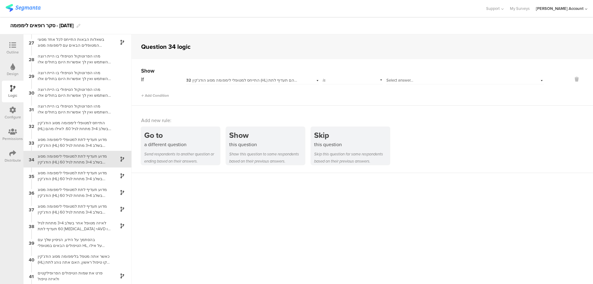
click at [399, 81] on span "Select answer..." at bounding box center [399, 80] width 27 height 6
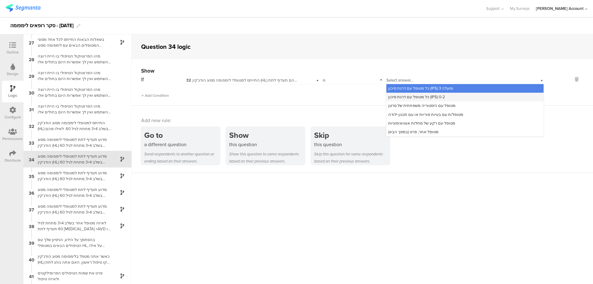
click at [410, 94] on span "כל מטופל עם דרגת סיכון (IPS) 0-2" at bounding box center [416, 97] width 57 height 6
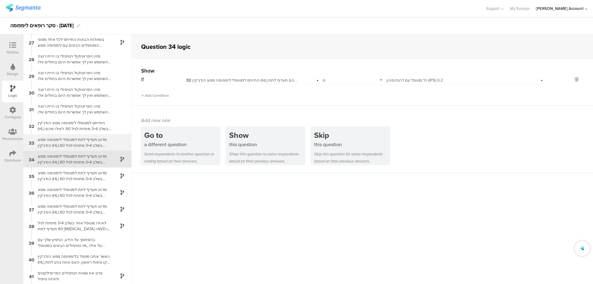
click at [91, 139] on div "מדוע תעדיף לתת למטופלי לימפומה מסוג הודג'קין (HL) בשלב 3+4 מתחת לגיל 60 Adcetri…" at bounding box center [72, 142] width 77 height 12
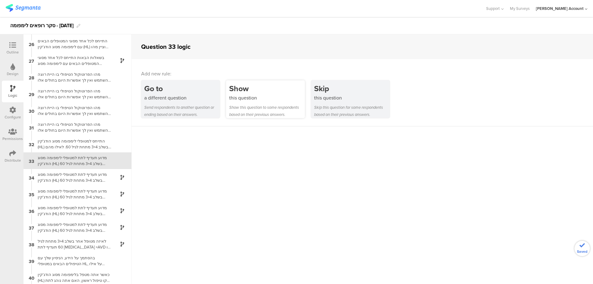
click at [264, 93] on div "Show" at bounding box center [267, 88] width 76 height 11
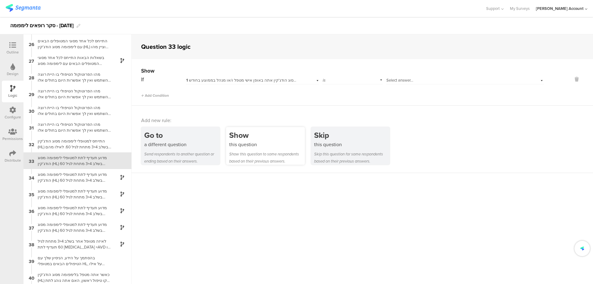
scroll to position [417, 0]
click at [281, 80] on span "1 להערכתך בכמה חולי לימפומה מסוג הודג'קין אתה באופן אישי מטפל ו/או מנהל בממוצע …" at bounding box center [268, 80] width 165 height 6
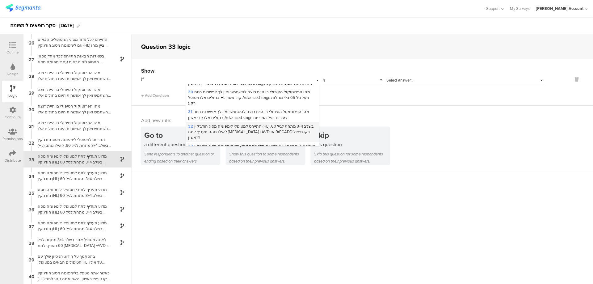
scroll to position [371, 0]
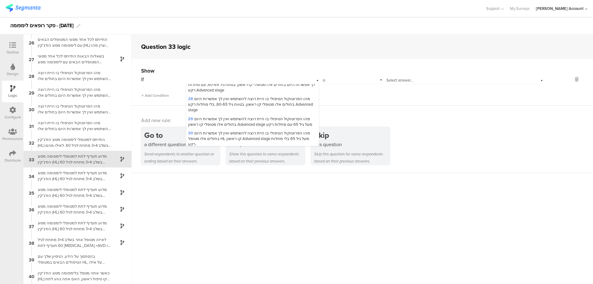
click at [250, 164] on span "32 התייחס למטופלי לימפומה מסוג הודג'קין (HL) בשלב 3+4 מתחת לגיל 60. לאילו מהם ת…" at bounding box center [251, 172] width 126 height 17
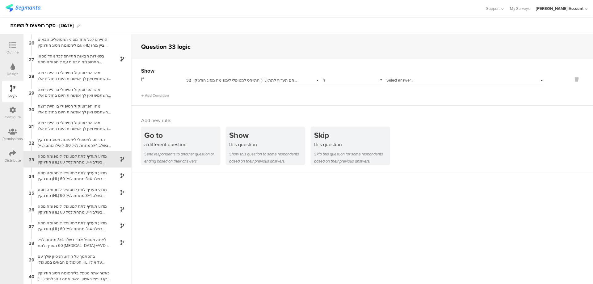
click at [398, 77] on span "Select answer..." at bounding box center [399, 80] width 27 height 6
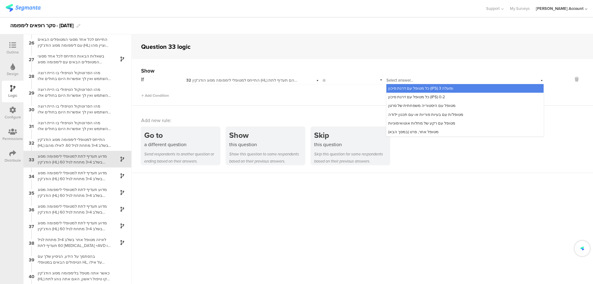
click at [423, 85] on span "כל מטופל עם דרגת סיכון (IPS) 3 ומעלה" at bounding box center [420, 88] width 65 height 6
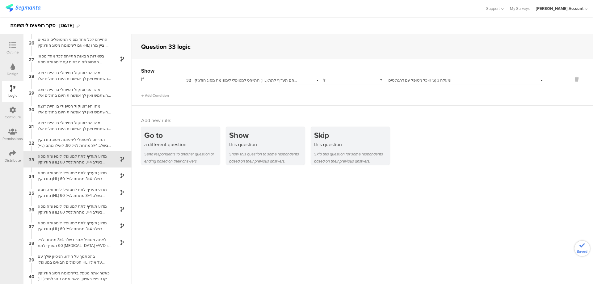
click at [83, 160] on div "מדוע תעדיף לתת למטופלי לימפומה מסוג הודג'קין (HL) בשלב 3+4 מתחת לגיל 60 Adcetri…" at bounding box center [72, 159] width 77 height 12
click at [10, 46] on icon at bounding box center [12, 45] width 7 height 7
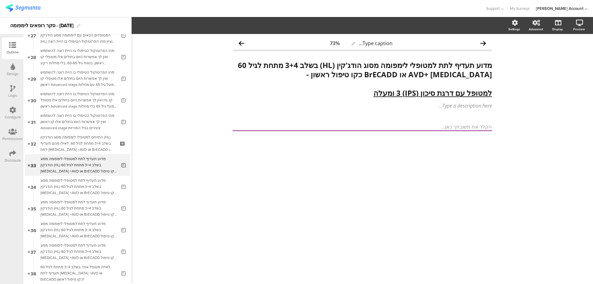
scroll to position [602, 0]
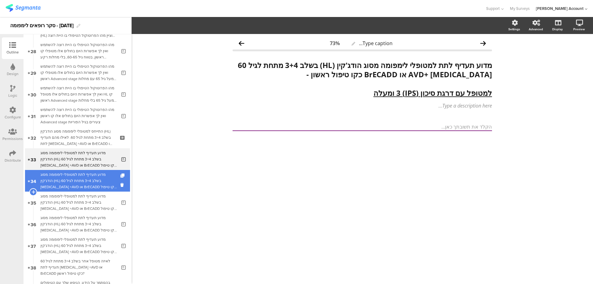
click at [100, 175] on div "מדוע תעדיף לתת למטופלי לימפומה מסוג הודג'קין (HL) בשלב 3+4 מתחת לגיל 60 Adcetri…" at bounding box center [78, 180] width 76 height 19
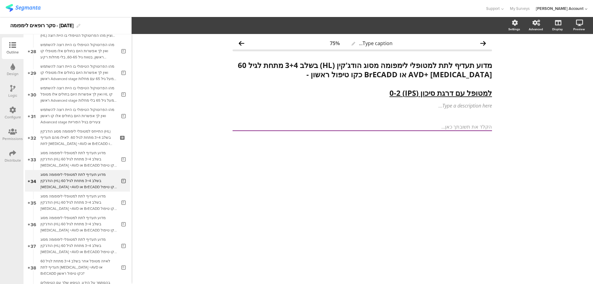
click at [11, 90] on icon at bounding box center [12, 88] width 5 height 7
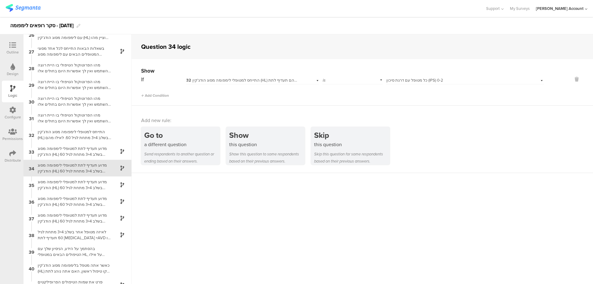
scroll to position [434, 0]
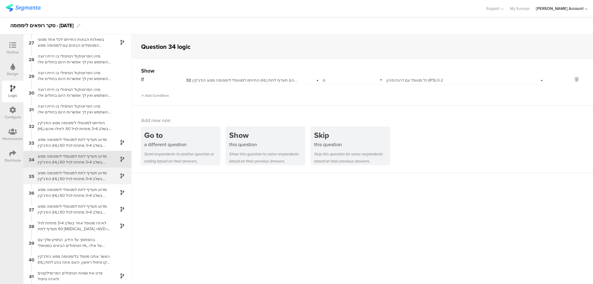
click at [76, 175] on div "מדוע תעדיף לתת למטופלי לימפומה מסוג הודג'קין (HL) בשלב 3+4 מתחת לגיל 60 Adcetri…" at bounding box center [72, 176] width 77 height 12
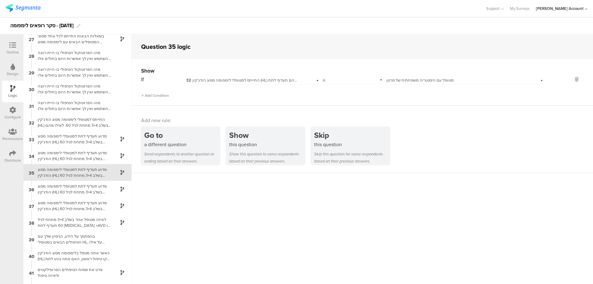
scroll to position [450, 0]
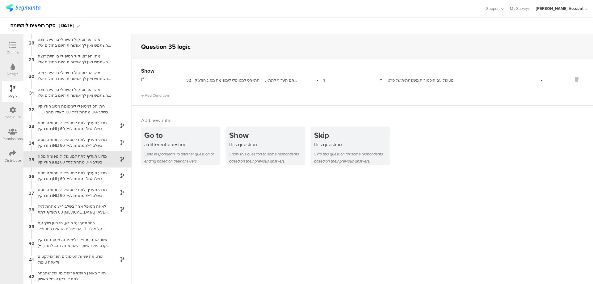
click at [10, 41] on div "Outline" at bounding box center [13, 48] width 22 height 22
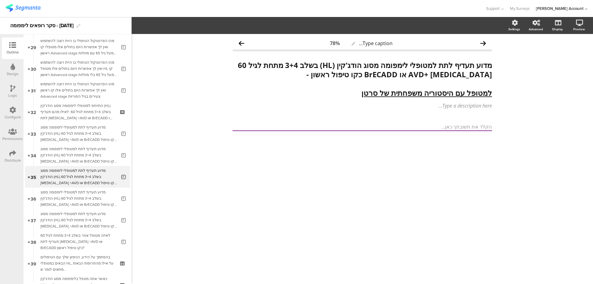
scroll to position [646, 0]
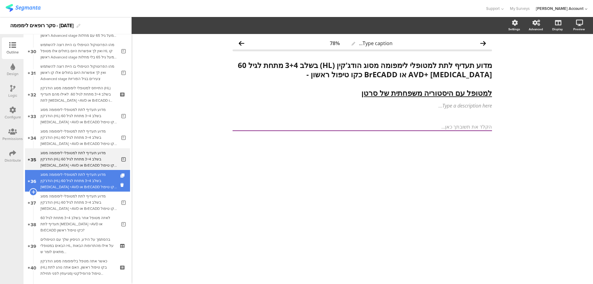
click at [83, 178] on div "מדוע תעדיף לתת למטופלי לימפומה מסוג הודג'קין (HL) בשלב 3+4 מתחת לגיל 60 Adcetri…" at bounding box center [78, 180] width 76 height 19
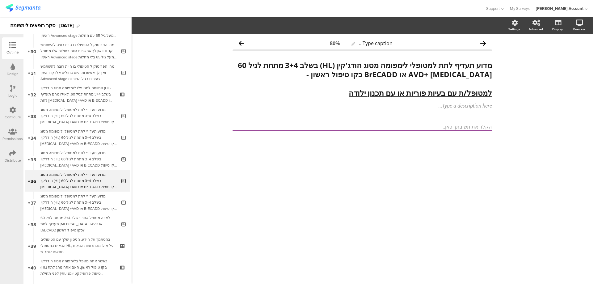
click at [11, 86] on icon at bounding box center [12, 88] width 5 height 7
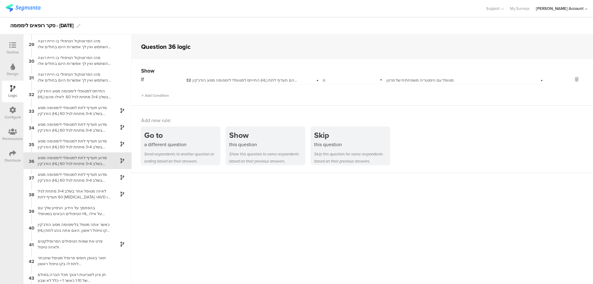
scroll to position [467, 0]
click at [62, 160] on div "מדוע תעדיף לתת למטופלי לימפומה מסוג הודג'קין (HL) בשלב 3+4 מתחת לגיל 60 Adcetri…" at bounding box center [72, 159] width 77 height 12
click at [12, 46] on icon at bounding box center [12, 45] width 7 height 7
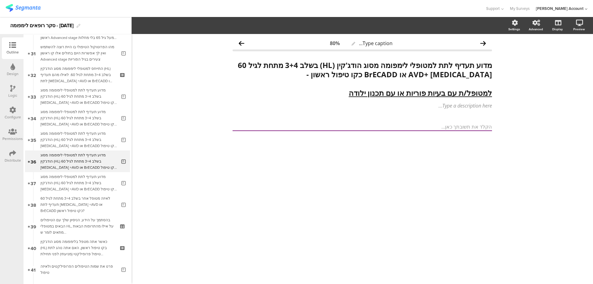
scroll to position [667, 0]
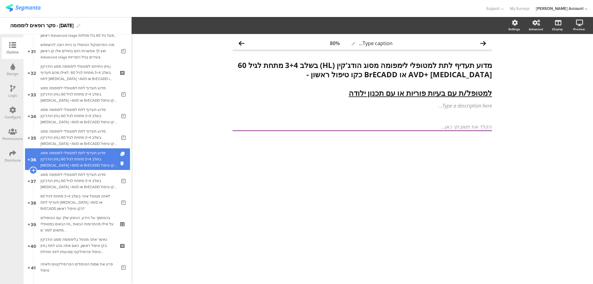
click at [87, 160] on div "מדוע תעדיף לתת למטופלי לימפומה מסוג הודג'קין (HL) בשלב 3+4 מתחת לגיל 60 Adcetri…" at bounding box center [78, 159] width 76 height 19
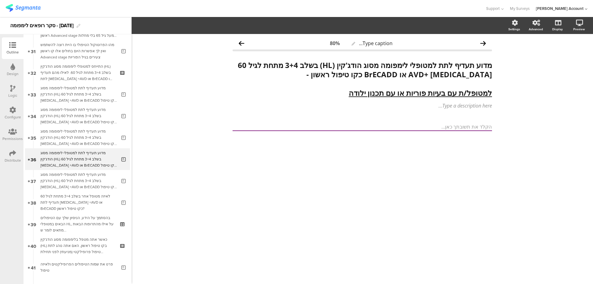
click at [9, 88] on div "Logic" at bounding box center [13, 92] width 22 height 22
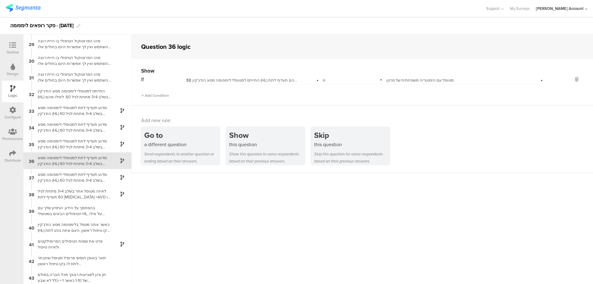
scroll to position [467, 0]
click at [399, 76] on div "Select answer... מטופל עם היסטוריה משפחתית של סרטן" at bounding box center [465, 80] width 158 height 10
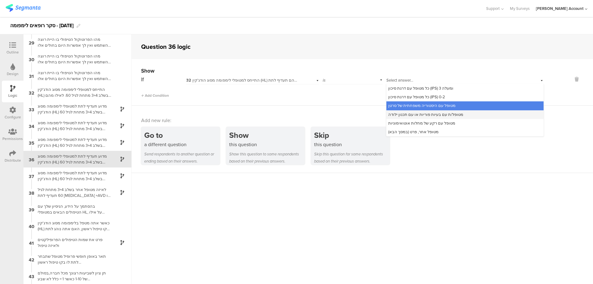
click at [432, 111] on span "מטופל/ת עם בעיות פוריות או עם תכנון ילודה" at bounding box center [425, 114] width 75 height 6
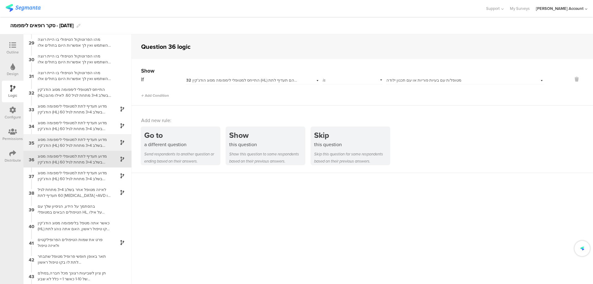
click at [87, 140] on div "מדוע תעדיף לתת למטופלי לימפומה מסוג הודג'קין (HL) בשלב 3+4 מתחת לגיל 60 Adcetri…" at bounding box center [72, 142] width 77 height 12
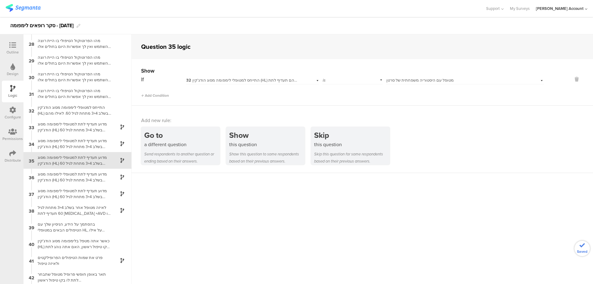
scroll to position [450, 0]
click at [14, 47] on icon at bounding box center [12, 45] width 7 height 7
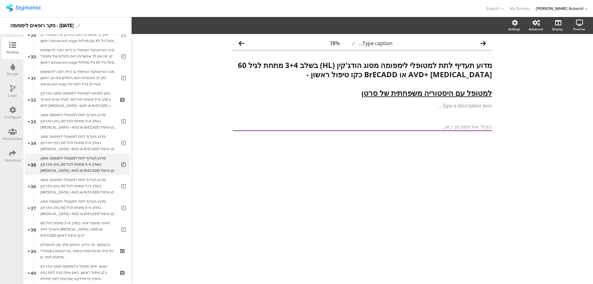
scroll to position [646, 0]
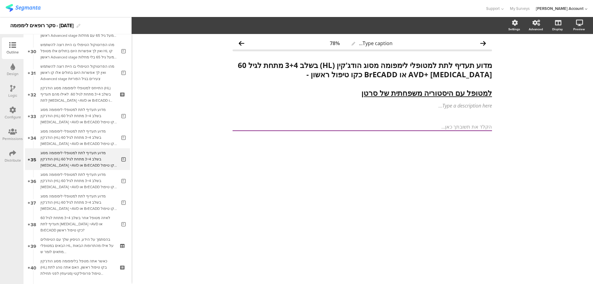
click at [12, 85] on icon at bounding box center [12, 88] width 5 height 7
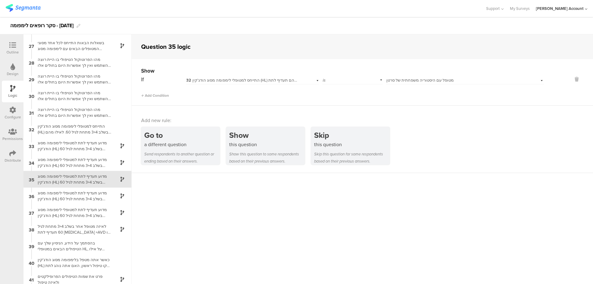
scroll to position [450, 0]
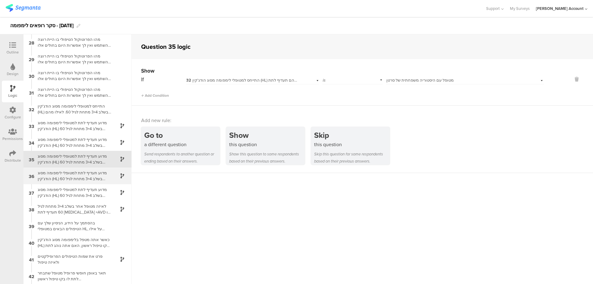
click at [89, 174] on div "מדוע תעדיף לתת למטופלי לימפומה מסוג הודג'קין (HL) בשלב 3+4 מתחת לגיל 60 Adcetri…" at bounding box center [72, 176] width 77 height 12
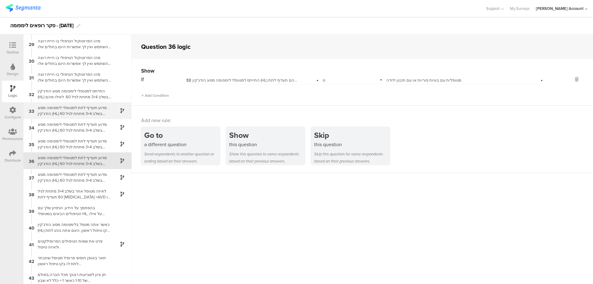
scroll to position [467, 0]
click at [14, 46] on icon at bounding box center [12, 45] width 7 height 7
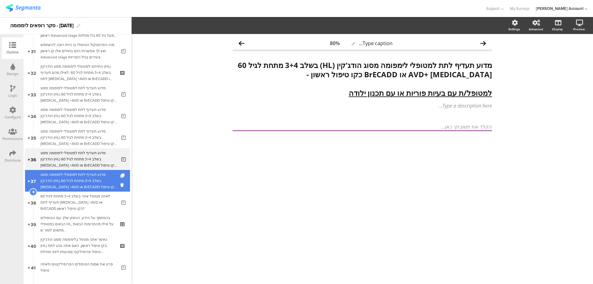
click at [92, 176] on div "מדוע תעדיף לתת למטופלי לימפומה מסוג הודג'קין (HL) בשלב 3+4 מתחת לגיל 60 Adcetri…" at bounding box center [78, 180] width 76 height 19
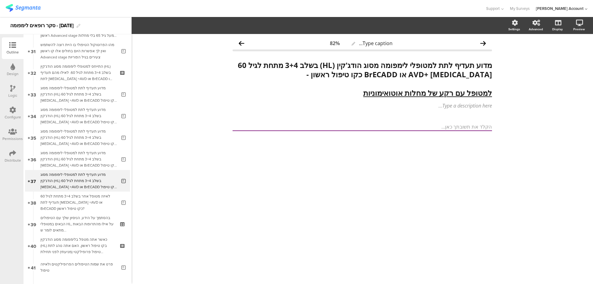
click at [12, 87] on icon at bounding box center [12, 88] width 5 height 7
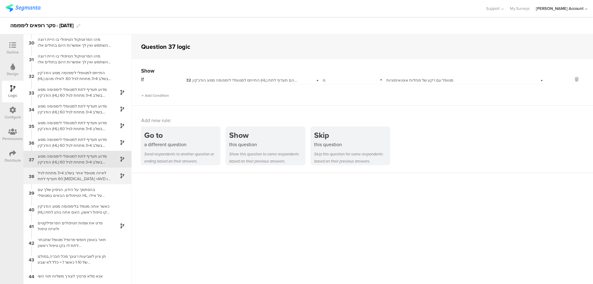
click at [83, 176] on div "לאיזה מטופל אחר בשלב 3+4 מתחת לגיל 60 תעדיף לתת Adcetris +AVD או BrECADD כקו טי…" at bounding box center [72, 176] width 77 height 12
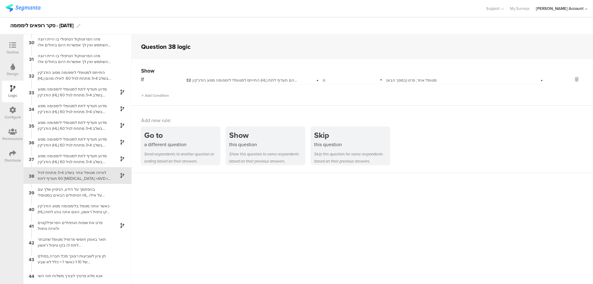
click at [11, 45] on icon at bounding box center [12, 45] width 7 height 7
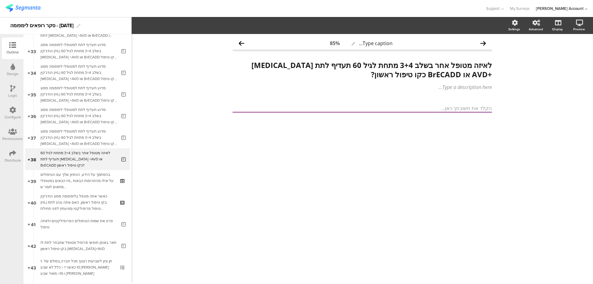
click at [12, 91] on icon at bounding box center [12, 88] width 5 height 7
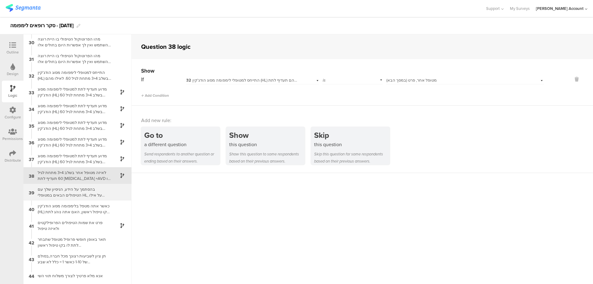
click at [92, 192] on div "בהסתמך על הידע, הניסיון שלך עם הטיפולים הבאים במטופלי HL, על אילו מהתרופות הבאו…" at bounding box center [72, 192] width 77 height 12
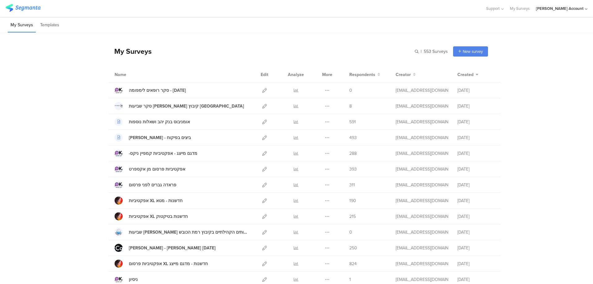
click at [220, 55] on div "My Surveys | 553 Surveys New survey Start from scratch Choose from templates" at bounding box center [298, 51] width 380 height 25
click at [264, 90] on icon at bounding box center [264, 90] width 5 height 5
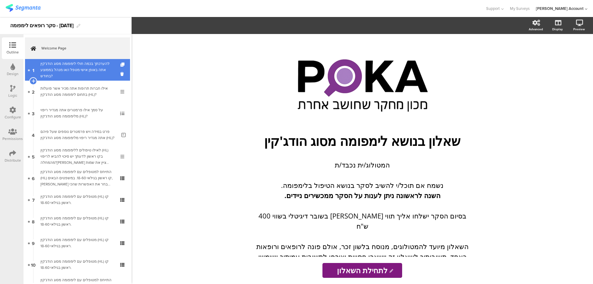
click at [96, 69] on div "להערכתך בכמה חולי לימפומה מסוג הודג'קין אתה באופן אישי מטפל ו/או מנהל בממוצע בח…" at bounding box center [77, 70] width 74 height 19
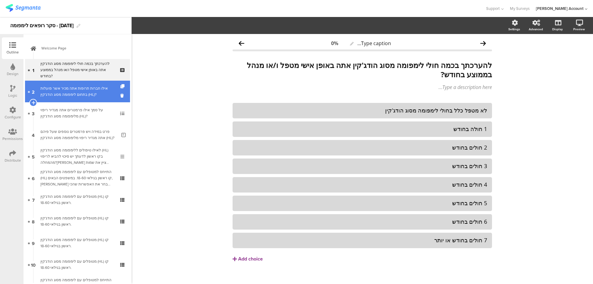
click at [82, 95] on div "אילו חברות תרופות אתה מכיר אשר פועלות בתחום לימפומה מסוג הודג'קין (HL)?" at bounding box center [77, 91] width 74 height 12
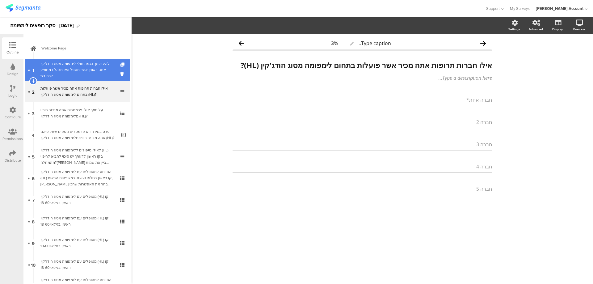
click at [69, 65] on div "להערכתך בכמה חולי לימפומה מסוג הודג'קין אתה באופן אישי מטפל ו/או מנהל בממוצע בח…" at bounding box center [77, 70] width 74 height 19
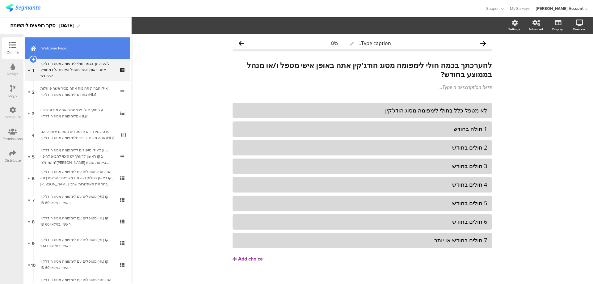
click at [52, 48] on span "Welcome Page" at bounding box center [80, 48] width 79 height 6
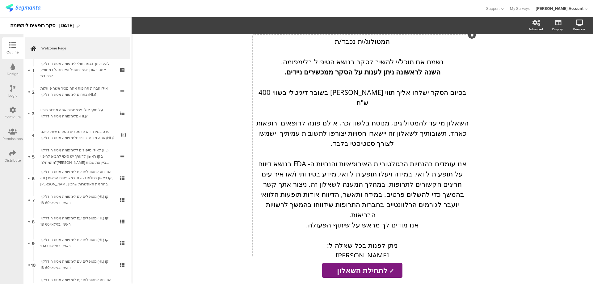
scroll to position [153, 0]
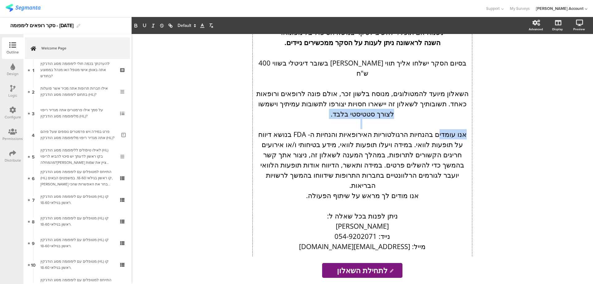
drag, startPoint x: 443, startPoint y: 123, endPoint x: 466, endPoint y: 107, distance: 27.2
click at [466, 107] on div "המטולוג/ית נכבד/ת נשמח אם תוכל/י להשיב לסקר בנושא הטיפול בלימפומה. השנה לראשונה…" at bounding box center [362, 134] width 219 height 258
click at [447, 98] on p "השאלון מיועד להמטולוגים, מנוסח בלשון זכר, אולם פונה לרופאים ורופאות כאחד. תשובו…" at bounding box center [362, 103] width 216 height 31
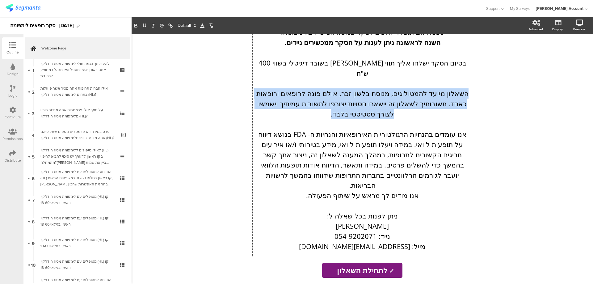
drag, startPoint x: 332, startPoint y: 104, endPoint x: 466, endPoint y: 85, distance: 135.7
click at [466, 88] on p "השאלון מיועד להמטולוגים, מנוסח בלשון זכר, אולם פונה לרופאים ורופאות כאחד. תשובו…" at bounding box center [362, 103] width 216 height 31
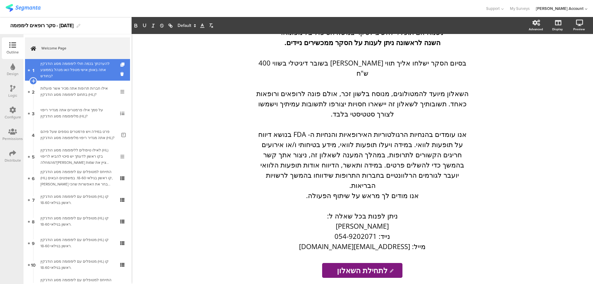
click at [91, 65] on div "להערכתך בכמה חולי לימפומה מסוג הודג'קין אתה באופן אישי מטפל ו/או מנהל בממוצע בח…" at bounding box center [77, 70] width 74 height 19
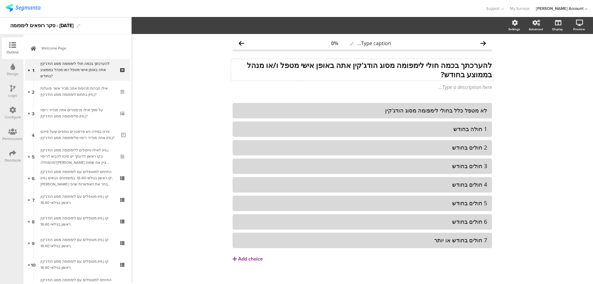
click at [337, 65] on div "להערכתך בכמה חולי לימפומה מסוג הודג'קין אתה באופן אישי מטפל ו/או מנהל בממוצע בח…" at bounding box center [362, 70] width 262 height 22
drag, startPoint x: 273, startPoint y: 65, endPoint x: 282, endPoint y: 64, distance: 8.3
click at [273, 65] on strong "להערכתך בכמה חולי לימפומה מסוג הודג'קין את/ה באופן אישי מטפל ו/או מנהל בממוצע ב…" at bounding box center [367, 69] width 250 height 19
click at [474, 75] on strong "להערכתך בכמה חולי לימפומה מסוג הודג'קין את/ה באופן אישי מטפל/ת ו/או מנהל בממוצע…" at bounding box center [363, 69] width 258 height 19
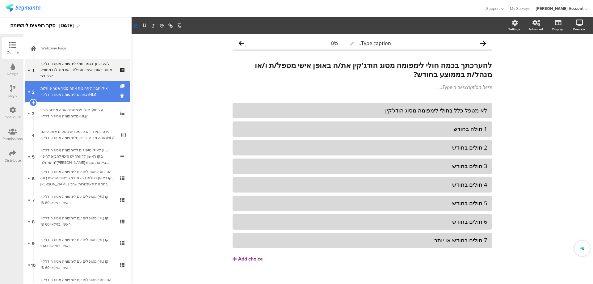
click at [98, 91] on div "אילו חברות תרופות אתה מכיר אשר פועלות בתחום לימפומה מסוג הודג'קין (HL)?" at bounding box center [77, 91] width 74 height 12
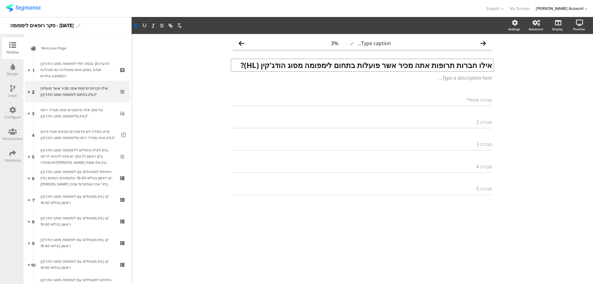
click at [419, 67] on div "אילו חברות תרופות אתה מכיר אשר פועלות בתחום לימפומה מסוג הודג'קין (HL)? אילו חב…" at bounding box center [362, 65] width 262 height 12
click at [393, 66] on strong "אילו חברות תרופות את/ה מכיר אשר פועלות בתחום לימפומה מסוג הודג'קין (HL)?" at bounding box center [364, 65] width 254 height 10
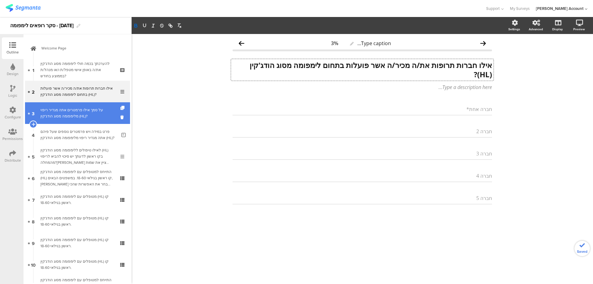
click at [94, 112] on div "על סמך אילו פרמטרים אתה מגדיר ריפוי מלימפומה מסוג הודג'קין (HL)?" at bounding box center [77, 113] width 74 height 12
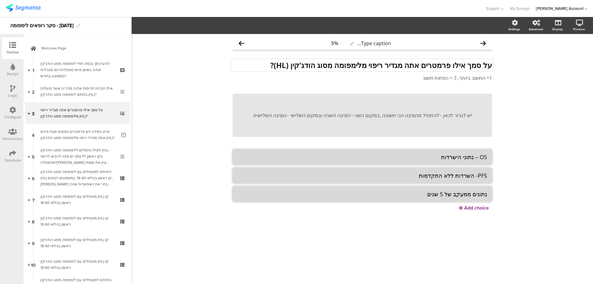
click at [409, 65] on div "על סמך אילו פרמטרים אתה מגדיר ריפוי מלימפומה מסוג הודג'קין (HL)? על סמך אילו פר…" at bounding box center [362, 65] width 262 height 12
click at [382, 65] on strong "על סמך אילו פרמטרים את/ה מגדיר ריפוי מלימפומה מסוג הודג'קין (HL)?" at bounding box center [379, 65] width 225 height 10
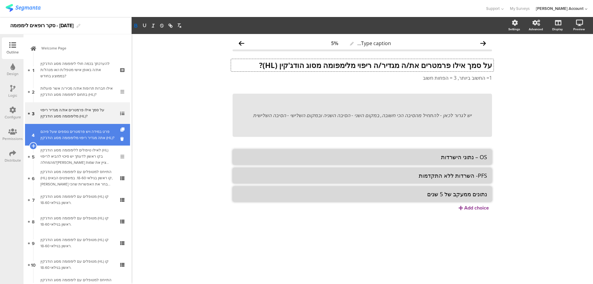
click at [94, 134] on div "פרט במידה ויש פרמטרים נוספים שעל פיהם אתה מגדיר ריפוי מלימפומה מסוג הודג'קין (H…" at bounding box center [78, 134] width 76 height 12
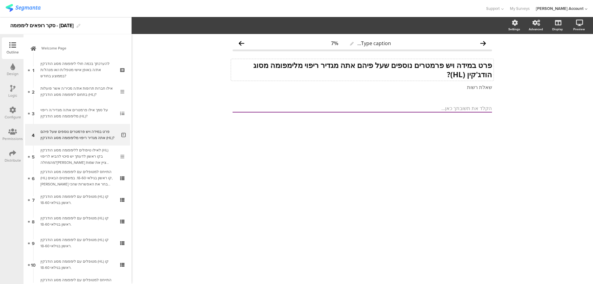
click at [477, 66] on strong "פרט במידה ויש פרמטרים נוספים שעל פיהם אתה מגדיר ריפוי מלימפומה מסוג הודג'קין (H…" at bounding box center [372, 69] width 239 height 19
click at [479, 65] on strong "פרט במידה ויש פרמטרים נוספים שעל פיהם אתה מגדיר ריפוי מלימפומה מסוג הודג'קין (H…" at bounding box center [371, 69] width 241 height 19
click at [335, 67] on strong "פרט/י במידה ויש פרמטרים נוספים שעל פיהם אתה מגדיר ריפוי מלימפומה מסוג הודג'קין …" at bounding box center [369, 69] width 245 height 19
click at [336, 65] on strong "פרט/י במידה ויש פרמטרים נוספים שעל פיהם אתה מגדיר ריפוי מלימפומה מסוג הודג'קין …" at bounding box center [369, 69] width 245 height 19
click at [311, 65] on strong "פרט/י במידה ויש פרמטרים נוספים שעל פיהם את/ה מגדיר ריפוי מלימפומה מסוג הודג'קין…" at bounding box center [368, 69] width 248 height 19
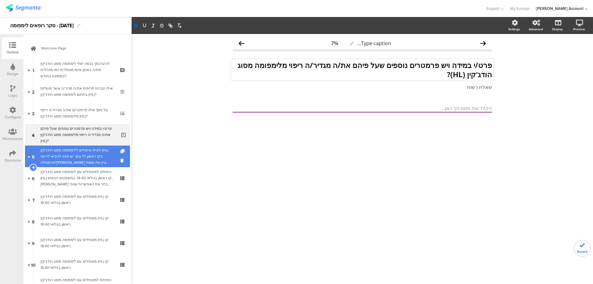
click at [94, 150] on div "לאילו טיפולים ללימפומה מסוג הודג'קין (HL) בקו ראשון לדעתך יש סיכוי להביא לריפוי…" at bounding box center [77, 156] width 74 height 19
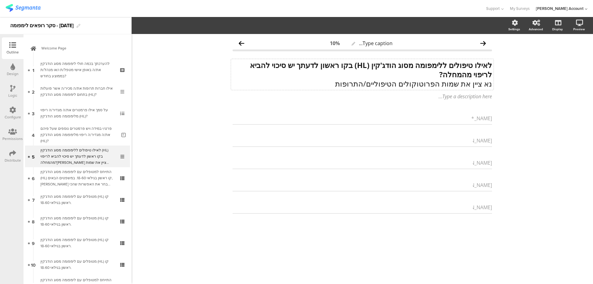
click at [482, 84] on div "לאילו טיפולים ללימפומה מסוג הודג'קין (HL) בקו ראשון לדעתך יש סיכוי להביא לריפוי…" at bounding box center [362, 74] width 262 height 31
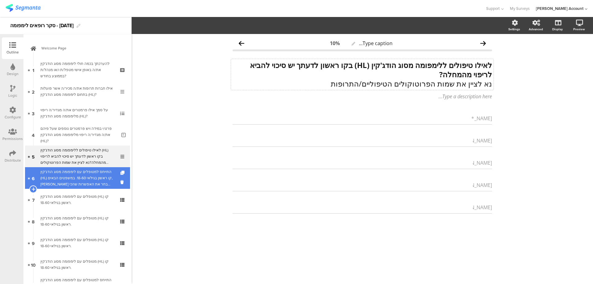
click at [95, 185] on div "התייחס למטופלים עם לימפומה מסוג הודג'קין (HL) קו ראשון בגילאי 18-60. במשפטים הב…" at bounding box center [77, 178] width 74 height 19
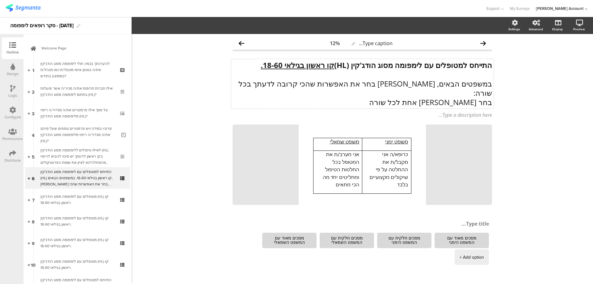
click at [467, 65] on div "התייחס למטופלים עם לימפומה מסוג הודג'קין (HL) קו ראשון בגילאי 18-60. במשפטים הב…" at bounding box center [362, 83] width 262 height 49
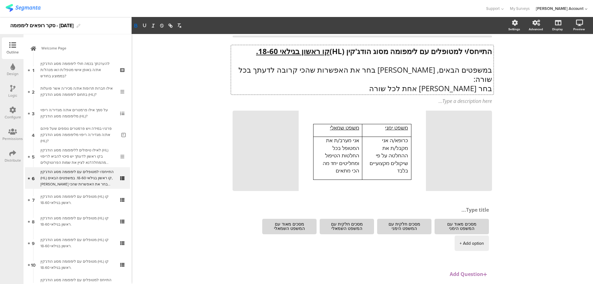
scroll to position [26, 0]
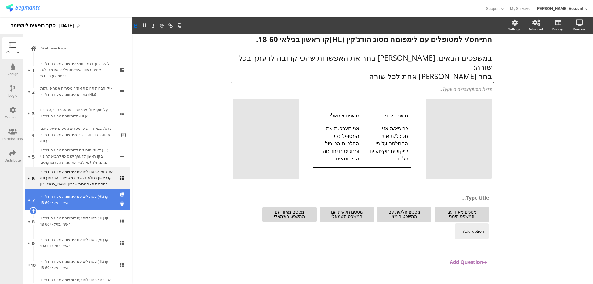
click at [95, 202] on div "מטופלים עם לימפומה מסוג הודג'קין (HL) קו ראשון בגילאי 18-60." at bounding box center [77, 199] width 74 height 12
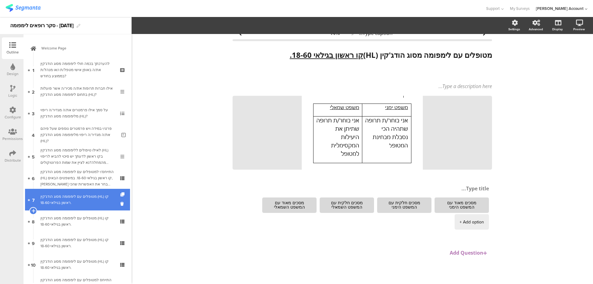
scroll to position [41, 0]
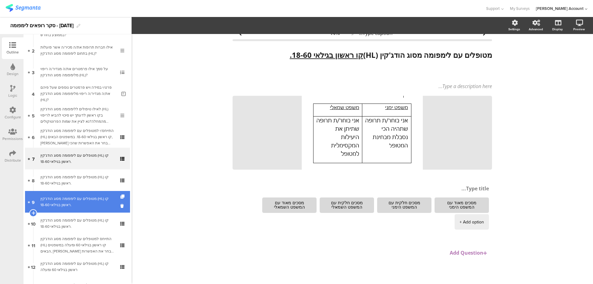
click at [99, 199] on div "מטופלים עם לימפומה מסוג הודג'קין (HL) קו ראשון בגילאי 18-60." at bounding box center [77, 201] width 74 height 12
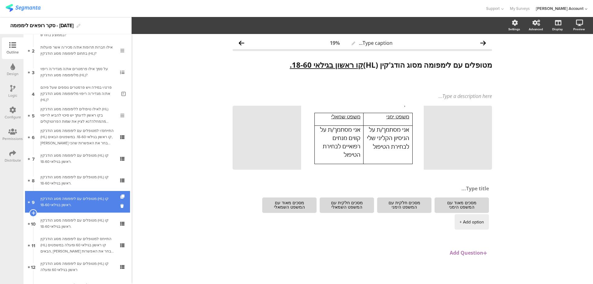
scroll to position [0, 0]
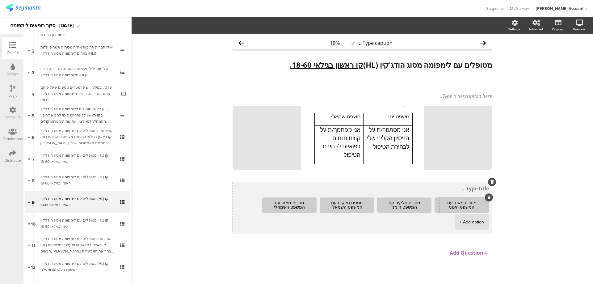
click at [469, 203] on textarea "מסכים מאוד עם המשפט הימני" at bounding box center [461, 205] width 44 height 10
type textarea "מסכים/ה מאוד עם המשפט הימני"
drag, startPoint x: 411, startPoint y: 203, endPoint x: 417, endPoint y: 203, distance: 5.9
click at [411, 203] on textarea "מסכים חלקית עם המשפט הימני" at bounding box center [404, 205] width 44 height 10
type textarea "מסכים/ה חלקית עם המשפט הימני"
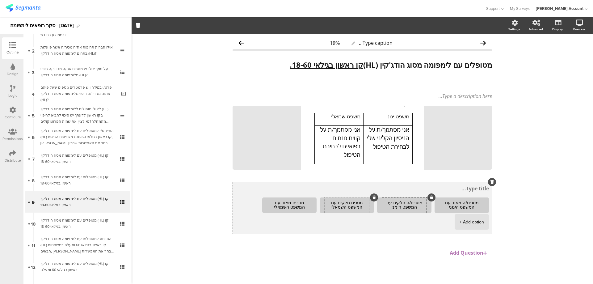
click at [354, 202] on textarea "מסכים חלקית עם המשפט השמאלי" at bounding box center [347, 205] width 44 height 10
type textarea "מסכים/ה חלקית עם המשפט השמאלי"
click at [294, 202] on textarea "מסכים מאוד עם המשפט השמאלי" at bounding box center [289, 205] width 44 height 10
type textarea "מסכים/ה מאוד עם המשפט השמאלי"
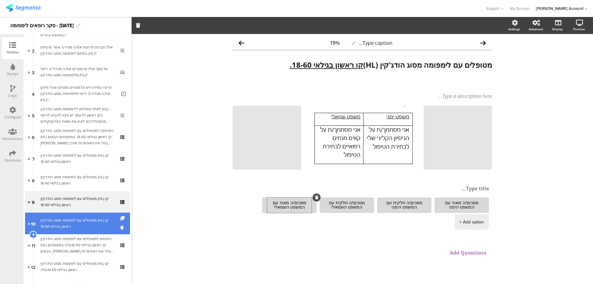
click at [57, 221] on div "מטופלים עם לימפומה מסוג הודג'קין (HL) קו ראשון בגילאי 18-60." at bounding box center [77, 223] width 74 height 12
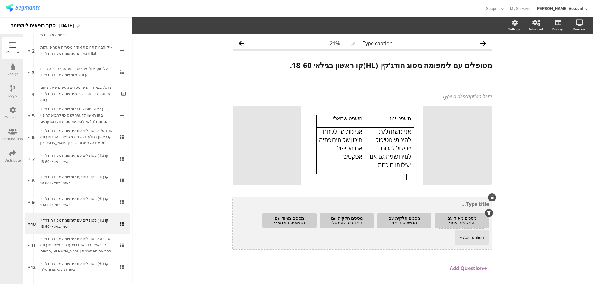
click at [468, 218] on textarea "מסכים מאוד עם המשפט הימני" at bounding box center [461, 221] width 44 height 10
type textarea "מסכים/ה מאוד עם המשפט הימני"
click at [412, 218] on textarea "מסכים חלקית עם המשפט הימני" at bounding box center [404, 221] width 44 height 10
type textarea "מסכים/ה חלקית עם המשפט הימני"
click at [353, 218] on textarea "מסכים חלקית עם המשפט השמאלי" at bounding box center [347, 221] width 44 height 10
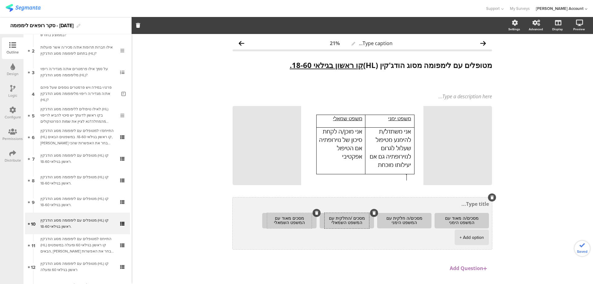
type textarea "מסכים /החלקית עם המשפט השמאלי"
click at [293, 218] on textarea "מסכים מאוד עם המשפט השמאלי" at bounding box center [289, 221] width 44 height 10
click at [295, 218] on textarea "מסכים /מאוד עם המשפט השמאלי" at bounding box center [289, 221] width 44 height 10
type textarea "מסכים/ה מאוד עם המשפט השמאלי"
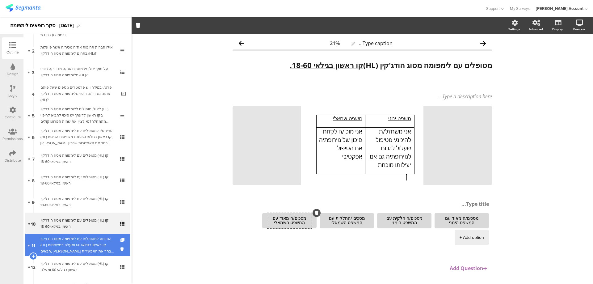
click at [101, 237] on div "התייחס למטופלים עם לימפומה מסוג הודג'קין (HL) קו ראשון בגילאי 60 ומעלה במשפטים …" at bounding box center [77, 245] width 74 height 19
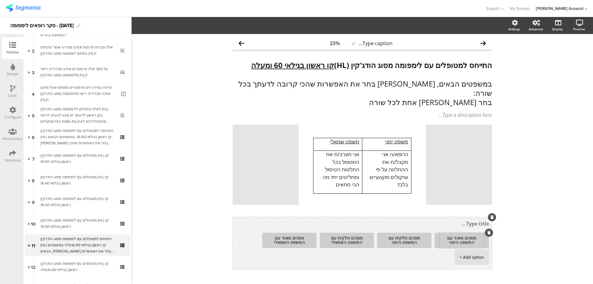
click at [468, 236] on textarea "מסכים מאוד עם המשפט הימני" at bounding box center [461, 241] width 44 height 10
type textarea "מסכים/ה מאוד עם המשפט הימני"
click at [411, 236] on textarea "מסכים חלקית עם המשפט הימני" at bounding box center [404, 241] width 44 height 10
click at [412, 236] on textarea "מסכים חלקית עם המשפט הימני" at bounding box center [404, 241] width 44 height 10
type textarea "מסכים/ה חלקית עם המשפט הימני"
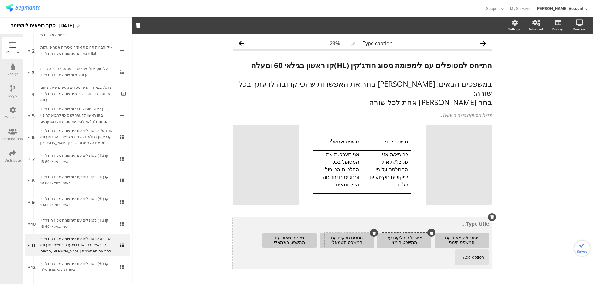
click at [353, 236] on textarea "מסכים חלקית עם המשפט השמאלי" at bounding box center [347, 241] width 44 height 10
click at [349, 236] on textarea "מסכים /החלקית עם המשפט השמאלי" at bounding box center [347, 241] width 44 height 10
type textarea "מסכים/ה חלקית עם המשפט השמאלי"
click at [294, 236] on textarea "מסכים מאוד עם המשפט השמאלי" at bounding box center [289, 241] width 44 height 10
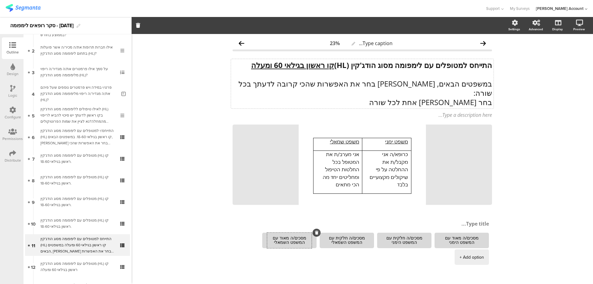
type textarea "מסכים/ה מאוד עם המשפט השמאלי"
click at [469, 64] on div "התייחס למטופלים עם לימפומה מסוג הודג'קין (HL) קו ראשון בגילאי 60 ומעלה במשפטים …" at bounding box center [362, 83] width 262 height 49
click at [467, 65] on strong "התייחס למטופלים עם לימפומה מסוג הודג'קין (HL) קו ראשון בגילאי 60 ומעלה" at bounding box center [371, 65] width 241 height 10
click at [411, 83] on p "במשפטים הבאים, אנא בחר את האפשרות שהכי קרובה לדעתך בכל שורה:" at bounding box center [361, 88] width 259 height 19
click at [477, 98] on p "בחר תשובה אחת לכל שורה" at bounding box center [361, 102] width 259 height 9
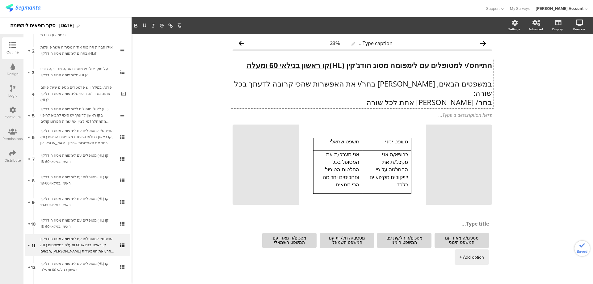
scroll to position [0, 0]
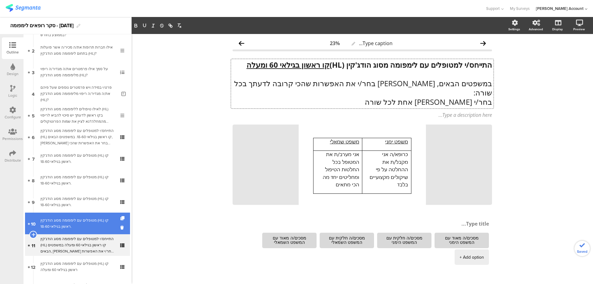
click at [103, 221] on div "מטופלים עם לימפומה מסוג הודג'קין (HL) קו ראשון בגילאי 18-60." at bounding box center [77, 223] width 74 height 12
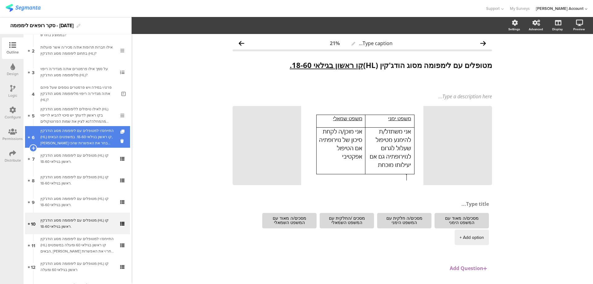
click at [105, 135] on div "התייחס/י למטופלים עם לימפומה מסוג הודג'קין (HL) קו ראשון בגילאי 18-60. במשפטים …" at bounding box center [77, 137] width 74 height 19
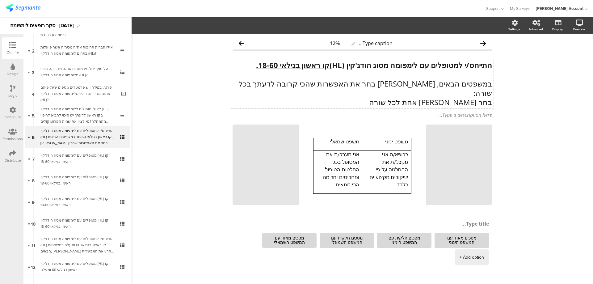
click at [411, 83] on div "התייחס/י למטופלים עם לימפומה מסוג הודג'קין (HL) קו ראשון בגילאי 18-60. במשפטים …" at bounding box center [362, 83] width 262 height 49
click at [479, 98] on p "בחר תשובה אחת לכל שורה" at bounding box center [361, 102] width 259 height 9
drag, startPoint x: 429, startPoint y: 92, endPoint x: 434, endPoint y: 91, distance: 4.4
click at [434, 97] on p "בחר/י תשובה אחת לכל שורה" at bounding box center [361, 101] width 259 height 9
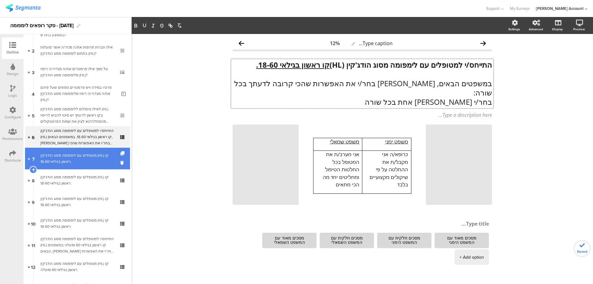
click at [59, 161] on div "מטופלים עם לימפומה מסוג הודג'קין (HL) קו ראשון בגילאי 18-60." at bounding box center [77, 158] width 74 height 12
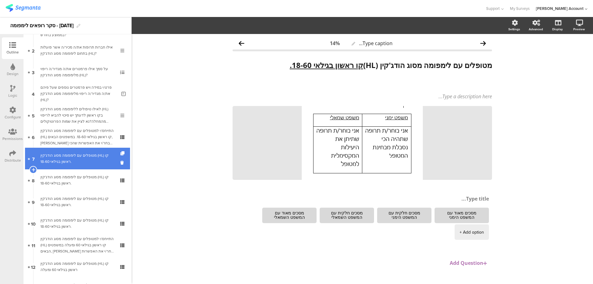
scroll to position [82, 0]
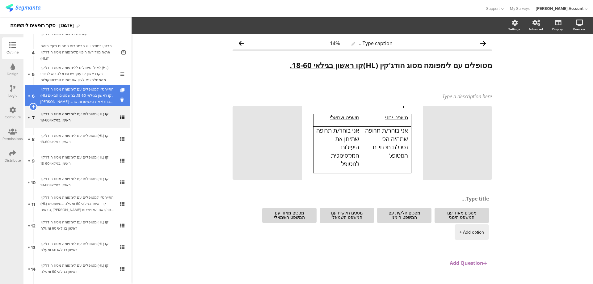
click at [102, 93] on div "התייחס/י למטופלים עם לימפומה מסוג הודג'קין (HL) קו ראשון בגילאי 18-60. במשפטים …" at bounding box center [77, 95] width 74 height 19
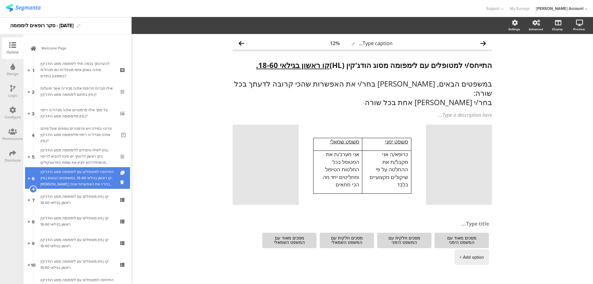
click at [109, 171] on div "התייחס/י למטופלים עם לימפומה מסוג הודג'קין (HL) קו ראשון בגילאי 18-60. במשפטים …" at bounding box center [77, 178] width 74 height 19
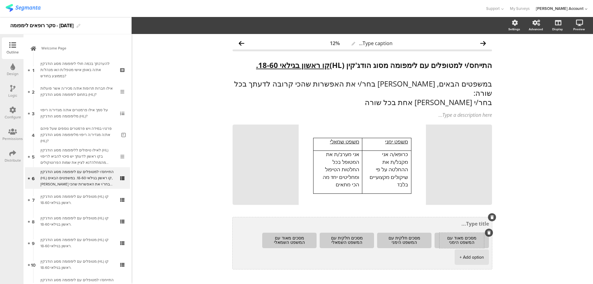
click at [467, 236] on textarea "מסכים מאוד עם המשפט הימני" at bounding box center [461, 241] width 44 height 10
click at [469, 236] on textarea "מסכים מאוד עם המשפט הימני" at bounding box center [461, 241] width 44 height 10
type textarea "מסכים/ה מאוד עם המשפט הימני"
click at [412, 236] on textarea "מסכים חלקית עם המשפט הימני" at bounding box center [404, 241] width 44 height 10
type textarea "מסכים/ה חלקית עם המשפט הימני"
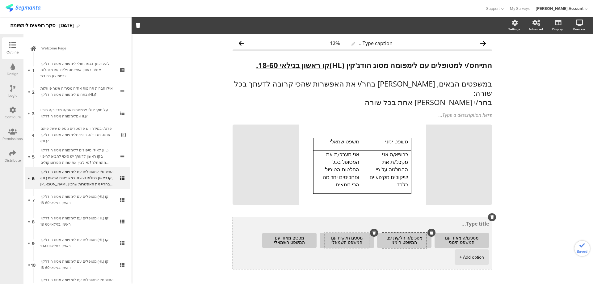
click at [354, 236] on textarea "מסכים חלקית עם המשפט השמאלי" at bounding box center [347, 241] width 44 height 10
type textarea "מסכים/ה חלקית עם המשפט השמאלי"
click at [294, 236] on textarea "מסכים מאוד עם המשפט השמאלי" at bounding box center [289, 241] width 44 height 10
type textarea "מסכים/ה מאוד עם המשפט השמאלי"
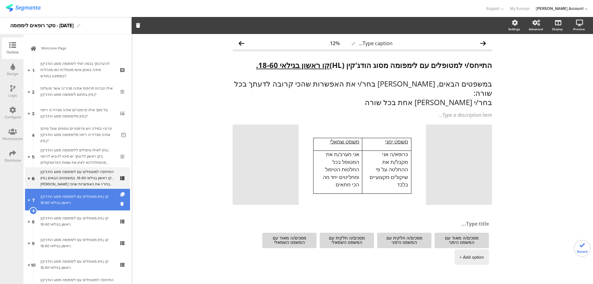
click at [95, 202] on div "מטופלים עם לימפומה מסוג הודג'קין (HL) קו ראשון בגילאי 18-60." at bounding box center [77, 199] width 74 height 12
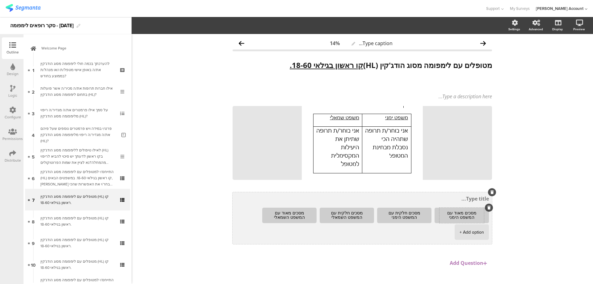
click at [469, 214] on textarea "מסכים מאוד עם המשפט הימני" at bounding box center [461, 216] width 44 height 10
type textarea "מסכים/ה מאוד עם המשפט הימני"
click at [412, 213] on textarea "מסכים חלקית עם המשפט הימני" at bounding box center [404, 216] width 44 height 10
type textarea "מסכים/ה חלקית עם המשפט הימני"
click at [354, 213] on textarea "מסכים חלקית עם המשפט השמאלי" at bounding box center [347, 216] width 44 height 10
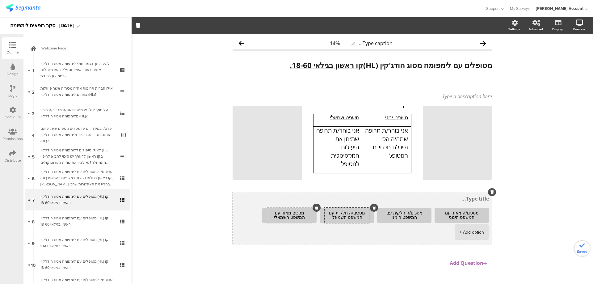
type textarea "מסכים/ה חלקית עם המשפט השמאלי"
click at [293, 213] on textarea "מסכים מאוד עם המשפט השמאלי" at bounding box center [289, 216] width 44 height 10
type textarea "מסכים/ה מאוד עם המשפט השמאלי"
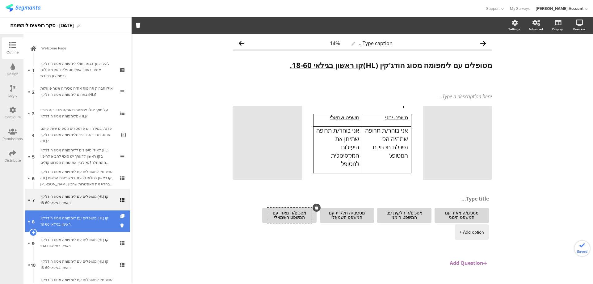
click at [86, 226] on div "מטופלים עם לימפומה מסוג הודג'קין (HL) קו ראשון בגילאי 18-60." at bounding box center [77, 221] width 74 height 12
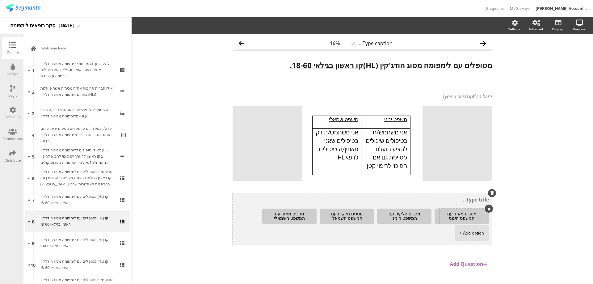
click at [470, 214] on textarea "מסכים מאוד עם המשפט הימני" at bounding box center [461, 216] width 44 height 10
type textarea "מסכים/ה מאוד עם המשפט הימני"
click at [412, 214] on textarea "מסכים חלקית עם המשפט הימני" at bounding box center [404, 216] width 44 height 10
type textarea "מסכים/ה חלקית עם המשפט הימני"
click at [354, 214] on textarea "מסכים חלקית עם המשפט השמאלי" at bounding box center [347, 216] width 44 height 10
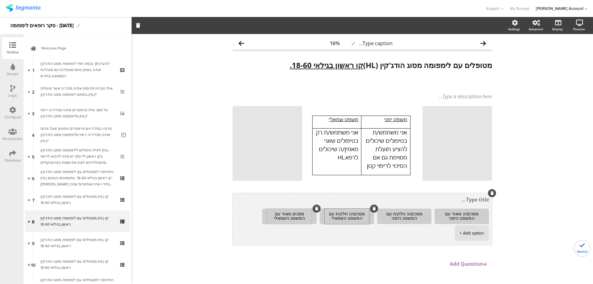
type textarea "מסכים/ה חלקית עם המשפט השמאלי"
click at [294, 214] on textarea "מסכים מאוד עם המשפט השמאלי" at bounding box center [289, 216] width 44 height 10
type textarea "מסכים/ה מאוד עם המשפט השמאלי"
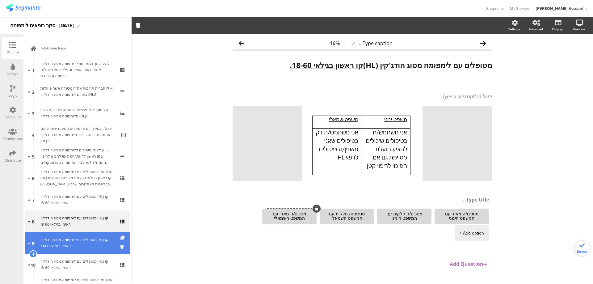
click at [100, 242] on div "מטופלים עם לימפומה מסוג הודג'קין (HL) קו ראשון בגילאי 18-60." at bounding box center [77, 243] width 74 height 12
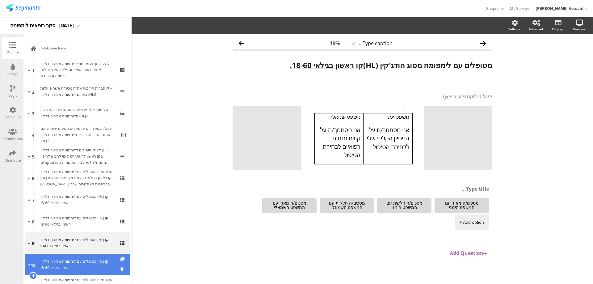
click at [70, 256] on link "10 מטופלים עם לימפומה מסוג הודג'קין (HL) קו ראשון בגילאי 18-60." at bounding box center [77, 264] width 105 height 22
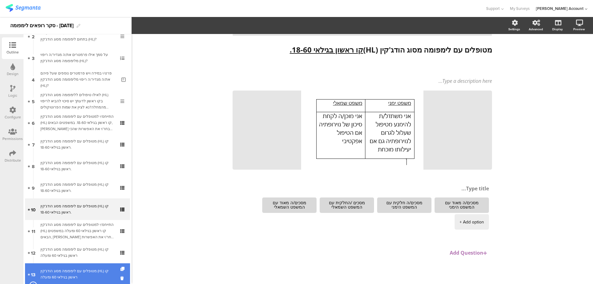
scroll to position [82, 0]
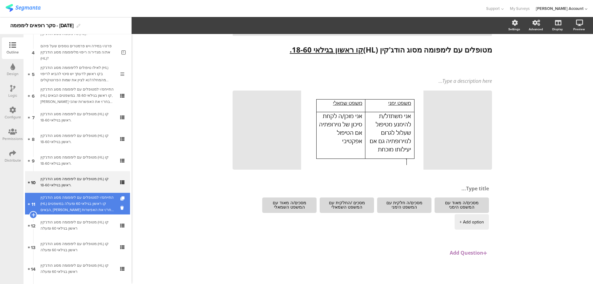
click at [100, 207] on div "התייחס/י למטופלים עם לימפומה מסוג הודג'קין (HL) קו ראשון בגילאי 60 ומעלה במשפטי…" at bounding box center [77, 203] width 74 height 19
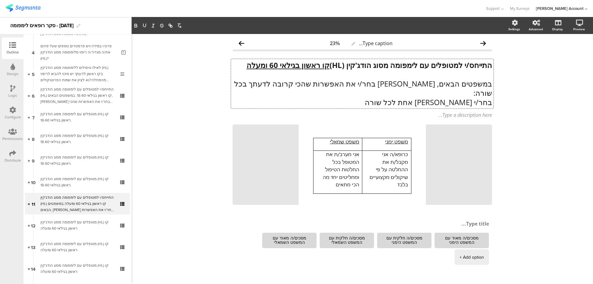
scroll to position [0, 0]
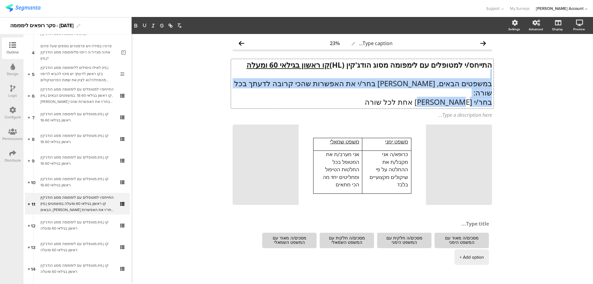
drag, startPoint x: 431, startPoint y: 77, endPoint x: 430, endPoint y: 93, distance: 15.8
click at [430, 93] on div "התייחס/י למטופלים עם לימפומה מסוג הודג'קין (HL) קו ראשון בגילאי 60 ומעלה במשפטי…" at bounding box center [362, 83] width 262 height 49
click at [430, 97] on p "בחר/י תשובה אחת לכל שורה" at bounding box center [361, 101] width 259 height 9
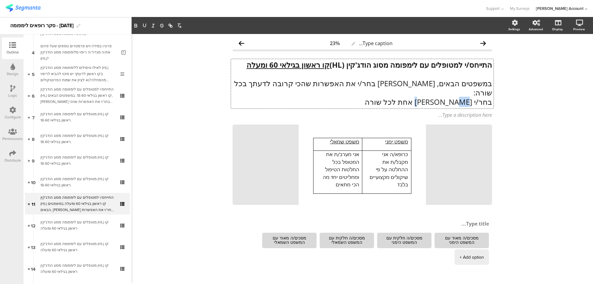
click at [431, 97] on p "בחר/י תשובה אחת לכל שורה" at bounding box center [361, 101] width 259 height 9
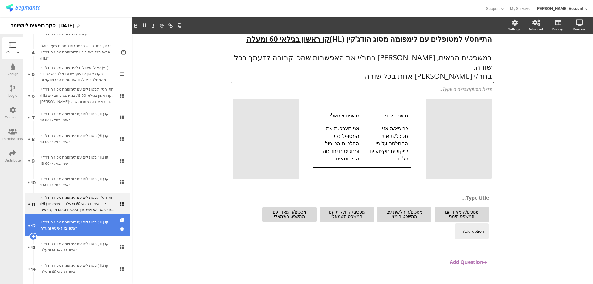
click at [71, 227] on div "מטופלים עם לימפומה מסוג הודג'קין (HL) קו ראשון בגילאי 60 ומעלה" at bounding box center [77, 225] width 74 height 12
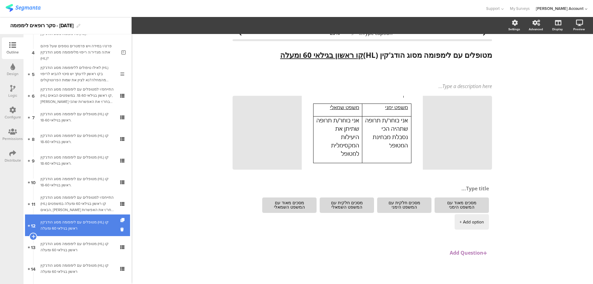
scroll to position [10, 0]
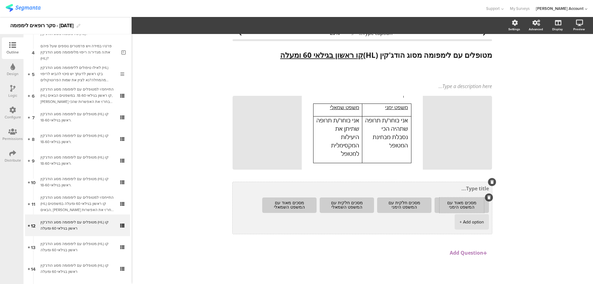
click at [469, 202] on textarea "מסכים מאוד עם המשפט הימני" at bounding box center [461, 205] width 44 height 10
type textarea "מסכים/ה מאוד עם המשפט הימני"
click at [412, 202] on textarea "מסכים חלקית עם המשפט הימני" at bounding box center [404, 205] width 44 height 10
type textarea "מסכים/ה חלקית עם המשפט הימני"
click at [354, 203] on textarea "מסכים חלקית עם המשפט השמאלי" at bounding box center [347, 205] width 44 height 10
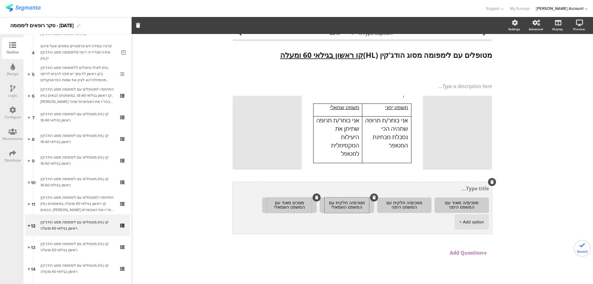
type textarea "מסכים/ה חלקית עם המשפט השמאלי"
click at [294, 203] on textarea "מסכים מאוד עם המשפט השמאלי" at bounding box center [289, 205] width 44 height 10
type textarea "מסכים/ה מאוד עם המשפט השמאלי"
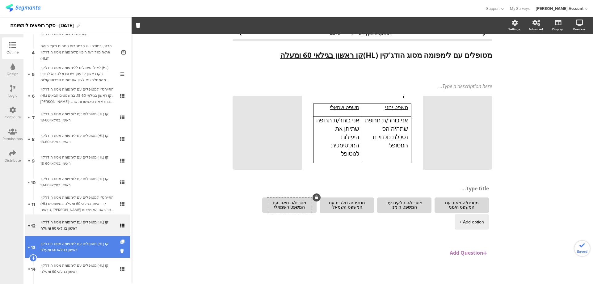
click at [95, 243] on div "מטופלים עם לימפומה מסוג הודג'קין (HL) קו ראשון בגילאי 60 ומעלה" at bounding box center [77, 247] width 74 height 12
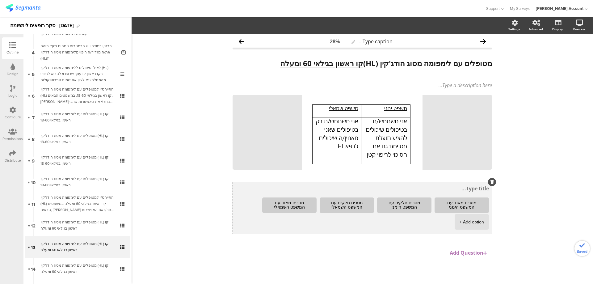
scroll to position [2, 0]
click at [469, 203] on textarea "מסכים מאוד עם המשפט הימני" at bounding box center [461, 205] width 44 height 10
type textarea "מסכים/ה מאוד עם המשפט הימני"
click at [413, 203] on textarea "מסכים חלקית עם המשפט הימני" at bounding box center [404, 205] width 44 height 10
type textarea "מסכים/ה חלקית עם המשפט הימני"
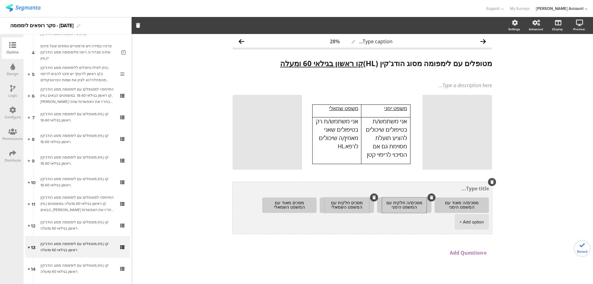
click at [354, 202] on textarea "מסכים חלקית עם המשפט השמאלי" at bounding box center [347, 205] width 44 height 10
type textarea "מסכים/ה חלקית עם המשפט השמאלי"
drag, startPoint x: 293, startPoint y: 203, endPoint x: 299, endPoint y: 203, distance: 6.2
click at [293, 203] on textarea "מסכים מאוד עם המשפט השמאלי" at bounding box center [289, 205] width 44 height 10
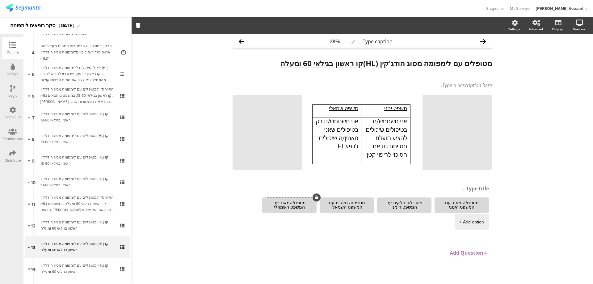
type textarea "מסכים/ה מאוד עם המשפט השמאלי"
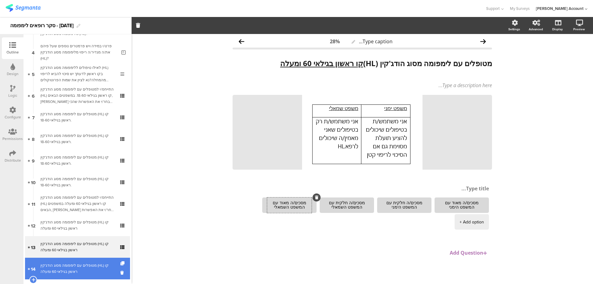
click at [106, 263] on div "מטופלים עם לימפומה מסוג הודג'קין (HL) קו ראשון בגילאי 60 ומעלה" at bounding box center [77, 268] width 74 height 12
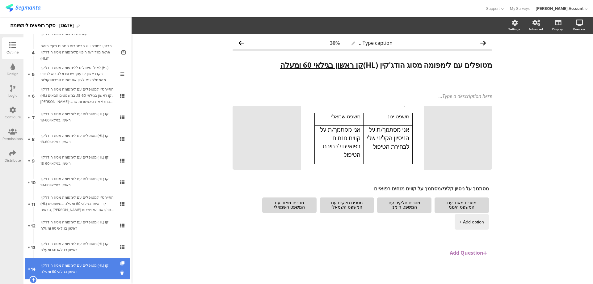
scroll to position [0, 0]
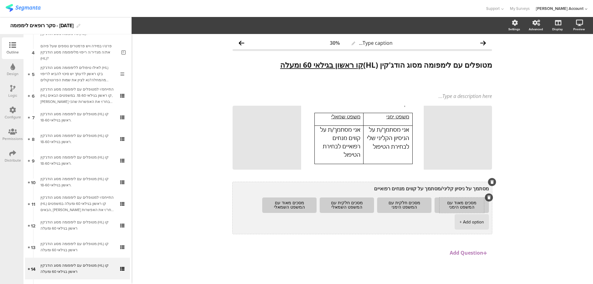
click at [469, 203] on textarea "מסכים מאוד עם המשפט הימני" at bounding box center [461, 205] width 44 height 10
type textarea "מסכים/ה מאוד עם המשפט הימני"
click at [412, 202] on textarea "מסכים חלקית עם המשפט הימני" at bounding box center [404, 205] width 44 height 10
type textarea "מסכים/ה חלקית עם המשפט הימני"
click at [354, 203] on textarea "מסכים חלקית עם המשפט השמאלי" at bounding box center [347, 205] width 44 height 10
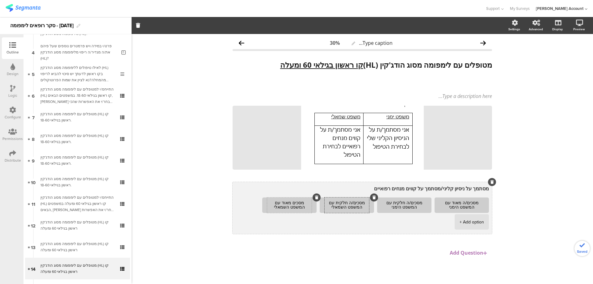
type textarea "מסכים/ה חלקית עם המשפט השמאלי"
click at [294, 202] on textarea "מסכים מאוד עם המשפט השמאלי" at bounding box center [289, 205] width 44 height 10
type textarea "מסכים/ה מאוד עם המשפט השמאלי"
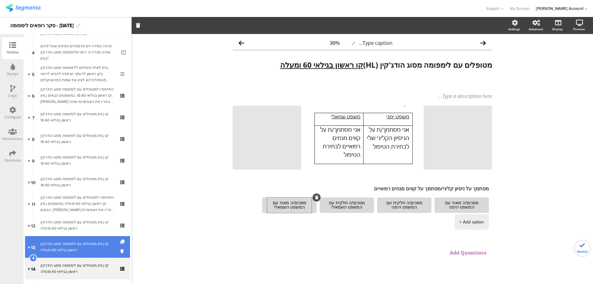
scroll to position [124, 0]
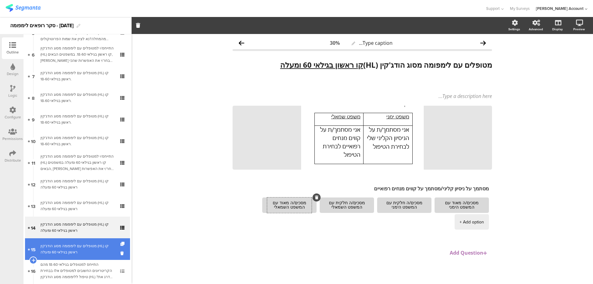
click at [97, 242] on link "15 מטופלים עם לימפומה מסוג הודג'קין (HL) קו ראשון בגילאי 60 ומעלה" at bounding box center [77, 249] width 105 height 22
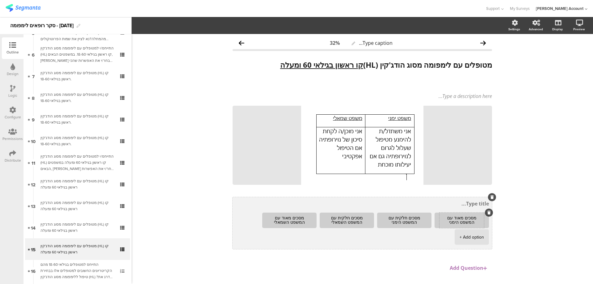
click at [469, 219] on textarea "מסכים מאוד עם המשפט הימני" at bounding box center [461, 221] width 44 height 10
type textarea "מסכים/ה מאוד עם המשפט הימני"
click at [413, 217] on textarea "מסכים חלקית עם המשפט הימני" at bounding box center [404, 221] width 44 height 10
type textarea "מסכים/ה חלקית עם המשפט הימני"
click at [353, 217] on textarea "מסכים חלקית עם המשפט השמאלי" at bounding box center [347, 221] width 44 height 10
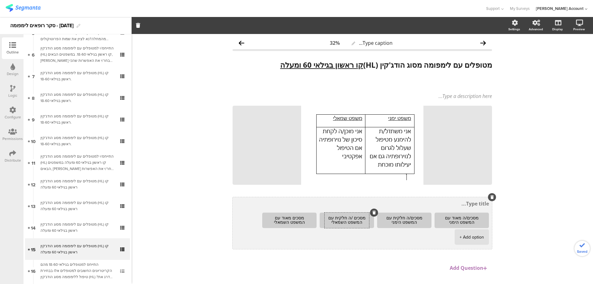
click at [348, 217] on textarea "מסכים /ה חלקית עם המשפט השמאלי" at bounding box center [347, 221] width 44 height 10
type textarea "מסכים/ה חלקית עם המשפט השמאלי"
click at [295, 218] on textarea "מסכים מאוד עם המשפט השמאלי" at bounding box center [289, 221] width 44 height 10
type textarea "מסכים/ה מאוד עם המשפט השמאלי"
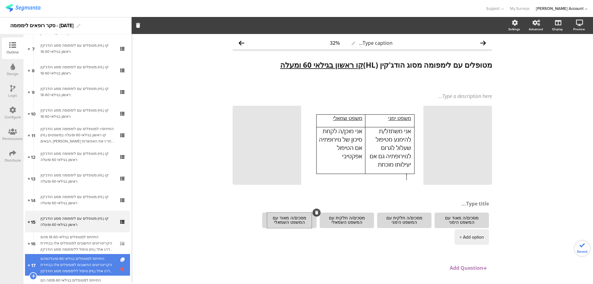
scroll to position [165, 0]
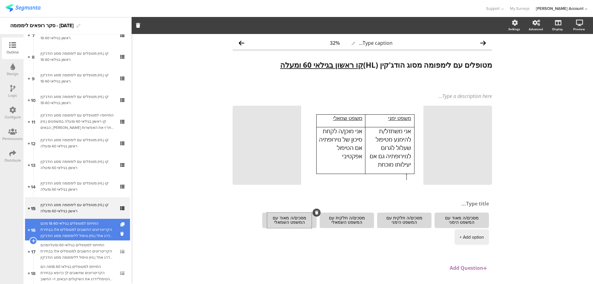
click at [106, 224] on div "התייחס למטופלים בגילאי 18-60 מהם הקריטריונים החשובים למטופלים אלו בבחירת טיפול …" at bounding box center [77, 229] width 74 height 19
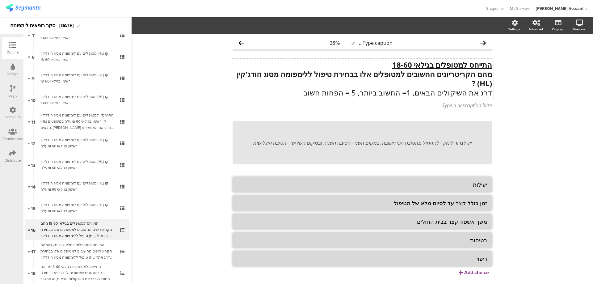
click at [467, 65] on div "התייחס למטופלים בגילאי 18-60 מהם הקריטריונים החשובים למטופלים אלו בבחירת טיפול …" at bounding box center [362, 79] width 262 height 40
click at [480, 92] on p "דרג את השיקולים הבאים, 1= החשוב ביותר, 5 = הפחות חשוב" at bounding box center [361, 92] width 259 height 9
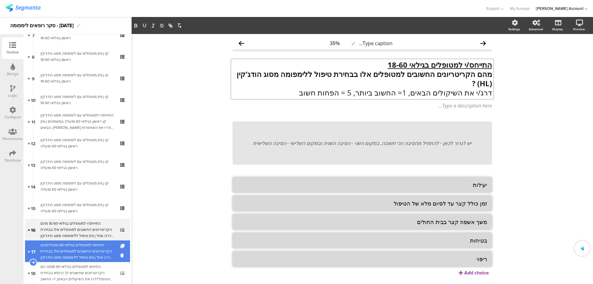
click at [89, 249] on div "התייחס למטופלים בגילאי 60 ומעלהמהם הקריטריונים החשובים למטופלים אלו בבחירת טיפו…" at bounding box center [77, 251] width 74 height 19
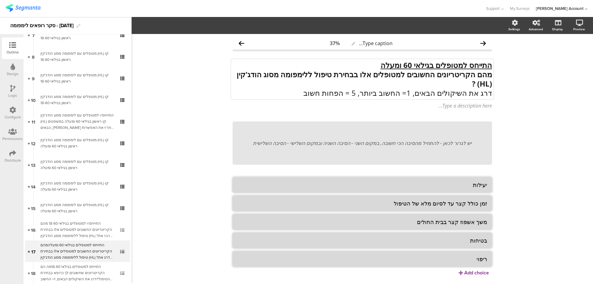
click at [469, 66] on div "התייחס למטופלים בגילאי 60 ומעלה מהם הקריטריונים החשובים למטופלים אלו בבחירת טיפ…" at bounding box center [362, 79] width 262 height 40
click at [468, 65] on u "התייחס למטופלים בגילאי 60 ומעלה" at bounding box center [435, 65] width 111 height 10
click at [467, 64] on u "התייחס למטופלים בגילאי 60 ומעלה" at bounding box center [435, 65] width 111 height 10
click at [479, 93] on p "דרג את השיקולים הבאים, 1= החשוב ביותר, 5 = הפחות חשוב" at bounding box center [361, 92] width 259 height 9
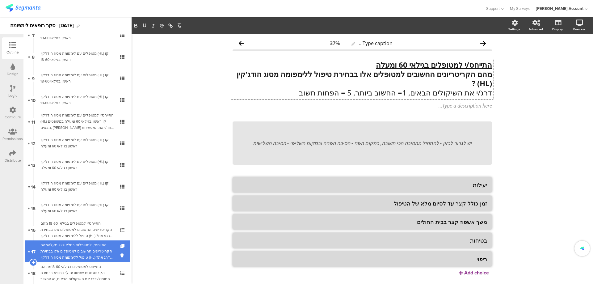
scroll to position [206, 0]
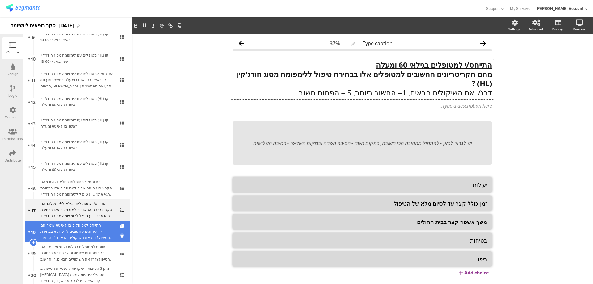
click at [103, 229] on div "התייחס למטופלים בגילאי 18-60מה הם הקריטריונים שחשובים לך כרופא בבחירת הטיפול?דר…" at bounding box center [77, 231] width 74 height 19
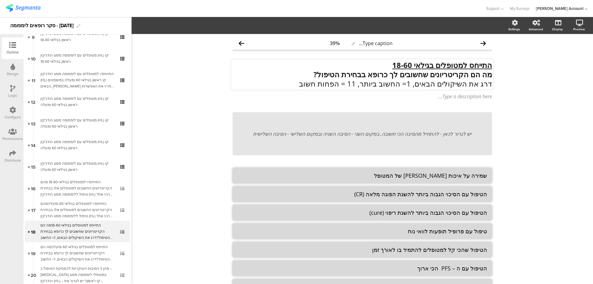
click at [466, 63] on div "התייחס למטופלים בגילאי 18-60 מה הם הקריטריונים שחשובים לך כרופא בבחירת הטיפול? …" at bounding box center [362, 74] width 262 height 31
click at [478, 81] on p "דרג את השיקולים הבאים, 1= החשוב ביותר, 11 = הפחות חשוב" at bounding box center [361, 83] width 259 height 9
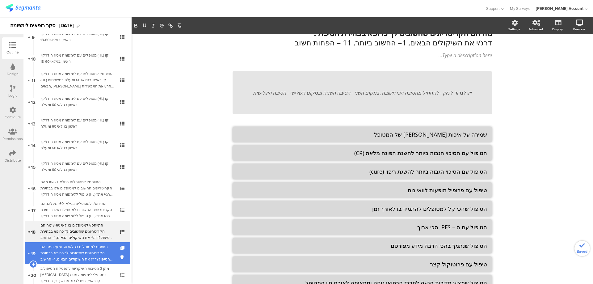
click at [89, 251] on div "התייחס למטופלים בגילאי 60 ומעלהמה הם הקריטריונים שחשובים לך כרופא בבחירת הטיפול…" at bounding box center [77, 253] width 74 height 19
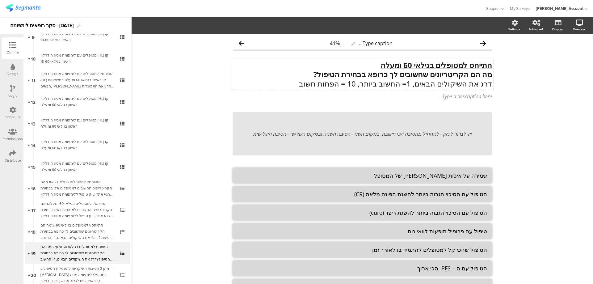
click at [467, 65] on div "התייחס למטופלים בגילאי 60 ומעלה מה הם הקריטריונים שחשובים לך כרופא בבחירת הטיפו…" at bounding box center [362, 74] width 262 height 31
click at [481, 83] on p "דרג את השיקולים הבאים, 1= החשוב ביותר, 10 = הפחות חשוב" at bounding box center [361, 83] width 259 height 9
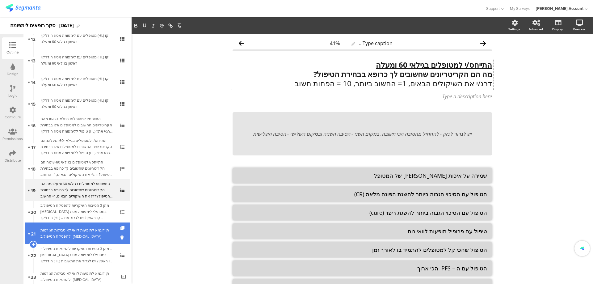
scroll to position [288, 0]
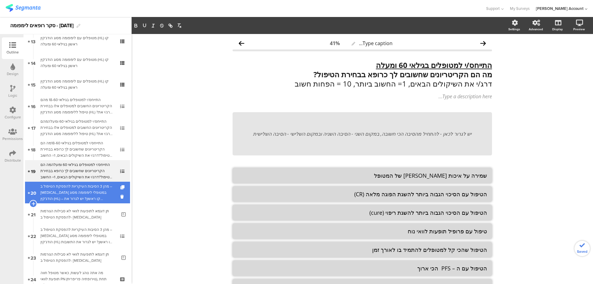
click at [105, 193] on div "מהן 3 הסיבות העיקריות להפסקת הטיפול ב –[MEDICAL_DATA] במטופלי לימפומה מסוג הודג…" at bounding box center [77, 192] width 74 height 19
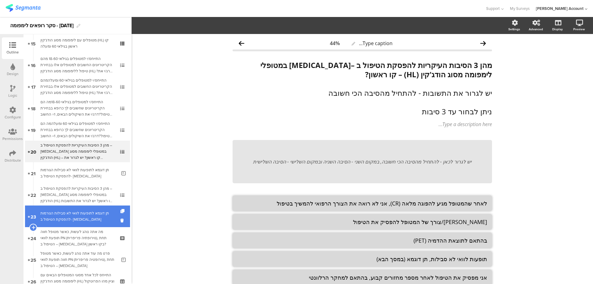
scroll to position [329, 0]
click at [91, 213] on div "תן דוגמא לתופעות לוואי לא סבילות הגורמות להפסקת הטיפול ב- Adcetris" at bounding box center [78, 216] width 76 height 12
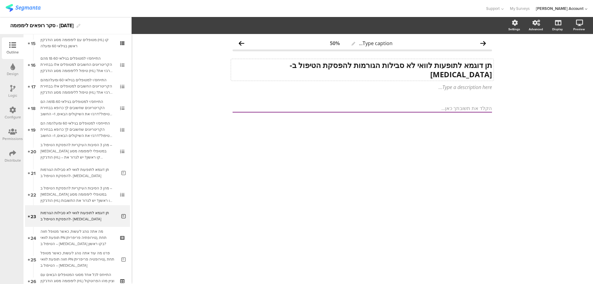
click at [483, 64] on div "תן דוגמא לתופעות לוואי לא סבילות הגורמות להפסקת הטיפול ב- Adcetris תן דוגמא לתו…" at bounding box center [362, 70] width 262 height 22
click at [485, 65] on strong "תן דוגמא לתופעות לוואי לא סבילות הגורמות להפסקת הטיפול ב- Adcetris" at bounding box center [390, 69] width 204 height 19
drag, startPoint x: 94, startPoint y: 231, endPoint x: 172, endPoint y: 212, distance: 80.3
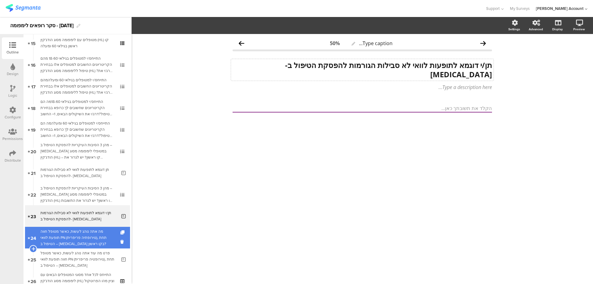
click at [83, 234] on div "מה אתה נוהג לעשות, כאשר מטופל חווה תופעת לוואי PN (נוירופתיה פריפרית), תחת הטיפ…" at bounding box center [77, 237] width 74 height 19
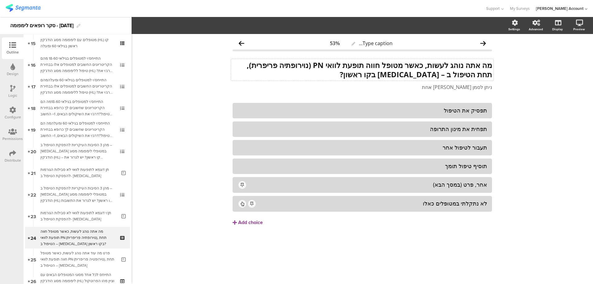
click at [470, 65] on div "מה אתה נוהג לעשות, כאשר מטופל חווה תופעת לוואי PN (נוירופתיה פריפרית), תחת הטיפ…" at bounding box center [362, 70] width 262 height 22
click at [447, 64] on strong "מה את/ה נוהג לעשות, כאשר מטופל חווה תופעת לוואי PN (נוירופתיה פריפרית), תחת הטי…" at bounding box center [367, 69] width 250 height 19
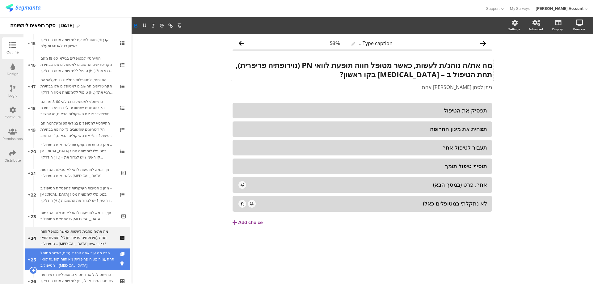
click at [90, 258] on div "פרט מה עוד אתה נוהג לעשות, כאשר מטופל חווה תופעת לוואי PN (נוירופטיה פריפרית), …" at bounding box center [78, 259] width 76 height 19
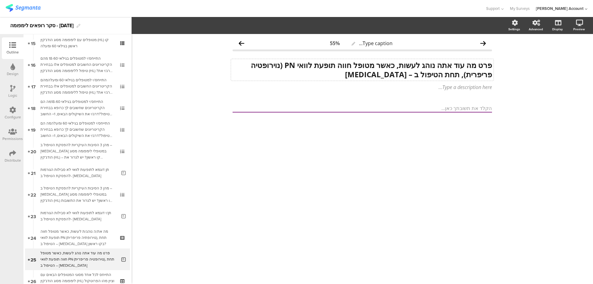
click at [479, 63] on div "פרט מה עוד אתה נוהג לעשות, כאשר מטופל חווה תופעת לוואי PN (נוירופטיה פריפרית), …" at bounding box center [362, 70] width 262 height 22
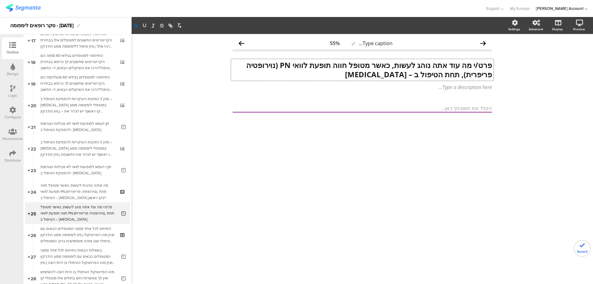
scroll to position [453, 0]
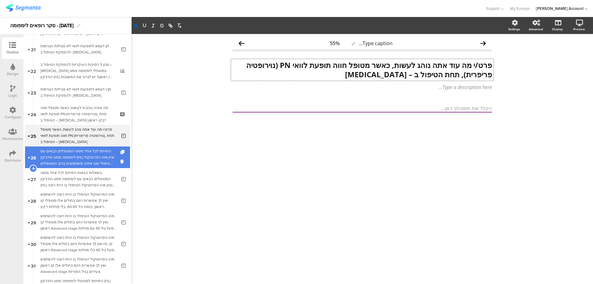
click at [100, 159] on div "התייחס לכל אחד מסוגי המטופלים הבאים עם לימפומה מסוג הודג'קין (HL) וציין מהו הפר…" at bounding box center [77, 157] width 74 height 19
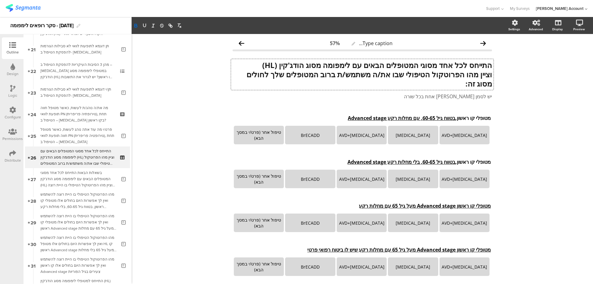
click at [467, 65] on div "התייחס לכל אחד מסוגי המטופלים הבאים עם לימפומה מסוג הודג'קין (HL) וציין מהו הפר…" at bounding box center [362, 74] width 262 height 31
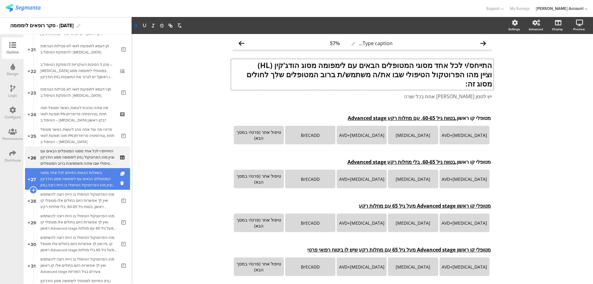
click at [89, 178] on div "בשאלות הבאות התייחס לכל אחד מסוגי המטופלים הבאים עם לימפומה מסוג הודג'קין (HL) …" at bounding box center [78, 179] width 76 height 19
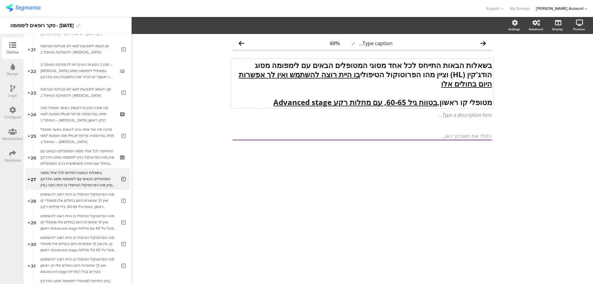
click at [417, 65] on strong "בשאלות הבאות התייחס לכל אחד מסוגי המטופלים הבאים עם לימפומה מסוג הודג'קין (HL) …" at bounding box center [365, 74] width 253 height 29
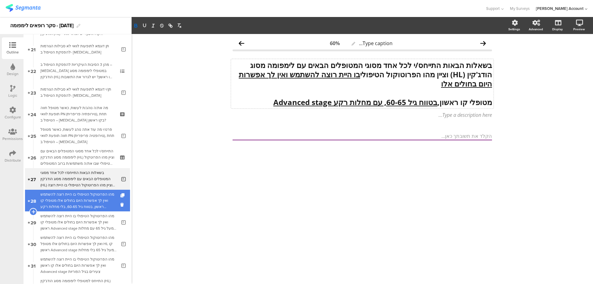
click at [89, 203] on div "מהו הפרוטוקול הטיפולי בו היית רוצה להשתמש ואין לך אפשרות היום בחולים אלו מטופלי…" at bounding box center [78, 200] width 76 height 19
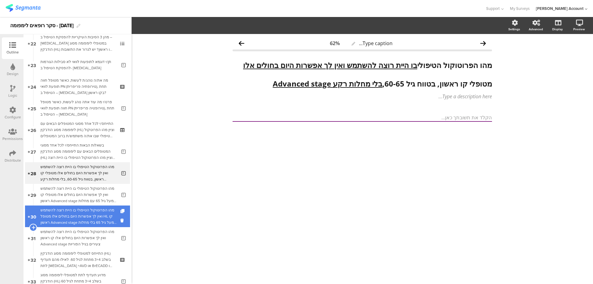
scroll to position [494, 0]
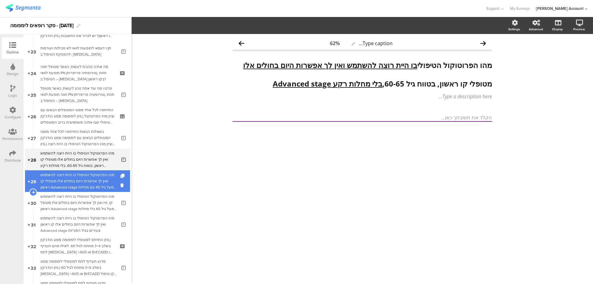
click at [94, 183] on div "מהו הפרוטוקול הטיפולי בו היית רוצה להשתמש ואין לך אפשרות היום בחולים אלו מטופלי…" at bounding box center [78, 181] width 76 height 19
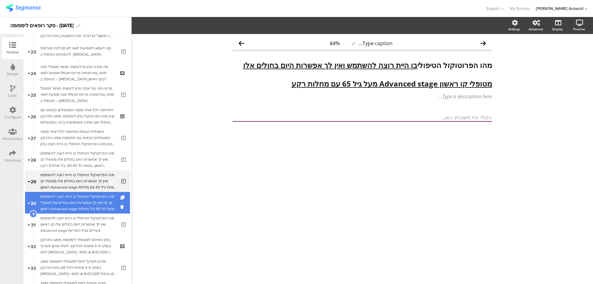
click at [94, 199] on div "מהו הפרוטוקול הטיפולי בו היית רוצה להשתמש ואין לך אפשרות היום בחולים אלו מטופל …" at bounding box center [78, 202] width 76 height 19
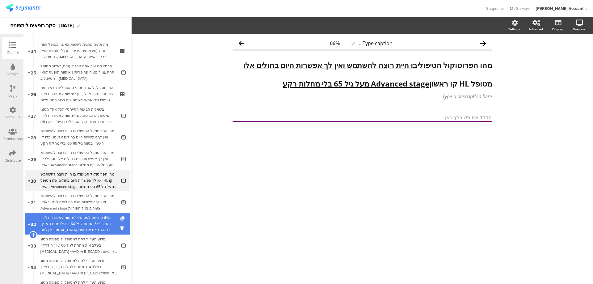
scroll to position [535, 0]
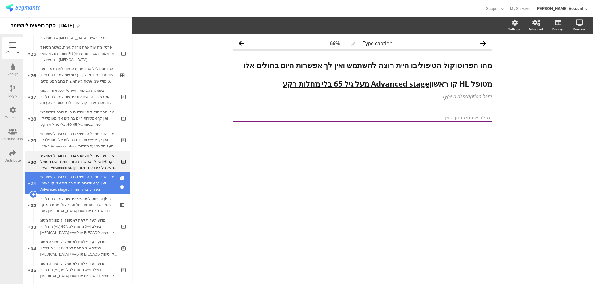
click at [100, 183] on div "מהו הפרוטוקול הטיפולי בו היית רוצה להשתמש ואין לך אפשרות היום בחולים אלו קו ראש…" at bounding box center [78, 183] width 76 height 19
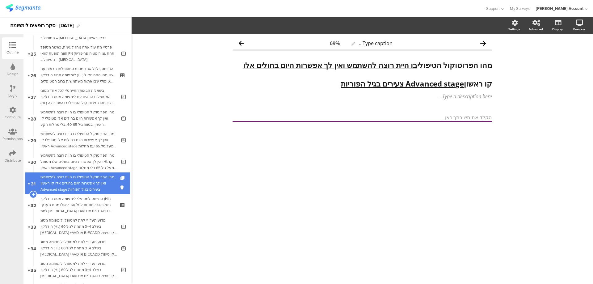
scroll to position [576, 0]
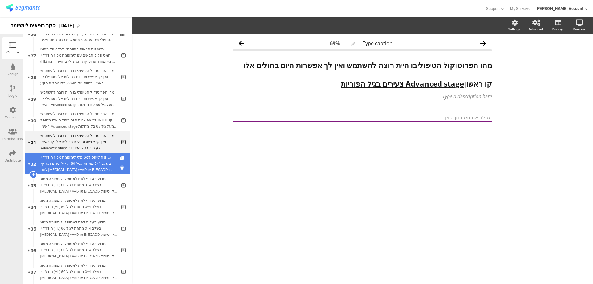
click at [102, 168] on div "התייחס למטופלי לימפומה מסוג הודג'קין (HL) בשלב 3+4 מתחת לגיל 60. לאילו מהם תעדי…" at bounding box center [77, 163] width 74 height 19
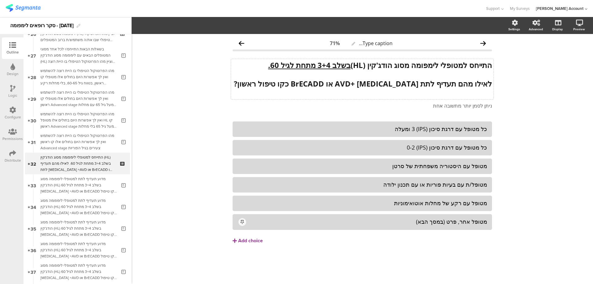
click at [469, 64] on div "התייחס למטופלי לימפומה מסוג הודג'קין (HL) בשלב 3+4 מתחת לגיל 60. לאילו מהם תעדי…" at bounding box center [362, 79] width 262 height 40
click at [468, 64] on strong "התייחס למטופלי לימפומה מסוג הודג'קין (HL) בשלב 3+4 מתחת לגיל 60." at bounding box center [380, 65] width 224 height 10
click at [436, 84] on strong "לאילו מהם תעדיף לתת Adcetris +AVD או BrECADD כקו טיפול ראשון?" at bounding box center [363, 83] width 258 height 10
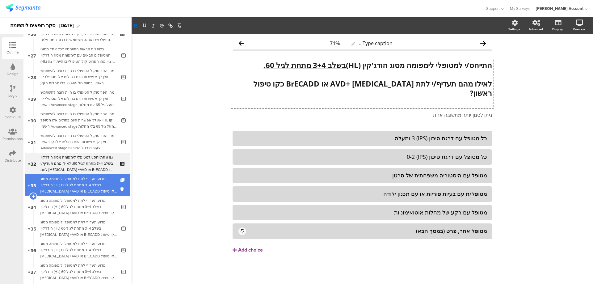
click at [103, 185] on div "מדוע תעדיף לתת למטופלי לימפומה מסוג הודג'קין (HL) בשלב 3+4 מתחת לגיל 60 Adcetri…" at bounding box center [78, 185] width 76 height 19
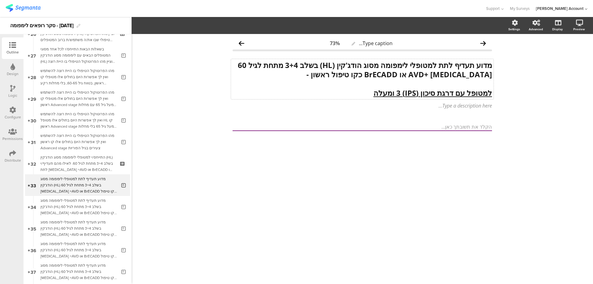
click at [453, 67] on div "מדוע תעדיף לתת למטופלי לימפומה מסוג הודג'קין (HL) בשלב 3+4 מתחת לגיל 60 Adcetri…" at bounding box center [362, 79] width 262 height 40
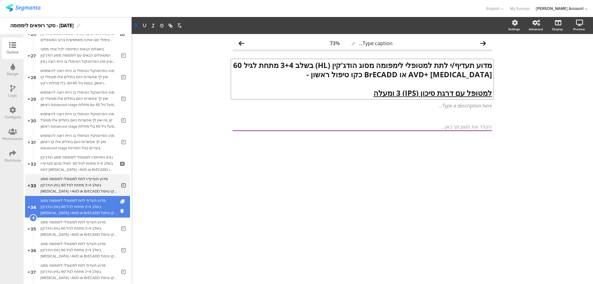
click at [98, 202] on div "מדוע תעדיף לתת למטופלי לימפומה מסוג הודג'קין (HL) בשלב 3+4 מתחת לגיל 60 Adcetri…" at bounding box center [78, 206] width 76 height 19
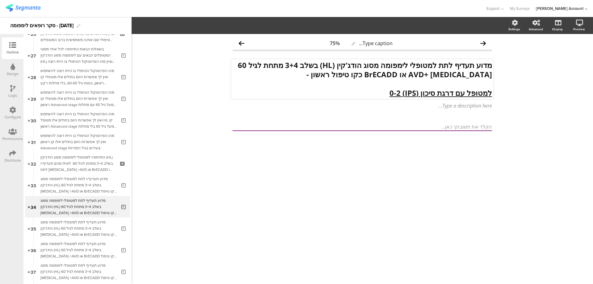
click at [454, 65] on div "מדוע תעדיף לתת למטופלי לימפומה מסוג הודג'קין (HL) בשלב 3+4 מתחת לגיל 60 Adcetri…" at bounding box center [362, 79] width 262 height 40
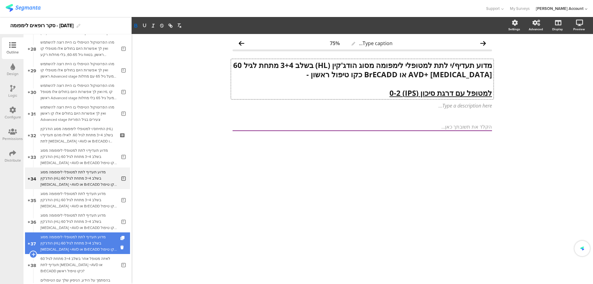
scroll to position [618, 0]
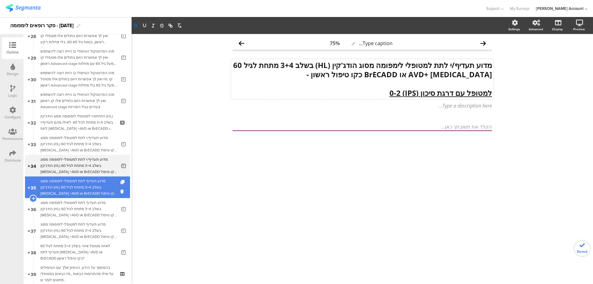
click at [99, 192] on div "מדוע תעדיף לתת למטופלי לימפומה מסוג הודג'קין (HL) בשלב 3+4 מתחת לגיל 60 Adcetri…" at bounding box center [78, 187] width 76 height 19
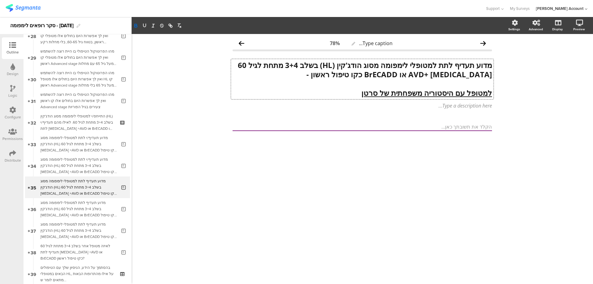
click at [454, 64] on div "מדוע תעדיף לתת למטופלי לימפומה מסוג הודג'קין (HL) בשלב 3+4 מתחת לגיל 60 Adcetri…" at bounding box center [362, 79] width 262 height 40
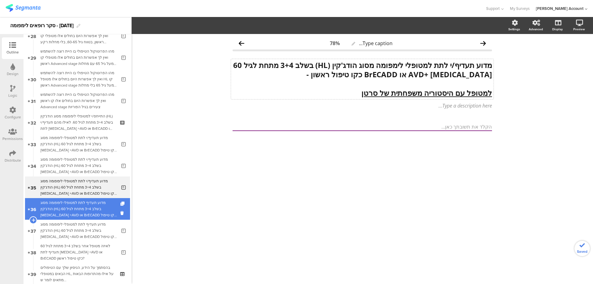
drag, startPoint x: 98, startPoint y: 204, endPoint x: 107, endPoint y: 208, distance: 9.8
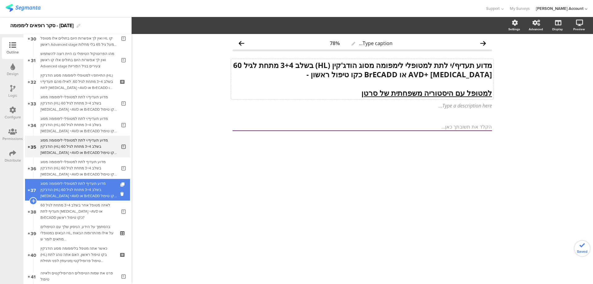
scroll to position [659, 0]
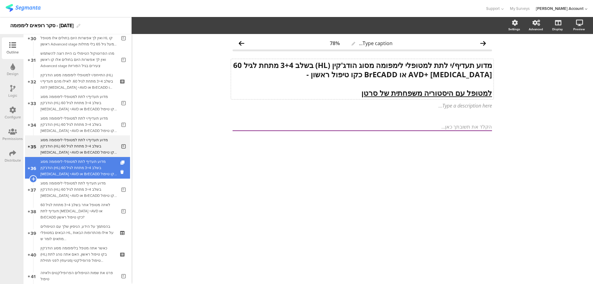
click at [96, 174] on div "מדוע תעדיף לתת למטופלי לימפומה מסוג הודג'קין (HL) בשלב 3+4 מתחת לגיל 60 Adcetri…" at bounding box center [78, 167] width 76 height 19
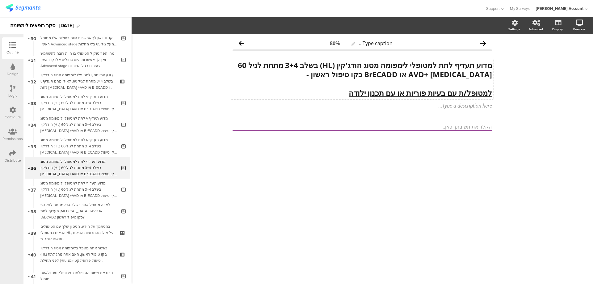
click at [454, 65] on div "מדוע תעדיף לתת למטופלי לימפומה מסוג הודג'קין (HL) בשלב 3+4 מתחת לגיל 60 Adcetri…" at bounding box center [362, 79] width 262 height 40
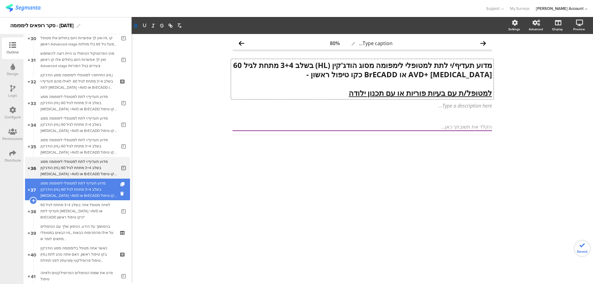
click at [70, 191] on div "מדוע תעדיף לתת למטופלי לימפומה מסוג הודג'קין (HL) בשלב 3+4 מתחת לגיל 60 Adcetri…" at bounding box center [78, 189] width 76 height 19
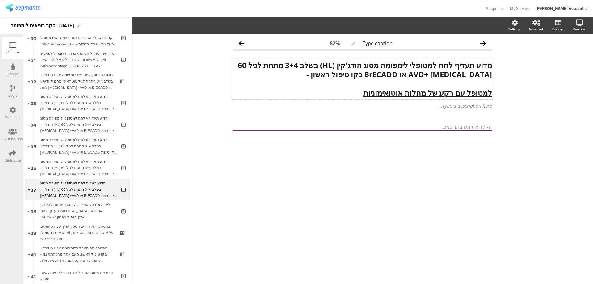
click at [454, 66] on div "מדוע תעדיף לתת למטופלי לימפומה מסוג הודג'קין (HL) בשלב 3+4 מתחת לגיל 60 Adcetri…" at bounding box center [362, 79] width 262 height 40
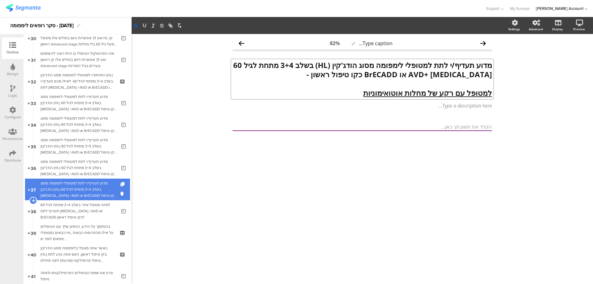
click at [96, 192] on div "מדוע תעדיף/י לתת למטופלי לימפומה מסוג הודג'קין (HL) בשלב 3+4 מתחת לגיל 60 [MEDI…" at bounding box center [78, 189] width 76 height 19
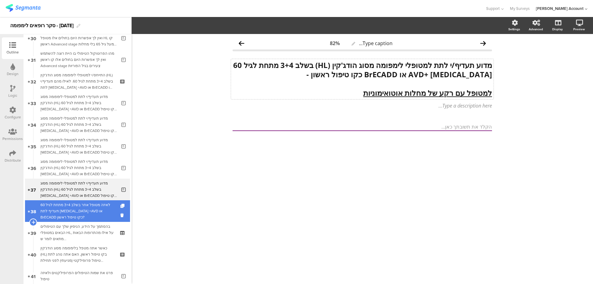
click at [96, 206] on div "לאיזה מטופל אחר בשלב 3+4 מתחת לגיל 60 תעדיף לתת Adcetris +AVD או BrECADD כקו טי…" at bounding box center [78, 211] width 76 height 19
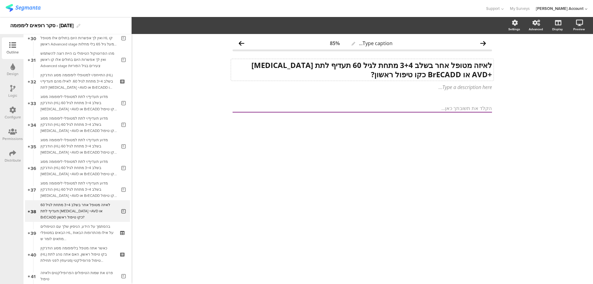
click at [331, 65] on div "לאיזה מטופל אחר בשלב 3+4 מתחת לגיל 60 תעדיף לתת Adcetris +AVD או BrECADD כקו טי…" at bounding box center [362, 70] width 262 height 22
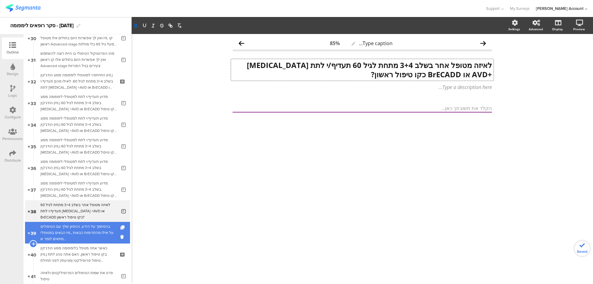
click at [84, 237] on div "בהסתמך על הידע, הניסיון שלך עם הטיפולים הבאים במטופלי HL, על אילו מהתרופות הבאו…" at bounding box center [77, 232] width 74 height 19
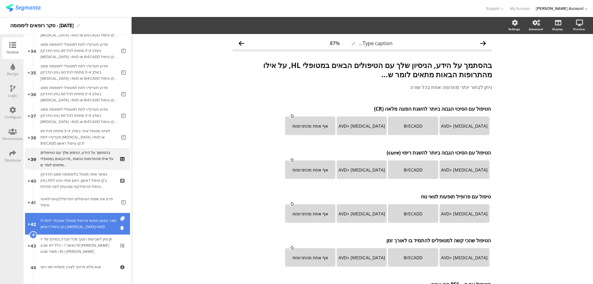
scroll to position [741, 0]
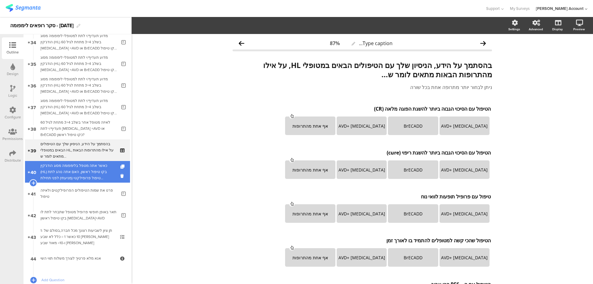
click at [103, 168] on div "כאשר אתה מטפל בלימפומה מסוג הודג'קין (HL) בקו טיפול ראשון, האם אתה נוהג לתת טיפ…" at bounding box center [77, 171] width 74 height 19
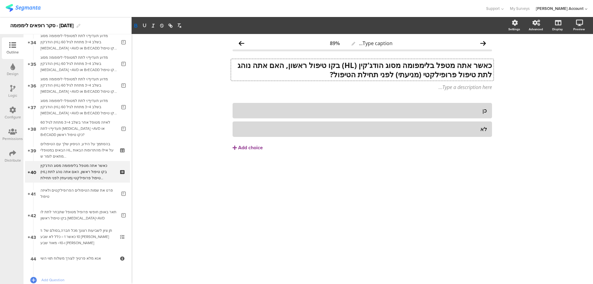
click at [461, 64] on div "כאשר אתה מטפל בלימפומה מסוג הודג'קין (HL) בקו טיפול ראשון, האם אתה נוהג לתת טיפ…" at bounding box center [362, 70] width 262 height 22
click at [433, 65] on strong "כאשר את/ה מטפל בלימפומה מסוג הודג'קין (HL) בקו טיפול ראשון, האם אתה נוהג לתת טי…" at bounding box center [361, 69] width 259 height 19
click at [246, 65] on strong "כאשר את/ה מטפל/ת בלימפומה מסוג הודג'קין (HL) בקו טיפול ראשון, האם אתה נוהג לתת …" at bounding box center [366, 69] width 252 height 19
click at [480, 75] on strong "כאשר את/ה מטפל/ת בלימפומה מסוג הודג'קין (HL) בקו טיפול ראשון, האם את/ה נוהג לתת…" at bounding box center [364, 69] width 255 height 19
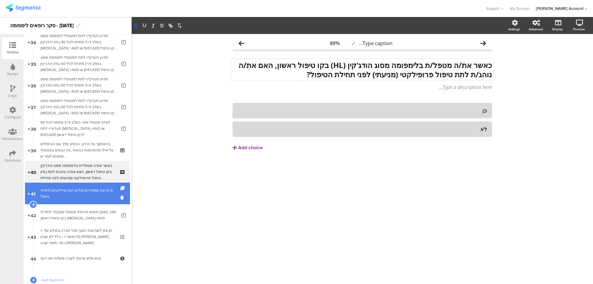
click at [109, 189] on div "פרט את שמות הטיפולים הפרופילקטים ולאיזה טיפול" at bounding box center [78, 193] width 76 height 12
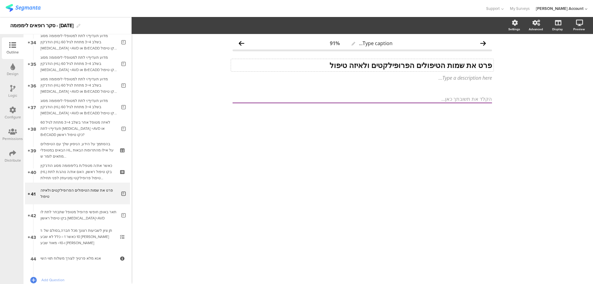
click at [481, 64] on div "פרט את שמות הטיפולים הפרופילקטים ולאיזה טיפול פרט את שמות הטיפולים הפרופילקטים …" at bounding box center [362, 65] width 262 height 12
click at [479, 65] on strong "פרט את שמות הטיפולים הפרופילקטים ולאיזה טיפול" at bounding box center [410, 65] width 162 height 10
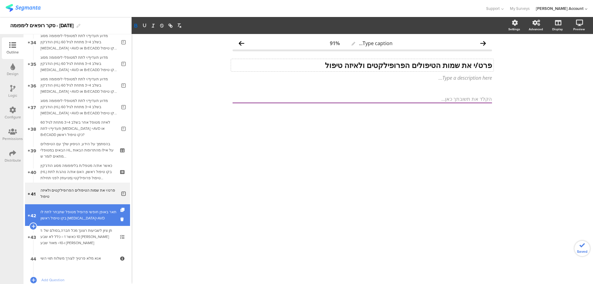
click at [115, 219] on link "42 תאר באופן חופשי פרופיל מטופל שתבחר לתת לו בקו טיפול ראשון Opdivo+AVD" at bounding box center [77, 215] width 105 height 22
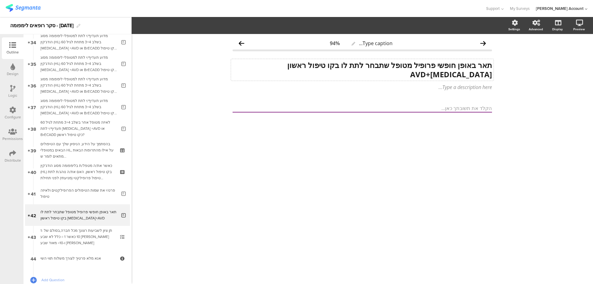
click at [479, 65] on div "תאר באופן חופשי פרופיל מטופל שתבחר לתת לו בקו טיפול ראשון Opdivo+AVD תאר באופן …" at bounding box center [362, 70] width 262 height 22
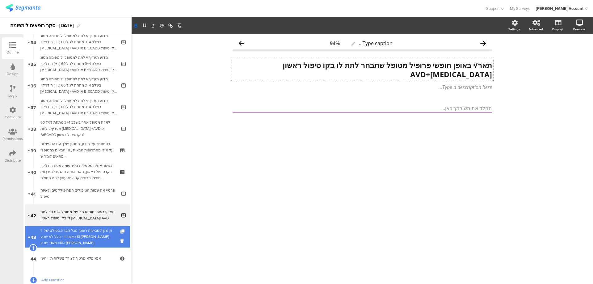
click at [120, 237] on div at bounding box center [122, 237] width 5 height 22
click at [90, 236] on div "תן ציון לשביעות רצונך מכל חברה,בסולם של 1-10 כאשר 1 = כלל לא שבע רצון ו-10= מאו…" at bounding box center [77, 236] width 74 height 19
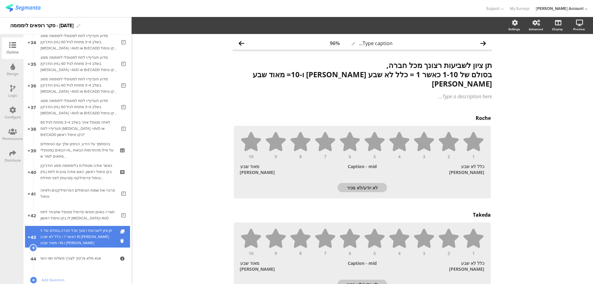
click at [90, 236] on div "תן ציון לשביעות רצונך מכל חברה,בסולם של 1-10 כאשר 1 = כלל לא שבע רצון ו-10= מאו…" at bounding box center [77, 236] width 74 height 19
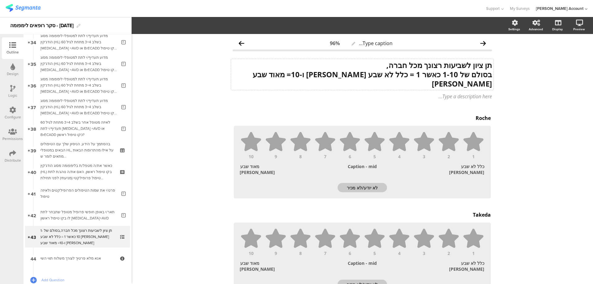
click at [482, 66] on div "תן ציון לשביעות רצונך מכל חברה, בסולם של 1-10 כאשר 1 = כלל לא שבע רצון ו-10= מא…" at bounding box center [362, 74] width 262 height 31
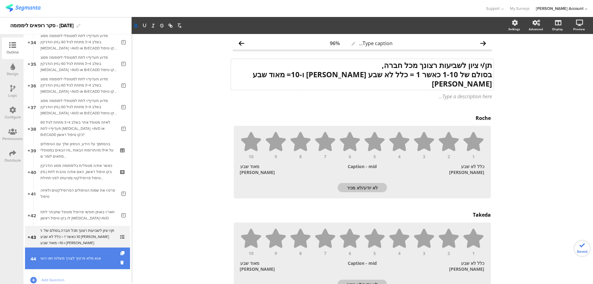
click at [81, 261] on link "44 אנא מלא פרטיך לצורך משלוח תווי השי" at bounding box center [77, 258] width 105 height 22
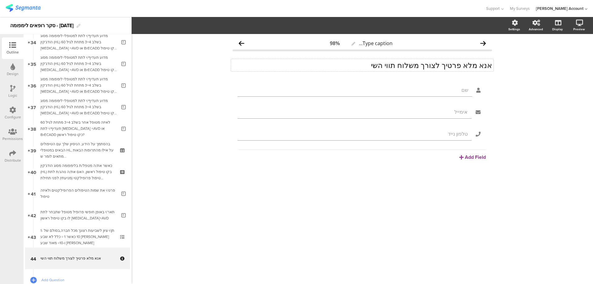
click at [473, 62] on div "אנא מלא פרטיך לצורך משלוח תווי השי אנא מלא פרטיך לצורך משלוח תווי השי" at bounding box center [362, 65] width 262 height 12
click at [473, 62] on p "אנא מלא פרטיך לצורך משלוח תווי השי" at bounding box center [361, 65] width 259 height 9
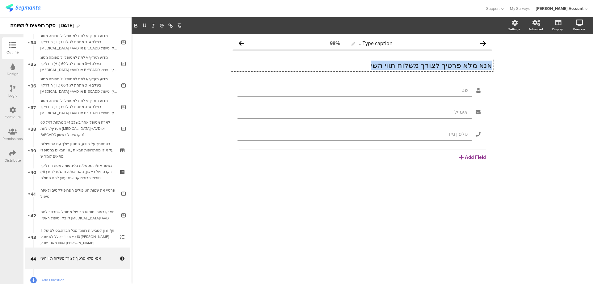
click at [473, 62] on p "אנא מלא פרטיך לצורך משלוח תווי השי" at bounding box center [361, 65] width 259 height 9
click at [464, 66] on strong "אנא מלא פרטיך לצורך משלוח תווי השי" at bounding box center [431, 65] width 121 height 10
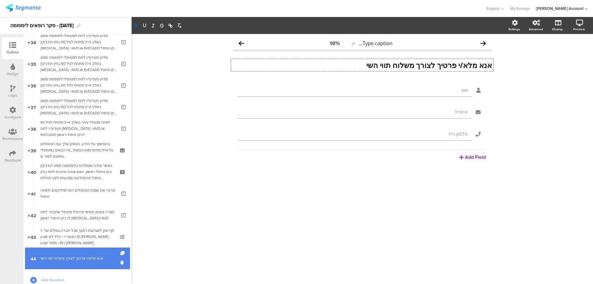
scroll to position [805, 0]
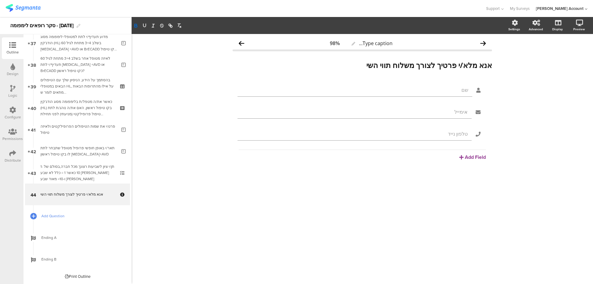
click at [61, 213] on span "Add Question" at bounding box center [80, 216] width 79 height 6
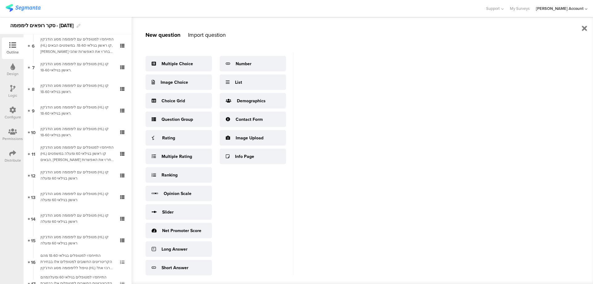
scroll to position [0, 0]
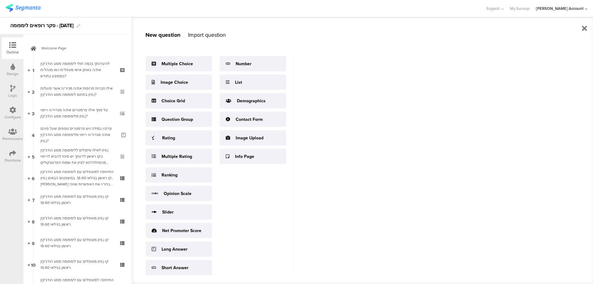
click at [12, 155] on icon at bounding box center [12, 153] width 7 height 7
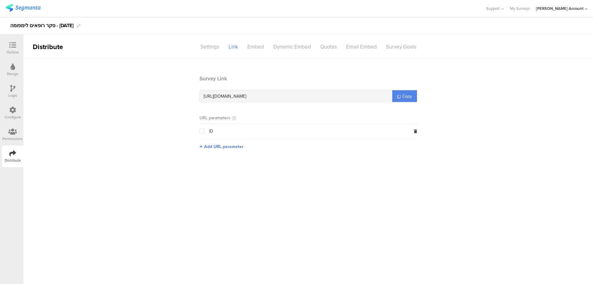
click at [241, 97] on span "https://surveys.segmanta.com/22p36b" at bounding box center [224, 96] width 43 height 6
copy div "https://surveys.segmanta.com/22p36b"
click at [9, 45] on div at bounding box center [12, 46] width 12 height 8
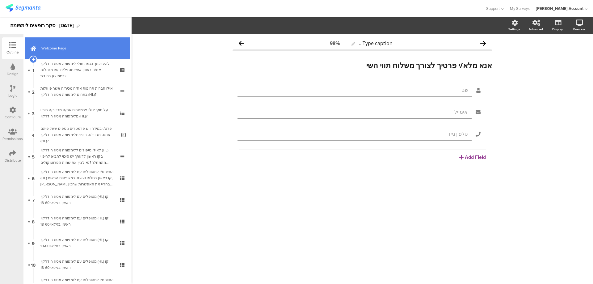
click at [90, 50] on span "Welcome Page" at bounding box center [80, 48] width 79 height 6
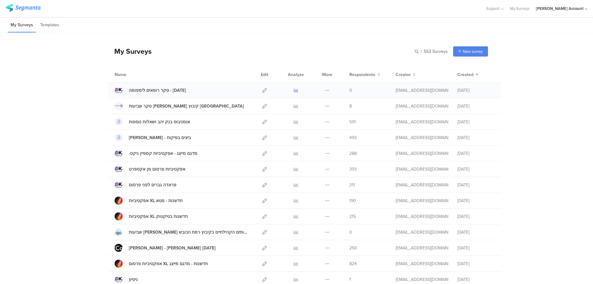
click at [295, 89] on icon at bounding box center [296, 90] width 5 height 5
click at [263, 90] on icon at bounding box center [264, 90] width 5 height 5
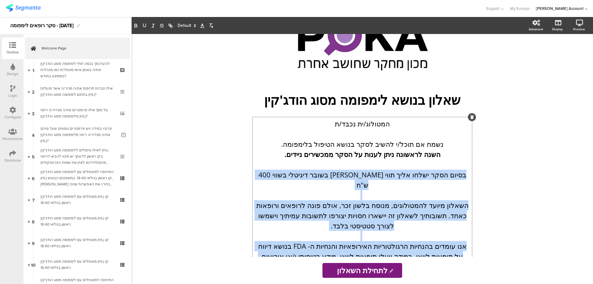
scroll to position [153, 0]
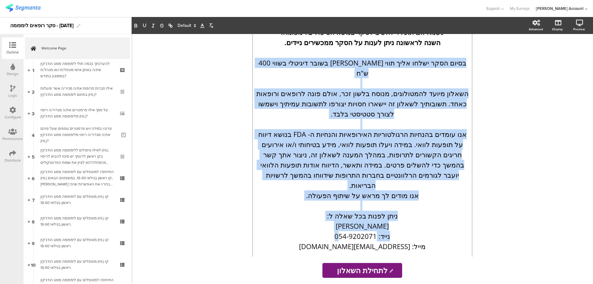
drag, startPoint x: 463, startPoint y: 193, endPoint x: 343, endPoint y: 215, distance: 121.7
click at [343, 215] on div "המטולוג/ית נכבד/ת נשמח אם תוכל/י להשיב לסקר בנושא הטיפול בלימפומה. השנה לראשונה…" at bounding box center [362, 134] width 219 height 258
click at [392, 129] on p "אנו עומדים בהנחיות הרגולטוריות האירופאיות והנחיות ה- FDA בנושא דיווח על תופעות …" at bounding box center [362, 159] width 216 height 61
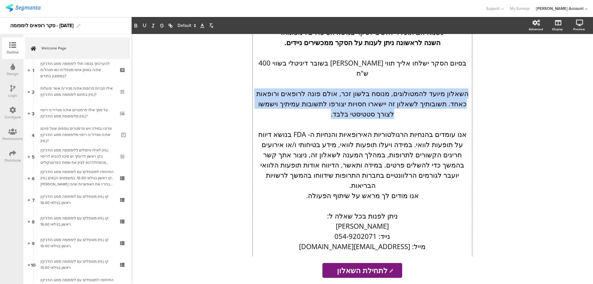
drag, startPoint x: 332, startPoint y: 103, endPoint x: 468, endPoint y: 80, distance: 138.5
click at [468, 88] on p "השאלון מיועד להמטולוגים, מנוסח בלשון זכר, אולם פונה לרופאים ורופאות כאחד. תשובו…" at bounding box center [362, 103] width 216 height 31
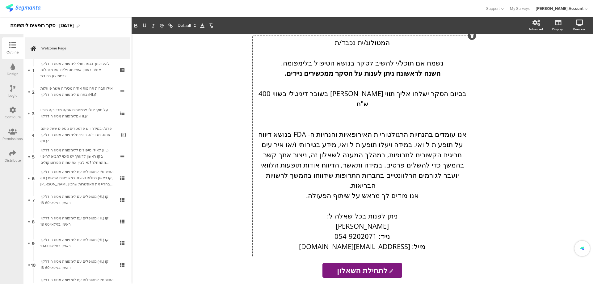
scroll to position [112, 0]
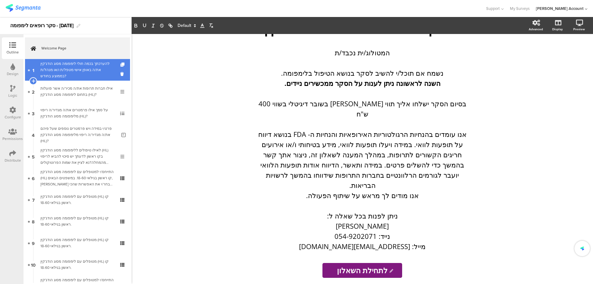
click at [68, 67] on div "להערכתך בכמה חולי לימפומה מסוג הודג'קין את/ה באופן אישי מטפל/ת ו/או מנהל/ת בממו…" at bounding box center [77, 70] width 74 height 19
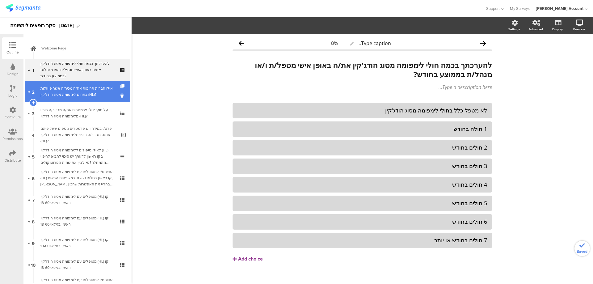
click at [72, 86] on div "אילו חברות תרופות את/ה מכיר/ה אשר פועלות בתחום לימפומה מסוג הודג'קין (HL)?" at bounding box center [77, 91] width 74 height 12
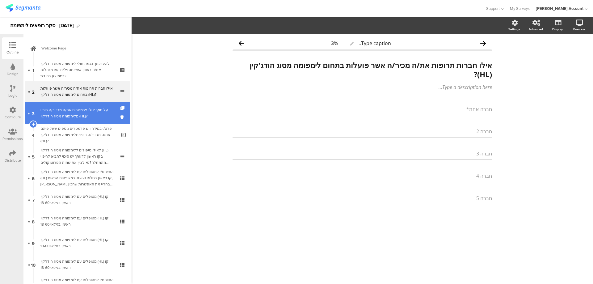
click at [88, 113] on div "על סמך אילו פרמטרים את/ה מגדיר/ה ריפוי מלימפומה מסוג הודג'קין (HL)?" at bounding box center [77, 113] width 74 height 12
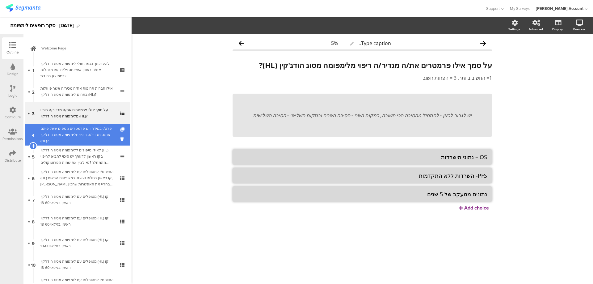
click at [94, 131] on div "פרט/י במידה ויש פרמטרים נוספים שעל פיהם את/ה מגדיר/ה ריפוי מלימפומה מסוג הודג'ק…" at bounding box center [78, 134] width 76 height 19
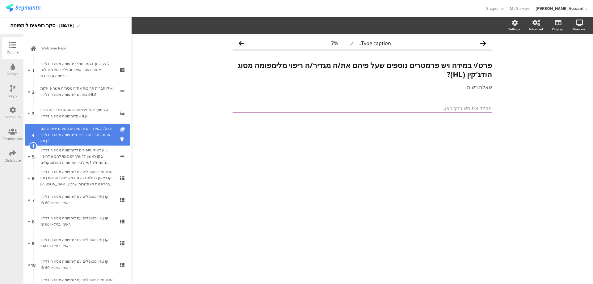
scroll to position [41, 0]
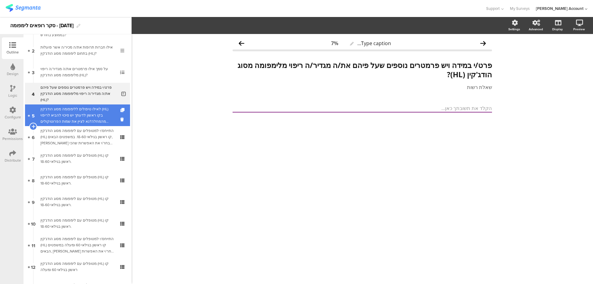
click at [98, 107] on div "לאילו טיפולים ללימפומה מסוג הודג'קין (HL) בקו ראשון לדעתך יש סיכוי להביא לריפוי…" at bounding box center [77, 115] width 74 height 19
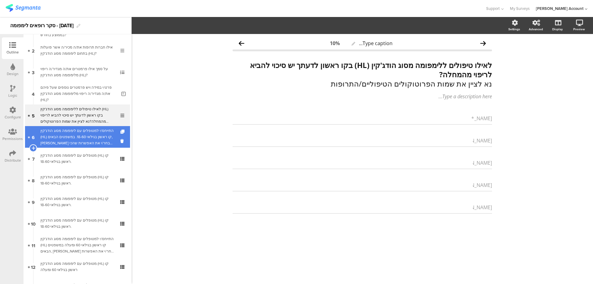
click at [97, 133] on div "התייחס/י למטופלים עם לימפומה מסוג הודג'קין (HL) קו ראשון בגילאי 18-60. במשפטים …" at bounding box center [77, 137] width 74 height 19
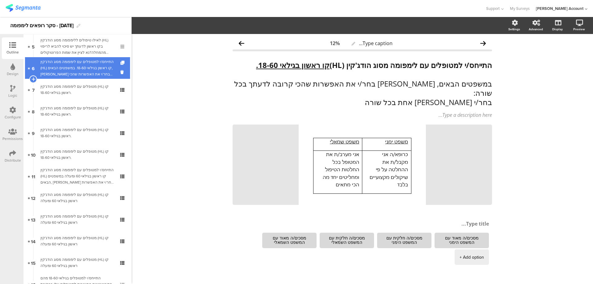
scroll to position [124, 0]
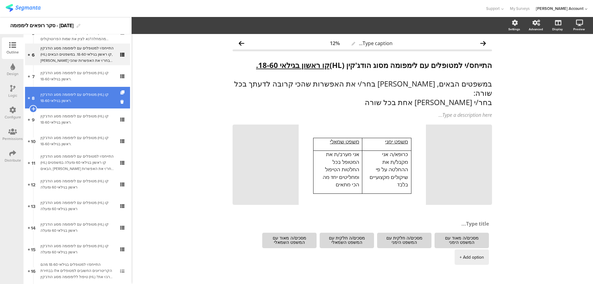
click at [98, 99] on div "מטופלים עם לימפומה מסוג הודג'קין (HL) קו ראשון בגילאי 18-60." at bounding box center [77, 97] width 74 height 12
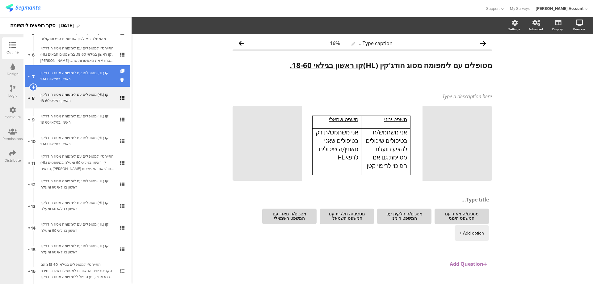
click at [98, 83] on link "7 מטופלים עם לימפומה מסוג הודג'קין (HL) קו ראשון בגילאי 18-60." at bounding box center [77, 76] width 105 height 22
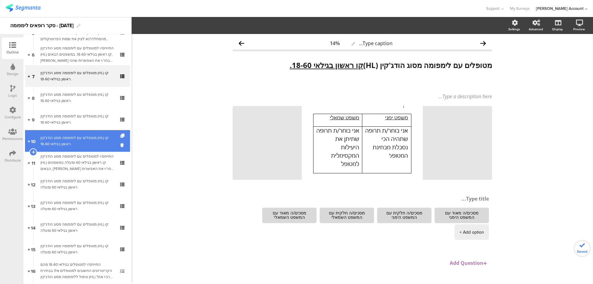
click at [93, 145] on div "מטופלים עם לימפומה מסוג הודג'קין (HL) קו ראשון בגילאי 18-60." at bounding box center [77, 141] width 74 height 12
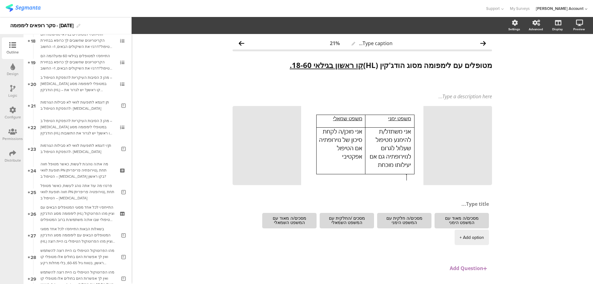
scroll to position [494, 0]
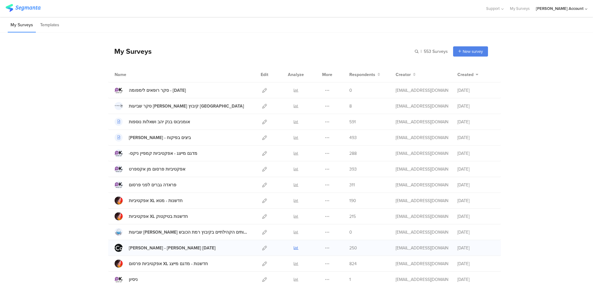
click at [294, 246] on icon at bounding box center [296, 247] width 5 height 5
click at [294, 91] on icon at bounding box center [296, 90] width 5 height 5
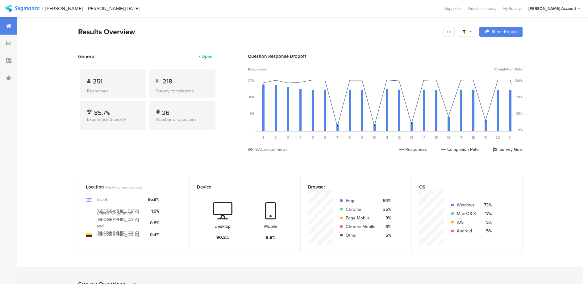
click at [471, 31] on span at bounding box center [467, 32] width 10 height 6
click at [500, 48] on span at bounding box center [498, 49] width 9 height 5
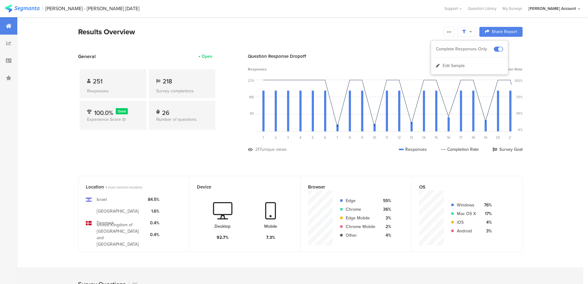
click at [447, 31] on div at bounding box center [449, 32] width 11 height 10
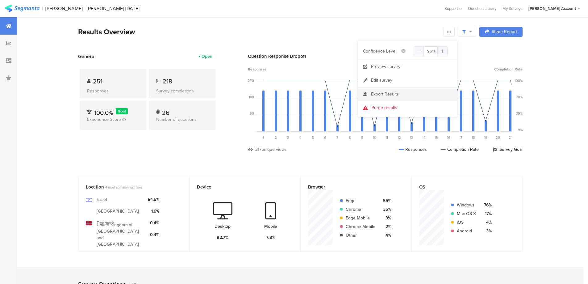
click at [391, 92] on span "Export Results" at bounding box center [385, 94] width 28 height 6
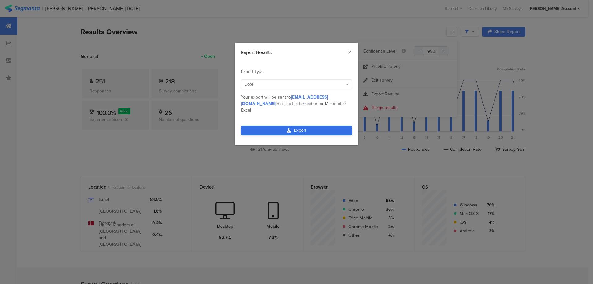
click at [312, 126] on link "Export" at bounding box center [296, 131] width 111 height 10
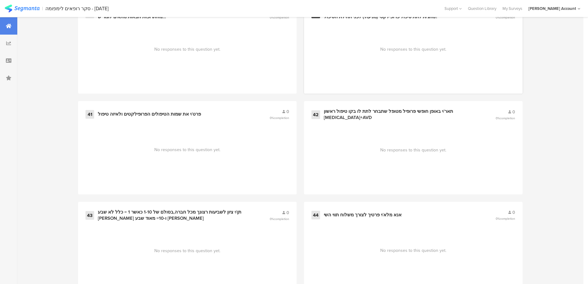
scroll to position [2233, 0]
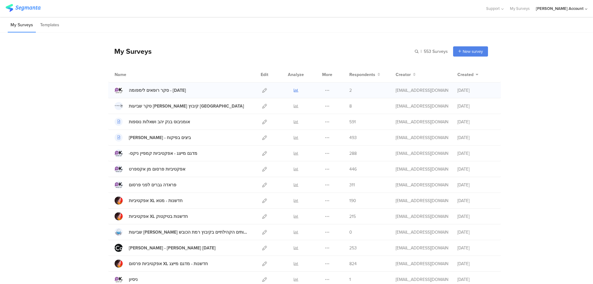
click at [294, 90] on icon at bounding box center [296, 90] width 5 height 5
click at [291, 167] on div at bounding box center [296, 168] width 19 height 15
click at [294, 168] on icon at bounding box center [296, 169] width 5 height 5
click at [294, 90] on icon at bounding box center [296, 90] width 5 height 5
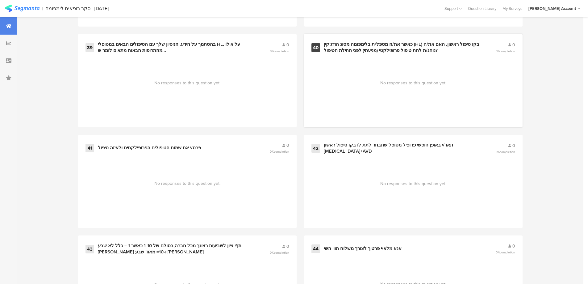
scroll to position [2233, 0]
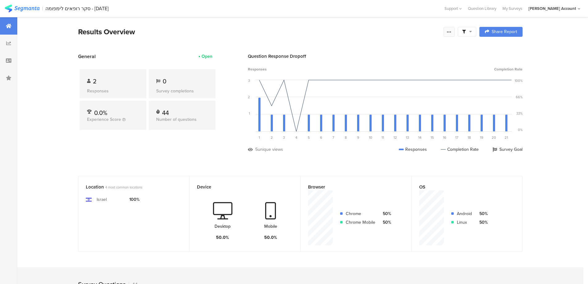
click at [451, 30] on icon at bounding box center [449, 31] width 5 height 5
click at [398, 82] on link "Edit survey" at bounding box center [407, 80] width 99 height 14
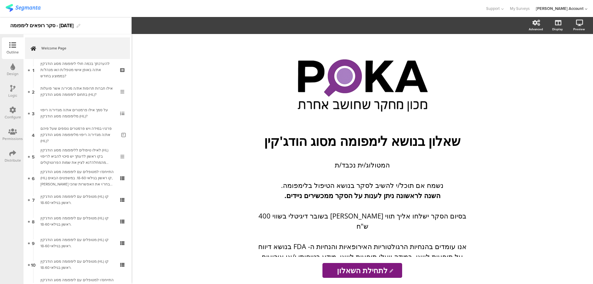
click at [13, 156] on icon at bounding box center [12, 153] width 7 height 7
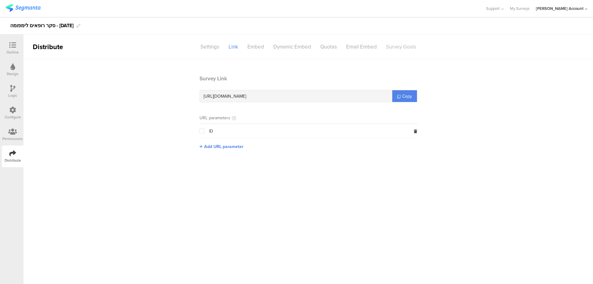
click at [398, 48] on div "Survey Goals" at bounding box center [401, 46] width 40 height 11
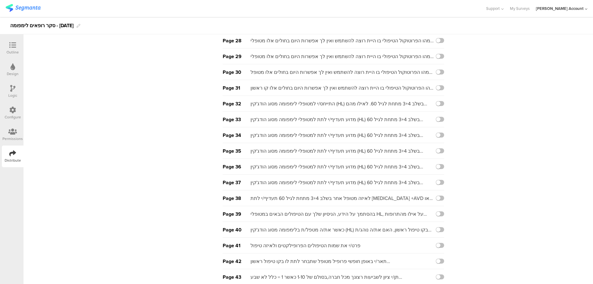
scroll to position [527, 0]
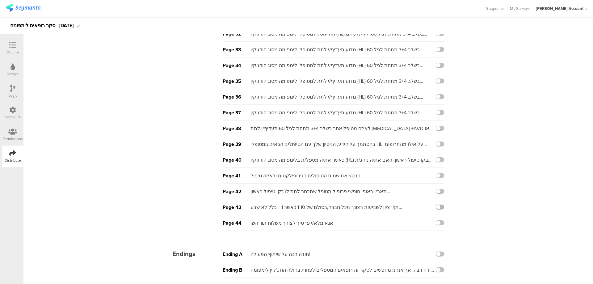
click at [439, 206] on label at bounding box center [440, 206] width 8 height 5
click at [0, 0] on input "checkbox" at bounding box center [0, 0] width 0 height 0
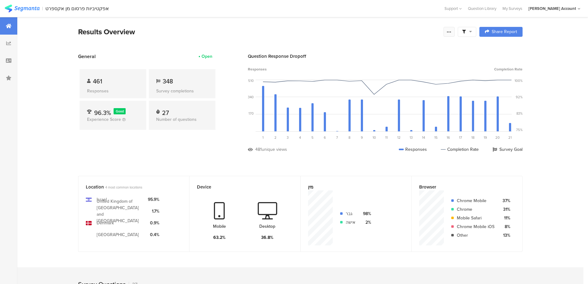
click at [452, 31] on icon at bounding box center [449, 31] width 5 height 5
click at [400, 82] on link "Edit survey" at bounding box center [407, 80] width 99 height 14
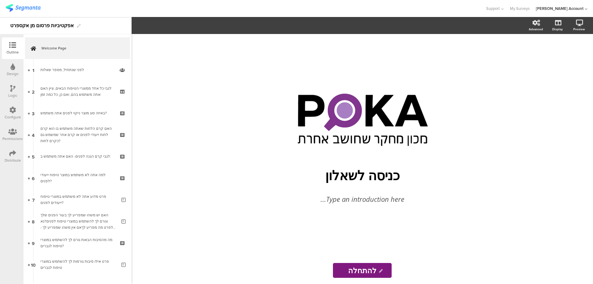
click at [12, 161] on div "Distribute" at bounding box center [13, 160] width 16 height 6
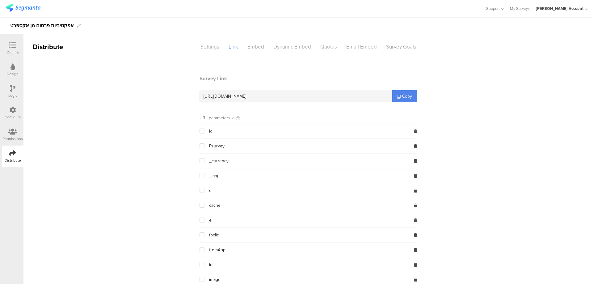
click at [331, 44] on div "Quotas" at bounding box center [329, 46] width 26 height 11
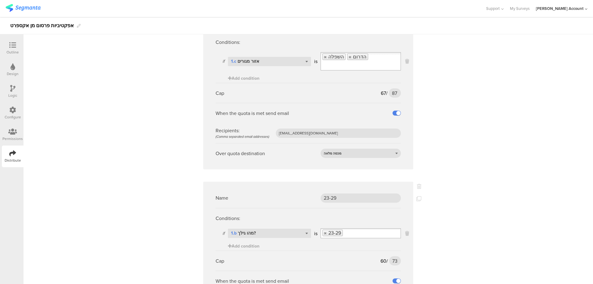
scroll to position [453, 0]
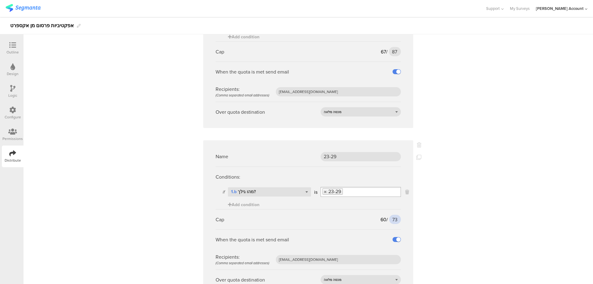
click at [392, 215] on input "73" at bounding box center [395, 219] width 12 height 9
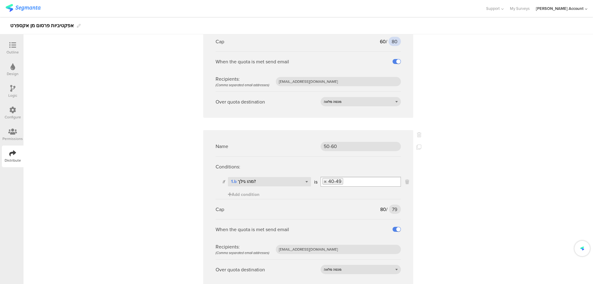
scroll to position [659, 0]
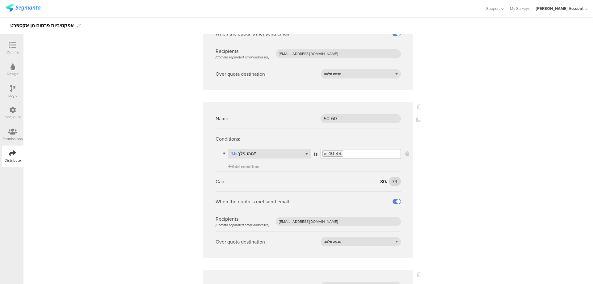
type input "80"
click at [392, 177] on input "79" at bounding box center [395, 181] width 12 height 9
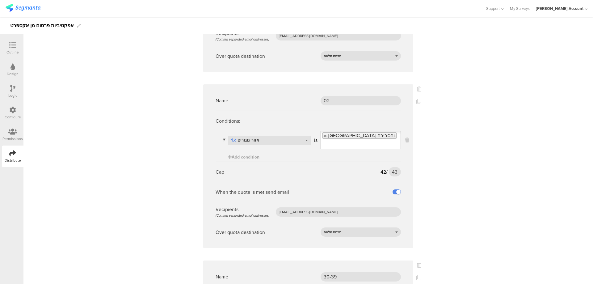
scroll to position [1029, 0]
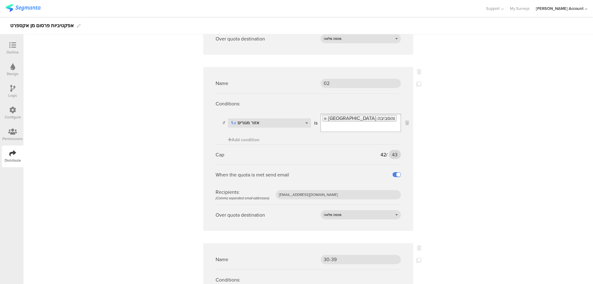
type input "85"
click at [391, 150] on input "43" at bounding box center [395, 154] width 12 height 9
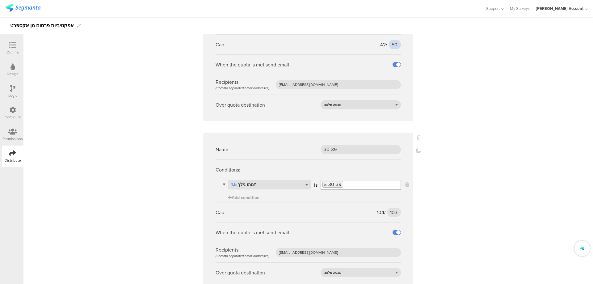
scroll to position [1153, 0]
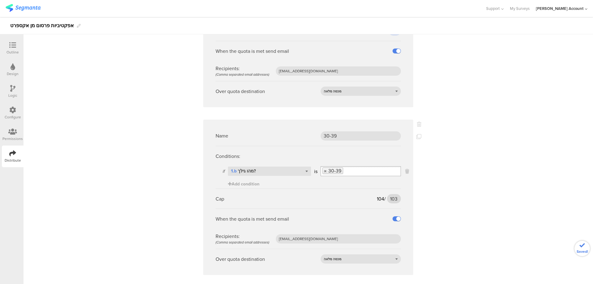
type input "50"
click at [390, 194] on input "103" at bounding box center [394, 198] width 14 height 9
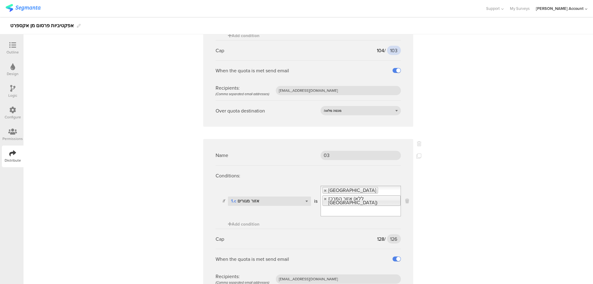
scroll to position [1317, 0]
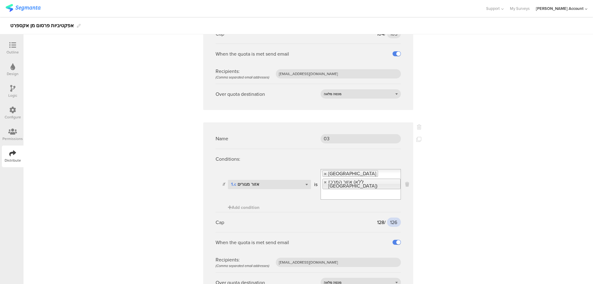
click at [392, 217] on input "126" at bounding box center [394, 221] width 14 height 9
type input "134"
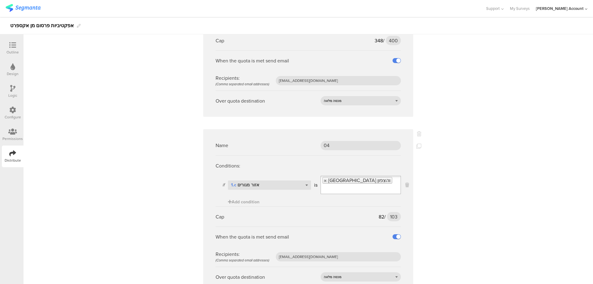
scroll to position [1657, 0]
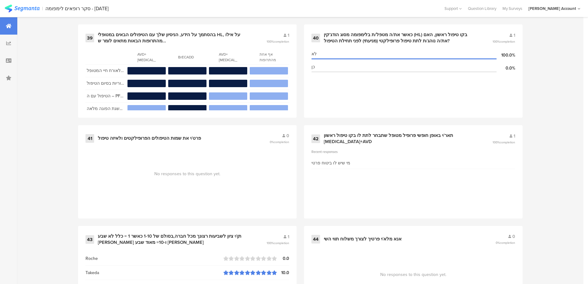
scroll to position [2233, 0]
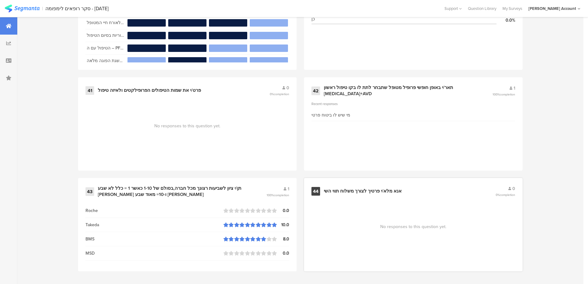
click at [376, 191] on div "אנא מלא/י פרטיך לצורך משלוח תווי השי" at bounding box center [363, 191] width 78 height 6
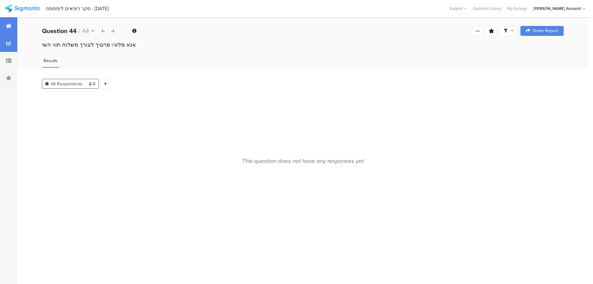
click at [5, 24] on div at bounding box center [8, 25] width 17 height 17
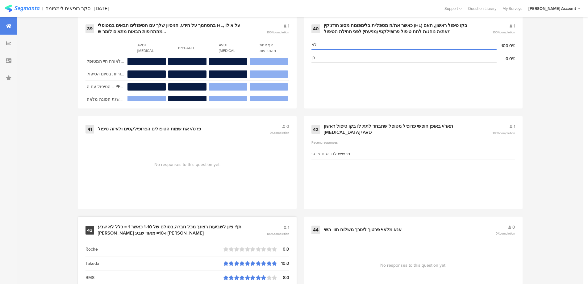
scroll to position [2233, 0]
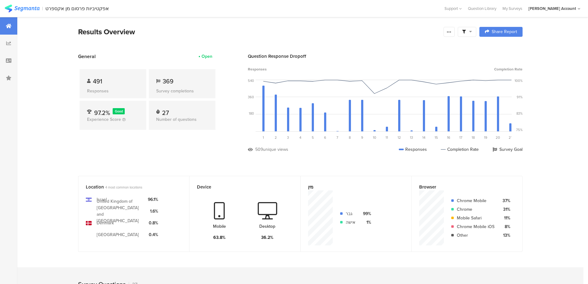
click at [470, 31] on span at bounding box center [467, 32] width 10 height 6
click at [503, 48] on span at bounding box center [498, 49] width 9 height 5
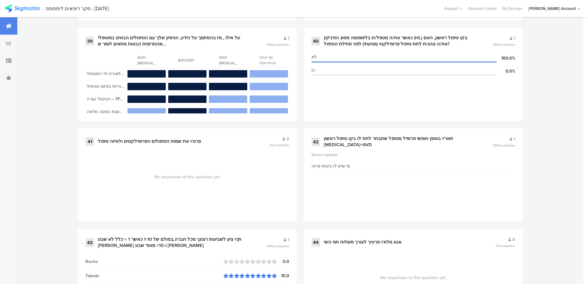
scroll to position [2233, 0]
